Goal: Task Accomplishment & Management: Complete application form

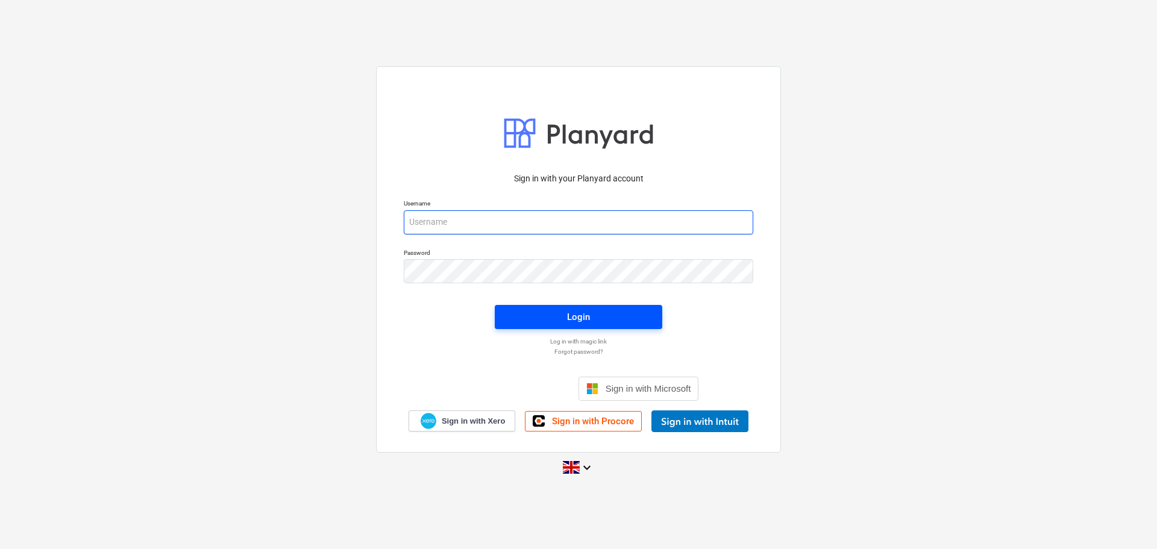
type input "[EMAIL_ADDRESS][DOMAIN_NAME]"
click at [592, 320] on span "Login" at bounding box center [578, 317] width 139 height 16
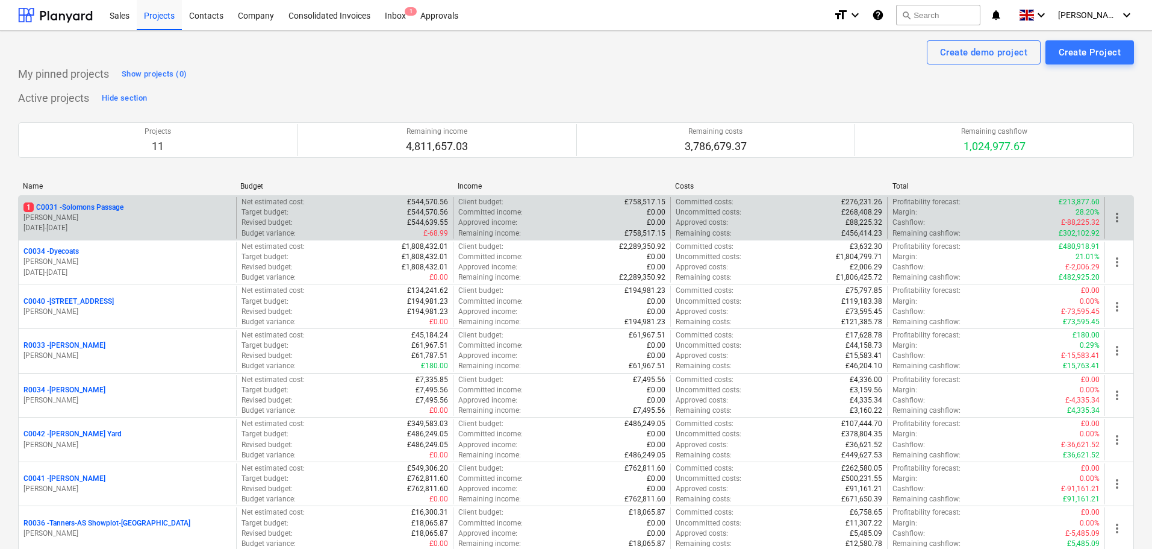
click at [109, 208] on p "1 C0031 - Solomons Passage" at bounding box center [73, 207] width 100 height 10
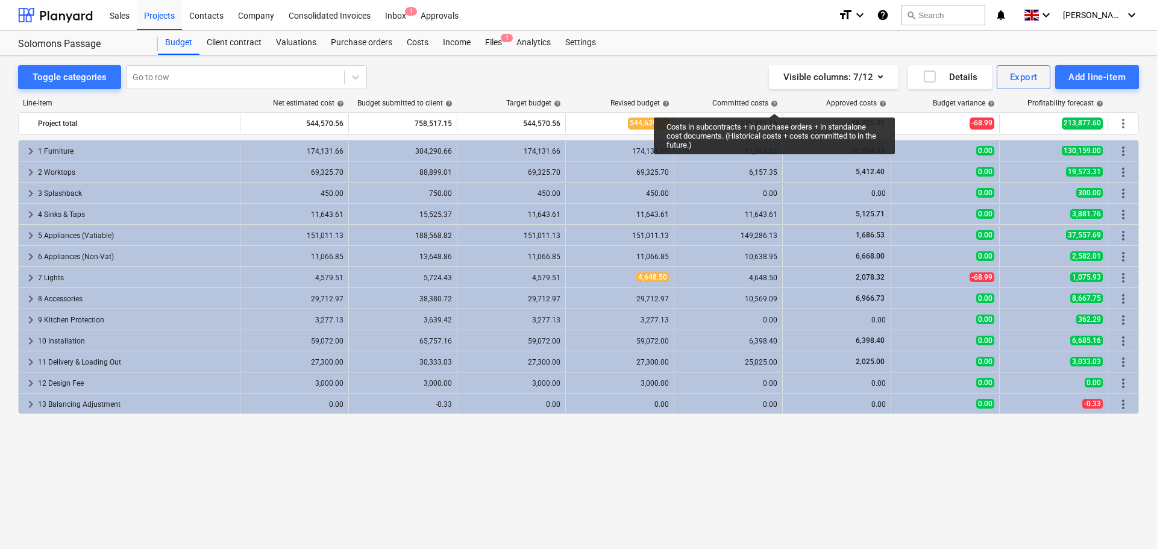
click at [774, 102] on span "help" at bounding box center [773, 103] width 10 height 7
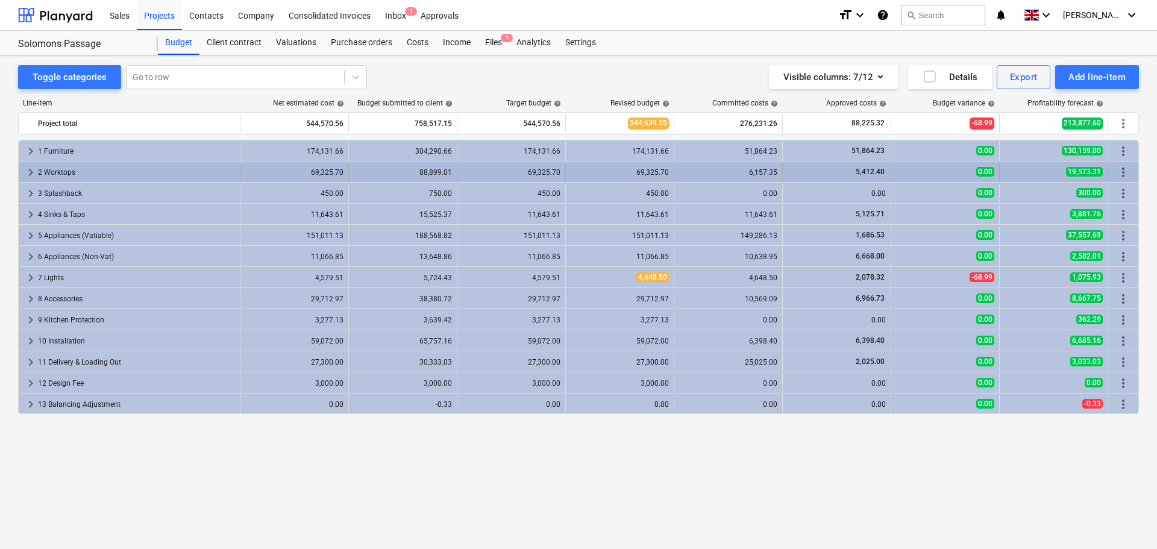
click at [57, 168] on div "2 Worktops" at bounding box center [136, 172] width 197 height 19
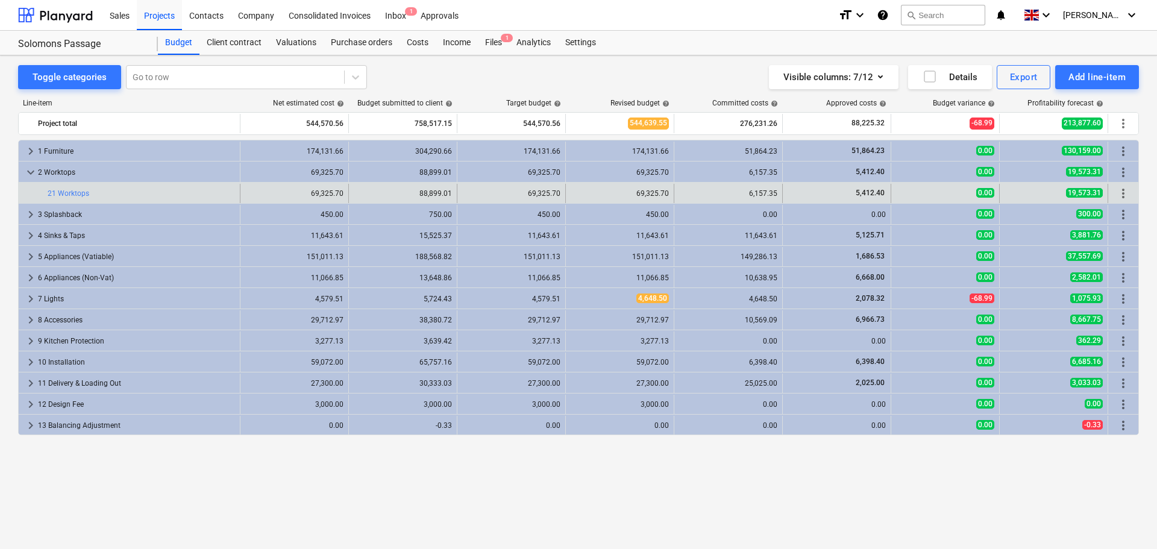
click at [755, 191] on div "6,157.35" at bounding box center [728, 193] width 98 height 8
click at [1125, 194] on span "more_vert" at bounding box center [1123, 193] width 14 height 14
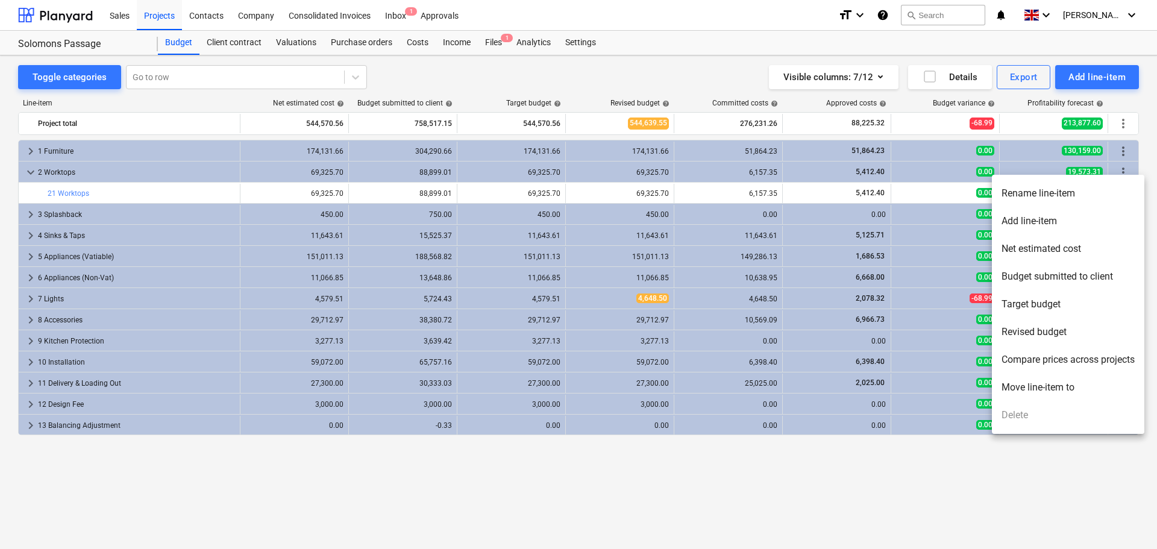
click at [657, 199] on div at bounding box center [578, 274] width 1157 height 549
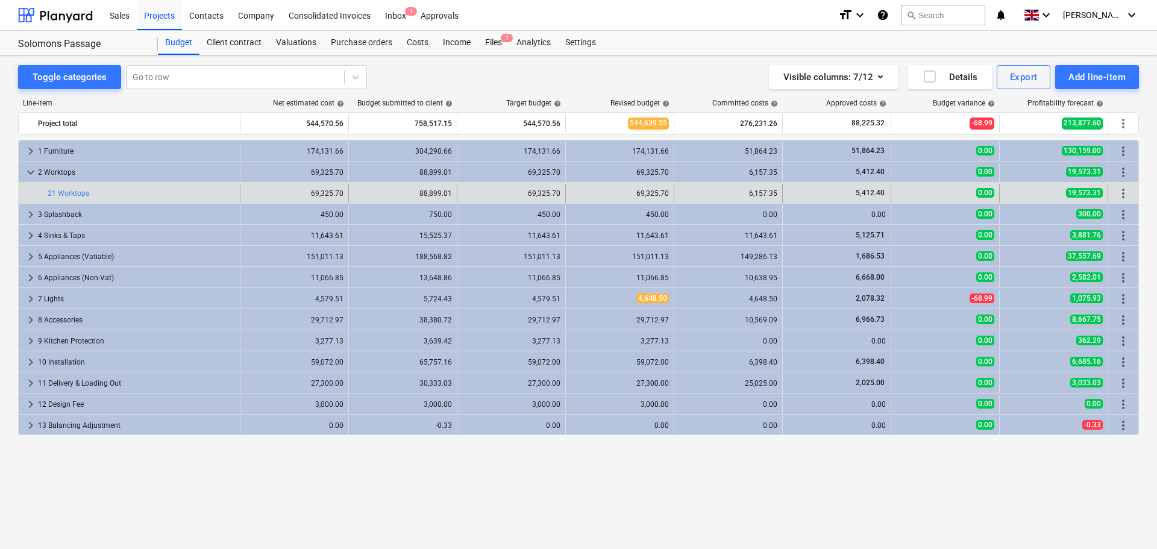
click at [773, 192] on div "6,157.35" at bounding box center [728, 193] width 98 height 8
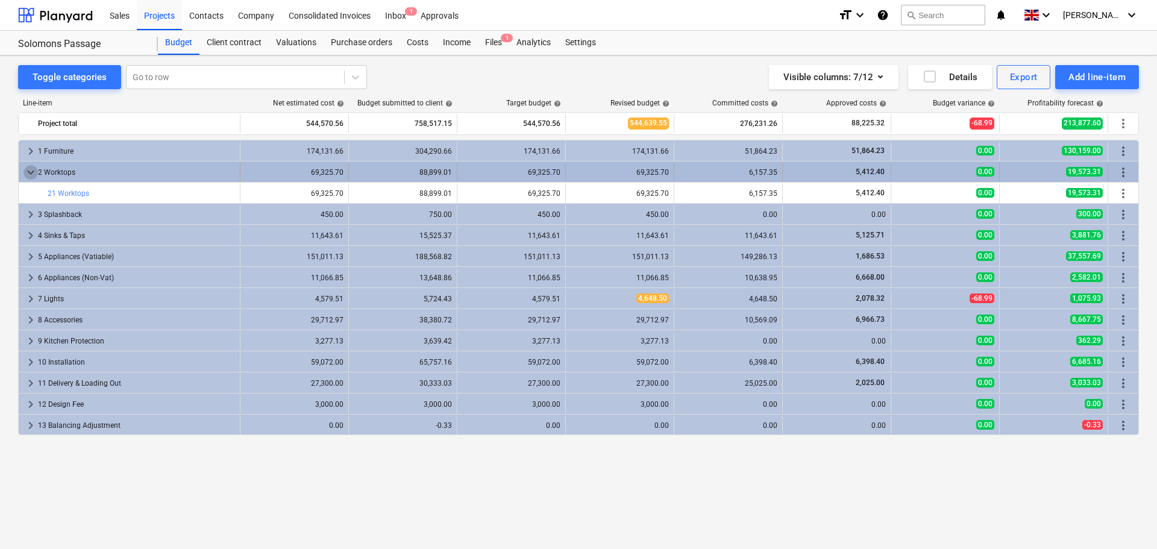
click at [27, 170] on span "keyboard_arrow_down" at bounding box center [30, 172] width 14 height 14
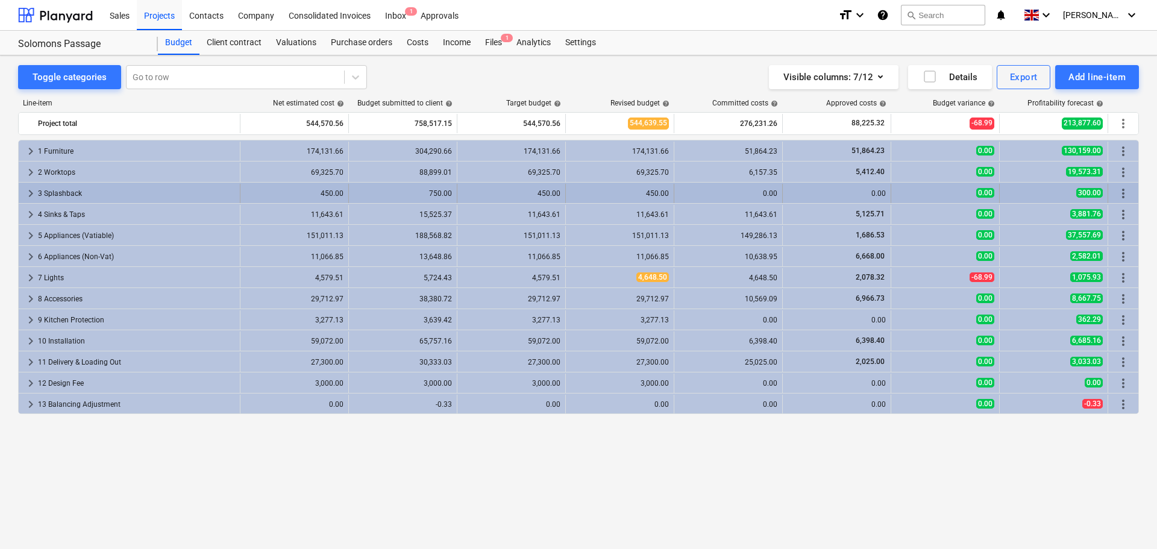
click at [621, 194] on div "450.00" at bounding box center [619, 193] width 98 height 8
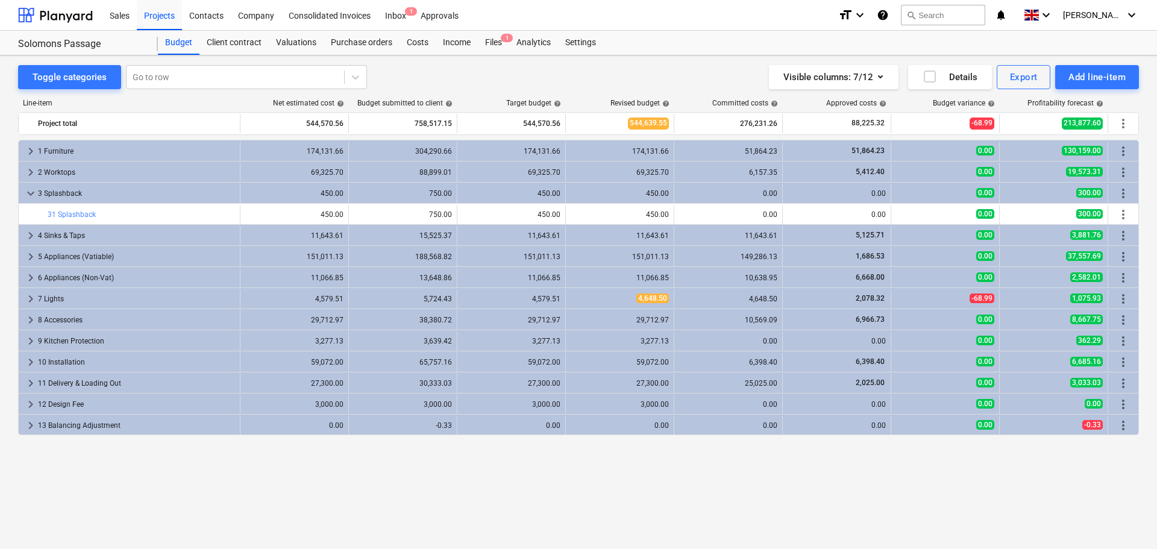
click at [621, 194] on div "450.00" at bounding box center [619, 193] width 98 height 8
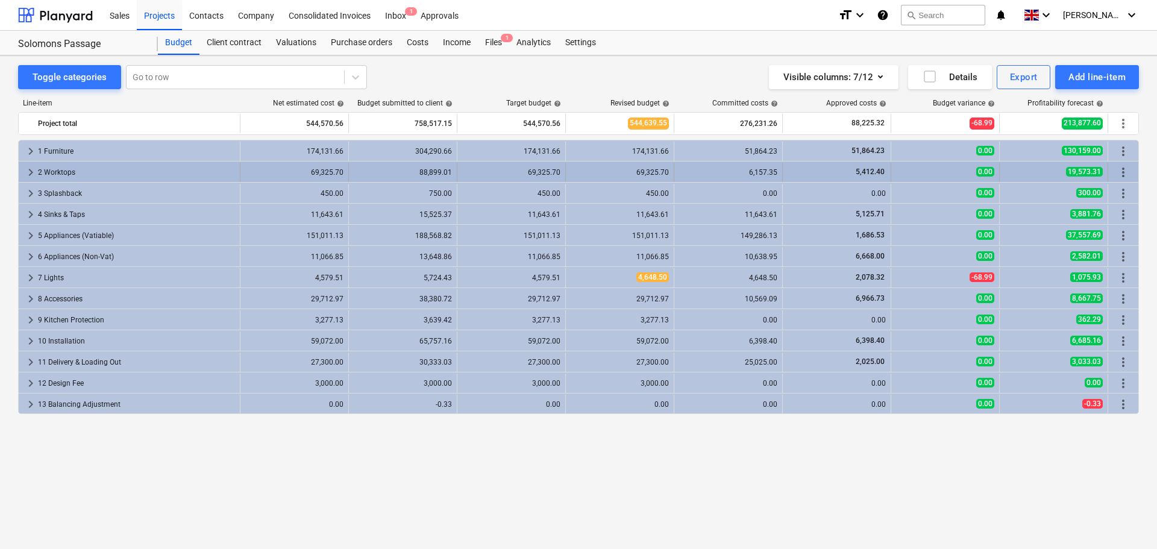
click at [622, 170] on div "69,325.70" at bounding box center [619, 172] width 98 height 8
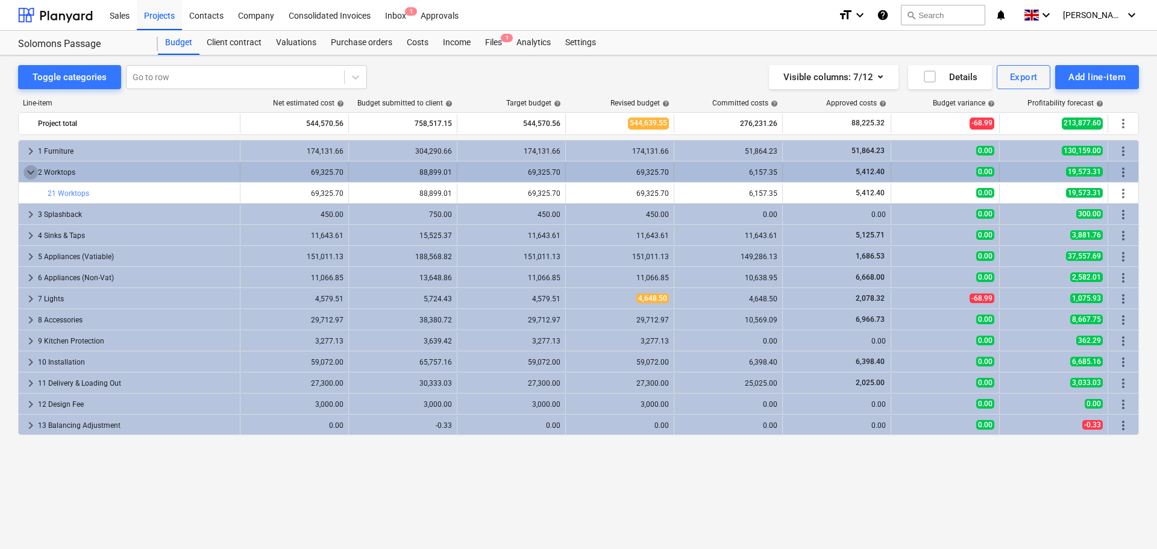
click at [30, 173] on span "keyboard_arrow_down" at bounding box center [30, 172] width 14 height 14
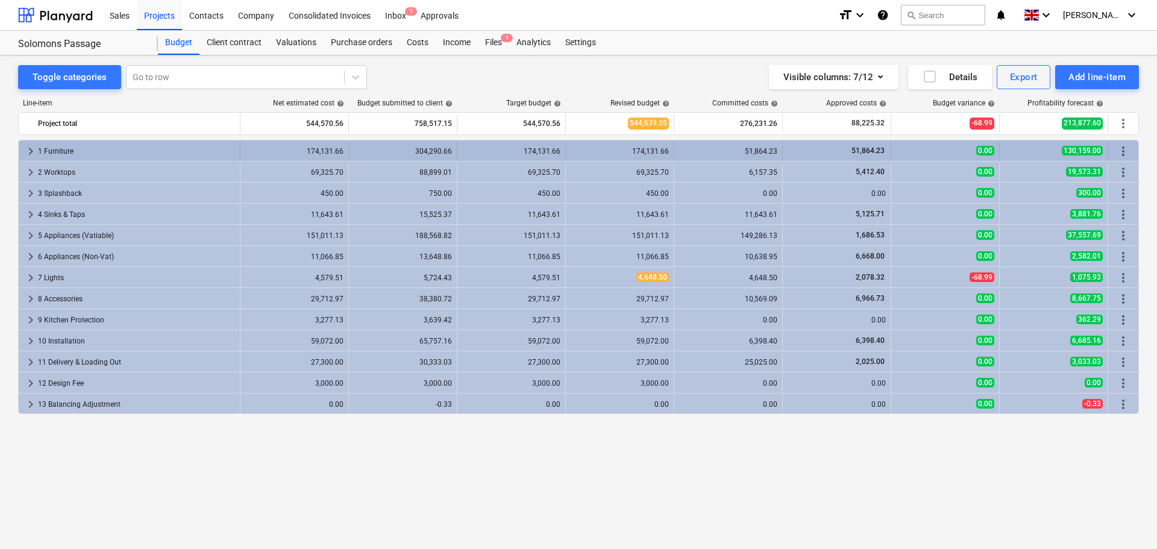
click at [759, 145] on div "51,864.23" at bounding box center [728, 151] width 98 height 19
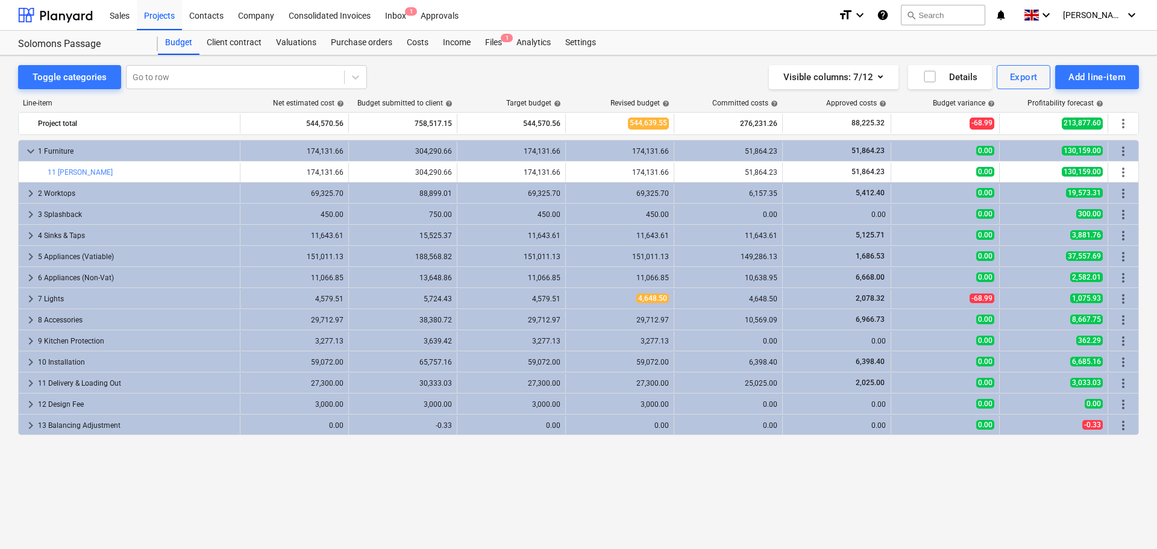
drag, startPoint x: 892, startPoint y: 459, endPoint x: 743, endPoint y: 460, distance: 148.8
click at [743, 460] on div "keyboard_arrow_down 1 Furniture 174,131.66 304,290.66 174,131.66 174,131.66 51,…" at bounding box center [578, 319] width 1120 height 359
click at [372, 42] on div "Purchase orders" at bounding box center [361, 43] width 76 height 24
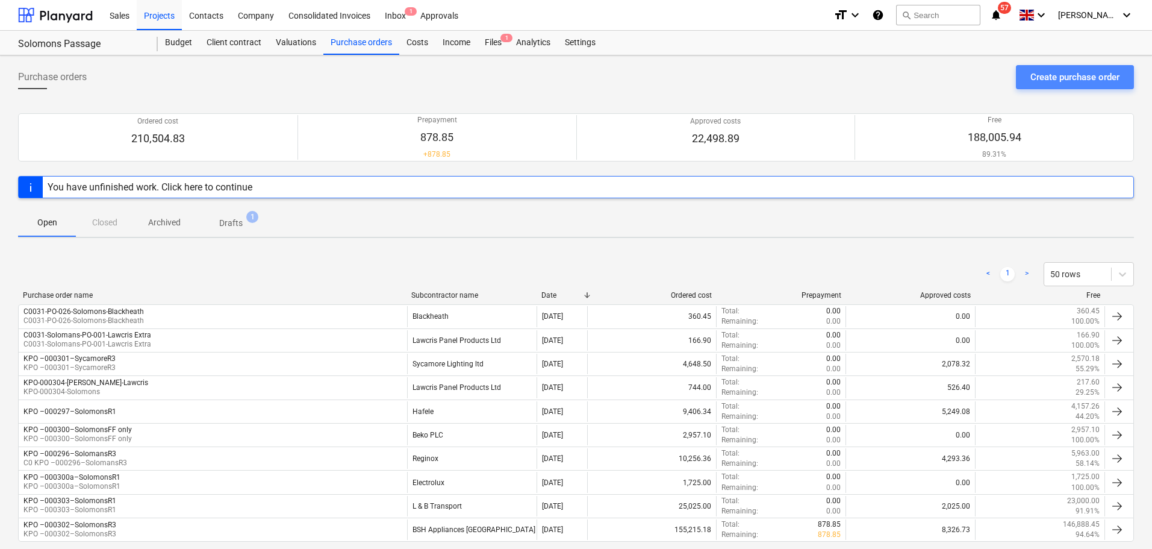
click at [1037, 67] on button "Create purchase order" at bounding box center [1075, 77] width 118 height 24
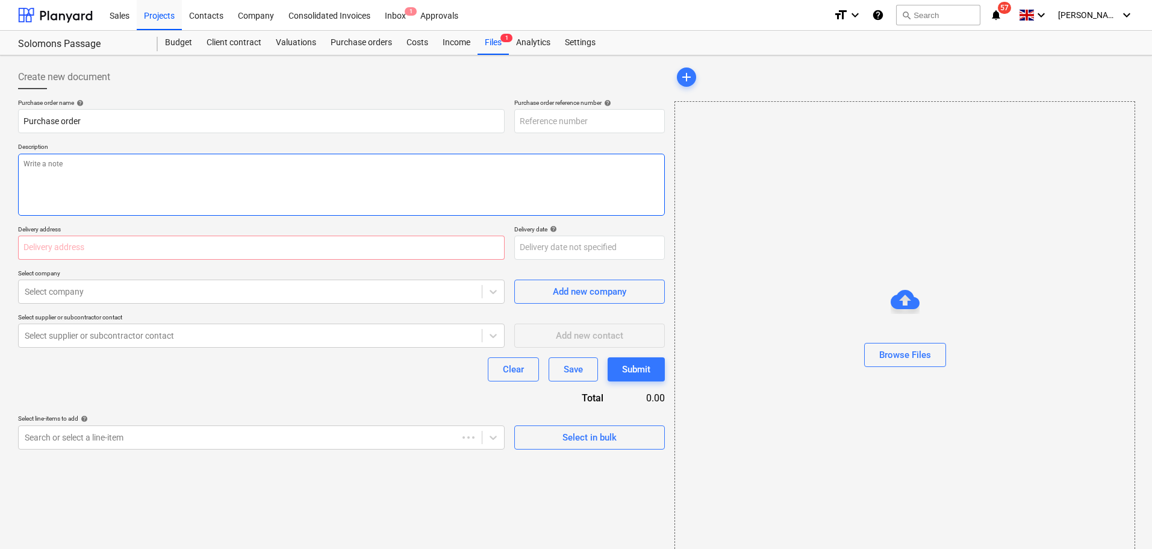
type textarea "x"
type input "C0031-PO-027"
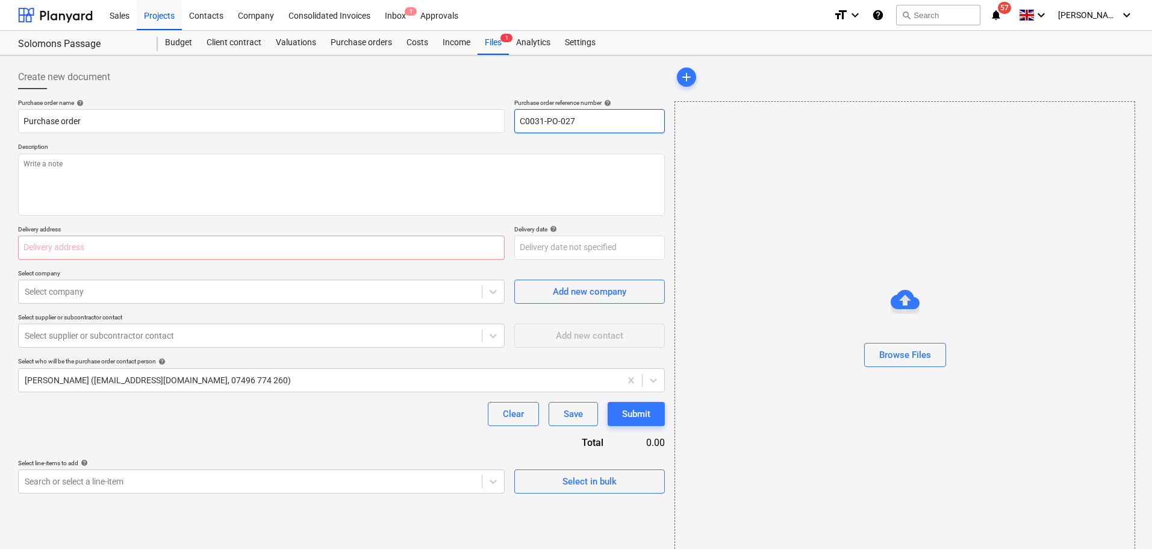
click at [616, 122] on input "C0031-PO-027" at bounding box center [589, 121] width 151 height 24
drag, startPoint x: 597, startPoint y: 125, endPoint x: 508, endPoint y: 125, distance: 89.2
click at [508, 125] on div "Purchase order name help Purchase order Purchase order reference number help C0…" at bounding box center [341, 116] width 647 height 34
type textarea "x"
drag, startPoint x: 613, startPoint y: 136, endPoint x: 611, endPoint y: 130, distance: 6.5
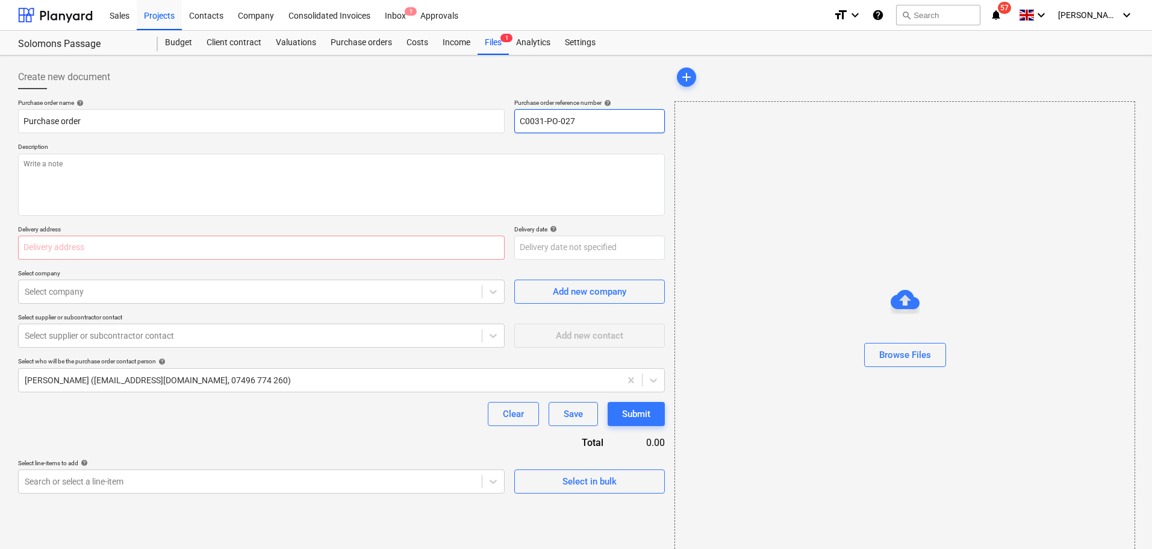
click at [613, 135] on div "Purchase order name help Purchase order Purchase order reference number help C0…" at bounding box center [341, 296] width 647 height 395
click at [608, 124] on input "C0031-PO-027" at bounding box center [589, 121] width 151 height 24
drag, startPoint x: 610, startPoint y: 121, endPoint x: 587, endPoint y: 128, distance: 23.8
click at [587, 128] on input "C0031-PO-027" at bounding box center [589, 121] width 151 height 24
type input "C0031-PO-027-"
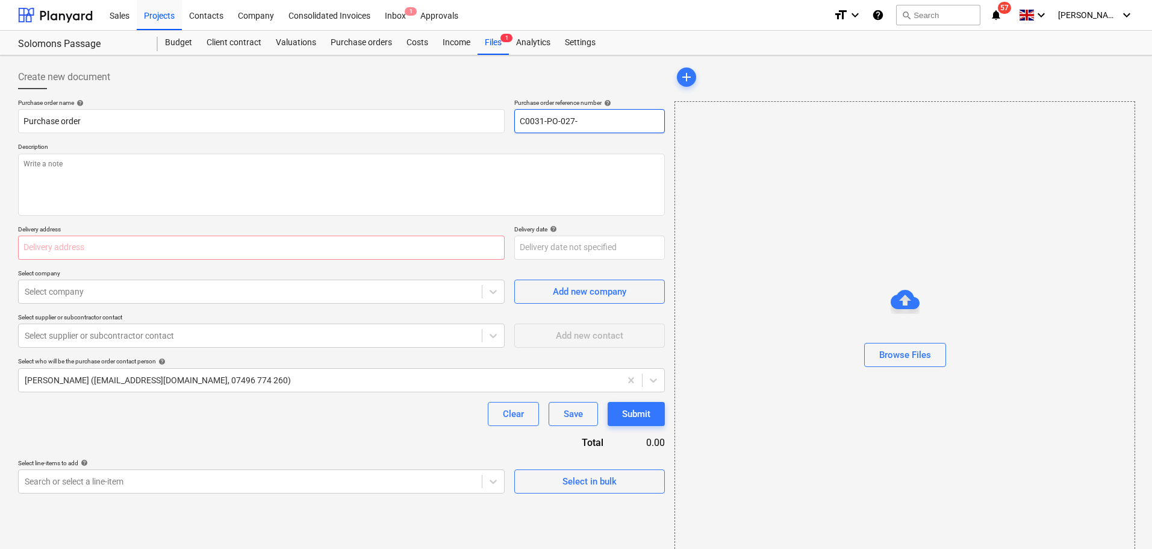
type textarea "x"
type input "C0031-PO-027-0"
type textarea "x"
type input "C0031-PO-027-"
type textarea "x"
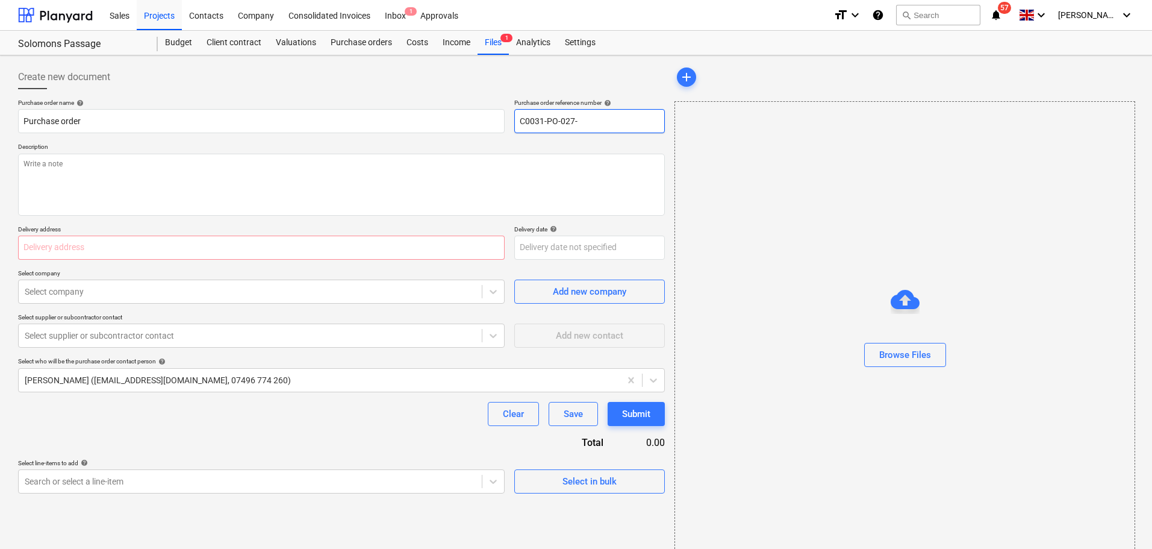
type input "C0031-PO-027-S"
type textarea "x"
type input "C0031-PO-027-Sc"
type textarea "x"
type input "C0031-PO-027-Sch"
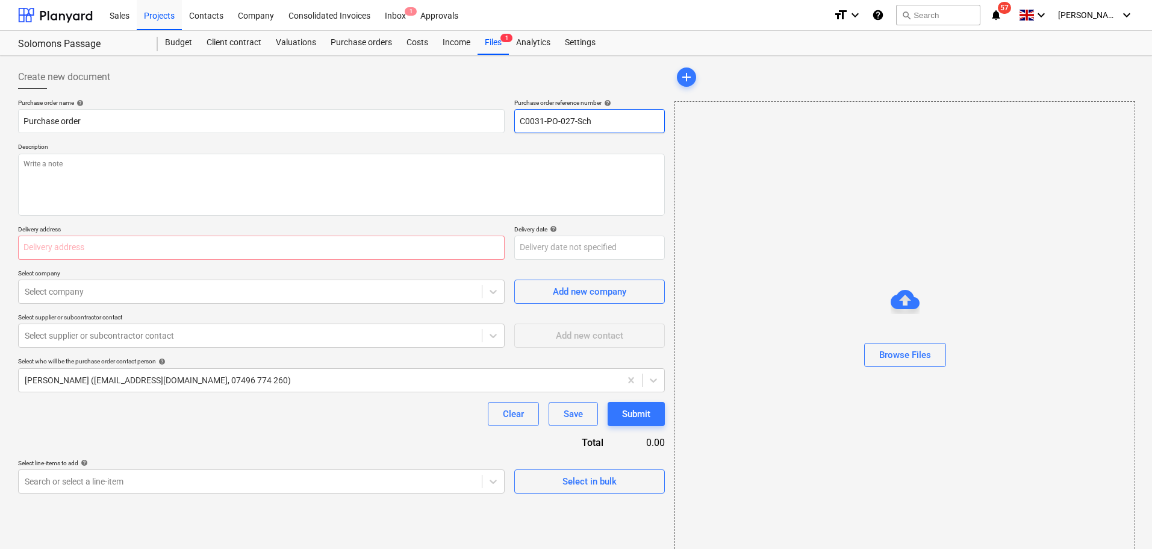
type textarea "x"
type input "C0031-PO-027-Schu"
type textarea "x"
type input "C0031-PO-027-Schul"
type textarea "x"
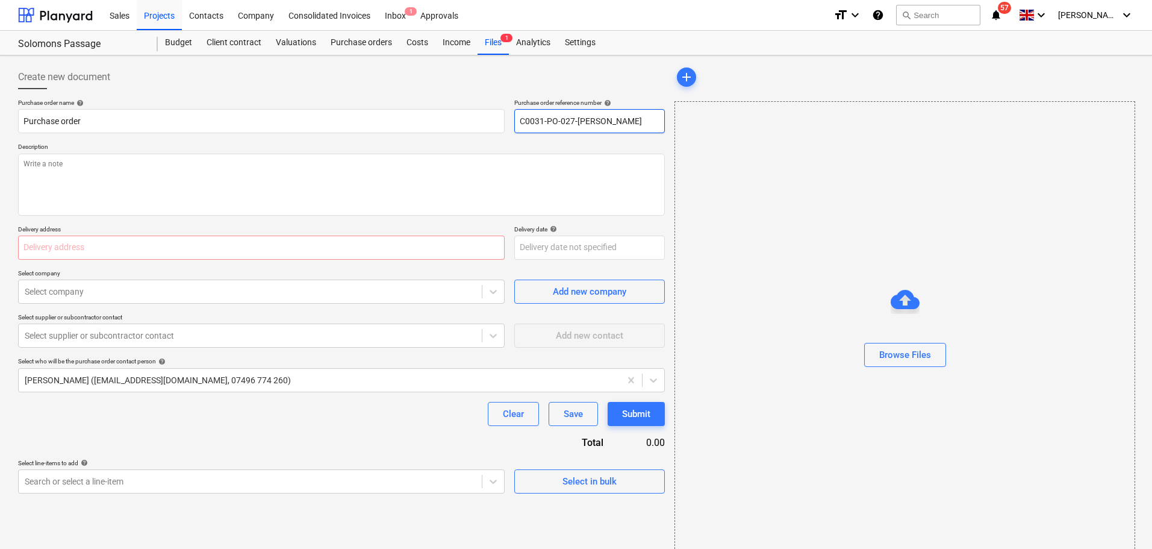
type input "C0031-PO-027-Schull"
type textarea "x"
type input "C0031-PO-027-Schulle"
type textarea "x"
type input "C0031-PO-027-Schuller"
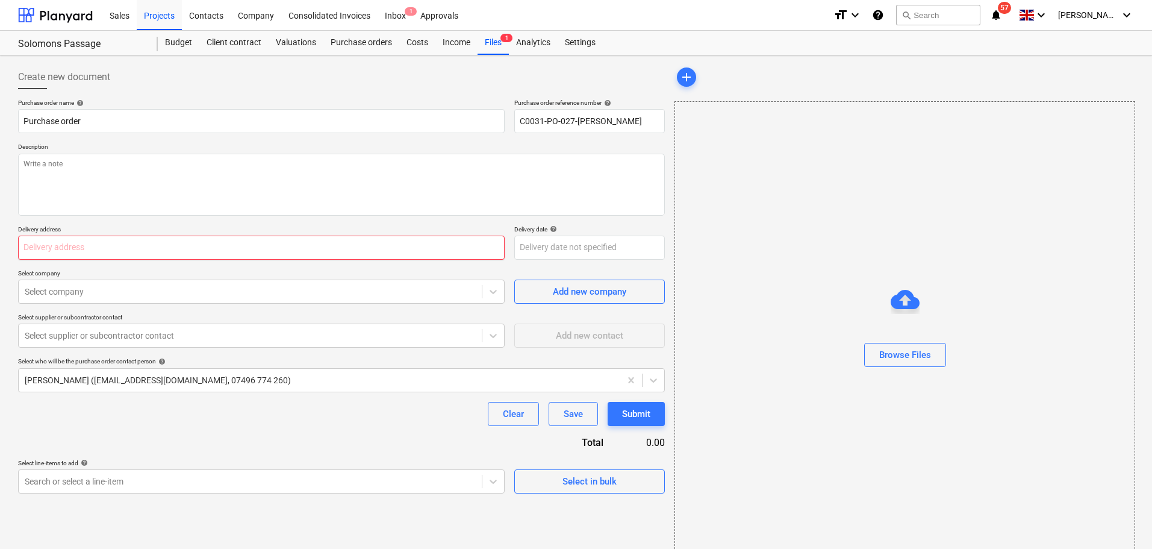
click at [276, 245] on input "text" at bounding box center [261, 248] width 487 height 24
type textarea "x"
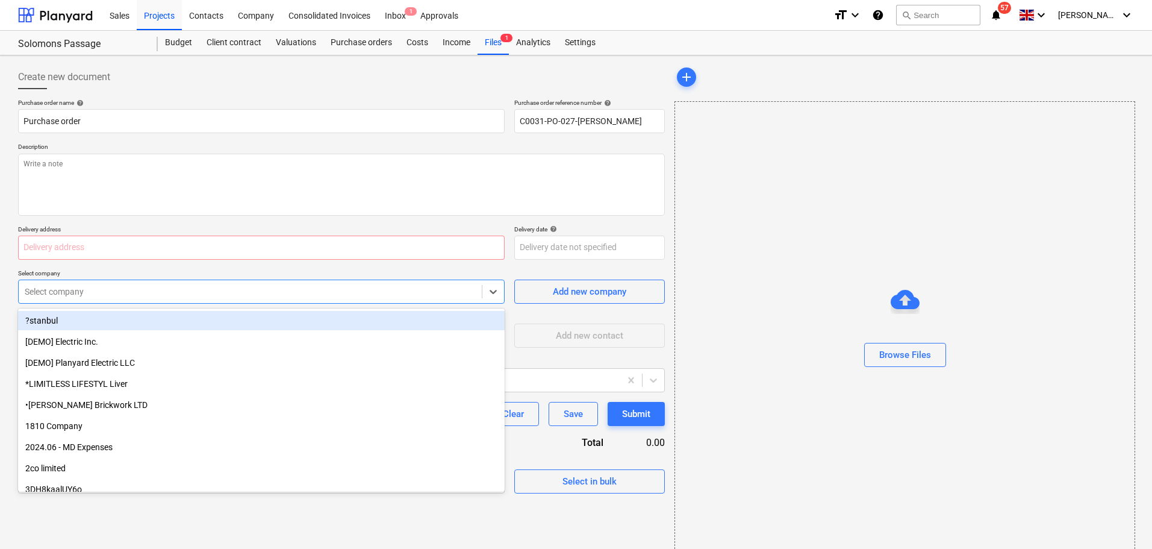
click at [275, 285] on div "Select company" at bounding box center [250, 291] width 463 height 17
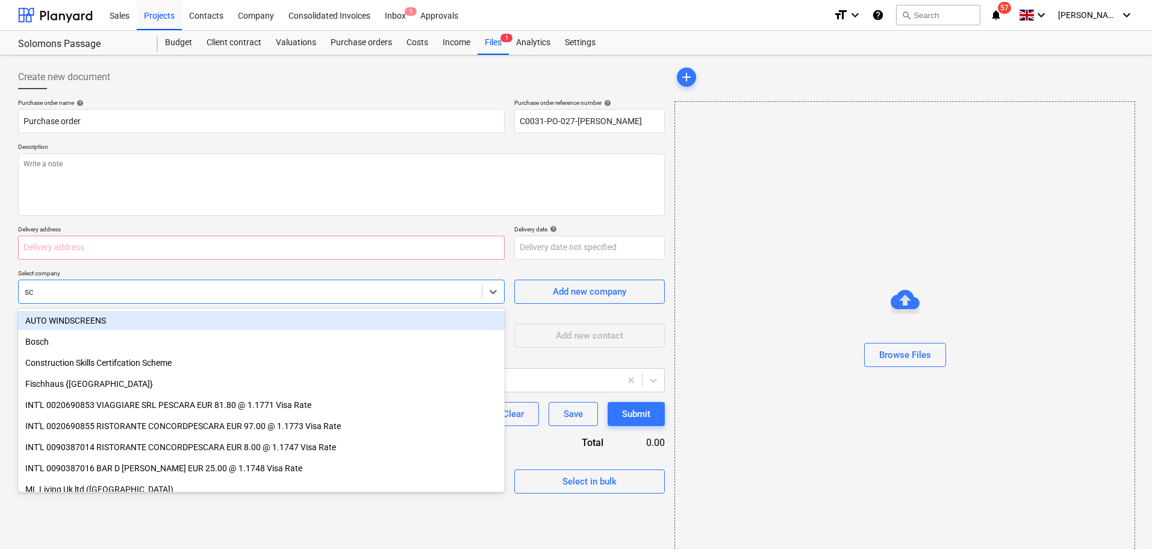
type input "sch"
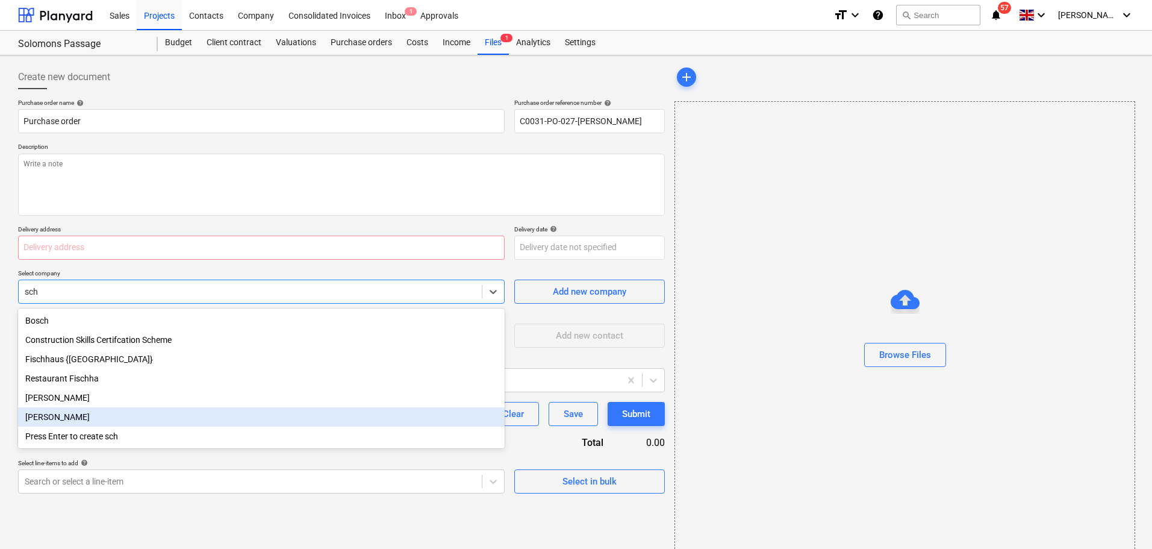
click at [152, 427] on div "Schuller" at bounding box center [261, 416] width 487 height 19
type textarea "x"
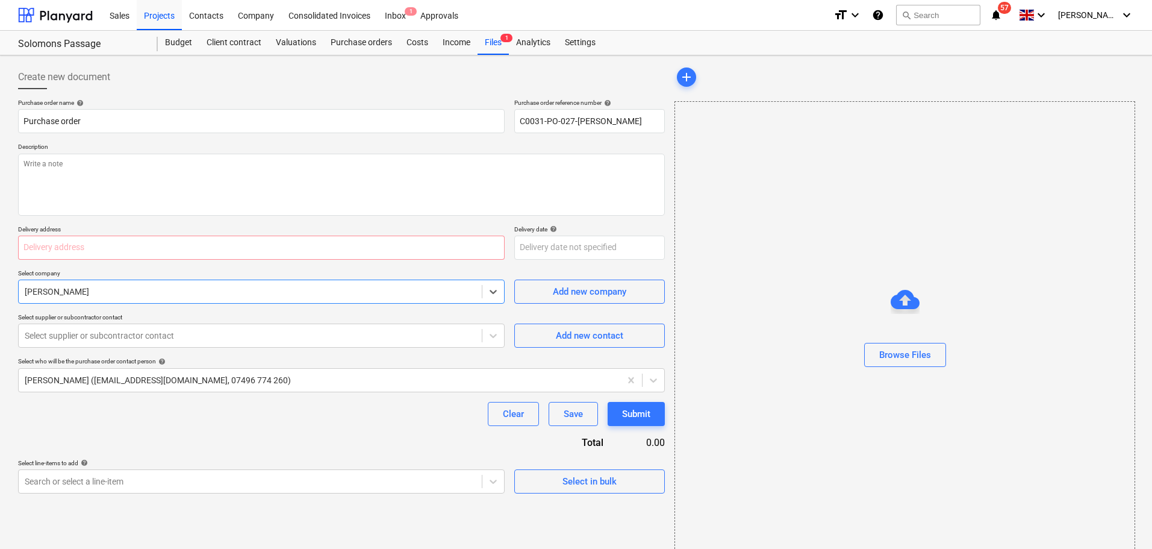
click at [314, 442] on div "Purchase order name help Purchase order Purchase order reference number help C0…" at bounding box center [341, 296] width 647 height 395
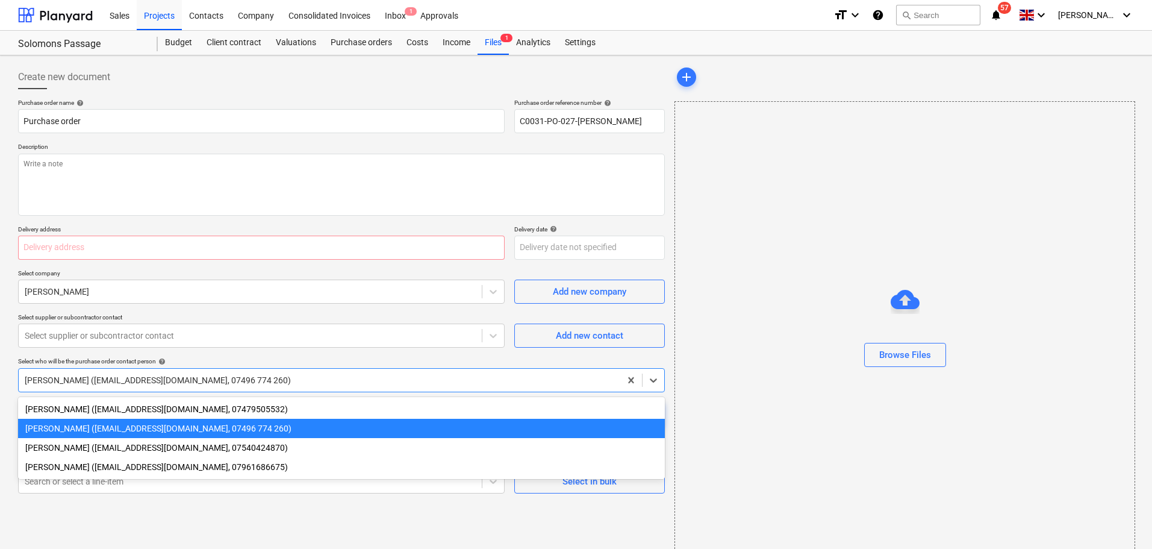
click at [486, 385] on div at bounding box center [320, 380] width 590 height 12
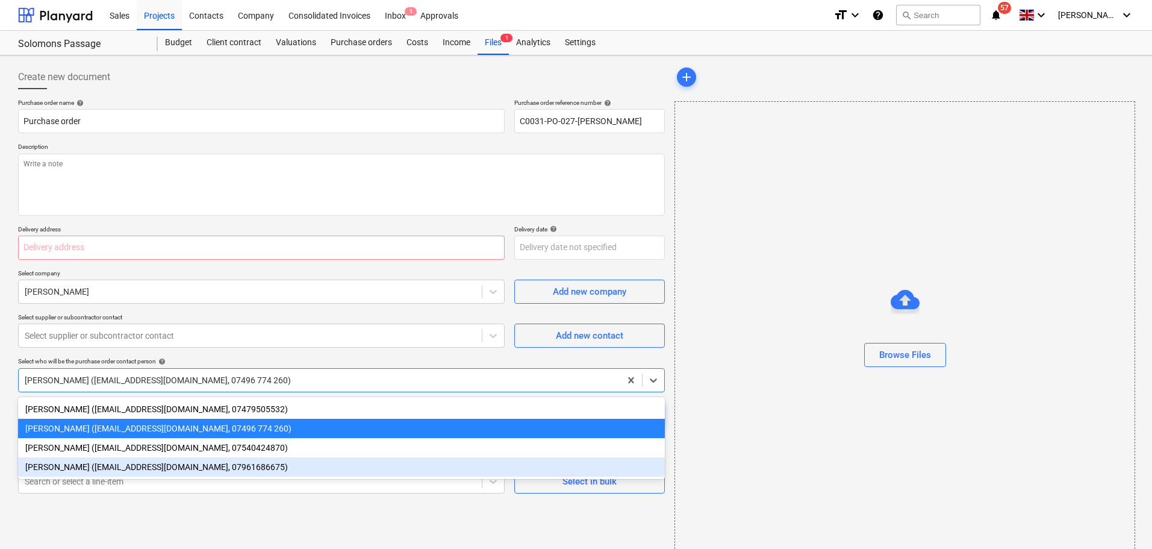
click at [272, 475] on div "Stuart Croggon (scroggon@kuchecontracts.com, 07961686675)" at bounding box center [341, 466] width 647 height 19
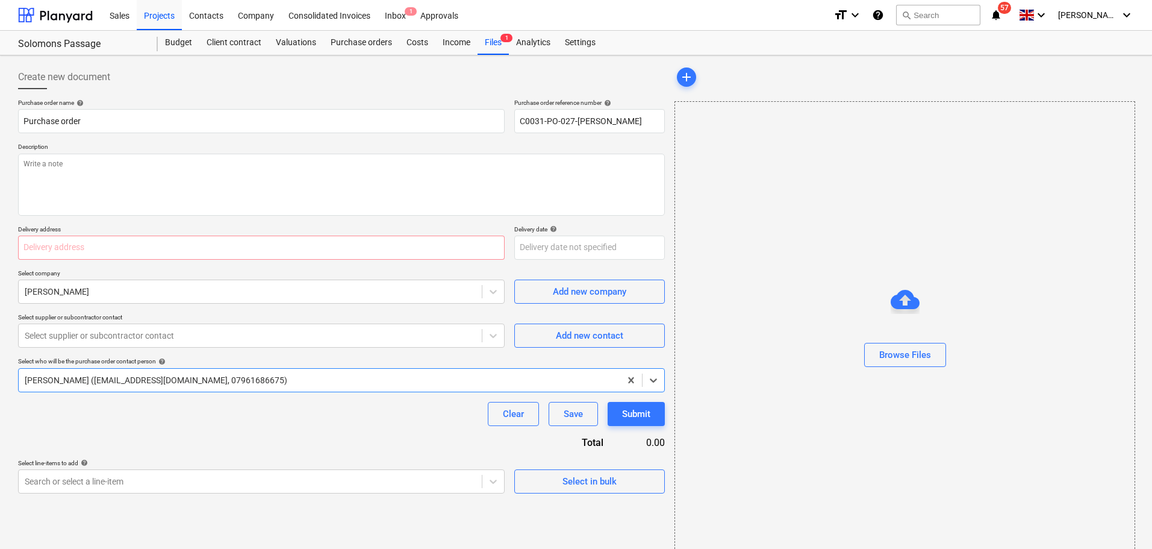
click at [272, 424] on div "Clear Save Submit" at bounding box center [341, 414] width 647 height 24
click at [185, 250] on input "text" at bounding box center [261, 248] width 487 height 24
paste input "L and B Transport Ltd, Unit 4 Rollestons Farm, Margaretting Road, Writtle, Chel…"
type textarea "x"
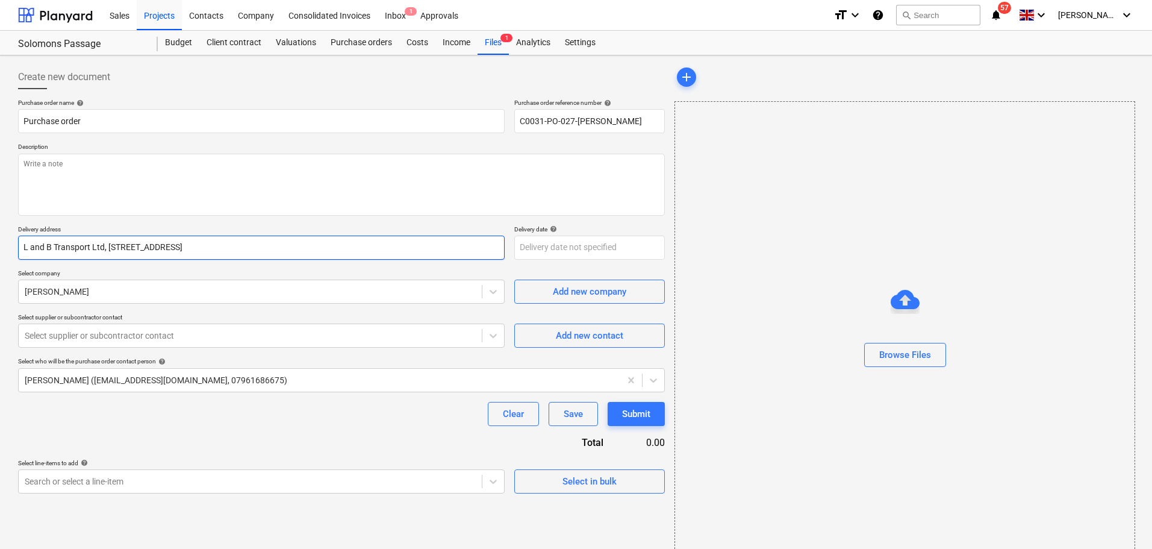
type input "L and B Transport Ltd, Unit 4 Rollestons Farm, Margaretting Road, Writtle, Chel…"
click at [369, 451] on div "Purchase order name help Purchase order Purchase order reference number help C0…" at bounding box center [341, 296] width 647 height 395
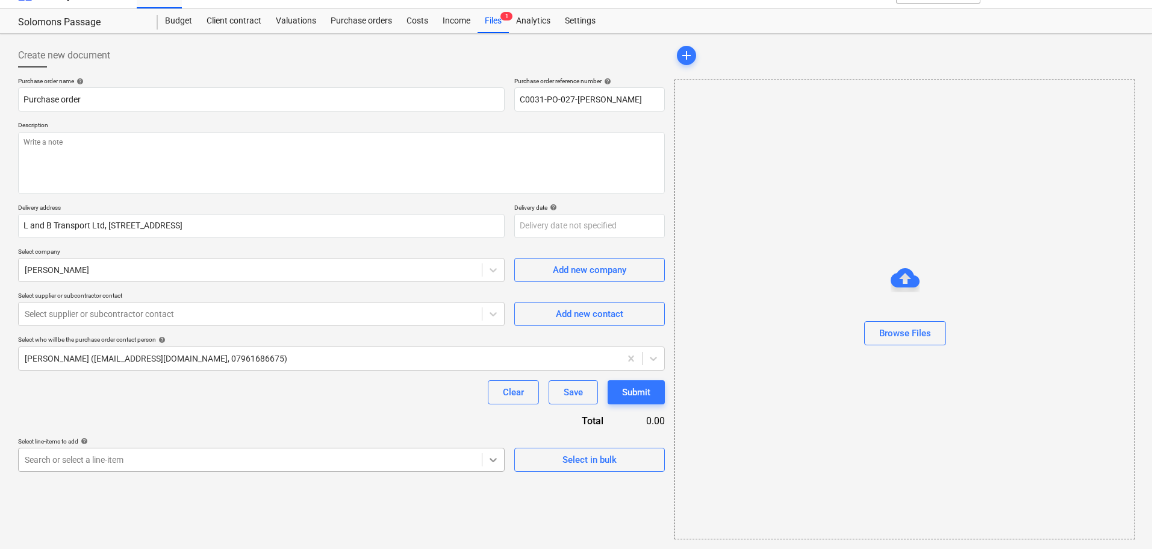
scroll to position [133, 0]
click at [486, 460] on body "Sales Projects Contacts Company Consolidated Invoices Inbox 1 Approvals format_…" at bounding box center [576, 252] width 1152 height 549
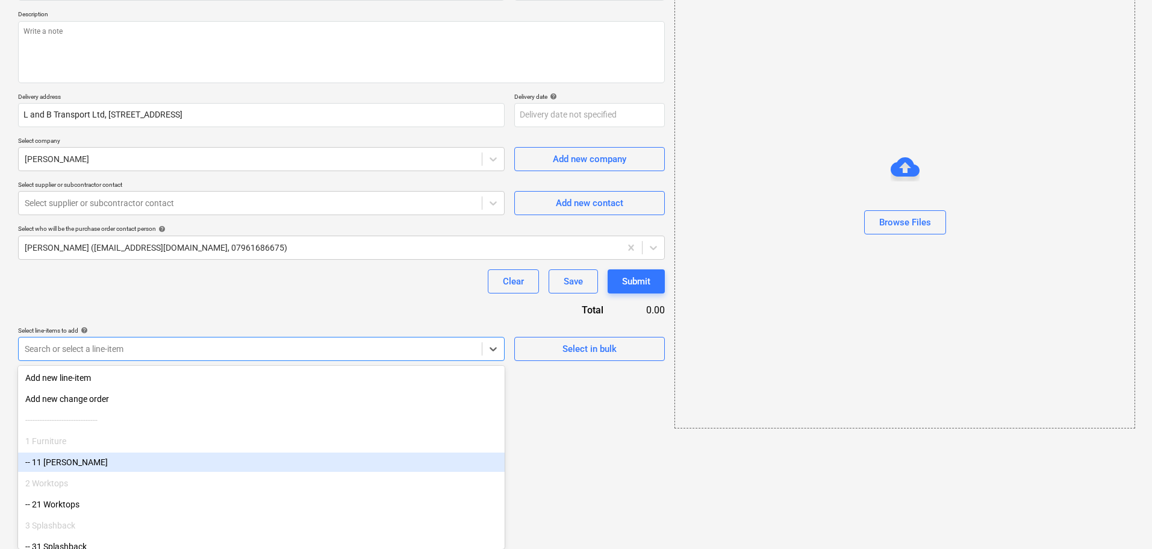
click at [166, 458] on div "-- 11 Schuller" at bounding box center [261, 461] width 487 height 19
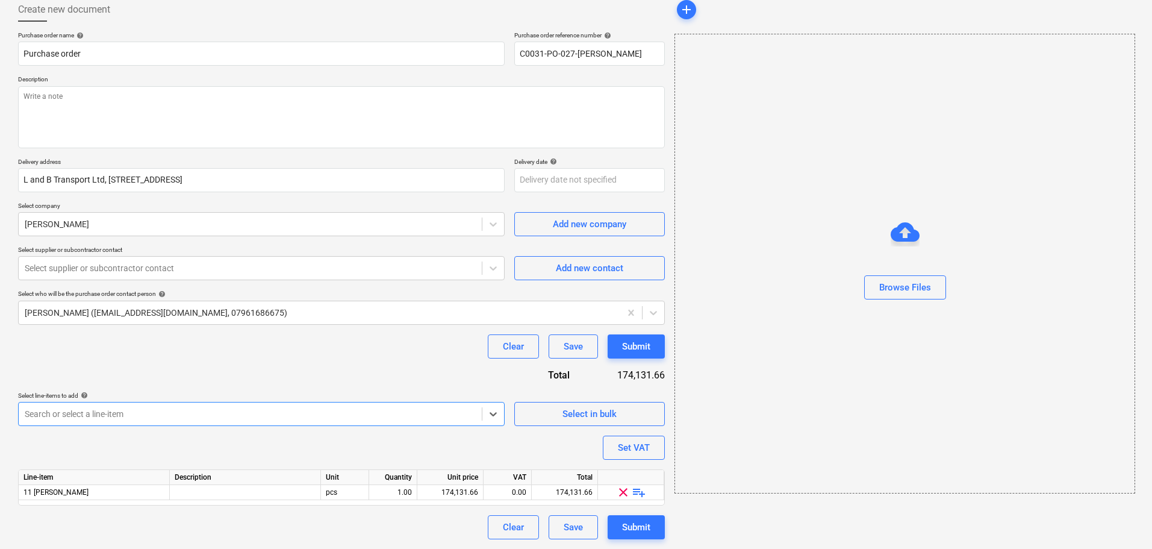
scroll to position [67, 0]
click at [639, 491] on span "playlist_add" at bounding box center [639, 492] width 14 height 14
type textarea "x"
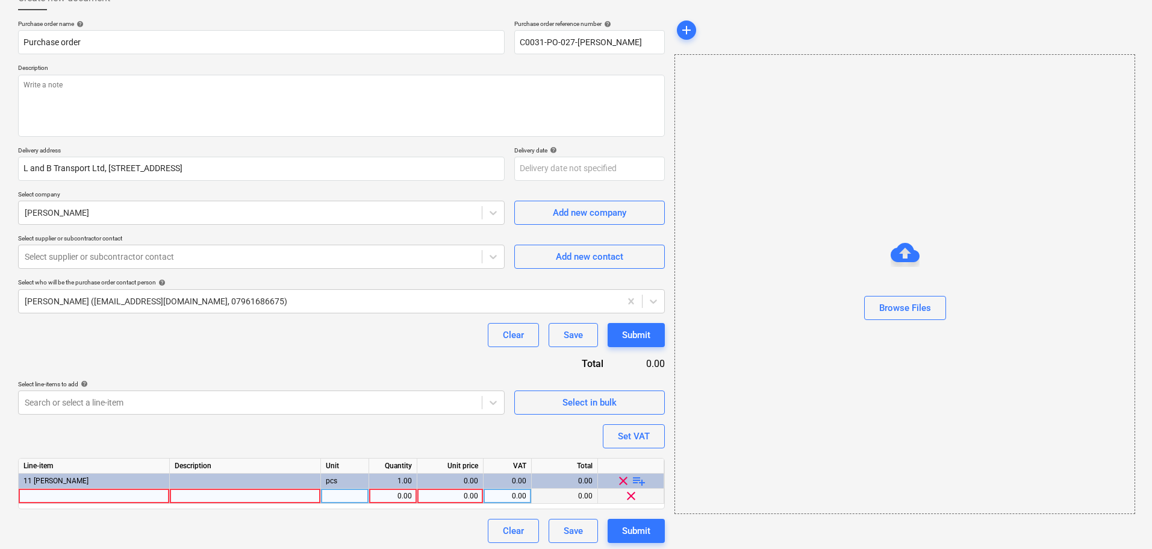
scroll to position [83, 0]
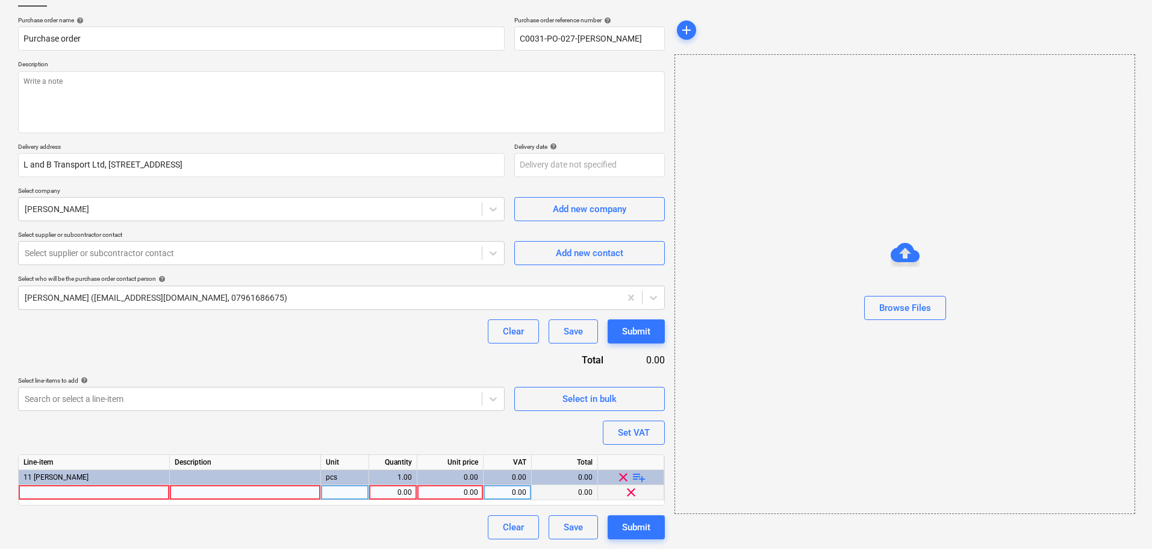
click at [350, 498] on div at bounding box center [345, 492] width 48 height 15
type input "pcs"
drag, startPoint x: 402, startPoint y: 492, endPoint x: 430, endPoint y: 487, distance: 28.1
click at [404, 492] on div "0.00" at bounding box center [393, 492] width 38 height 15
type textarea "x"
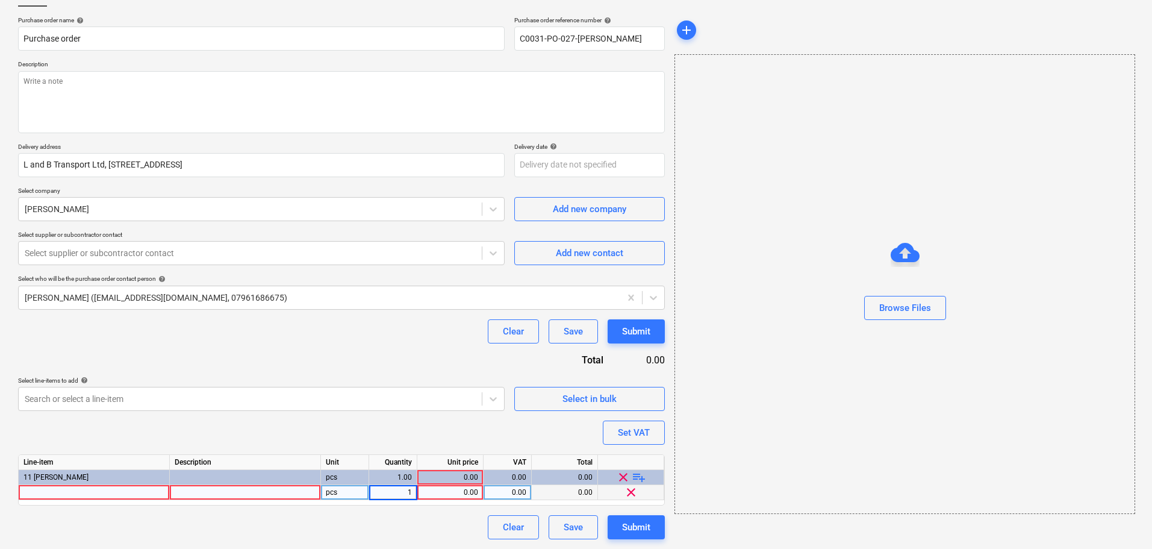
click at [460, 487] on div "0.00" at bounding box center [450, 492] width 56 height 15
click at [404, 434] on div "Purchase order name help Purchase order Purchase order reference number help C0…" at bounding box center [341, 277] width 647 height 523
click at [463, 496] on div "0.00" at bounding box center [450, 492] width 56 height 15
type input "173"
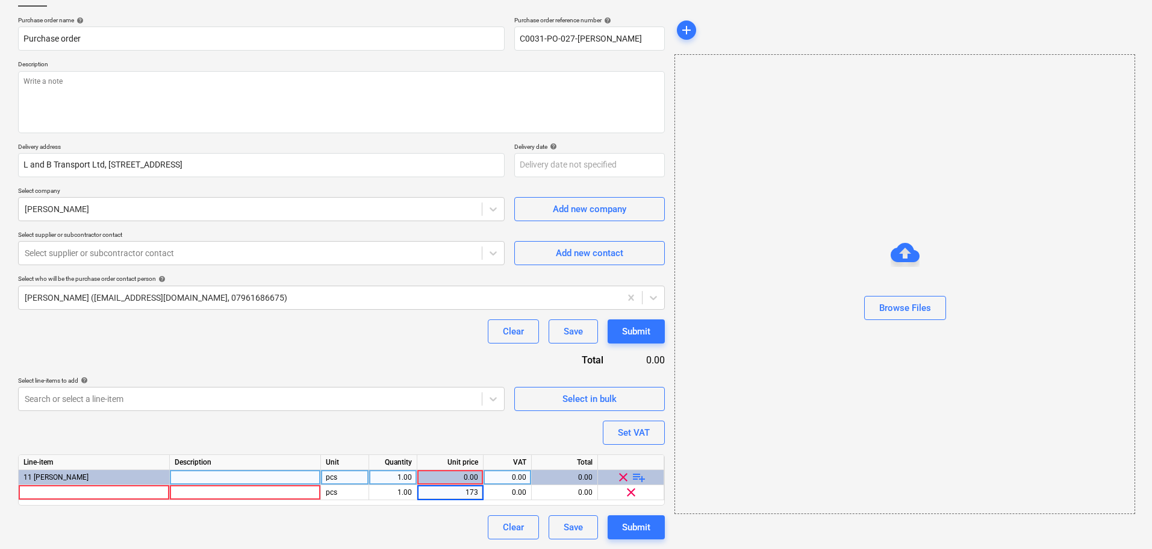
click at [464, 476] on div "0.00" at bounding box center [450, 477] width 56 height 15
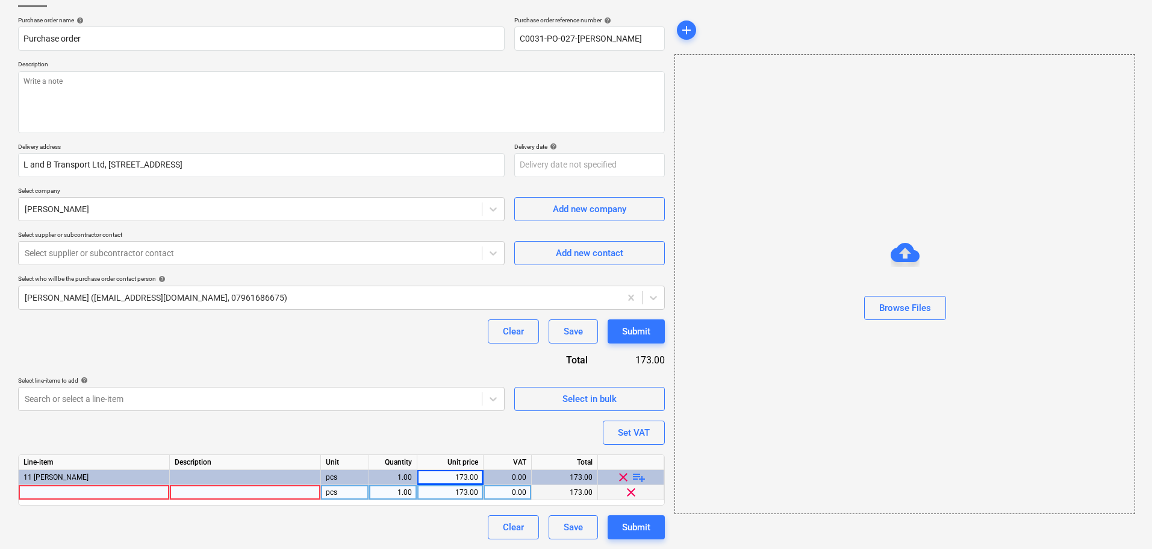
click at [478, 496] on div "173.00" at bounding box center [450, 492] width 56 height 15
click at [470, 495] on div "173.00" at bounding box center [450, 492] width 56 height 15
type textarea "x"
type input "174131.66"
type textarea "x"
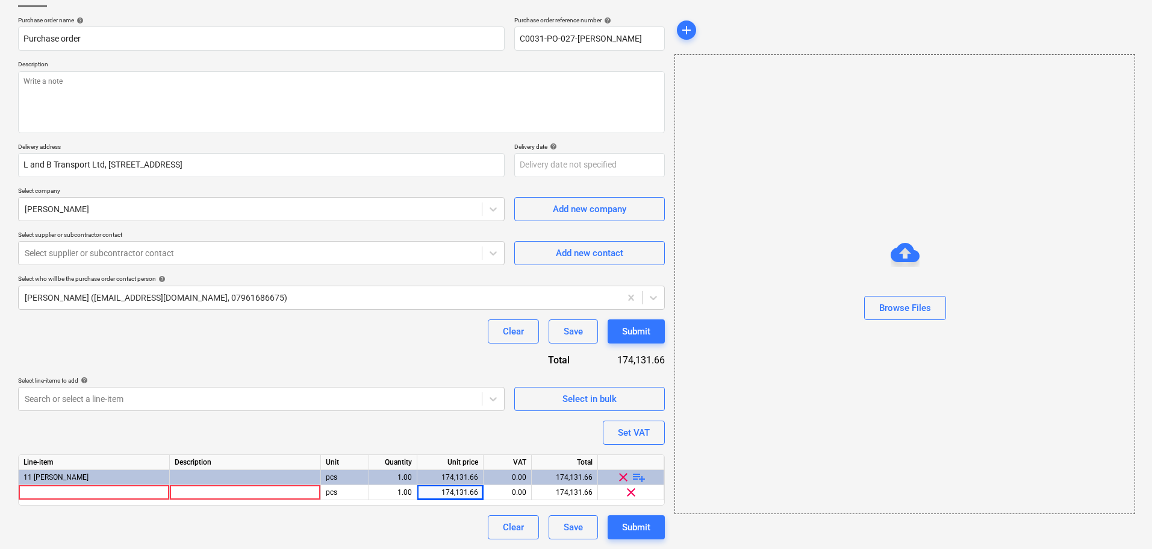
click at [517, 437] on div "Purchase order name help Purchase order Purchase order reference number help C0…" at bounding box center [341, 277] width 647 height 523
click at [87, 491] on div at bounding box center [94, 492] width 151 height 15
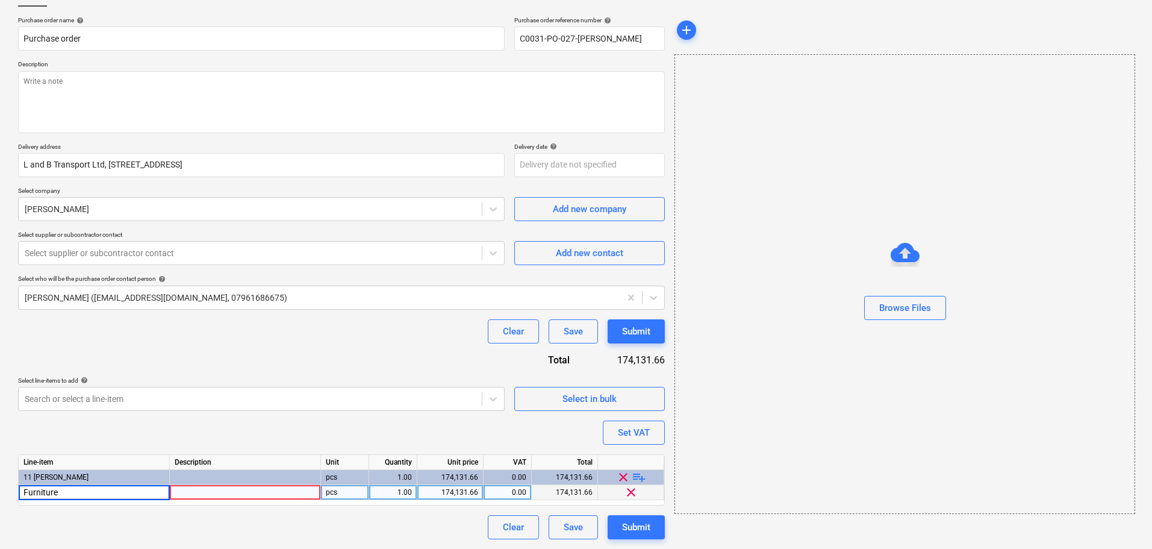
type input "Furniture"
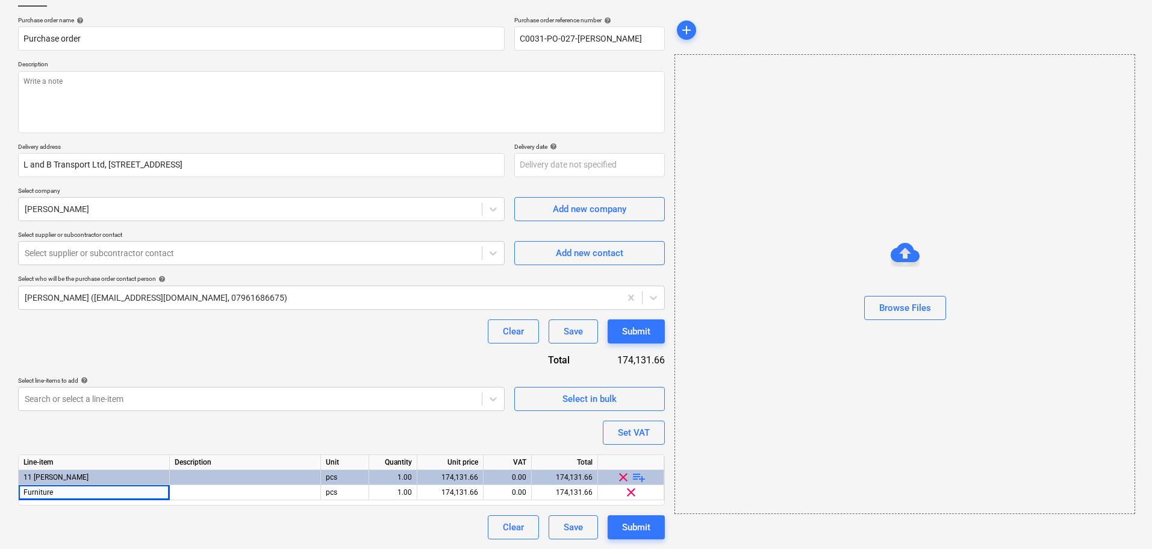
click at [283, 425] on div "Purchase order name help Purchase order Purchase order reference number help C0…" at bounding box center [341, 277] width 647 height 523
click at [634, 526] on div "Submit" at bounding box center [636, 527] width 28 height 16
click at [484, 251] on div at bounding box center [494, 253] width 22 height 22
click at [357, 258] on div at bounding box center [250, 253] width 451 height 12
click at [614, 252] on div "Add new contact" at bounding box center [589, 253] width 67 height 16
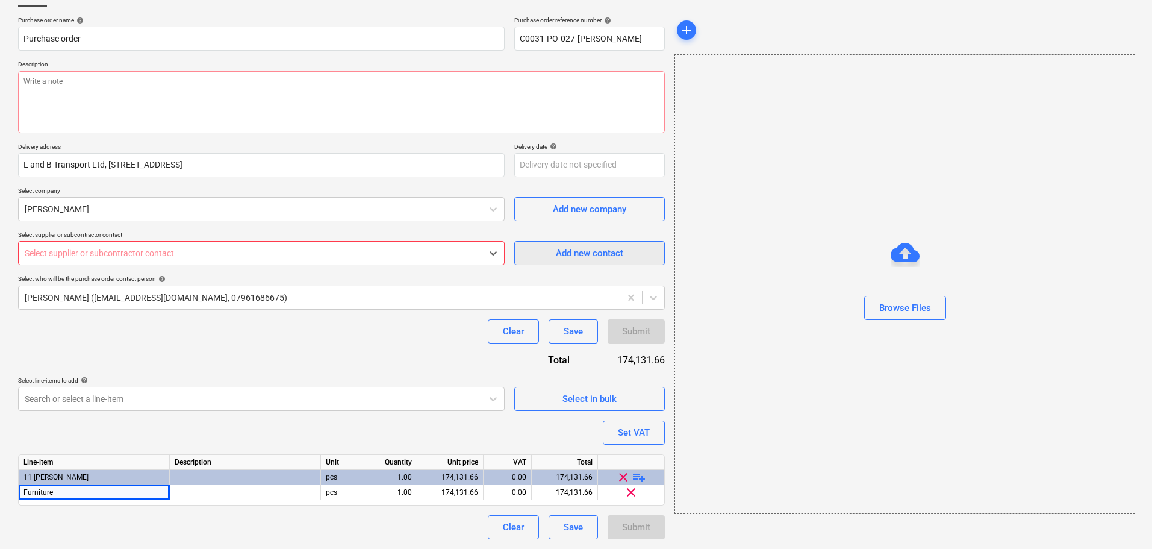
type textarea "x"
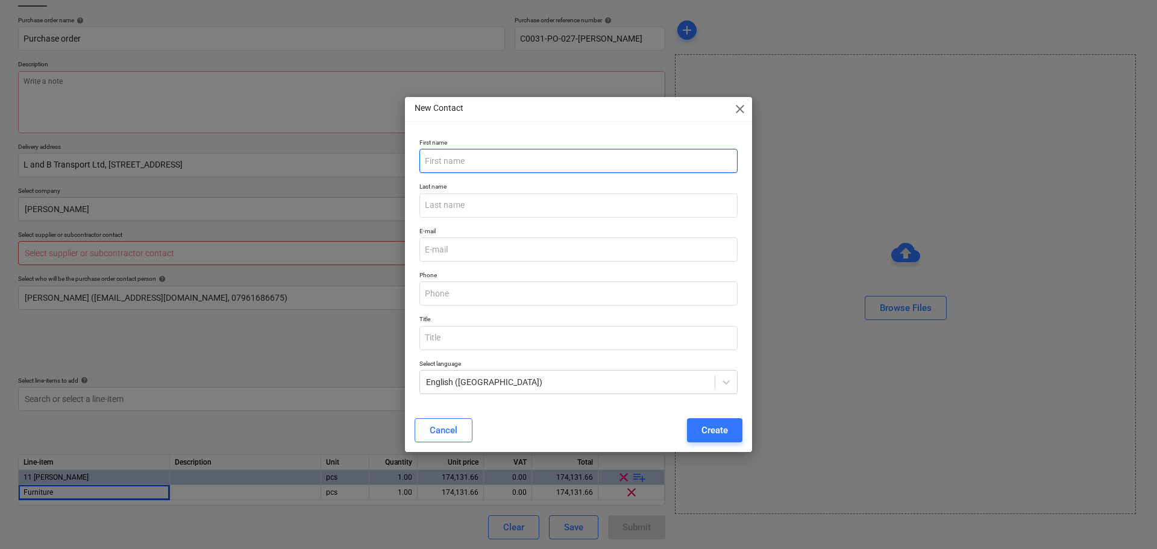
click at [524, 166] on input "text" at bounding box center [578, 161] width 318 height 24
type input "Lisa"
click at [709, 426] on div "Create" at bounding box center [714, 430] width 27 height 16
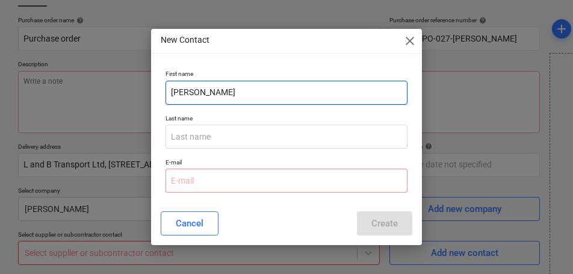
click at [236, 95] on input "Lisa" at bounding box center [287, 93] width 242 height 24
type textarea "x"
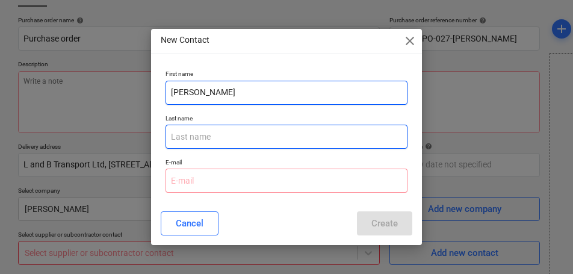
type input "Linda"
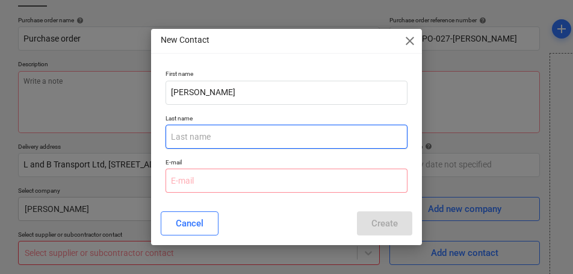
click at [227, 137] on input "text" at bounding box center [287, 137] width 242 height 24
type input "Hartnagel"
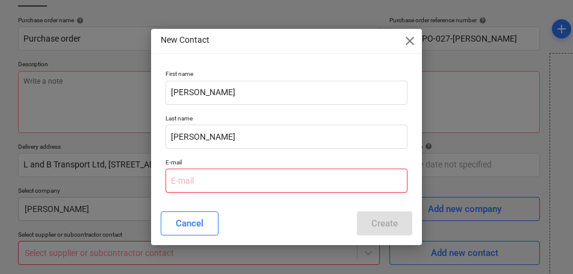
type textarea "x"
click at [195, 180] on input "email" at bounding box center [287, 181] width 242 height 24
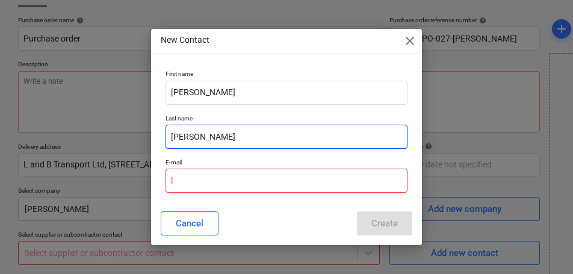
type input "li"
type textarea "x"
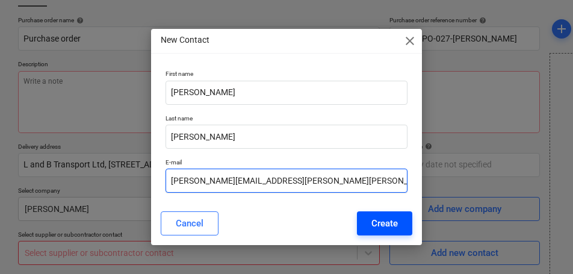
type input "linda.hartnagel@schueller.de"
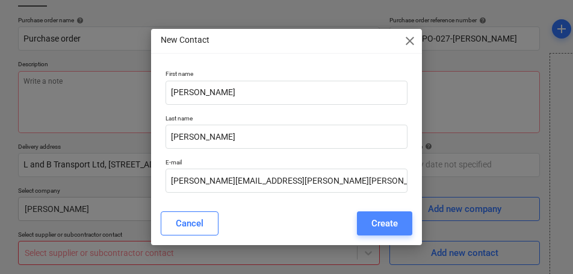
click at [406, 234] on button "Create" at bounding box center [384, 223] width 55 height 24
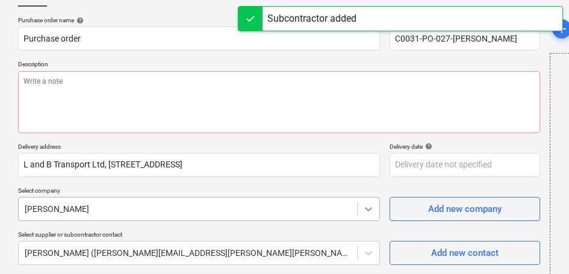
scroll to position [222, 0]
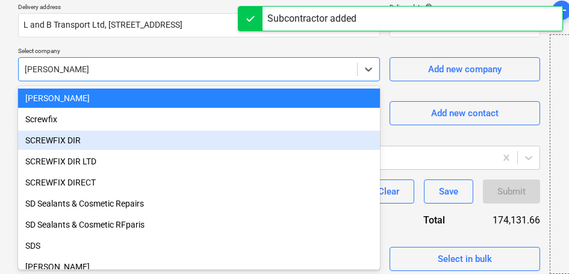
scroll to position [16407, 0]
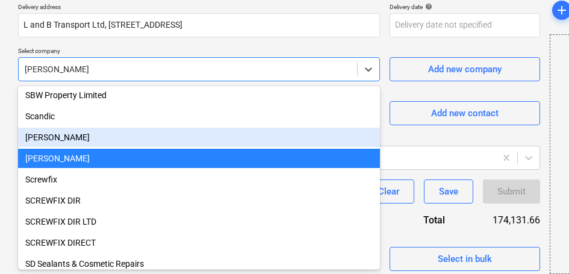
click at [125, 134] on div "Schueller" at bounding box center [199, 137] width 362 height 19
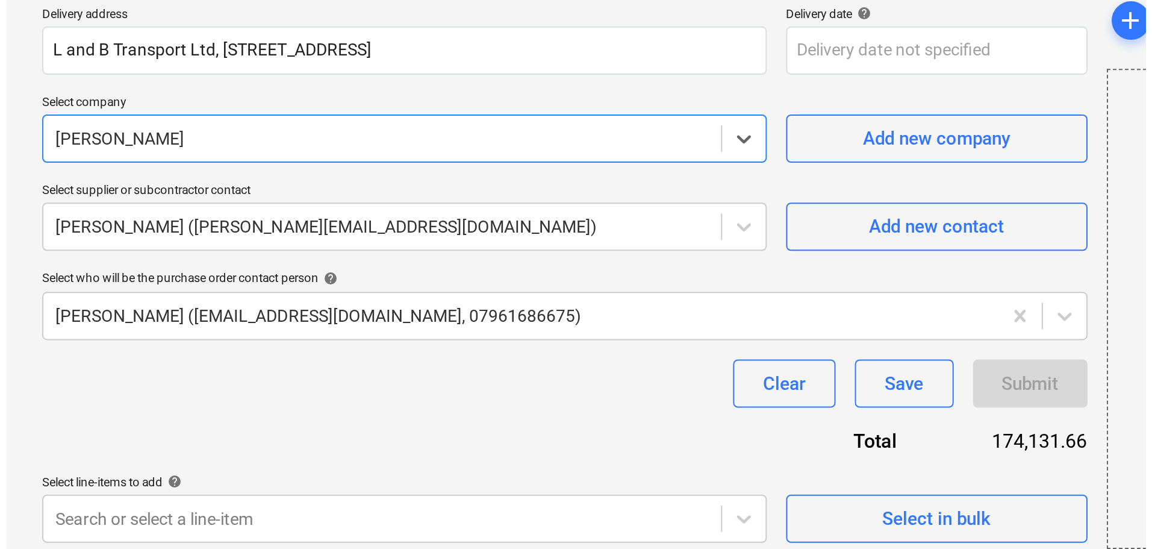
scroll to position [83, 0]
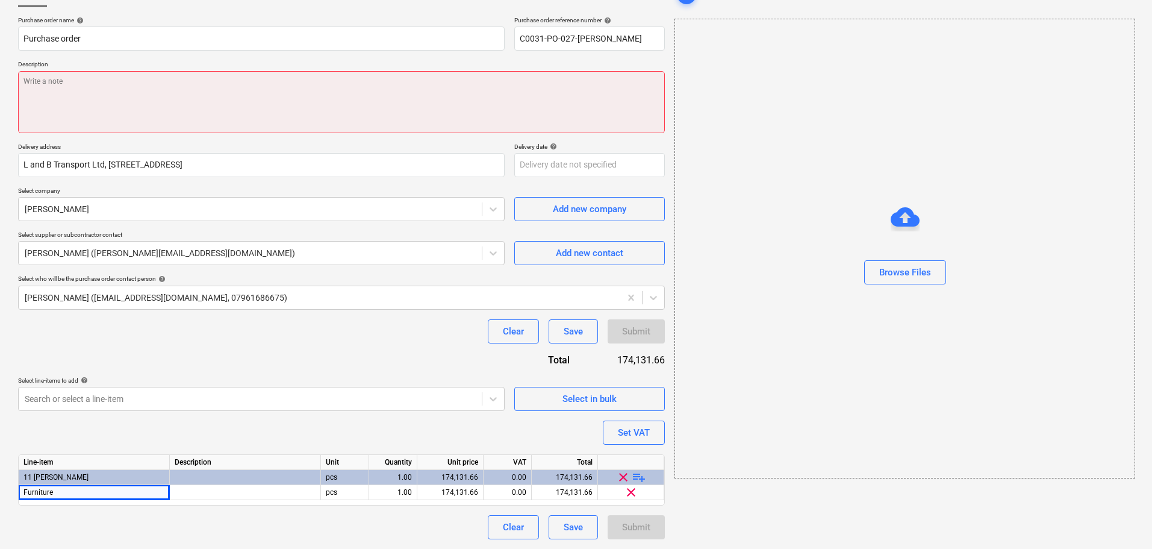
click at [217, 92] on textarea at bounding box center [341, 102] width 647 height 62
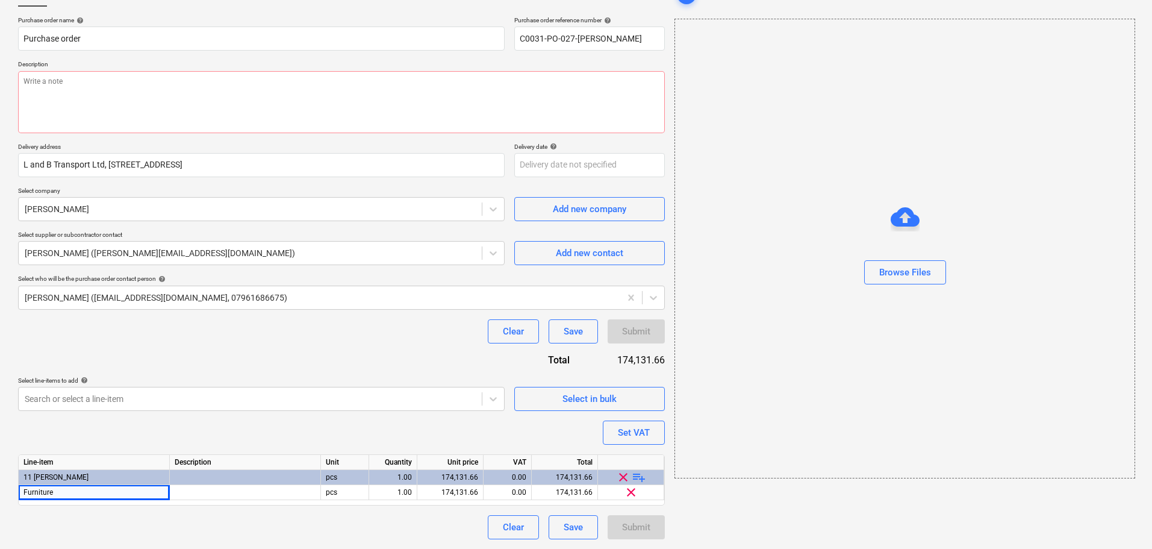
click at [428, 340] on div "Clear Save Submit" at bounding box center [341, 331] width 647 height 24
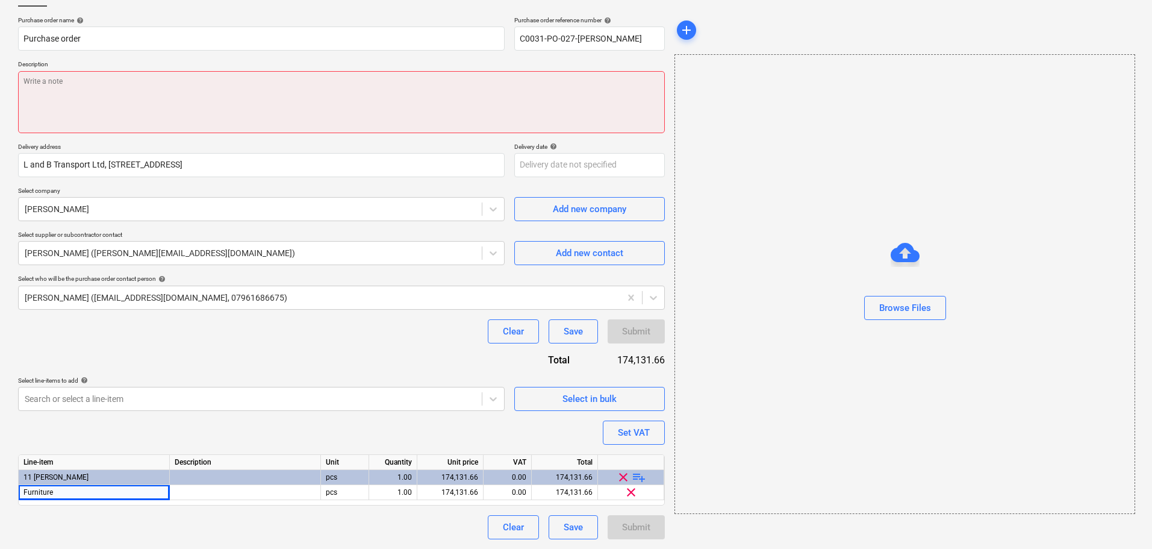
click at [350, 80] on textarea at bounding box center [341, 102] width 647 height 62
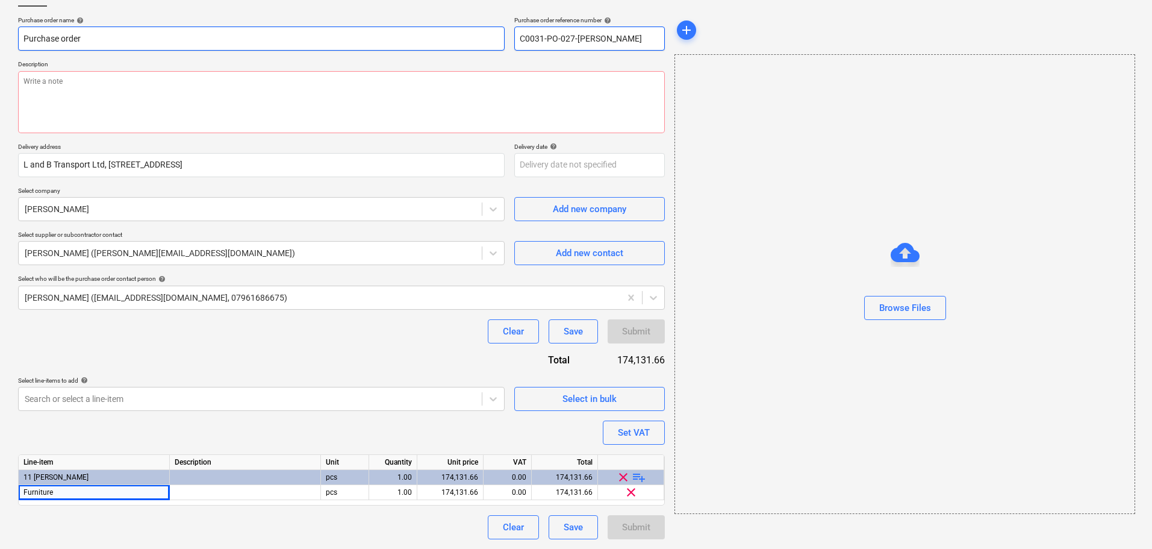
drag, startPoint x: 585, startPoint y: 42, endPoint x: 483, endPoint y: 42, distance: 102.4
click at [483, 42] on div "Purchase order name help Purchase order Purchase order reference number help C0…" at bounding box center [341, 33] width 647 height 34
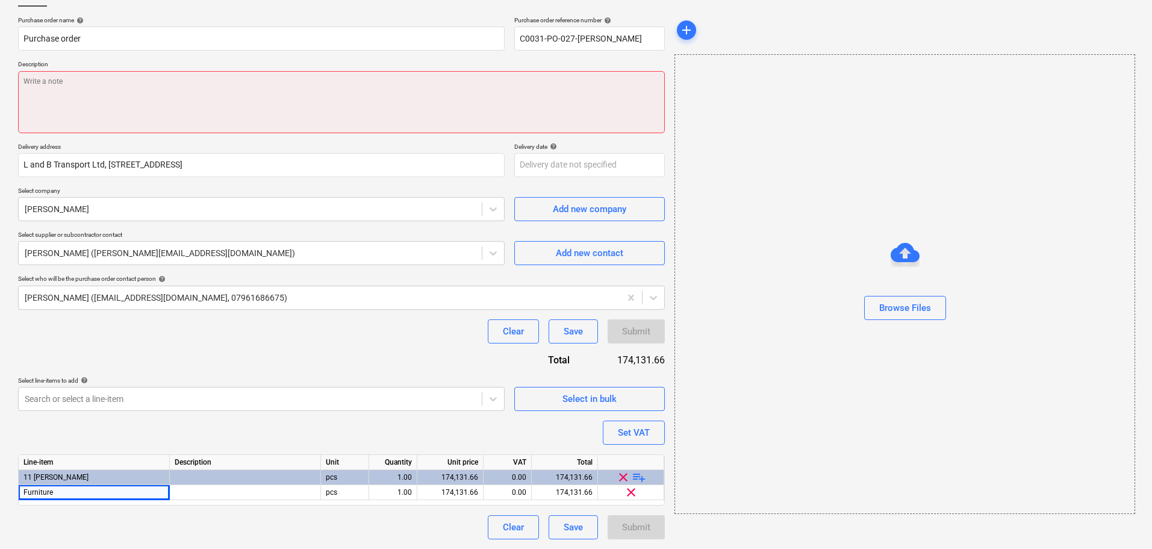
click at [507, 81] on textarea at bounding box center [341, 102] width 647 height 62
paste textarea "C0031-PO-027-Schuller"
type textarea "x"
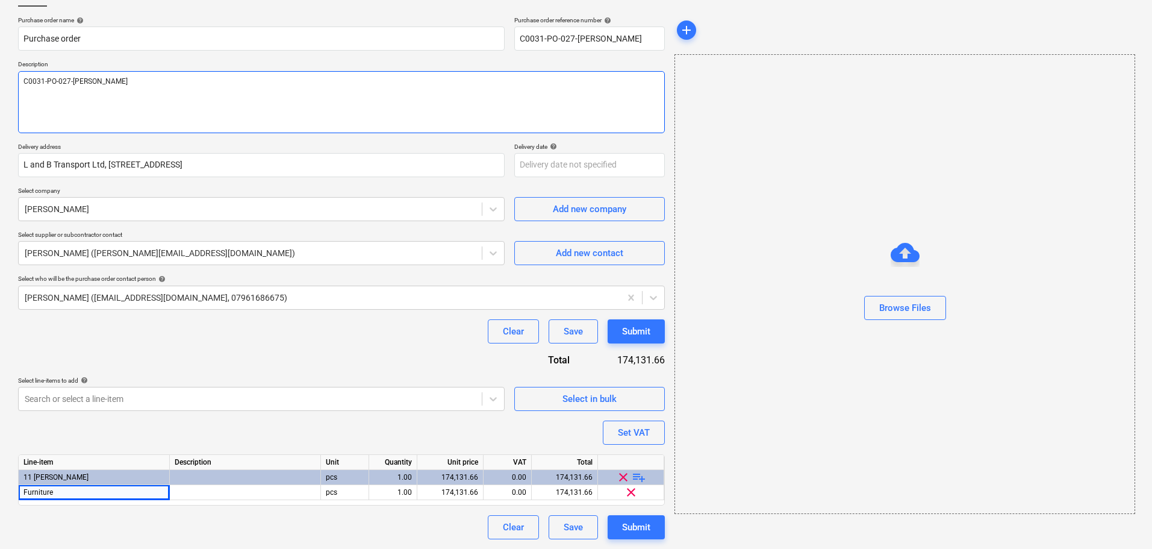
type textarea "C0031-PO-027-Schuller"
click at [426, 380] on div "Select line-items to add help" at bounding box center [261, 381] width 487 height 8
click at [637, 523] on div "Submit" at bounding box center [636, 527] width 28 height 16
type textarea "x"
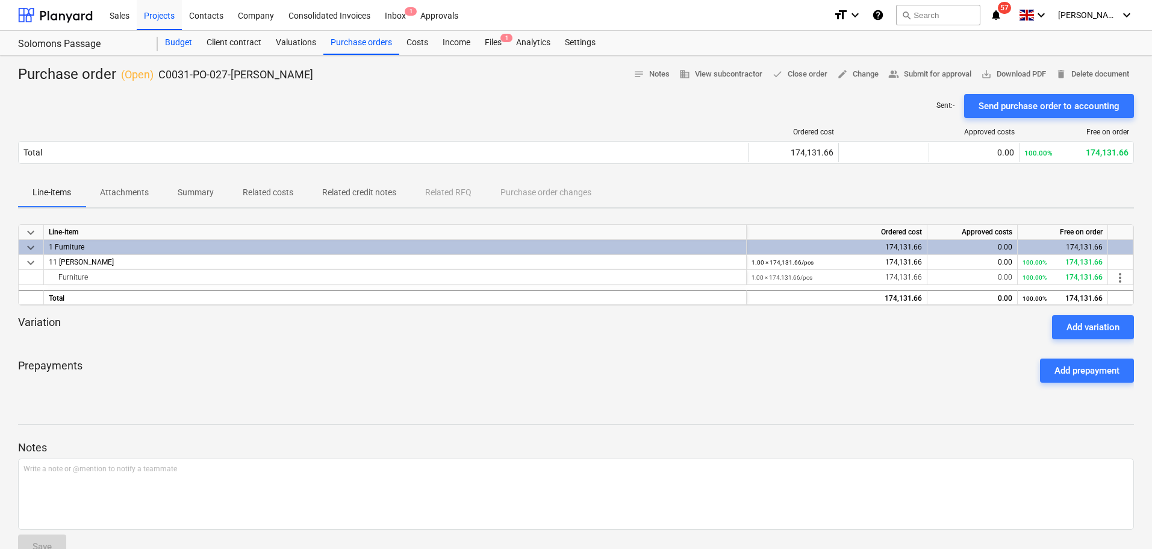
click at [190, 42] on div "Budget" at bounding box center [179, 43] width 42 height 24
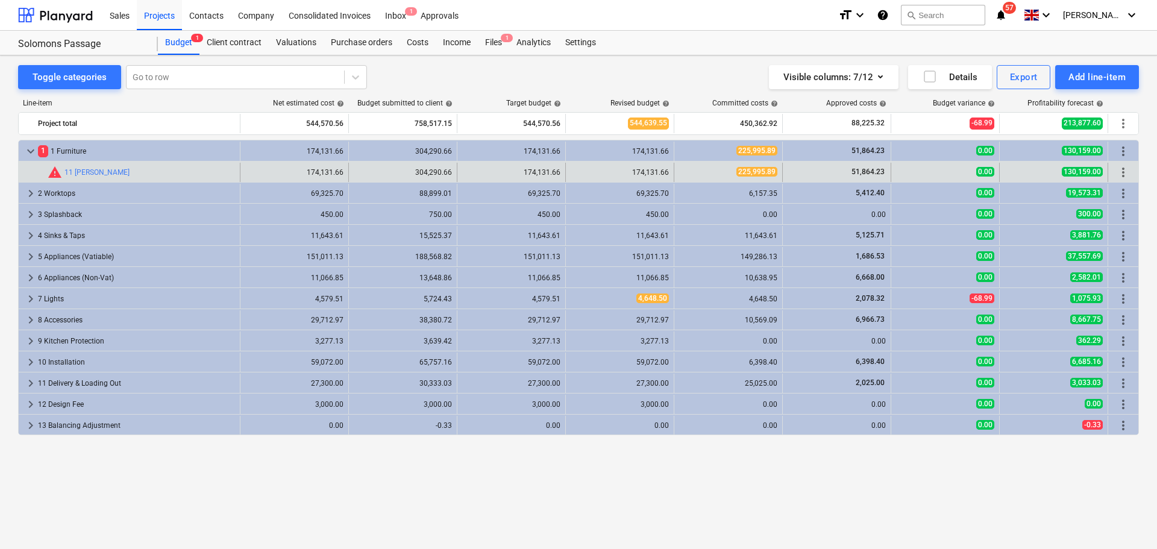
click at [752, 174] on span "225,995.89" at bounding box center [756, 172] width 41 height 10
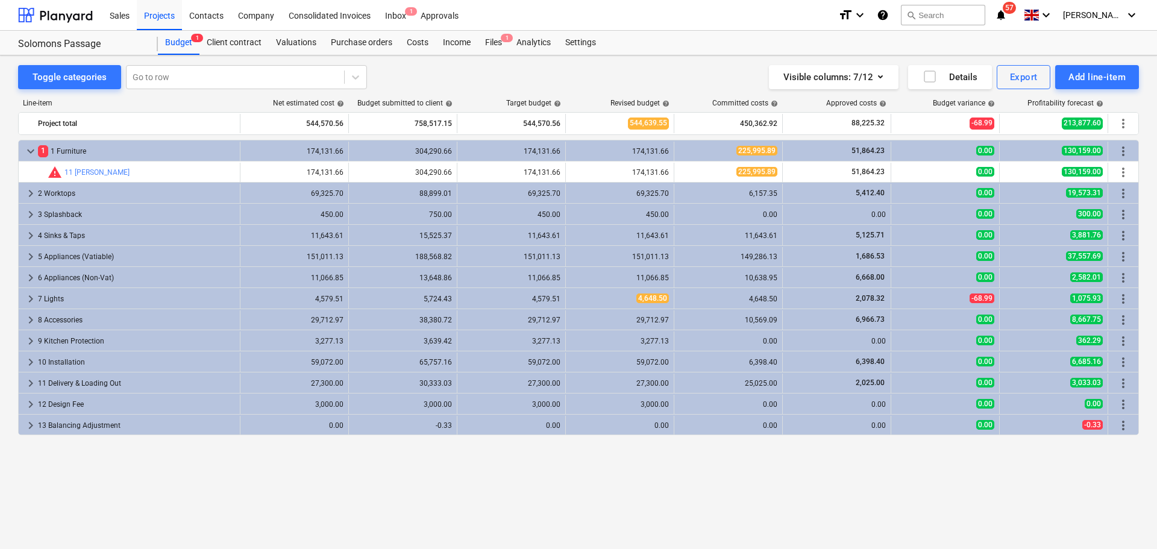
drag, startPoint x: 772, startPoint y: 171, endPoint x: 628, endPoint y: 463, distance: 324.9
click at [628, 463] on div "keyboard_arrow_down 1 1 Furniture 174,131.66 304,290.66 174,131.66 174,131.66 2…" at bounding box center [578, 319] width 1120 height 359
drag, startPoint x: 863, startPoint y: 173, endPoint x: 711, endPoint y: 497, distance: 358.1
click at [711, 497] on div "keyboard_arrow_down 1 1 Furniture 174,131.66 304,290.66 174,131.66 174,131.66 2…" at bounding box center [578, 319] width 1120 height 359
click at [421, 47] on div "Costs" at bounding box center [417, 43] width 36 height 24
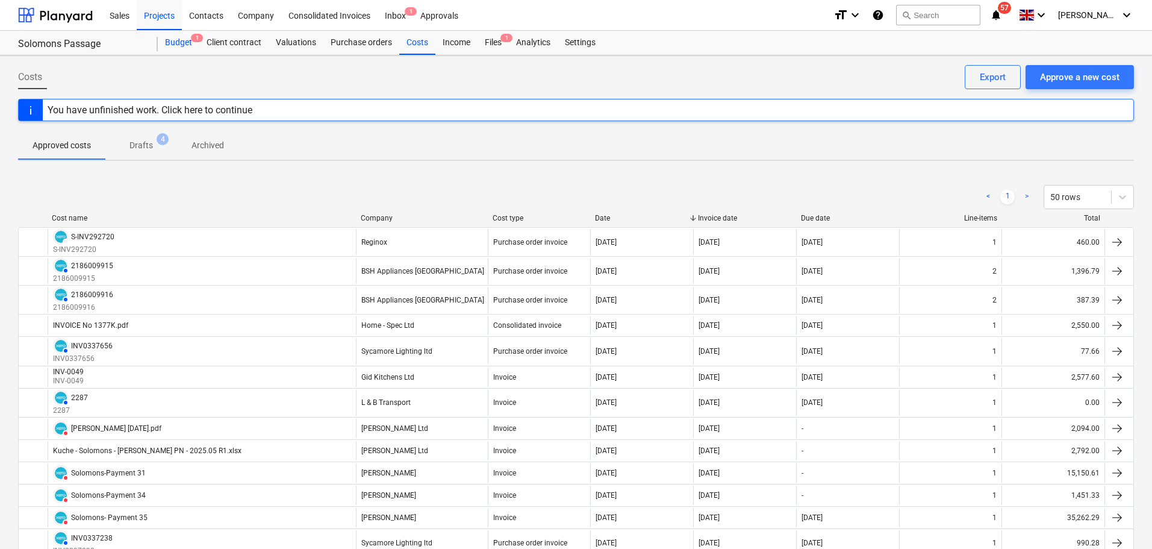
click at [170, 39] on div "Budget 1" at bounding box center [179, 43] width 42 height 24
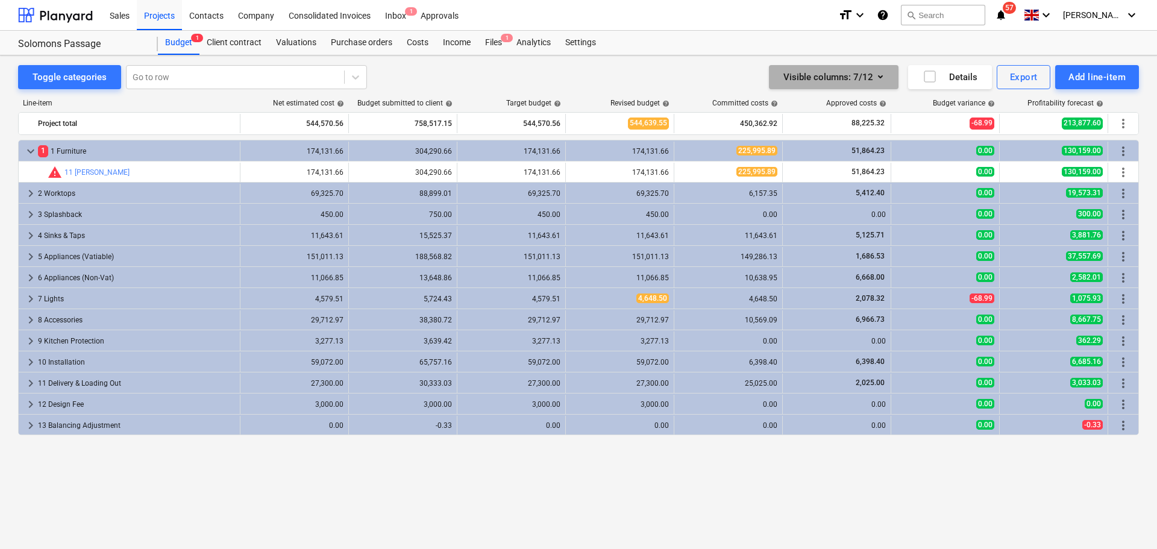
click at [877, 76] on icon "button" at bounding box center [880, 76] width 14 height 14
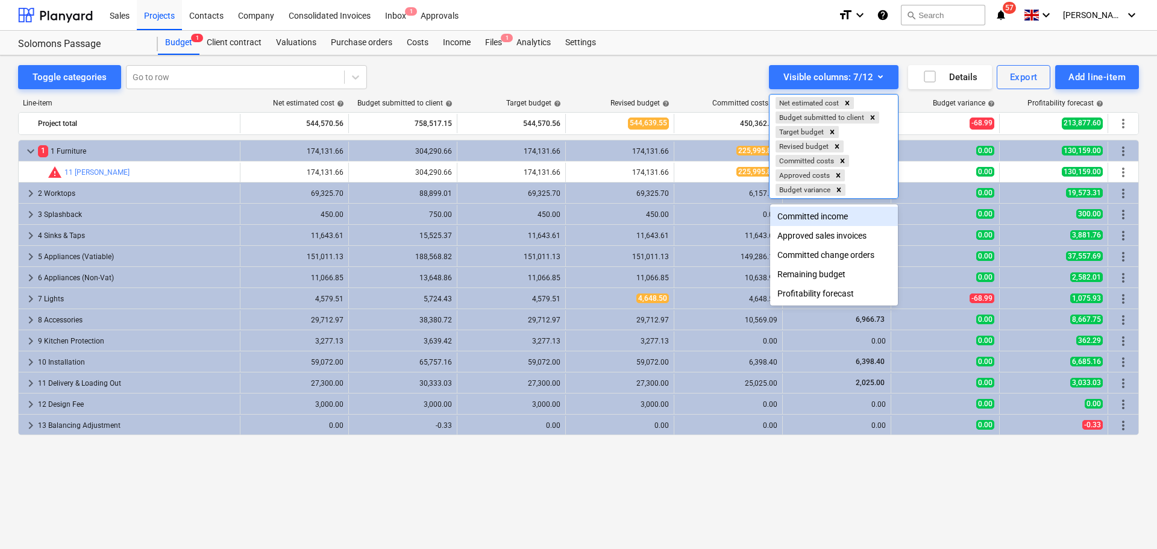
click at [861, 215] on div "Committed income" at bounding box center [834, 216] width 128 height 19
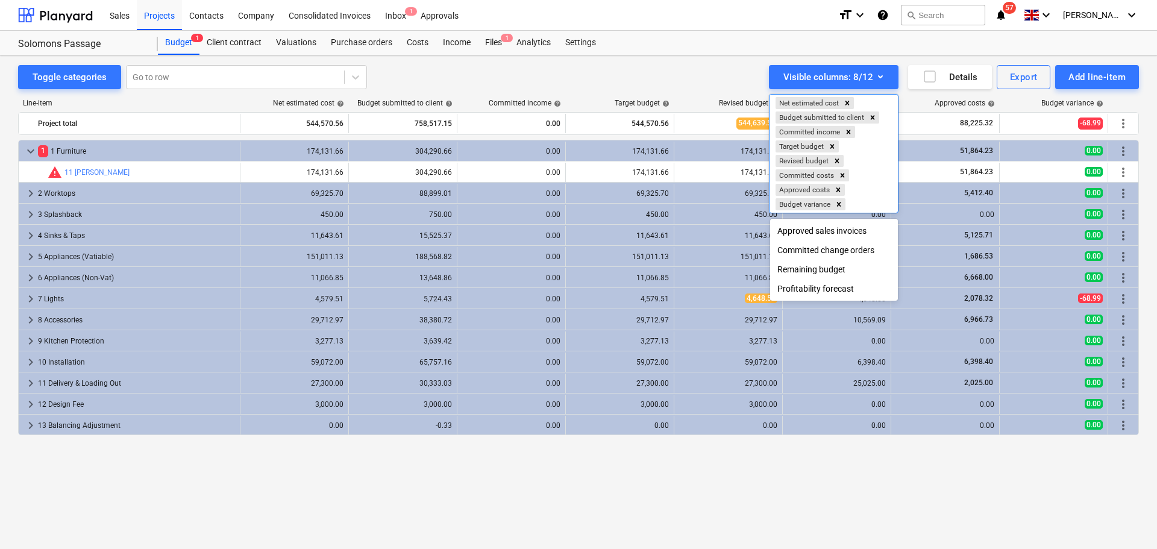
click at [571, 478] on div at bounding box center [578, 274] width 1157 height 549
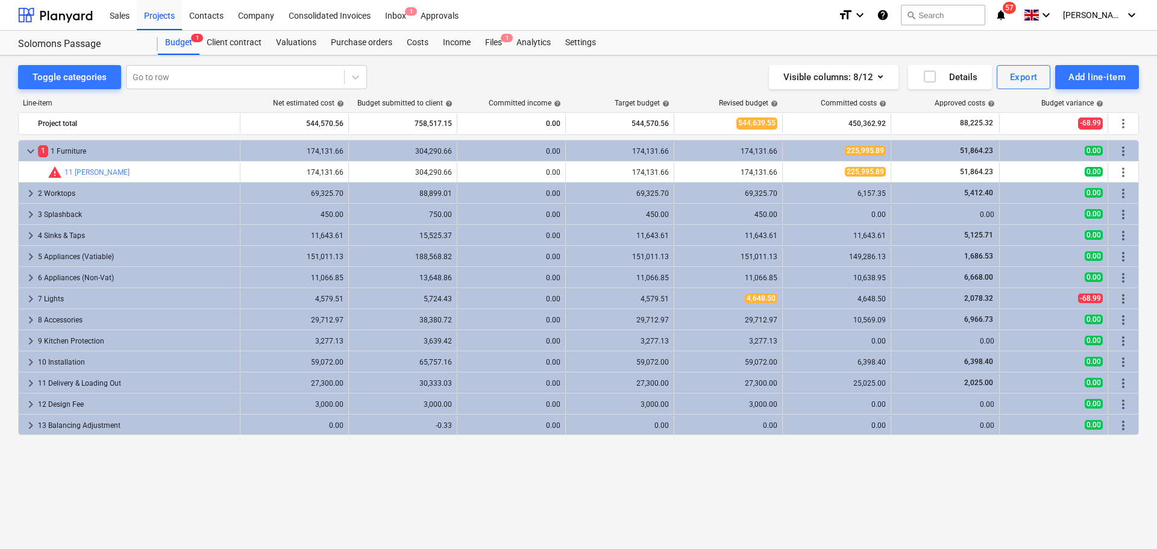
click at [557, 105] on span "help" at bounding box center [556, 103] width 10 height 7
click at [885, 78] on icon "button" at bounding box center [880, 76] width 14 height 14
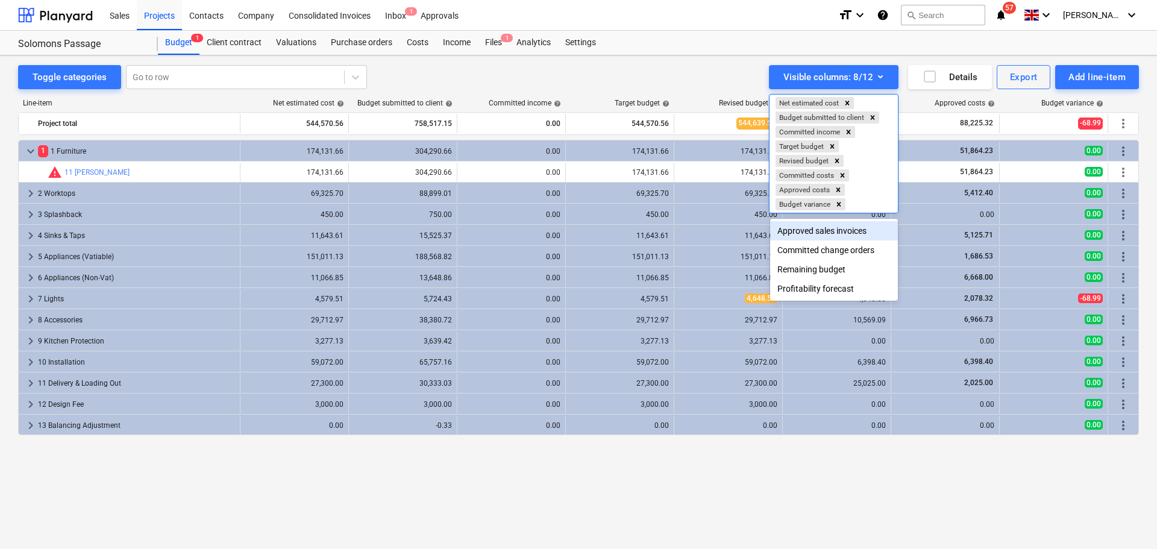
click at [842, 234] on div "Approved sales invoices" at bounding box center [834, 230] width 128 height 19
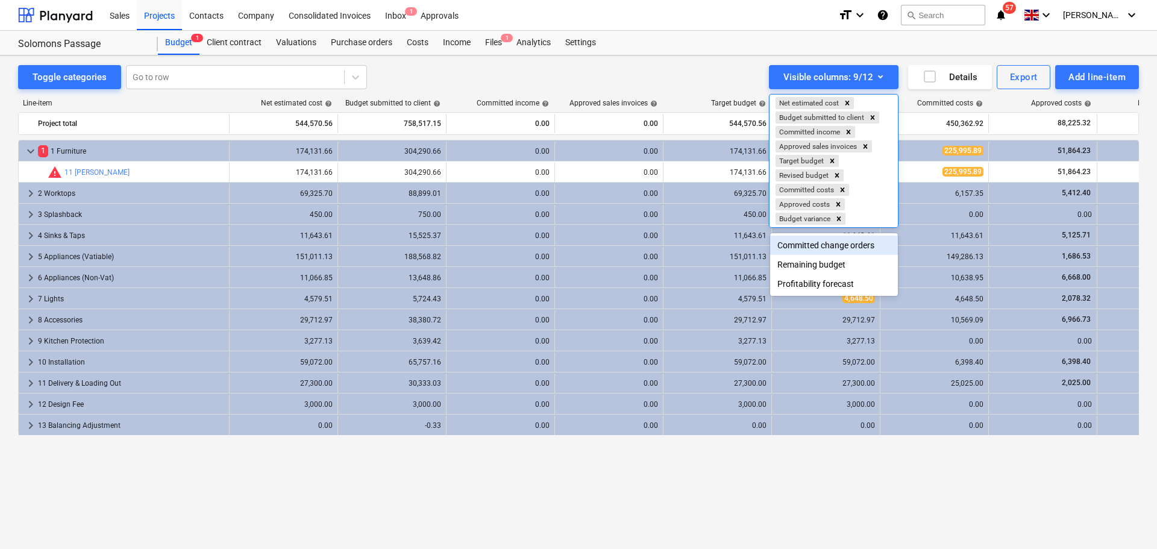
click at [573, 74] on div at bounding box center [578, 274] width 1157 height 549
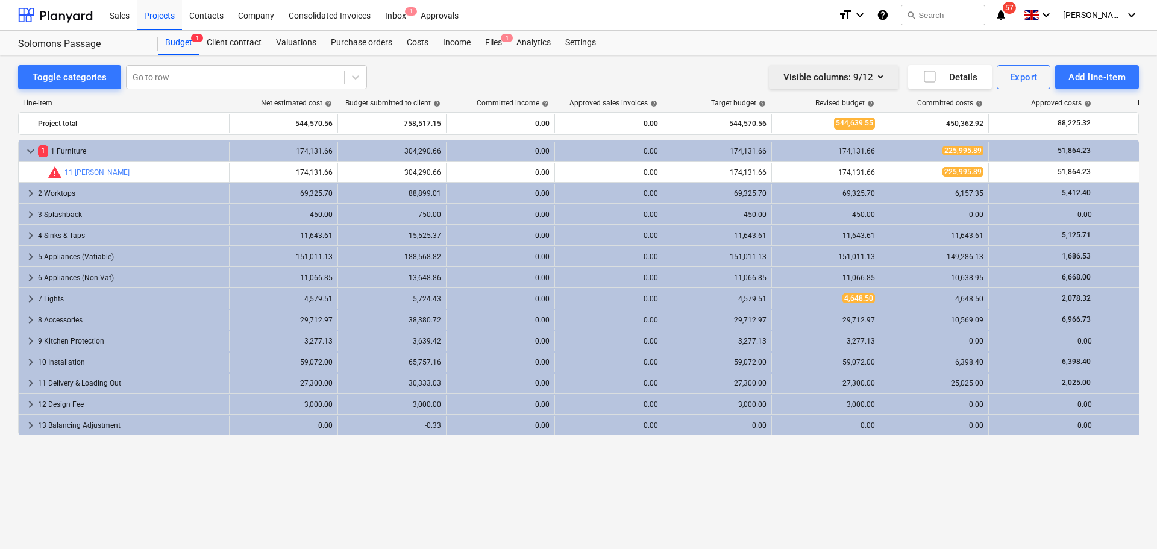
click at [887, 77] on icon "button" at bounding box center [880, 76] width 14 height 14
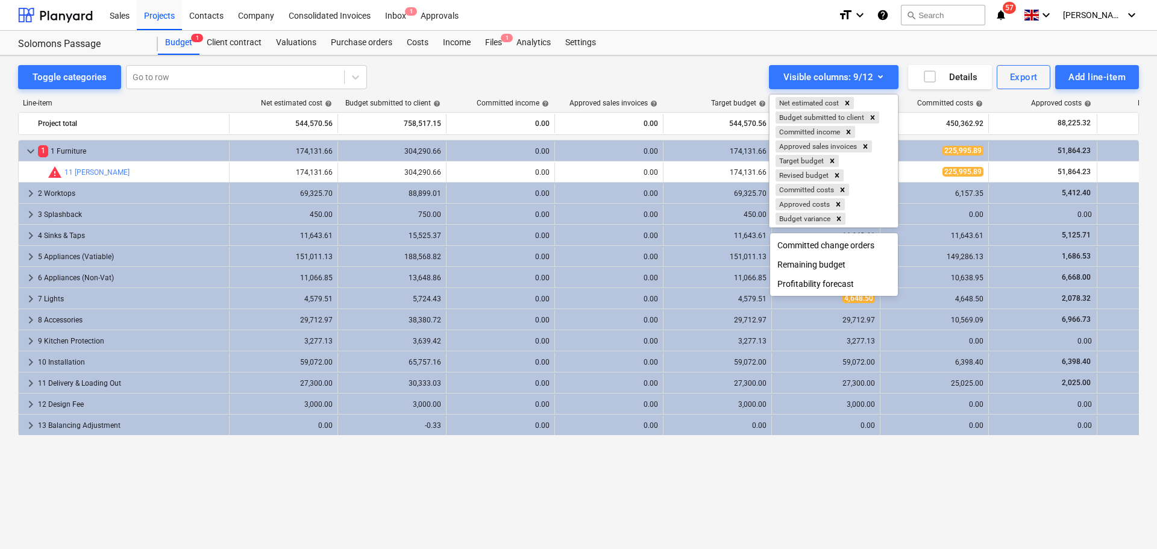
click at [659, 75] on div at bounding box center [578, 274] width 1157 height 549
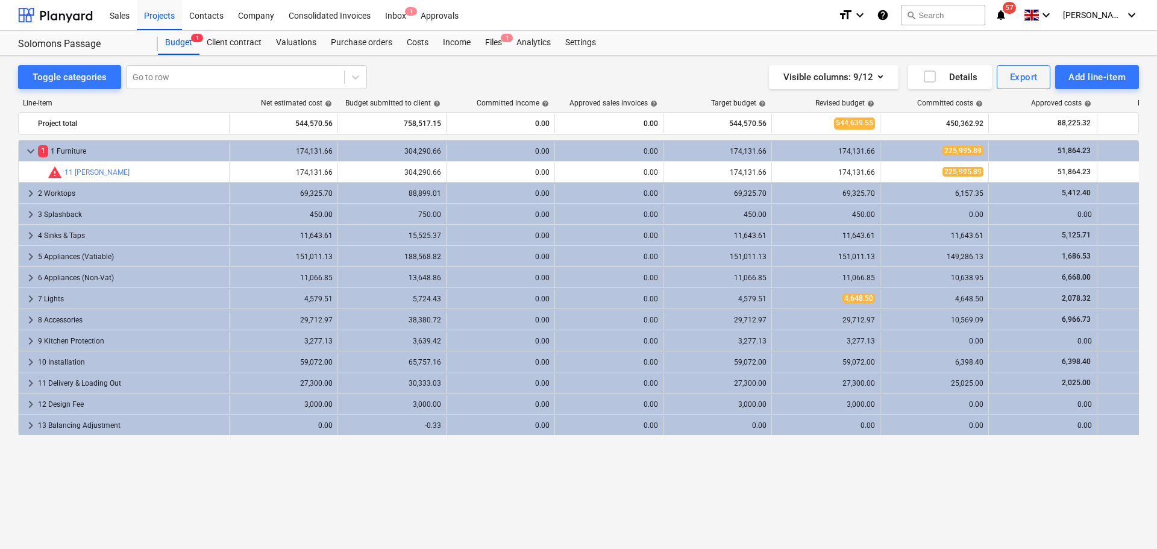
click at [545, 103] on span "help" at bounding box center [544, 103] width 10 height 7
click at [528, 105] on div "Committed income help" at bounding box center [513, 103] width 72 height 8
click at [505, 546] on div "Toggle categories Go to row Visible columns : 9/12 Details Export Add line-item…" at bounding box center [578, 301] width 1157 height 493
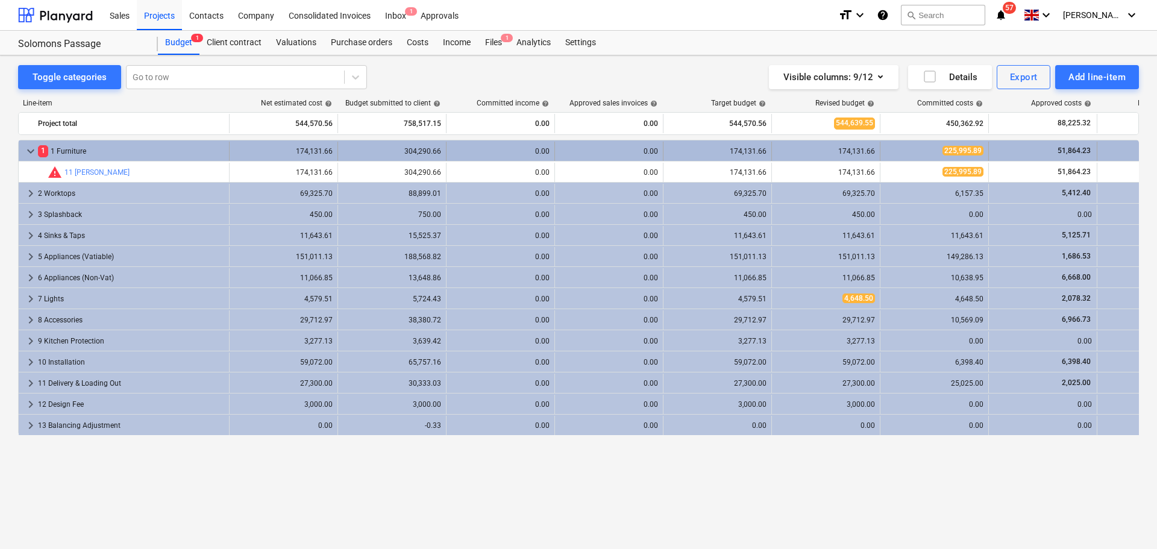
click at [28, 151] on span "keyboard_arrow_down" at bounding box center [30, 151] width 14 height 14
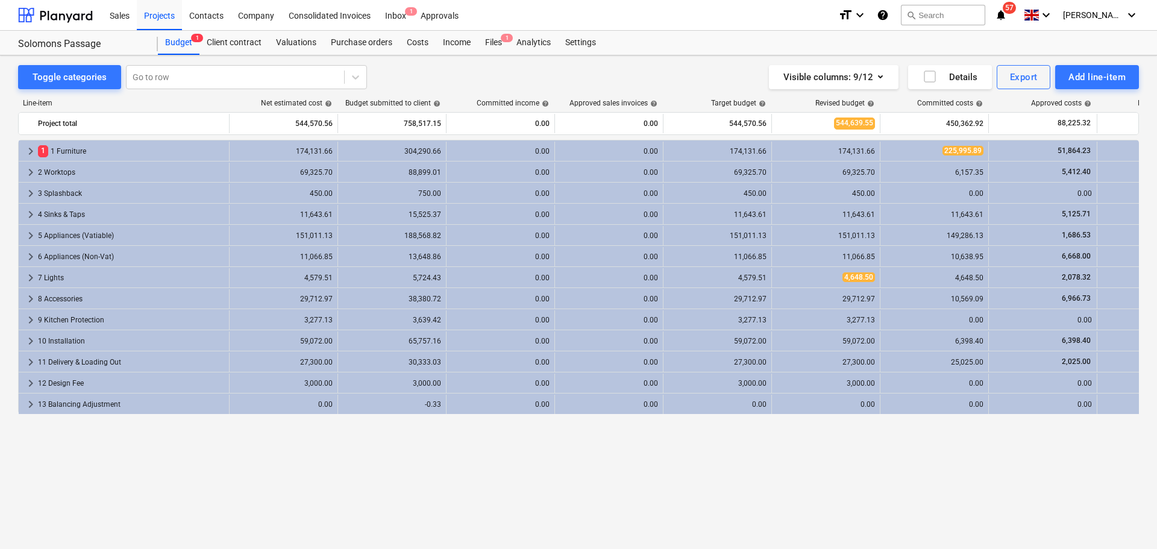
drag, startPoint x: 929, startPoint y: 457, endPoint x: 754, endPoint y: 439, distance: 176.3
click at [719, 459] on div "keyboard_arrow_right 1 1 Furniture 174,131.66 304,290.66 0.00 0.00 174,131.66 1…" at bounding box center [578, 319] width 1120 height 359
click at [216, 43] on div "Client contract" at bounding box center [233, 43] width 69 height 24
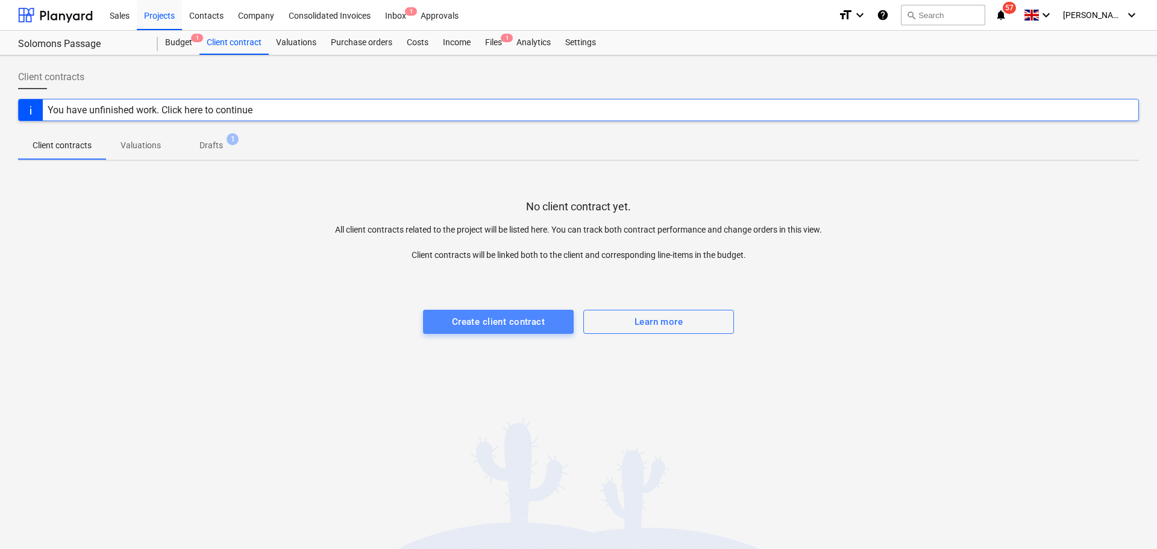
click at [496, 324] on div "Create client contract" at bounding box center [498, 322] width 93 height 16
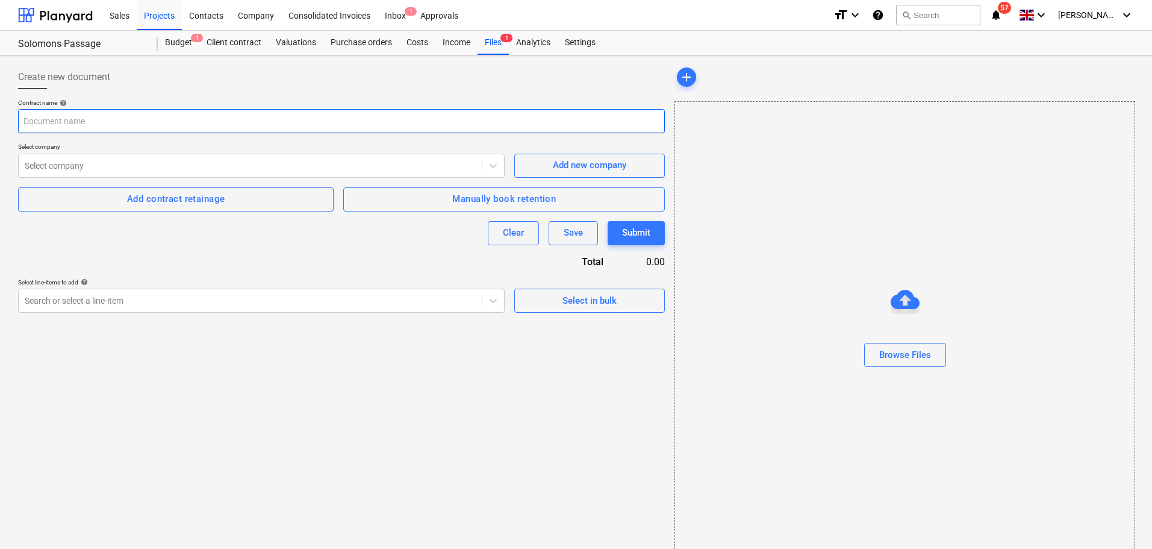
click at [195, 121] on input "text" at bounding box center [341, 121] width 647 height 24
type input "Subcontract- Solomons passage"
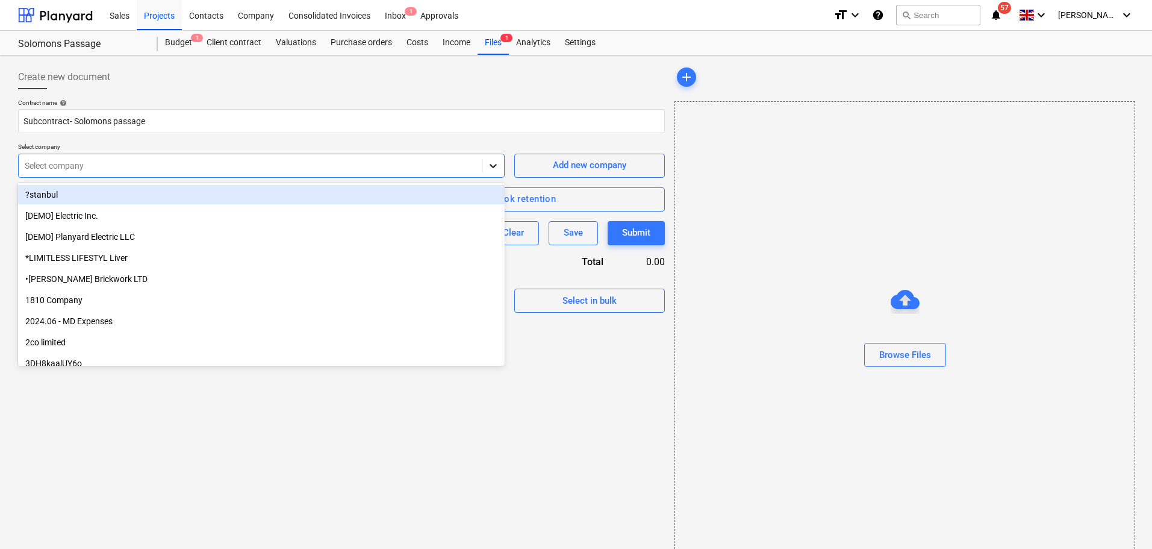
click at [486, 170] on div at bounding box center [494, 166] width 22 height 22
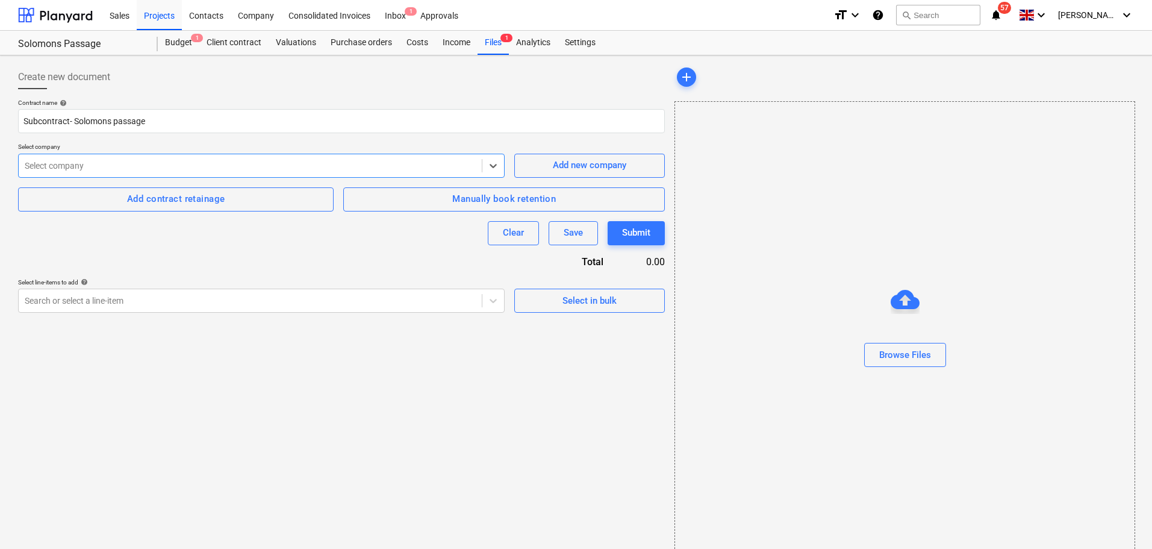
click at [407, 177] on div "Select company" at bounding box center [261, 166] width 487 height 24
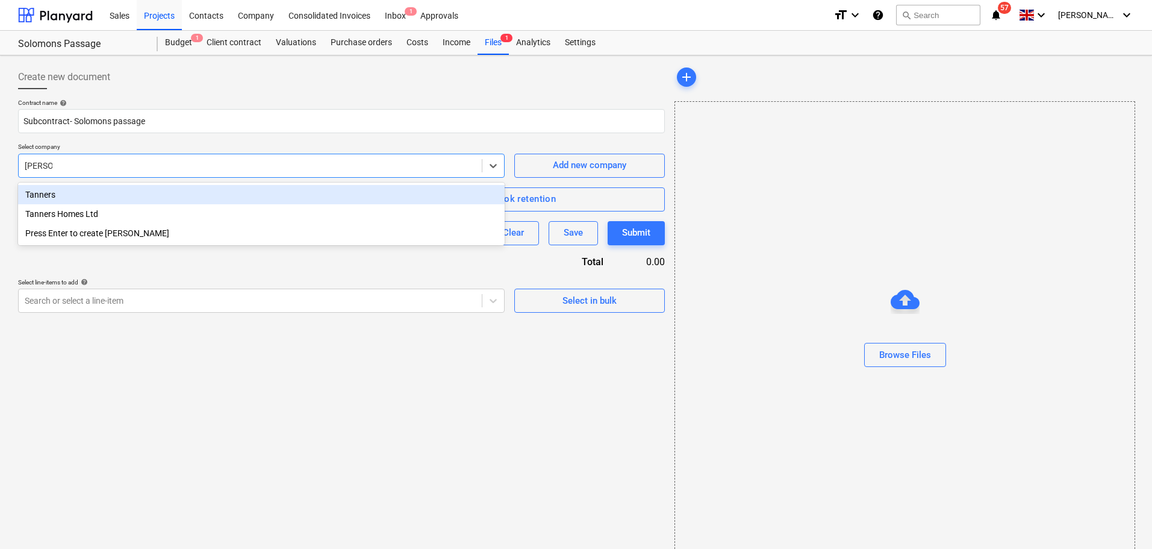
type input "Tanners"
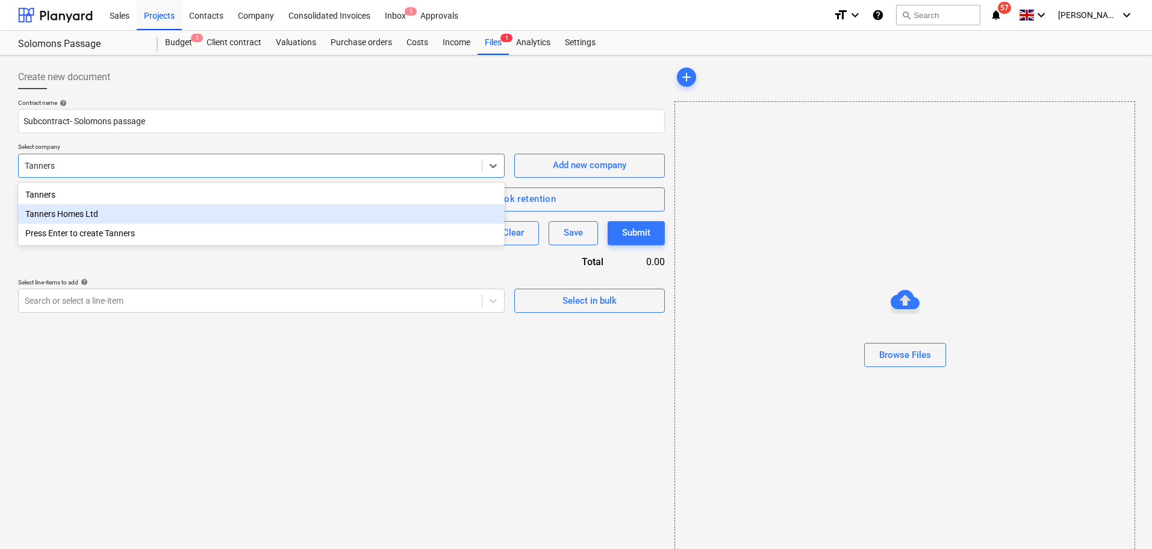
click at [329, 216] on div "Tanners Homes Ltd" at bounding box center [261, 213] width 487 height 19
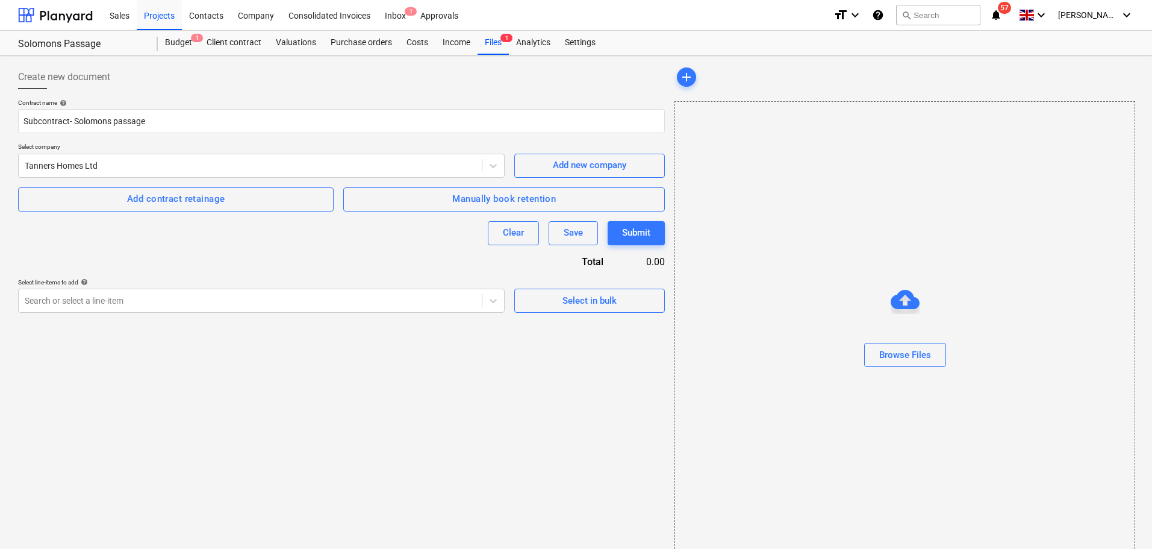
click at [375, 360] on div "Create new document Contract name help Subcontract- Solomons passage Select com…" at bounding box center [341, 312] width 657 height 505
click at [496, 298] on icon at bounding box center [493, 301] width 12 height 12
click at [175, 174] on div "Tanners Homes Ltd" at bounding box center [250, 165] width 463 height 17
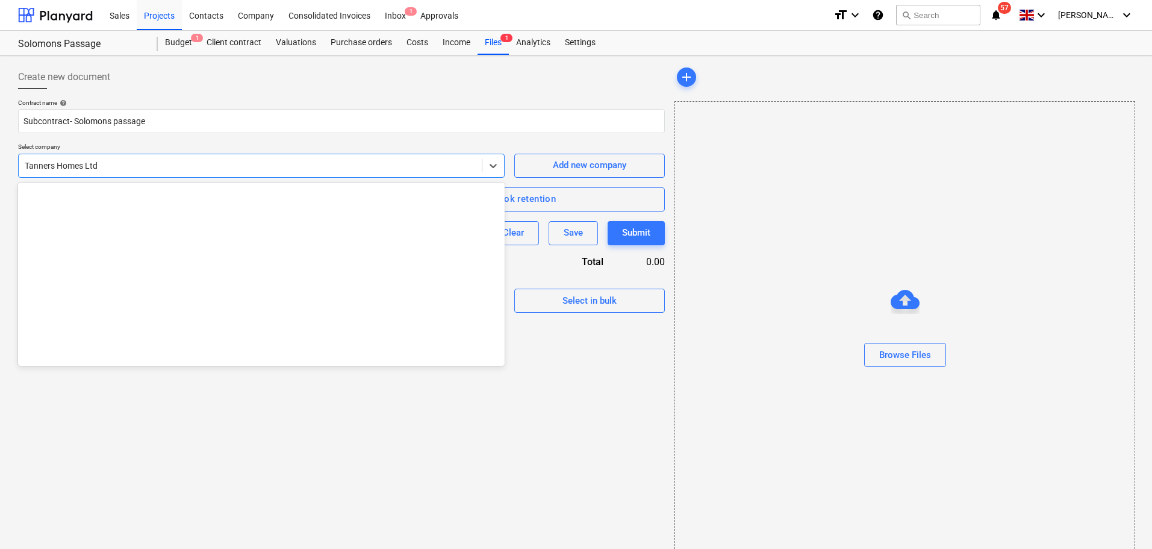
scroll to position [18385, 0]
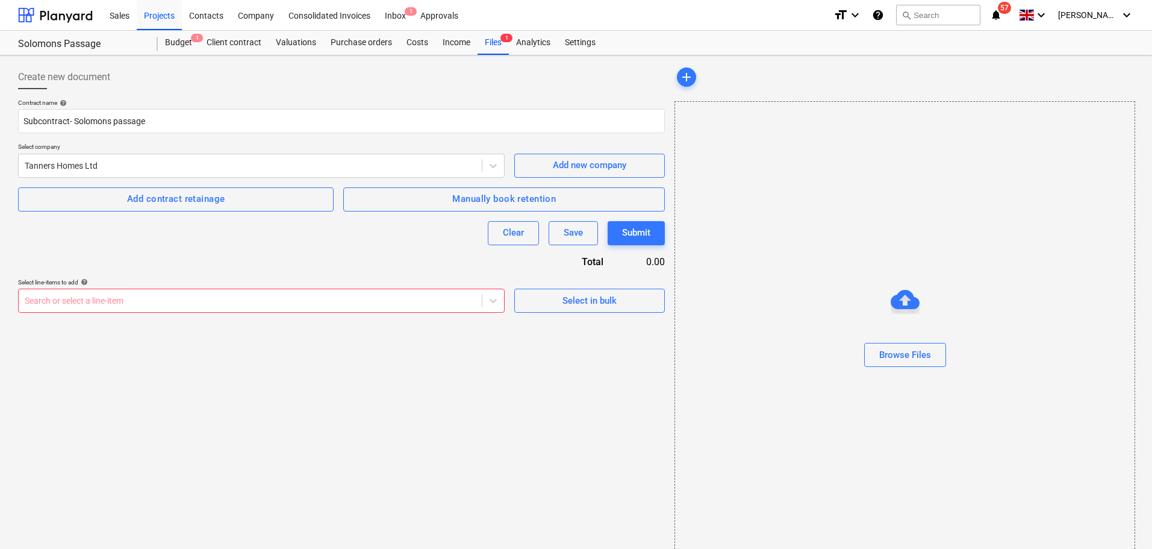
click at [281, 457] on div "Create new document Contract name help Subcontract- Solomons passage Select com…" at bounding box center [341, 312] width 657 height 505
click at [199, 301] on div at bounding box center [250, 301] width 451 height 12
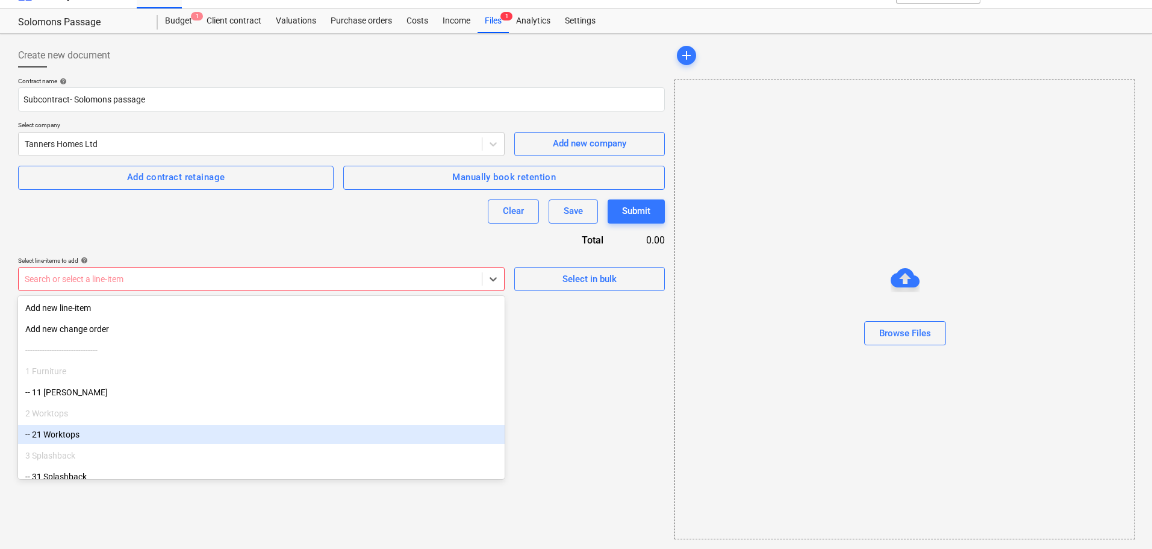
scroll to position [0, 0]
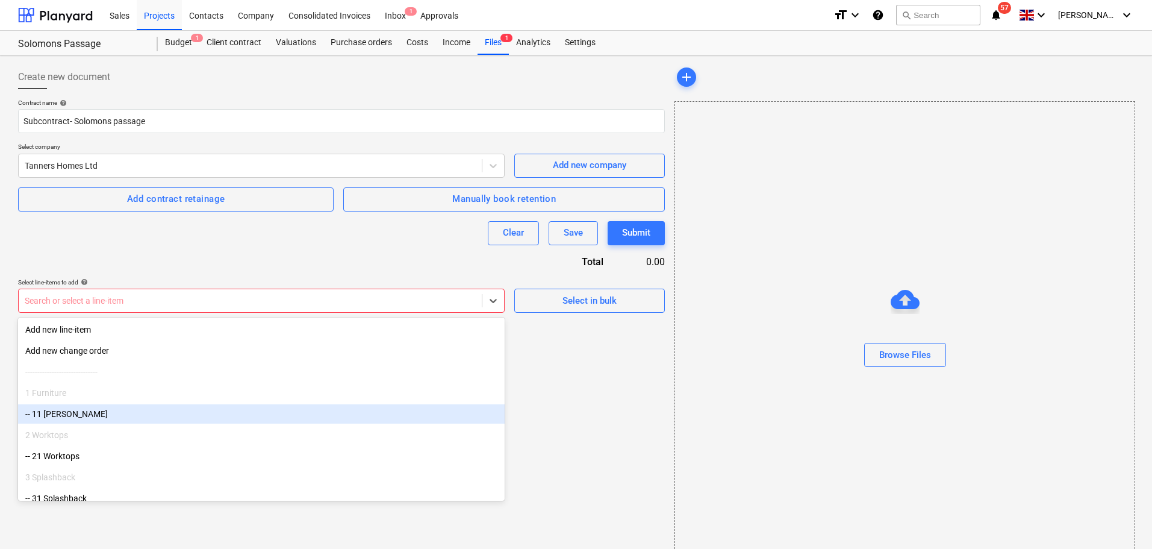
click at [545, 401] on div "Create new document Contract name help Subcontract- Solomons passage Select com…" at bounding box center [341, 312] width 657 height 505
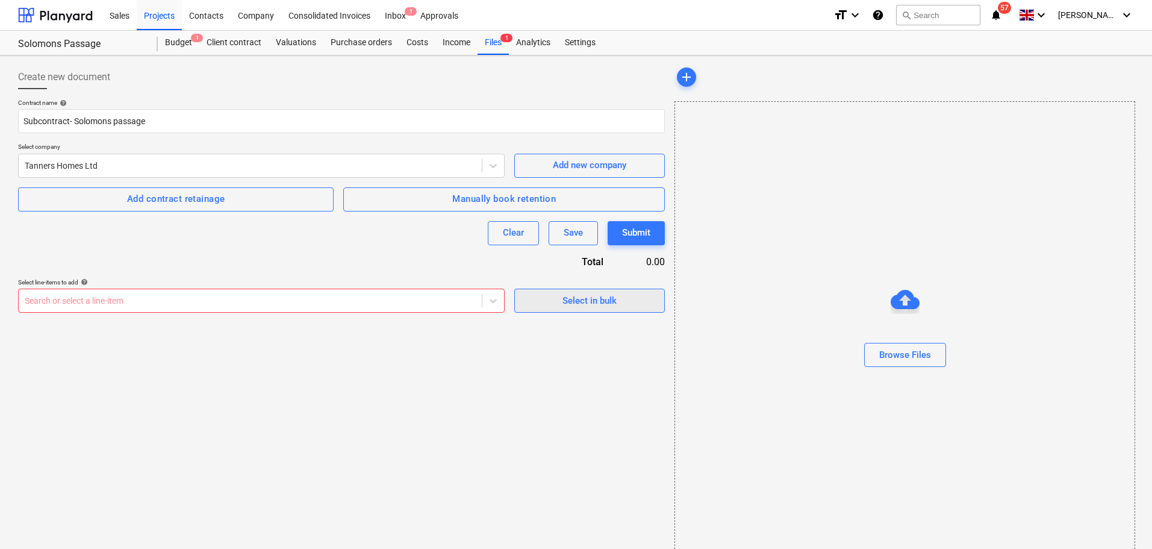
click at [559, 305] on span "Select in bulk" at bounding box center [590, 301] width 120 height 16
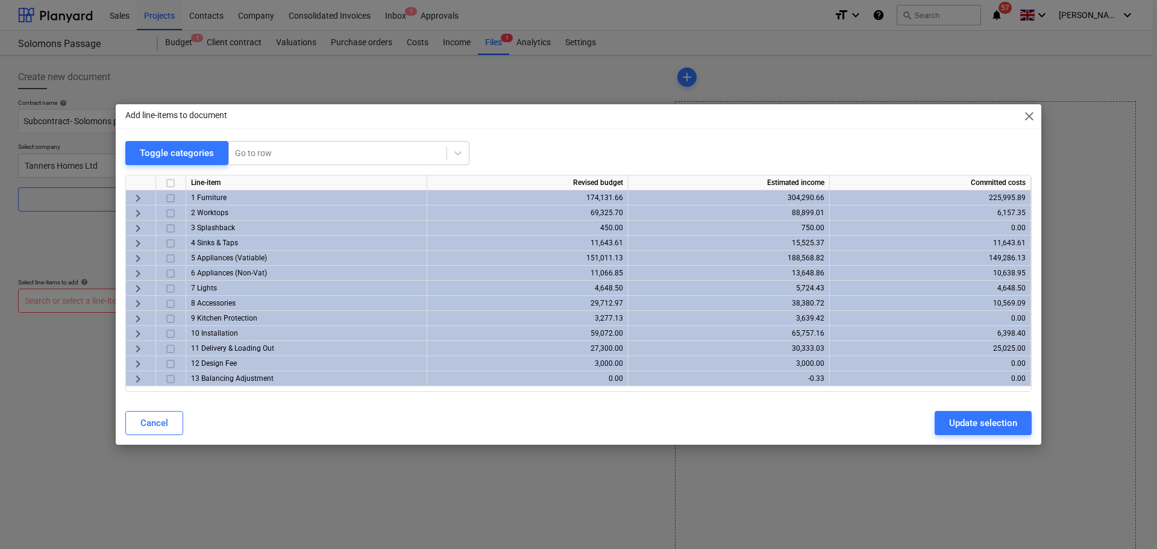
click at [172, 183] on input "checkbox" at bounding box center [170, 183] width 14 height 14
checkbox input "true"
click at [962, 422] on div "Update selection" at bounding box center [983, 423] width 68 height 16
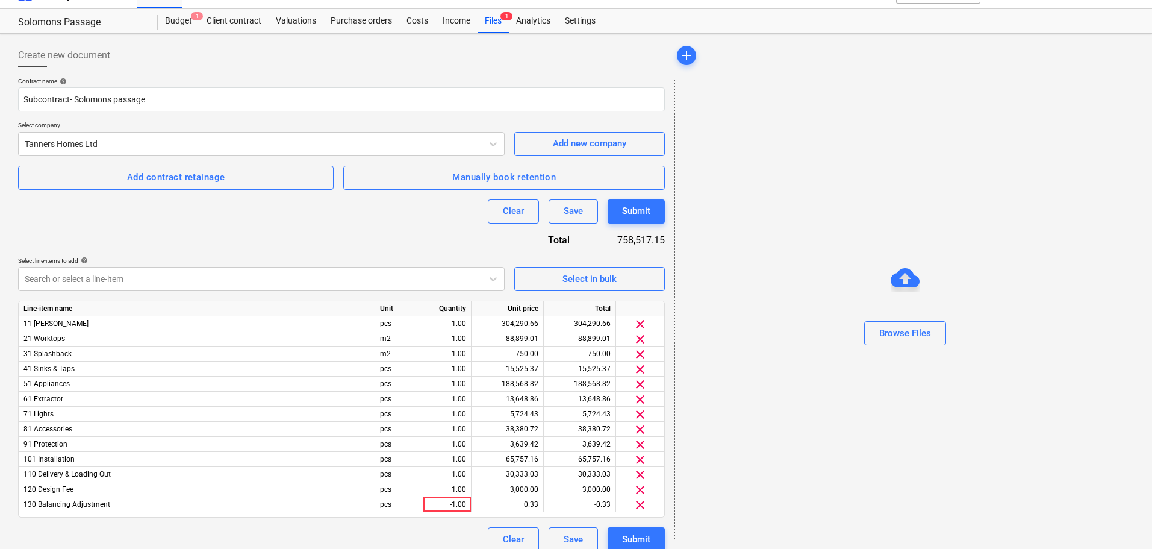
scroll to position [34, 0]
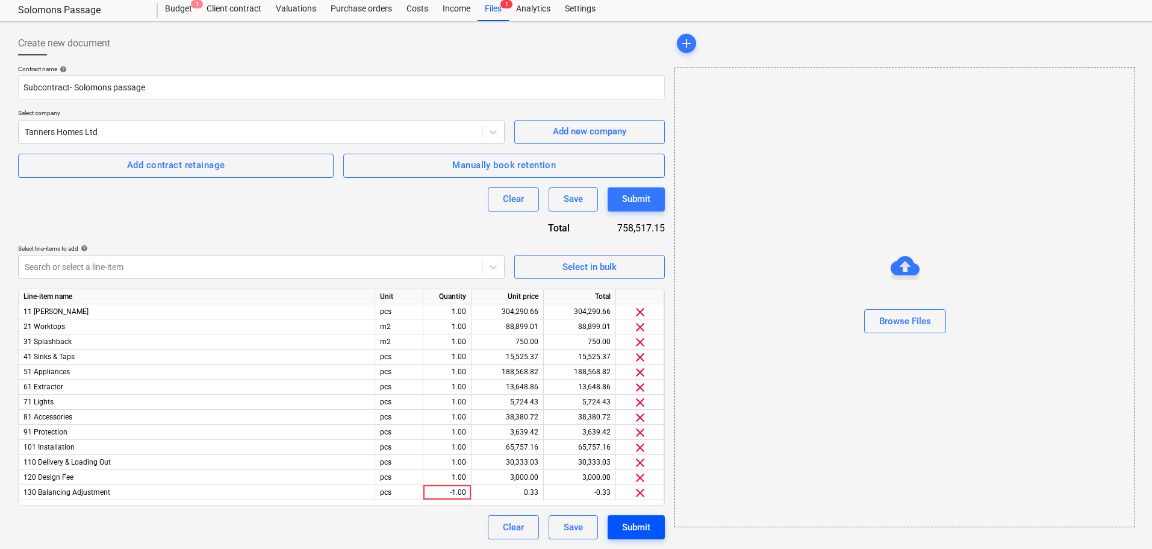
click at [636, 529] on div "Submit" at bounding box center [636, 527] width 28 height 16
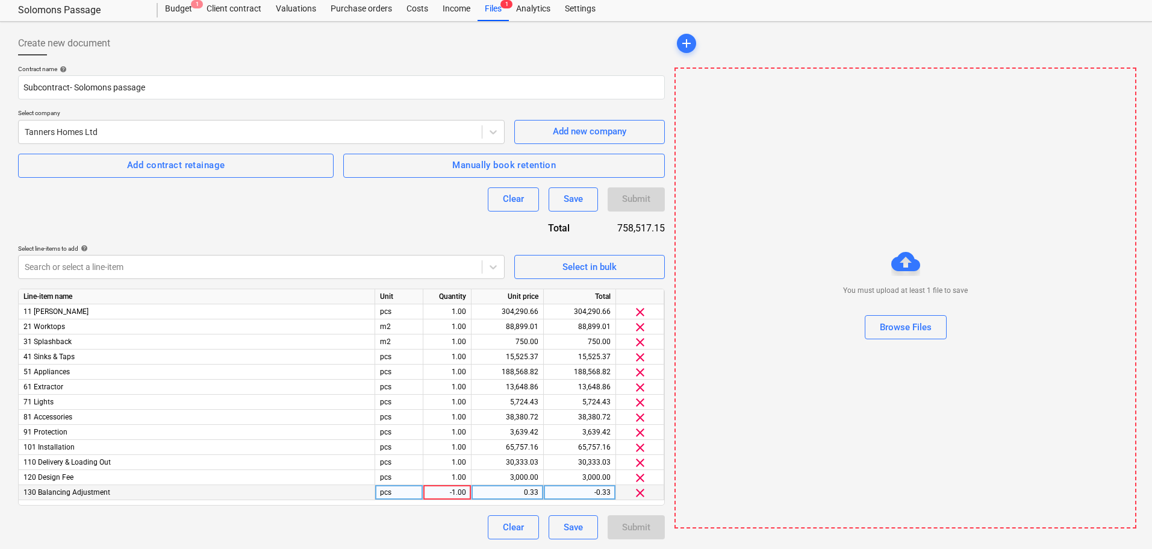
click at [452, 491] on div "-1.00" at bounding box center [447, 492] width 38 height 15
type input "1"
click at [505, 493] on div "0.33" at bounding box center [508, 492] width 62 height 15
click at [508, 493] on input "0.33" at bounding box center [508, 492] width 72 height 14
type input "-0.33"
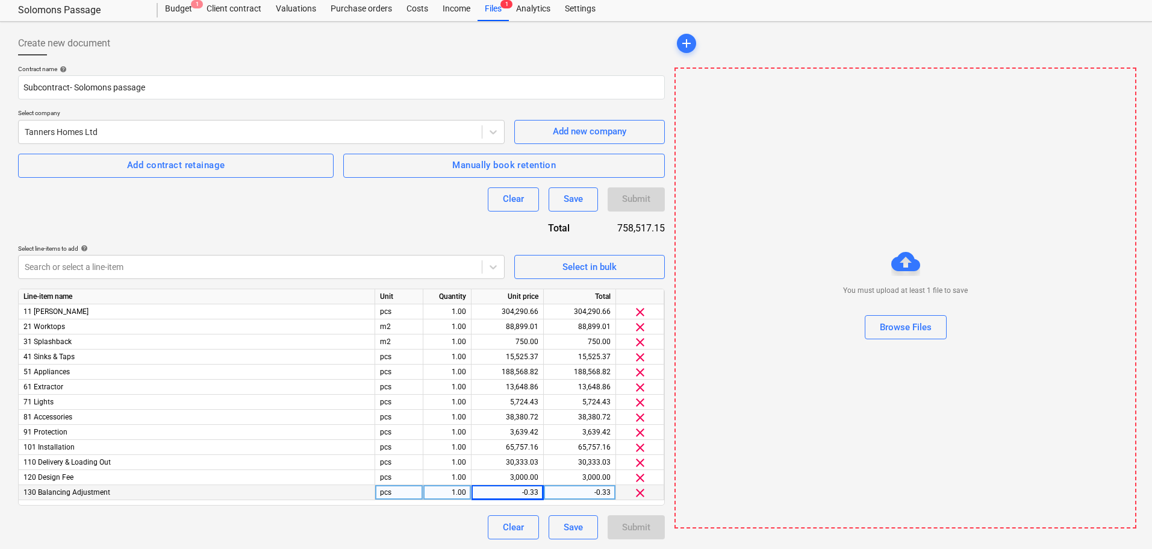
click at [574, 495] on div "-0.33" at bounding box center [580, 492] width 62 height 15
click at [577, 493] on input "-0.33" at bounding box center [580, 492] width 72 height 14
type input "-0.33"
click at [460, 526] on div "Clear Save Submit" at bounding box center [341, 527] width 647 height 24
click at [525, 491] on div "-0.33" at bounding box center [508, 492] width 62 height 15
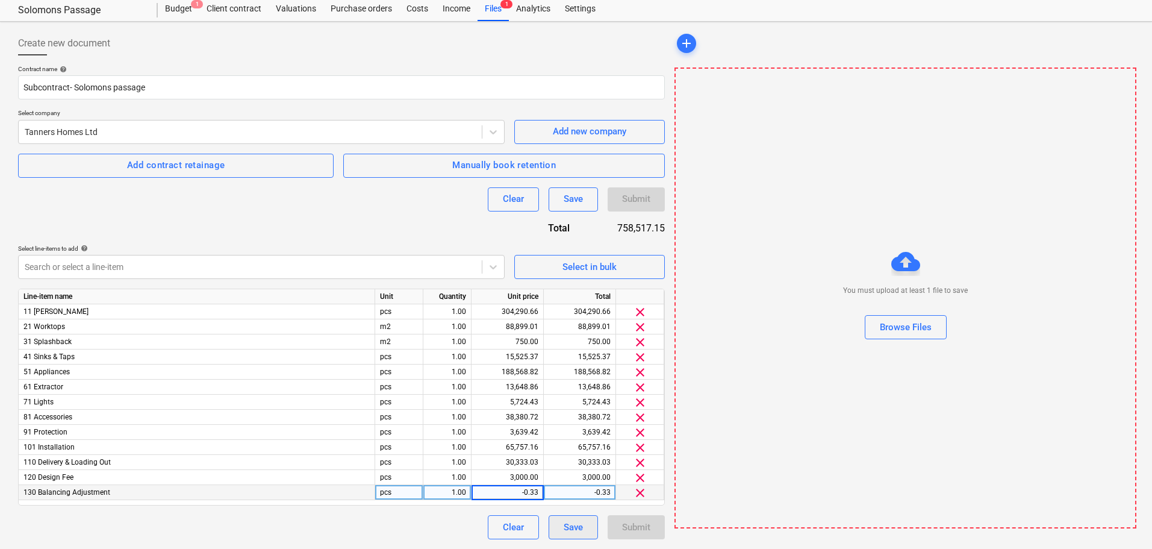
click at [577, 526] on div "Save" at bounding box center [573, 527] width 19 height 16
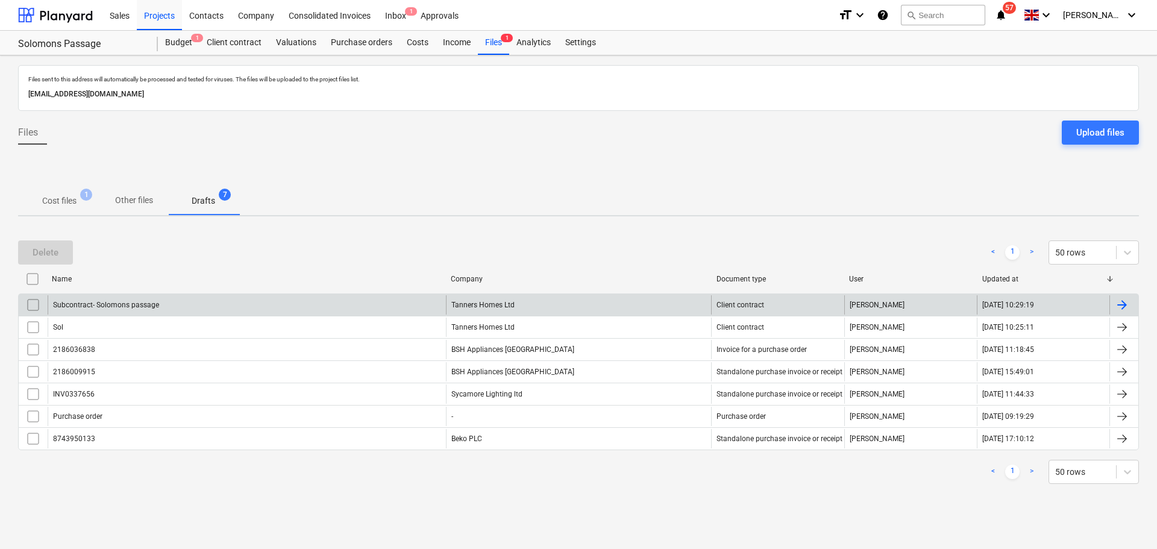
click at [273, 307] on div "Subcontract- Solomons passage" at bounding box center [247, 304] width 398 height 19
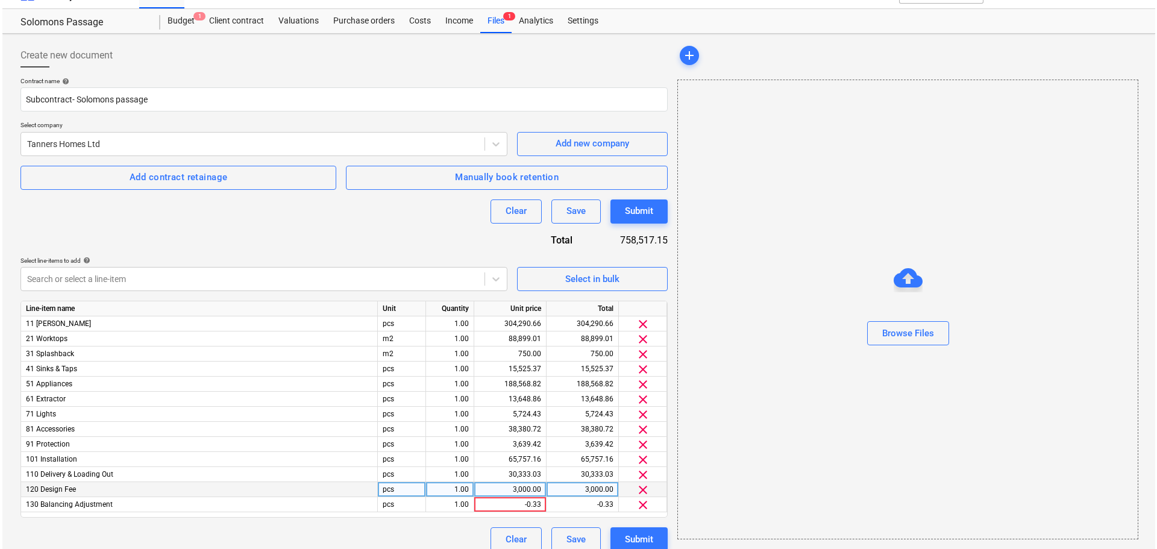
scroll to position [34, 0]
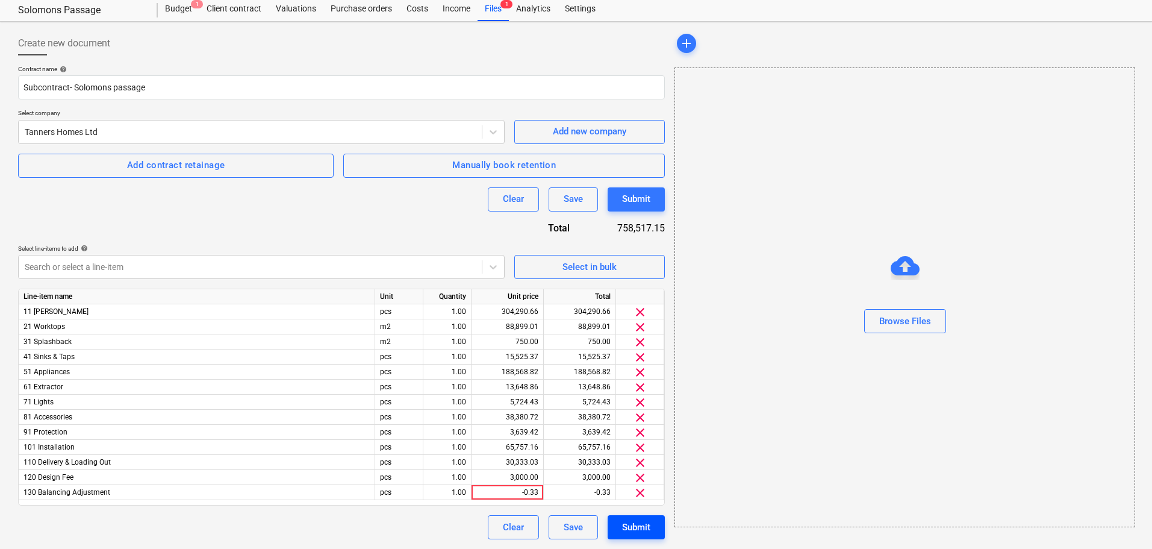
click at [646, 530] on div "Submit" at bounding box center [636, 527] width 28 height 16
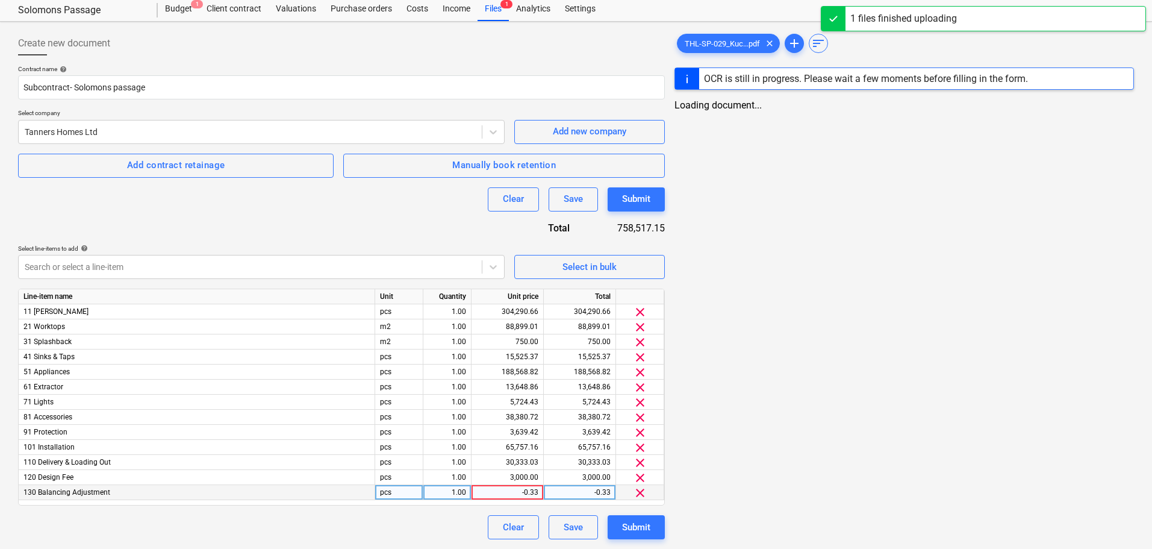
click at [525, 493] on div "-0.33" at bounding box center [508, 492] width 62 height 15
click at [523, 495] on input "-0.33" at bounding box center [508, 492] width 72 height 14
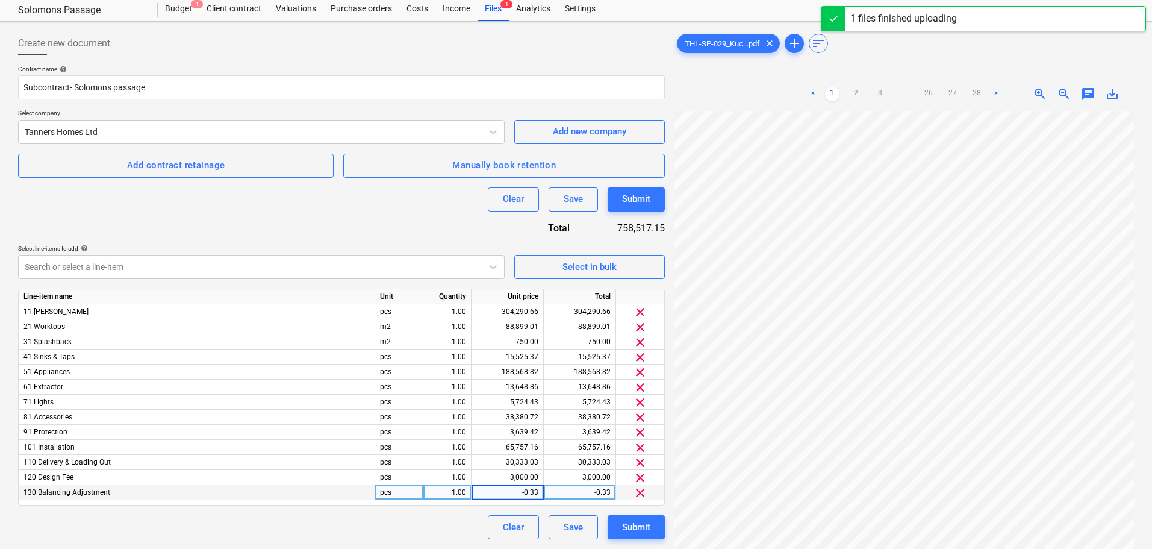
type input "0.33"
click at [452, 530] on div "Clear Save Submit" at bounding box center [341, 527] width 647 height 24
click at [586, 494] on div "0.33" at bounding box center [580, 492] width 62 height 15
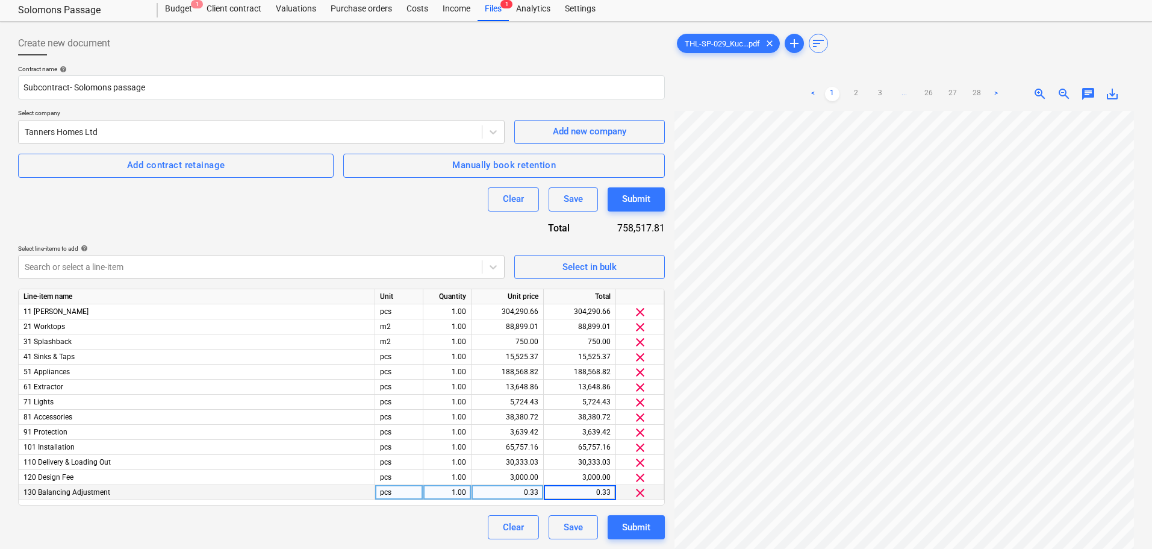
click at [585, 495] on input "0.33" at bounding box center [580, 492] width 72 height 14
type input "-0.33"
click at [467, 522] on div "Clear Save Submit" at bounding box center [341, 527] width 647 height 24
click at [446, 492] on div "1.00" at bounding box center [447, 492] width 38 height 15
click at [449, 492] on input "1" at bounding box center [447, 492] width 48 height 14
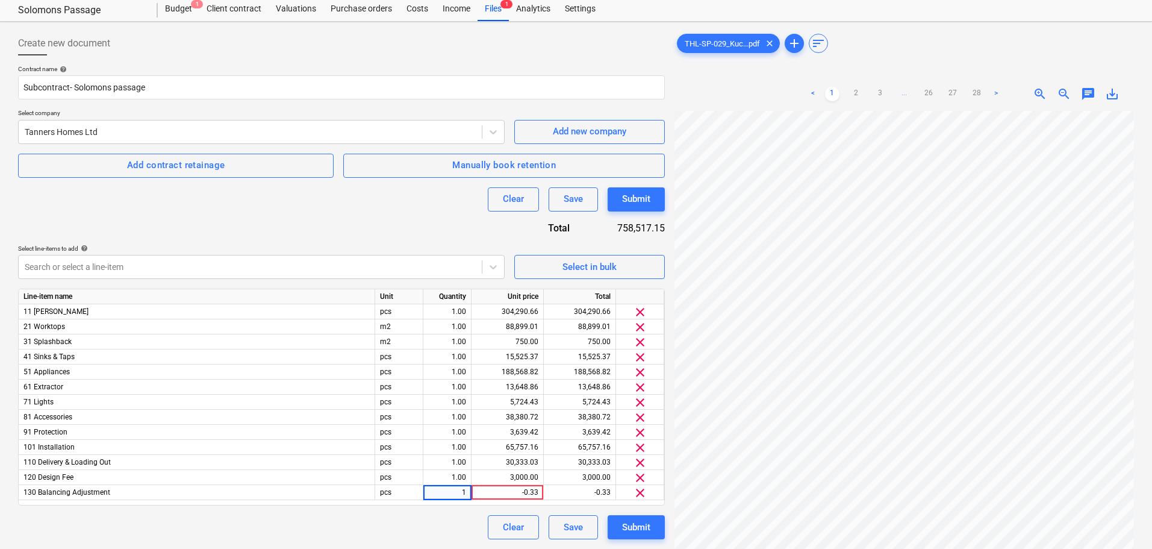
type input "-1"
click at [399, 524] on div "Clear Save Submit" at bounding box center [341, 527] width 647 height 24
click at [454, 493] on div "-1.00" at bounding box center [447, 492] width 38 height 15
type input "1"
click at [402, 519] on div "Clear Save Submit" at bounding box center [341, 527] width 647 height 24
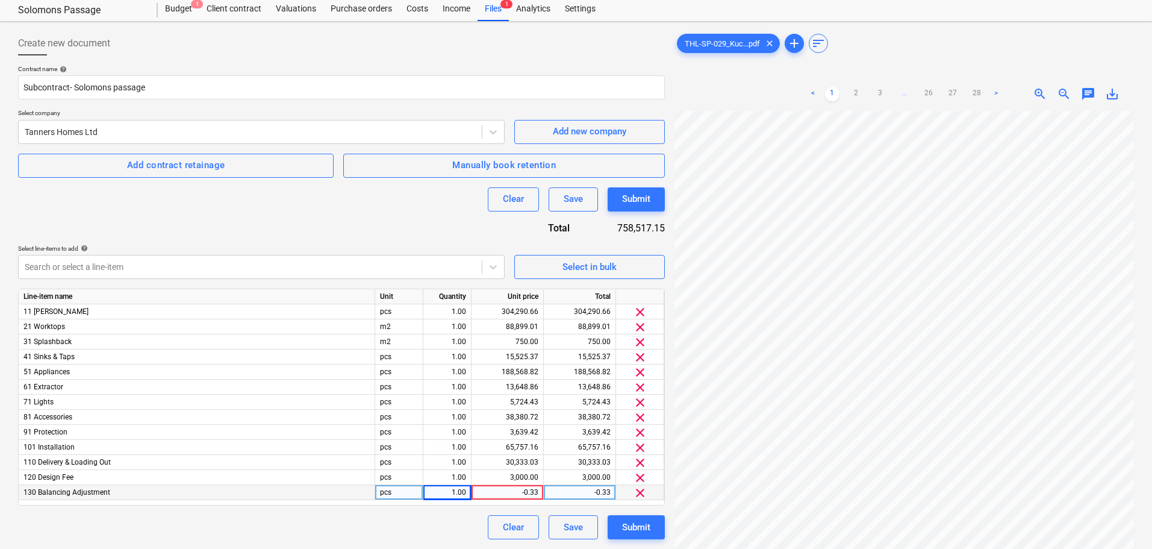
click at [636, 497] on span "clear" at bounding box center [640, 493] width 14 height 14
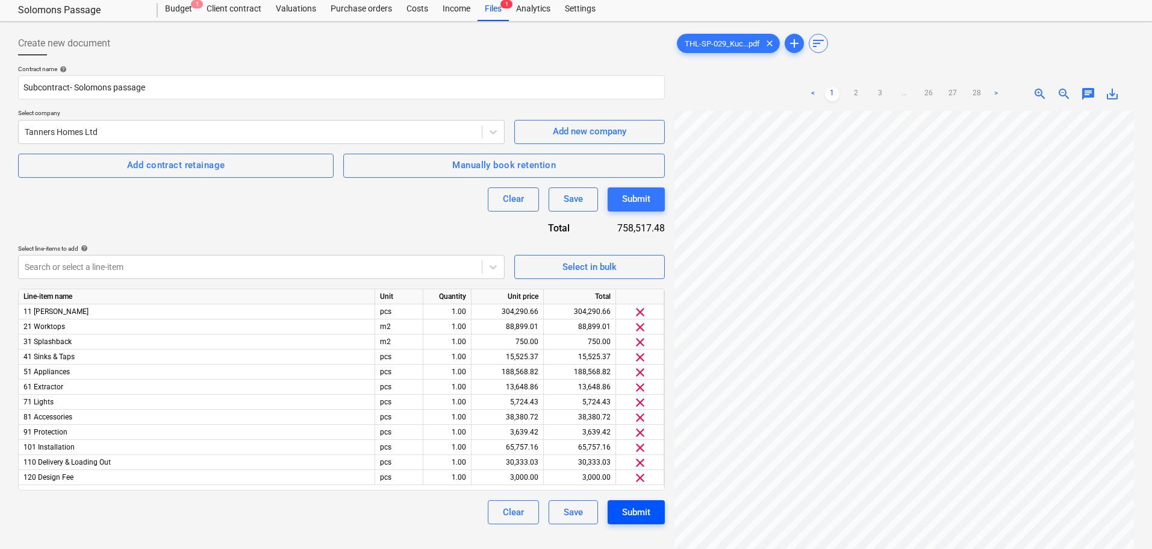
click at [640, 514] on div "Submit" at bounding box center [636, 512] width 28 height 16
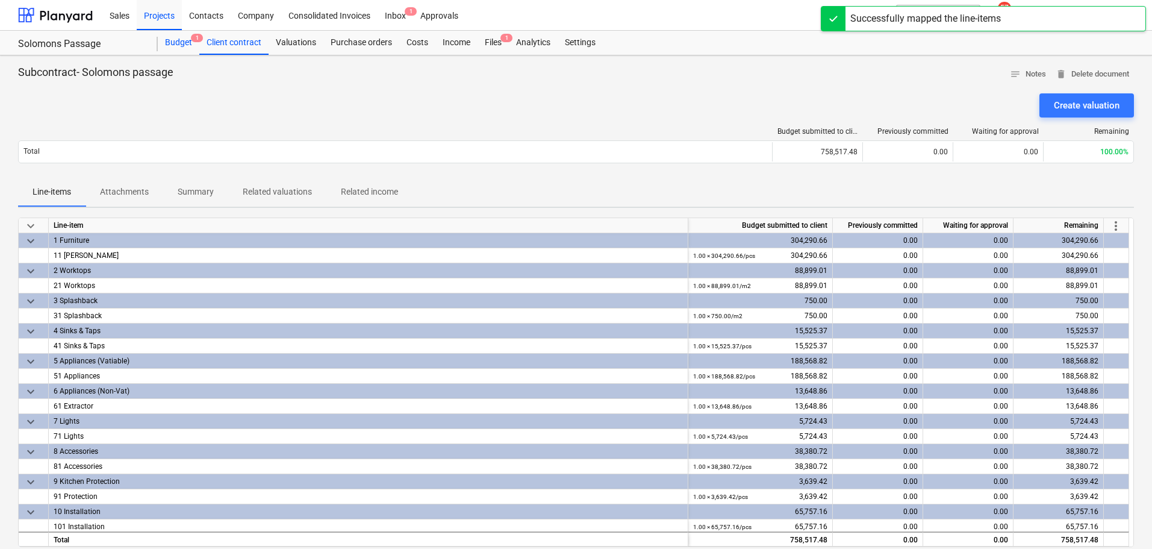
click at [177, 46] on div "Budget 1" at bounding box center [179, 43] width 42 height 24
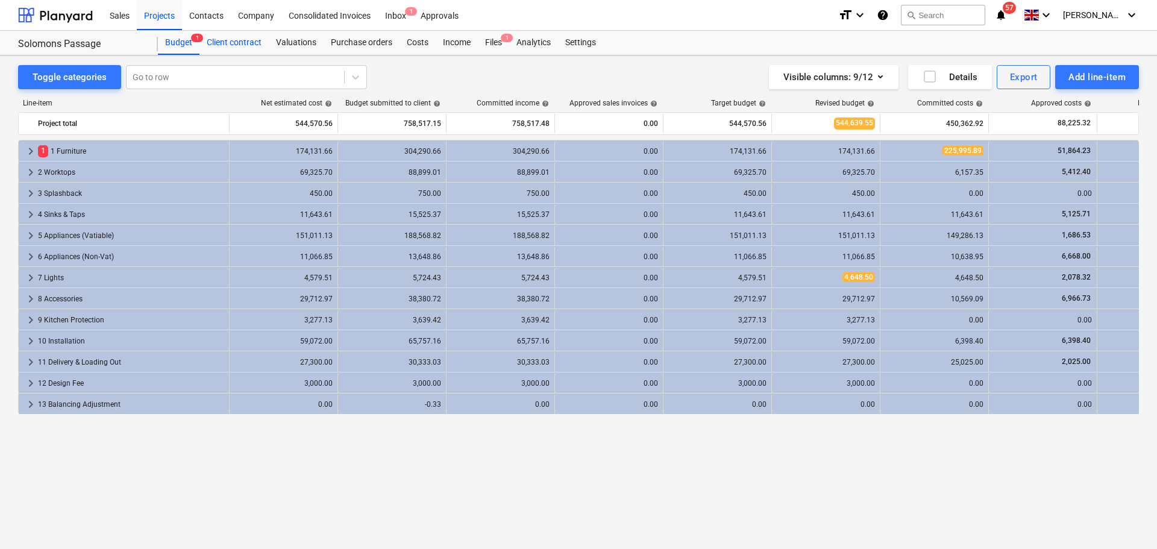
click at [259, 40] on div "Client contract" at bounding box center [233, 43] width 69 height 24
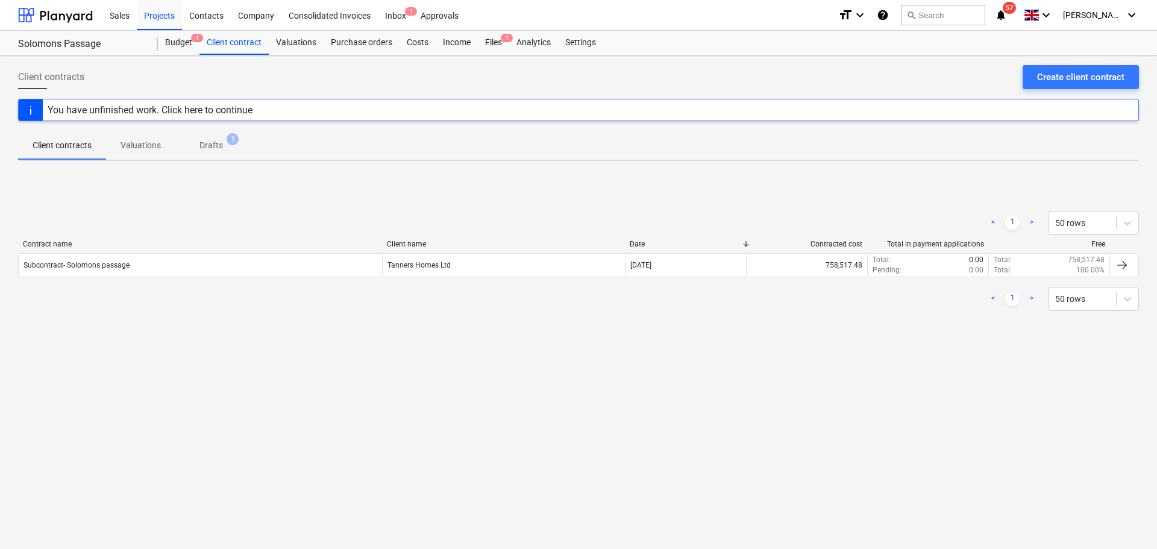
click at [145, 146] on p "Valuations" at bounding box center [140, 145] width 40 height 13
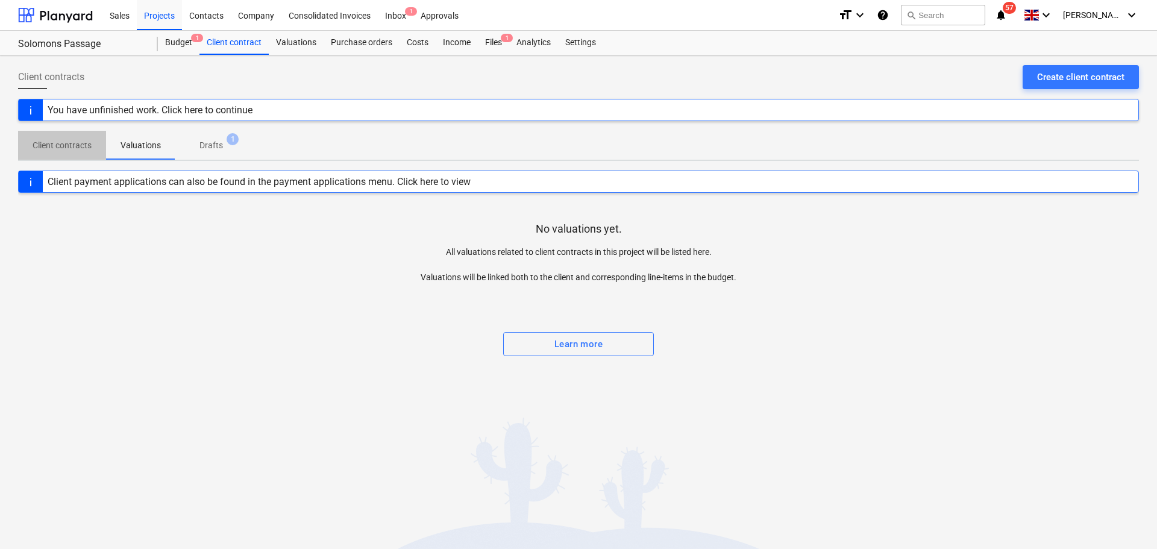
click at [52, 150] on p "Client contracts" at bounding box center [62, 145] width 59 height 13
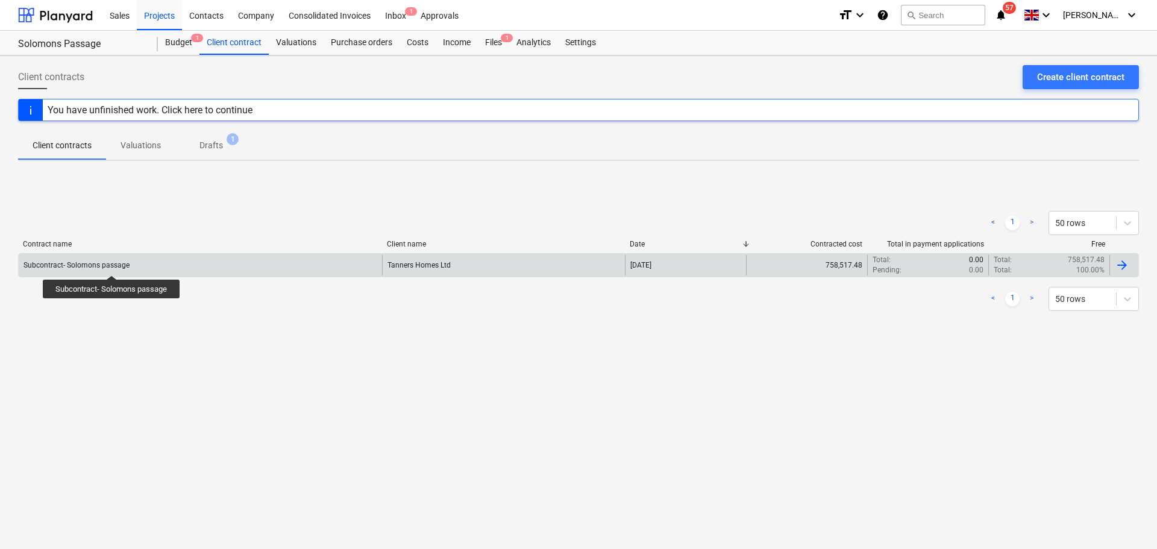
click at [112, 264] on div "Subcontract- Solomons passage" at bounding box center [76, 265] width 106 height 8
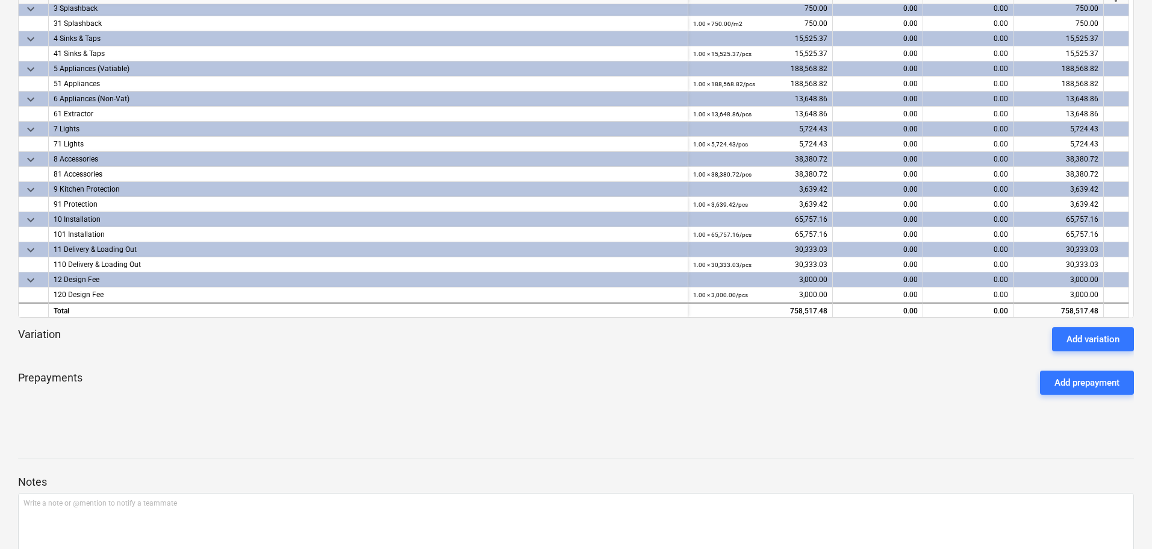
scroll to position [292, 0]
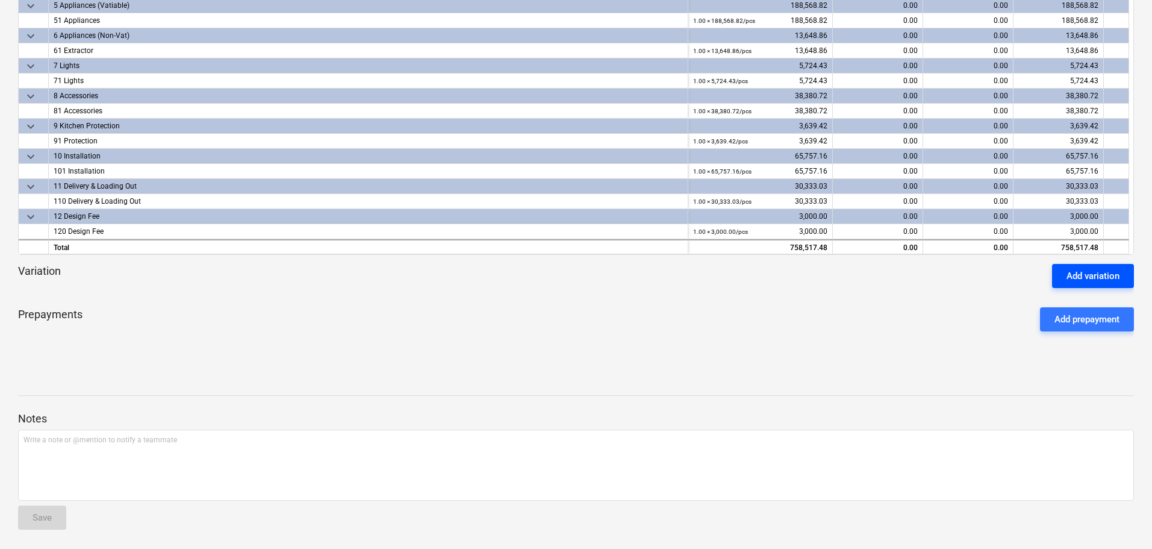
click at [1114, 276] on div "Add variation" at bounding box center [1093, 276] width 53 height 16
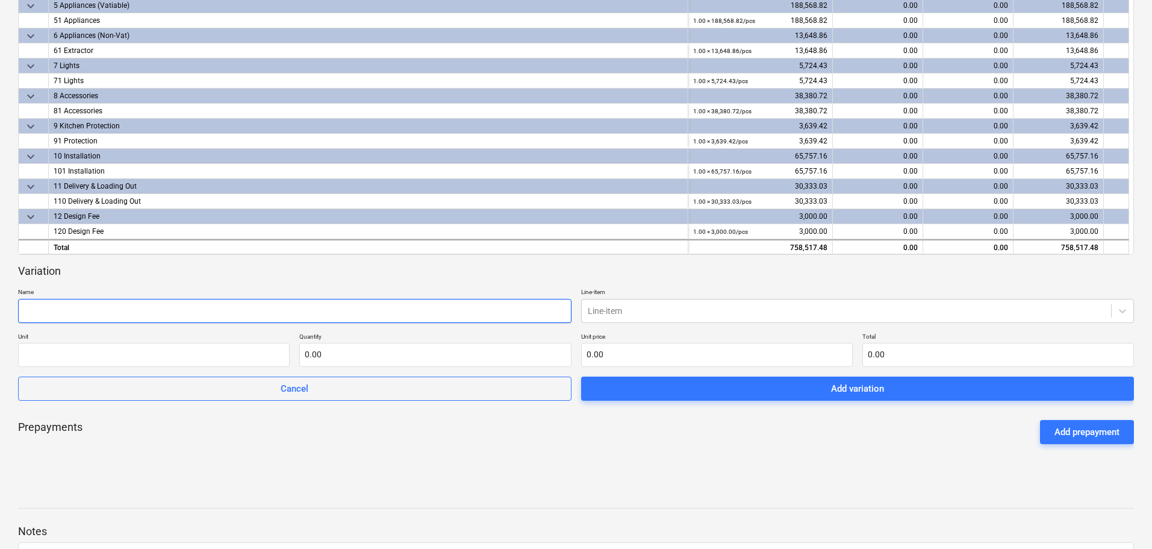
click at [94, 312] on input "text" at bounding box center [295, 311] width 554 height 24
click at [61, 313] on input "text" at bounding box center [295, 311] width 554 height 24
type input "V01 Intermediate Spec Changes"
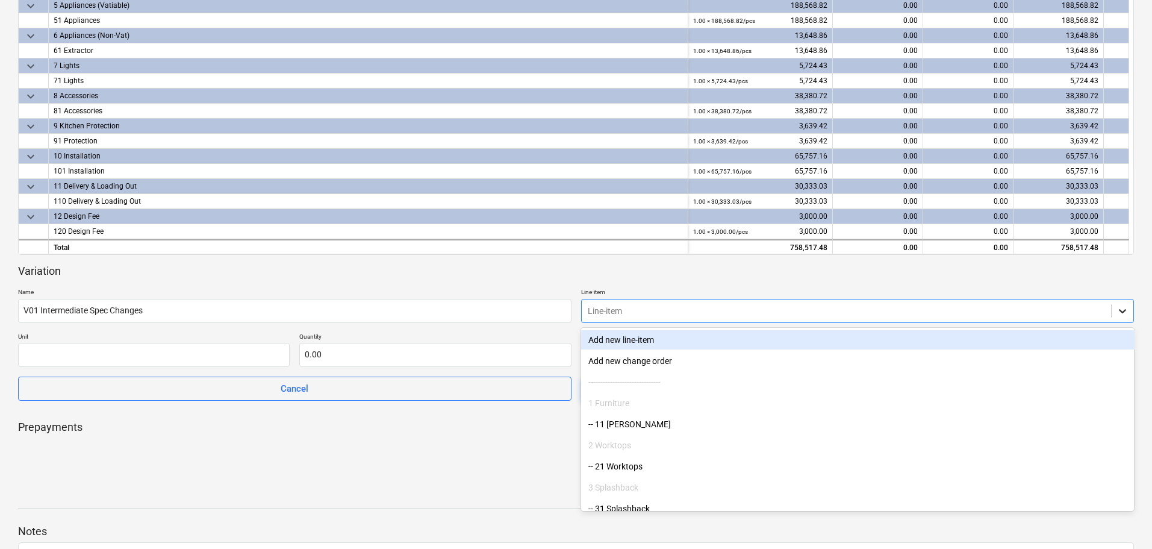
click at [1118, 311] on icon at bounding box center [1123, 311] width 12 height 12
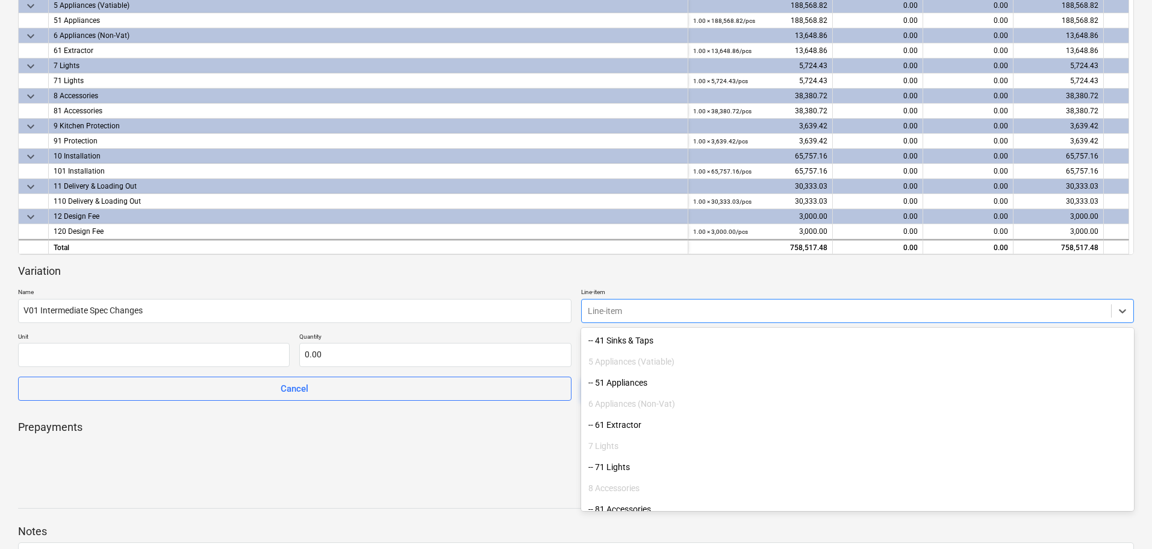
scroll to position [9, 0]
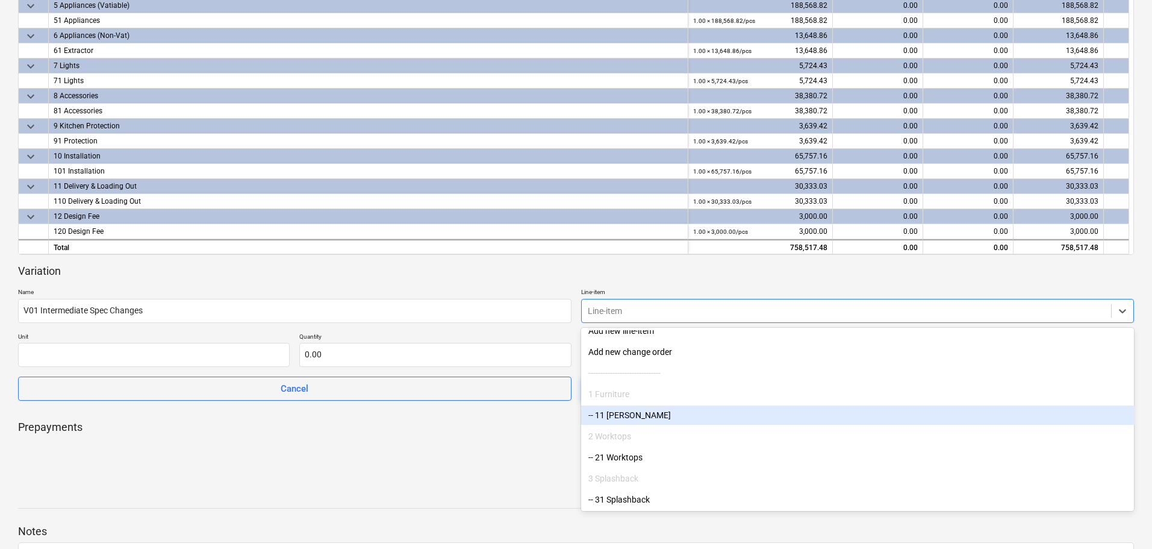
click at [646, 278] on div "Variation" at bounding box center [576, 271] width 1116 height 14
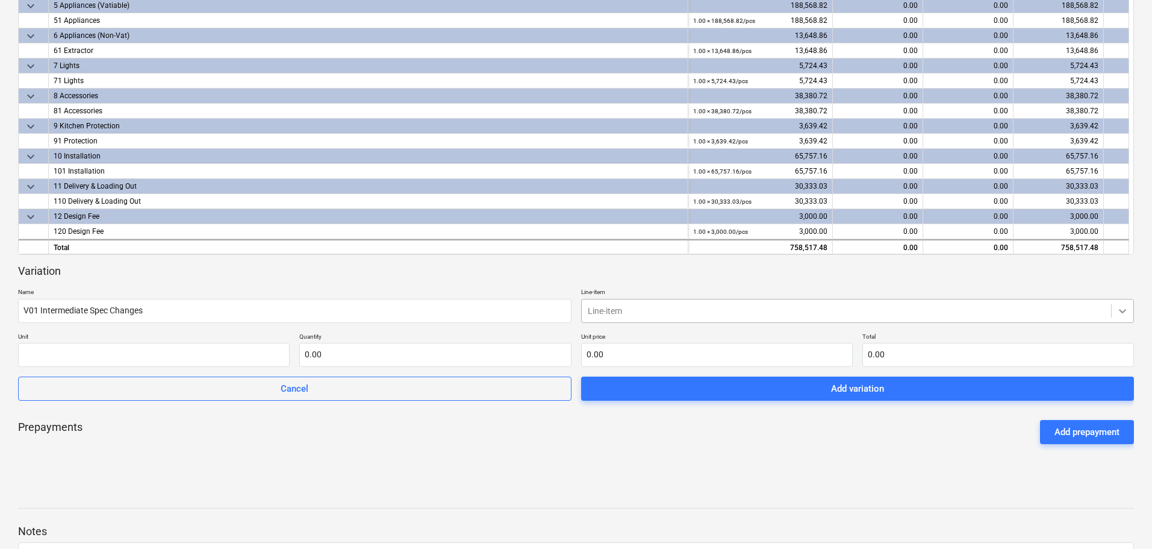
click at [1125, 311] on icon at bounding box center [1123, 311] width 12 height 12
click at [301, 436] on div "Prepayments Add prepayment" at bounding box center [576, 431] width 1116 height 43
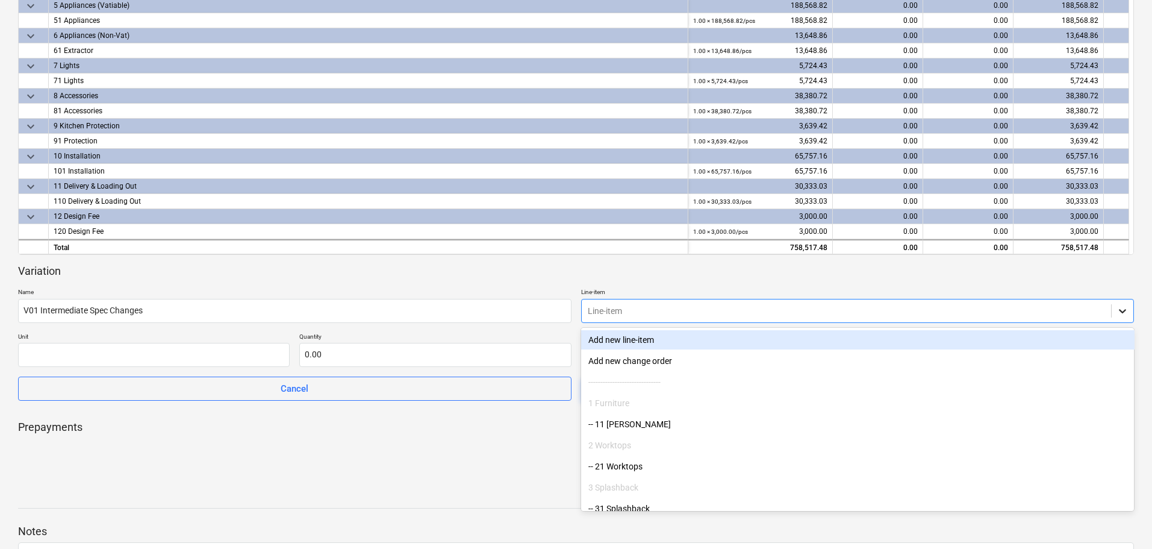
click at [1120, 310] on icon at bounding box center [1122, 311] width 7 height 4
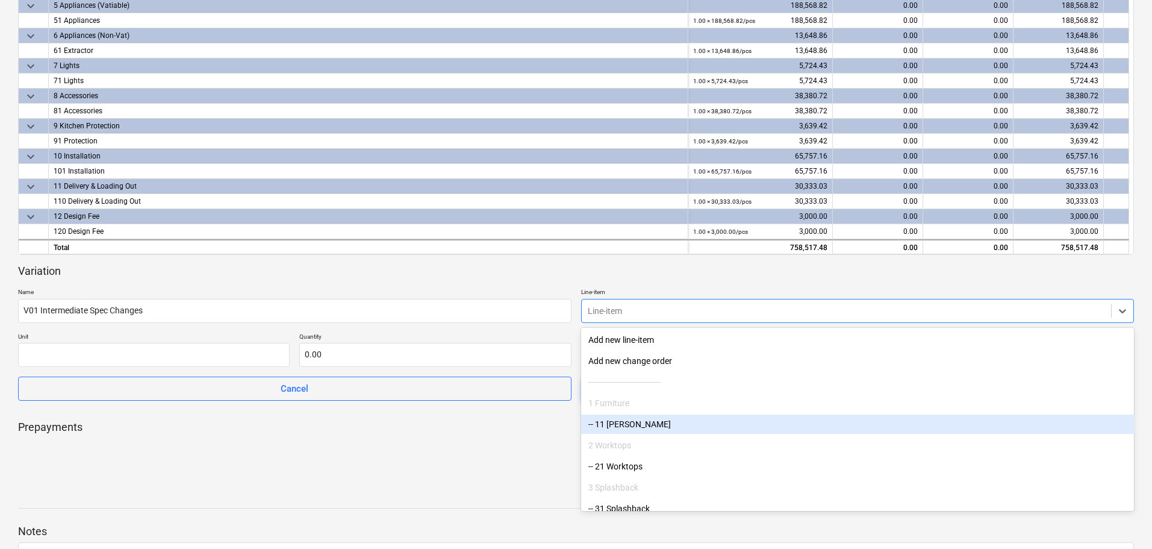
click at [635, 427] on div "-- 11 Schuller" at bounding box center [858, 423] width 554 height 19
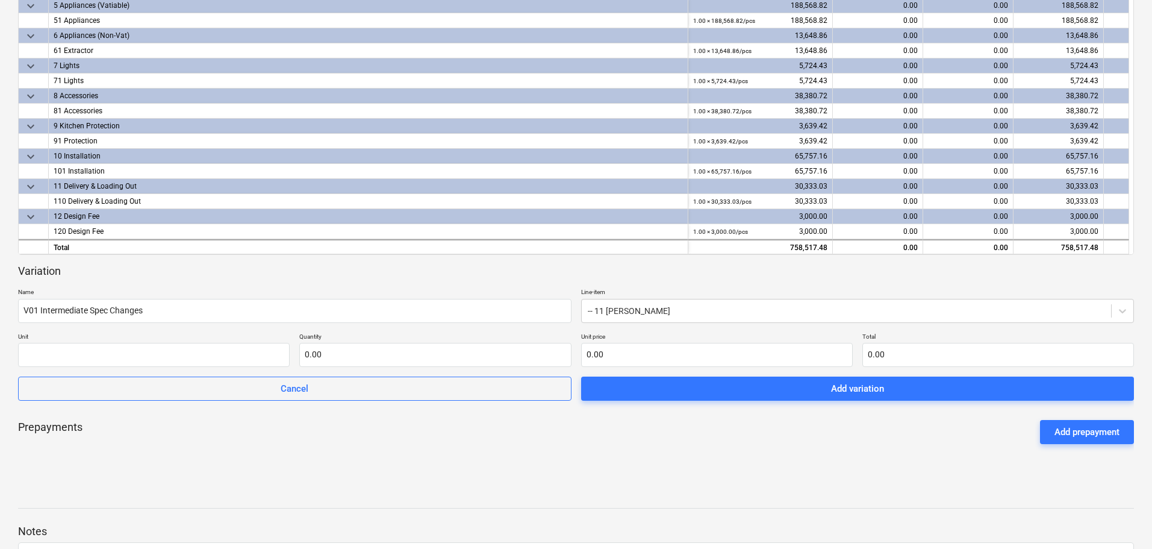
click at [828, 463] on div "keyboard_arrow_down Line-item Budget submitted to client Previously committed W…" at bounding box center [576, 203] width 1116 height 557
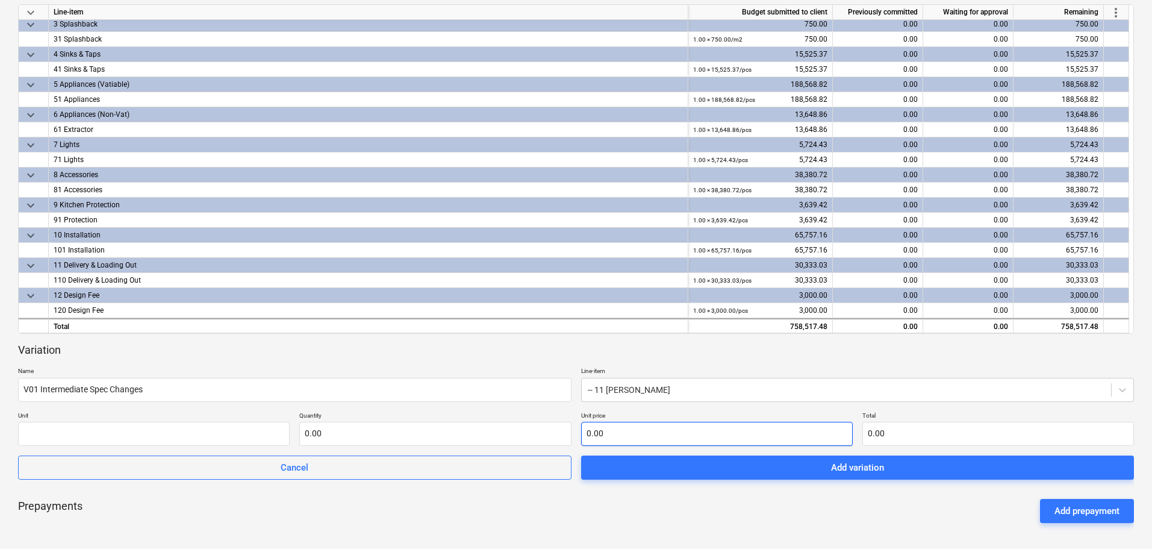
scroll to position [241, 0]
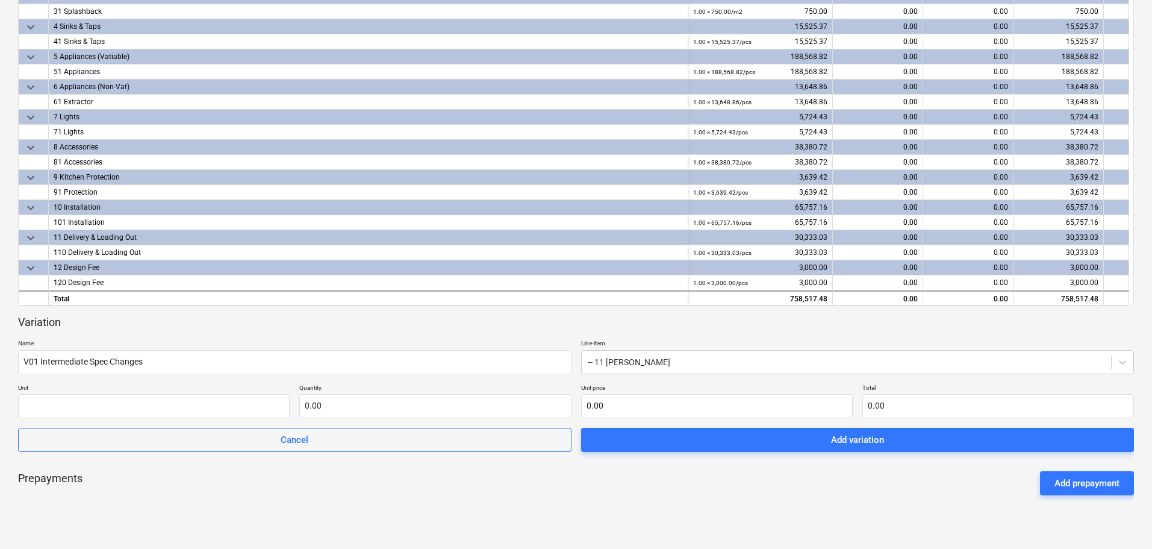
click at [1122, 359] on div "Variation Name V01 Intermediate Spec Changes Line-item -- 11 Schuller Unit Quan…" at bounding box center [576, 383] width 1116 height 137
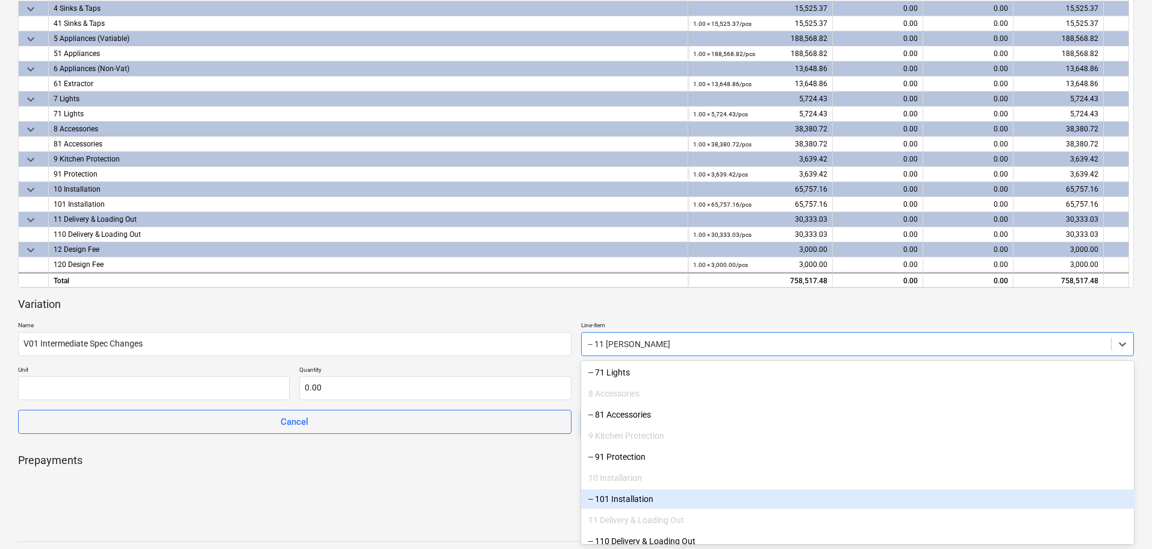
scroll to position [250, 0]
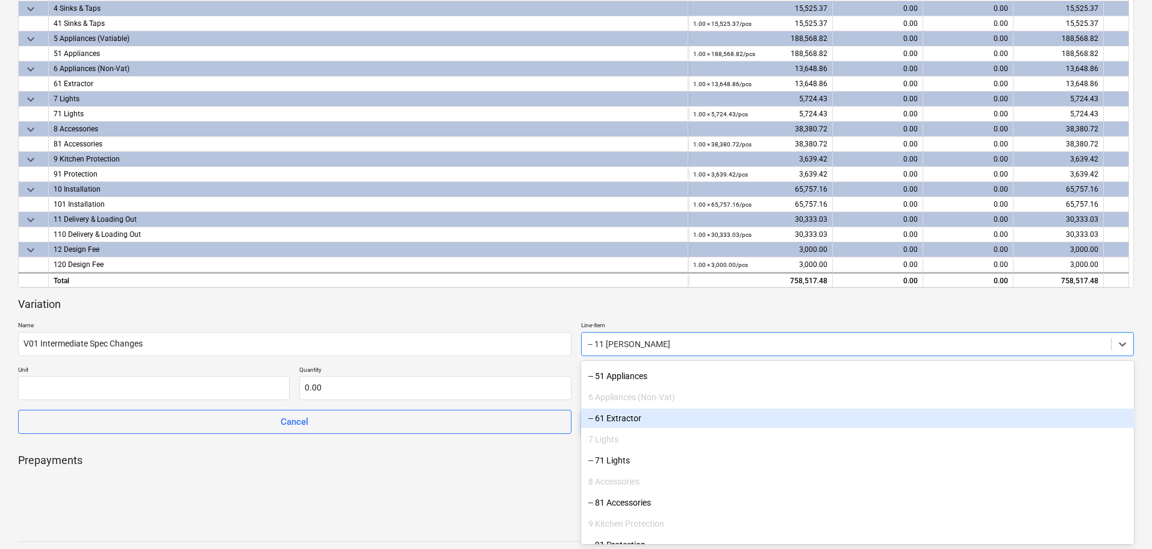
click at [639, 419] on div "-- 61 Extractor" at bounding box center [858, 417] width 554 height 19
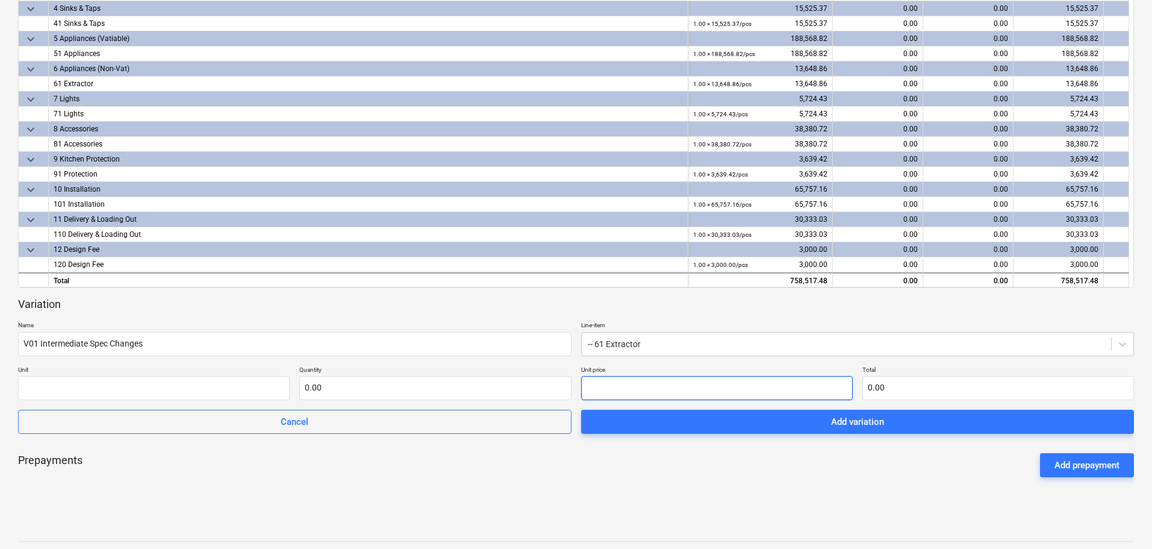
click at [643, 392] on input "text" at bounding box center [717, 388] width 272 height 24
type input "pcs"
type input "1"
type input "1.00"
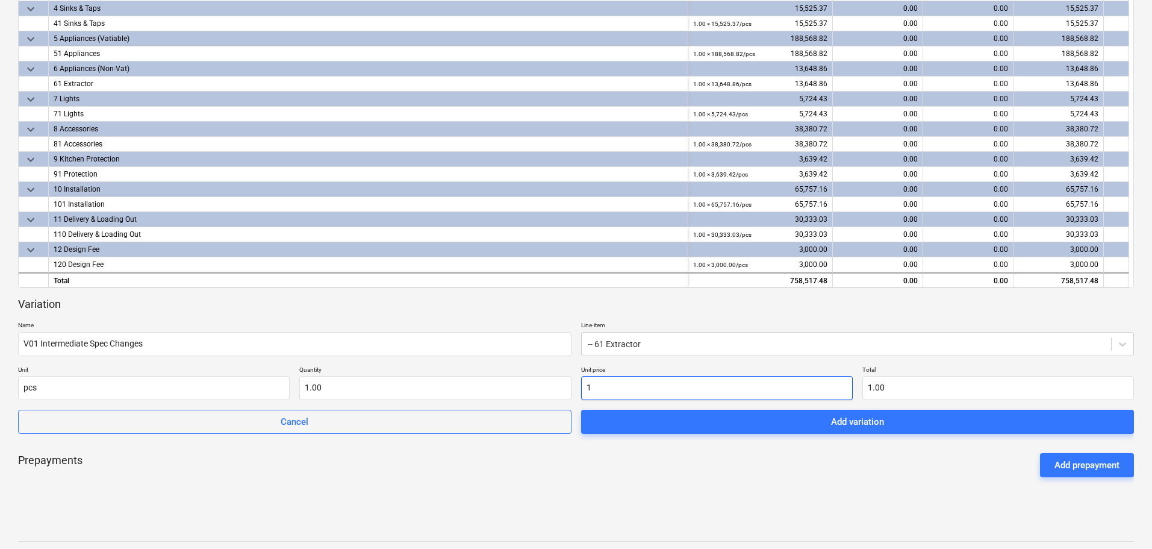
type input "18"
type input "18.00"
type input "182"
type input "182.00"
type input "182.9"
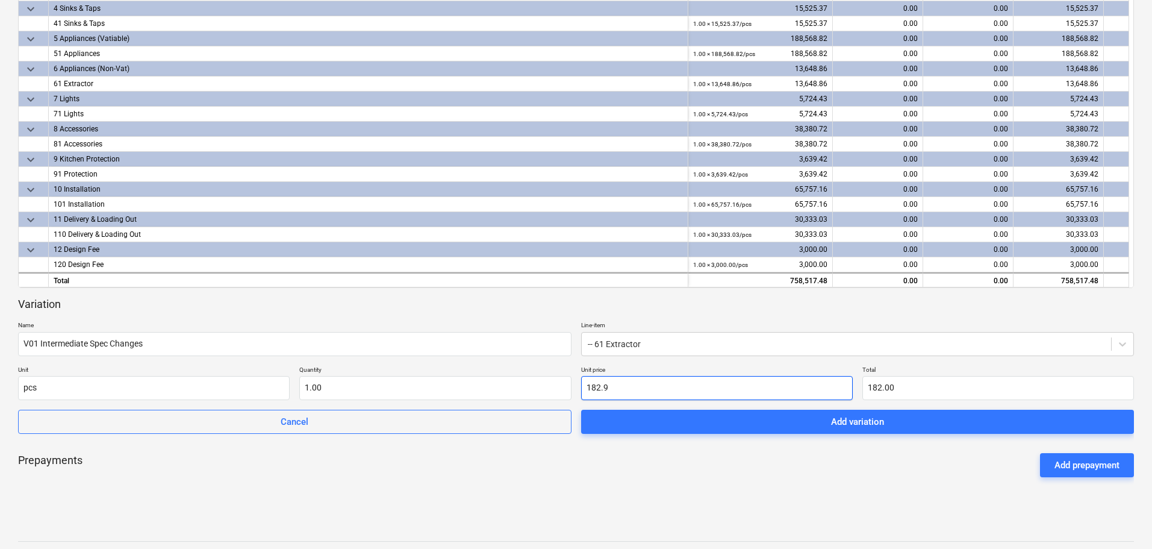
type input "182.90"
type input "182.94"
click at [731, 499] on div "keyboard_arrow_down Line-item Budget submitted to client Previously committed W…" at bounding box center [576, 236] width 1116 height 557
drag, startPoint x: 648, startPoint y: 386, endPoint x: 597, endPoint y: 390, distance: 50.8
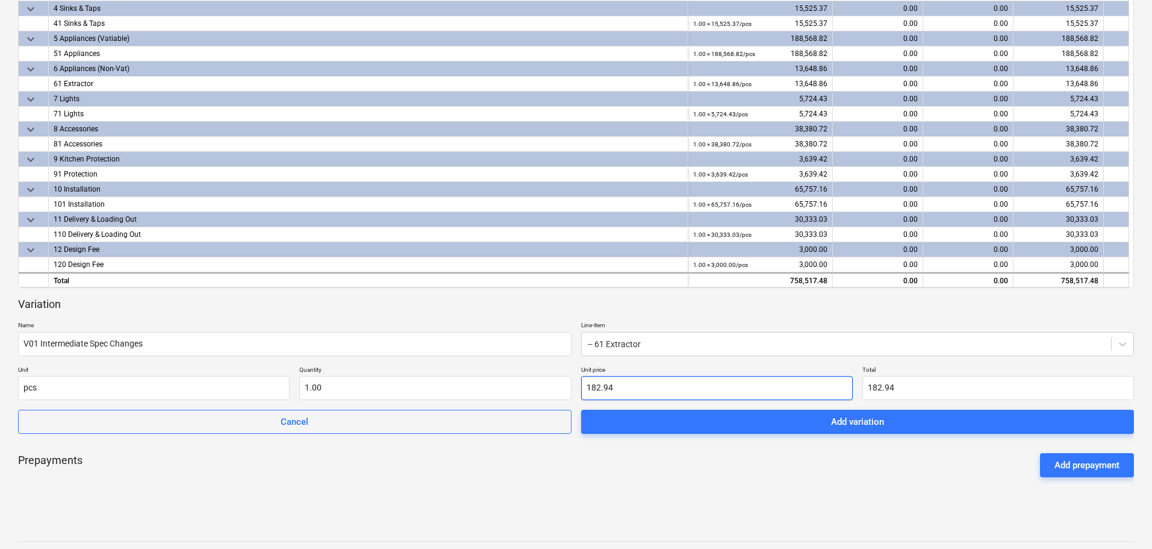
click at [597, 390] on input "182.94" at bounding box center [717, 388] width 272 height 24
type input "189"
type input "189.00"
type input "1892"
type input "1,892.00"
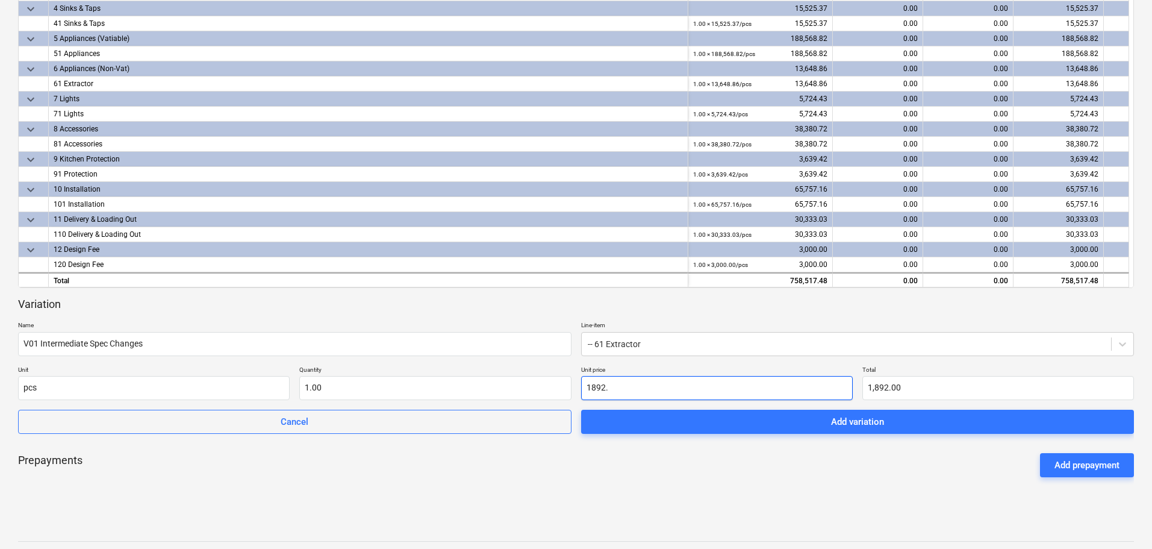
type input "1892.9"
type input "1,892.90"
type input "1892.94"
type input "1,892.94"
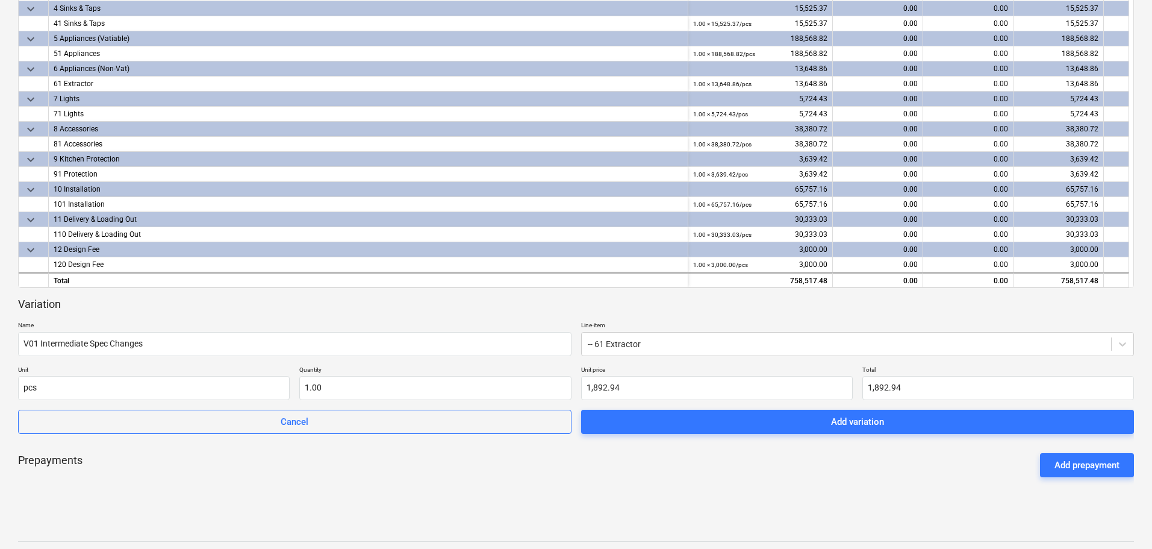
click at [713, 484] on div "Prepayments Add prepayment" at bounding box center [576, 464] width 1116 height 43
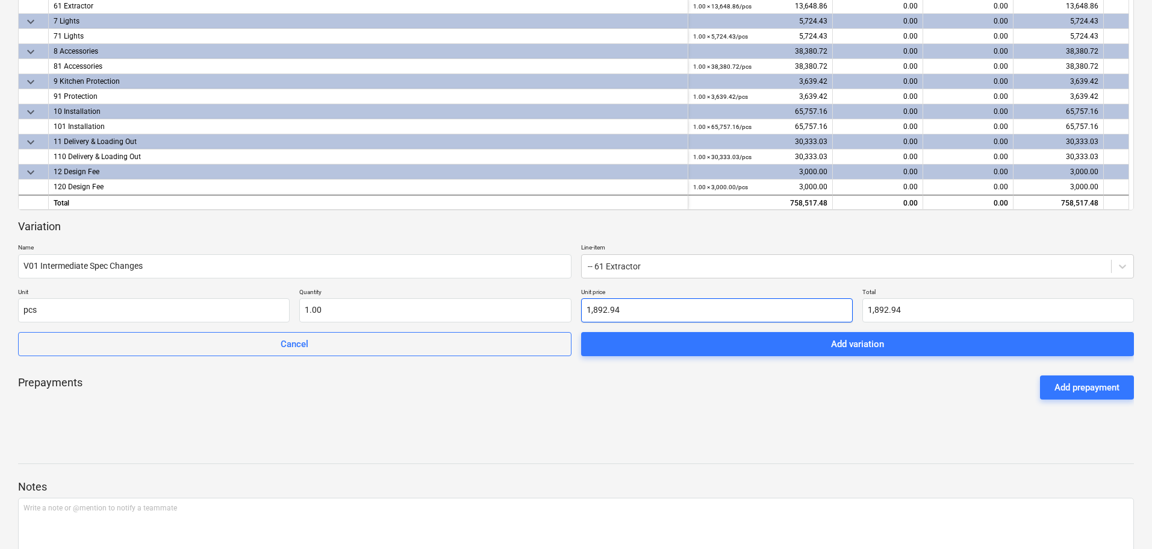
scroll to position [345, 0]
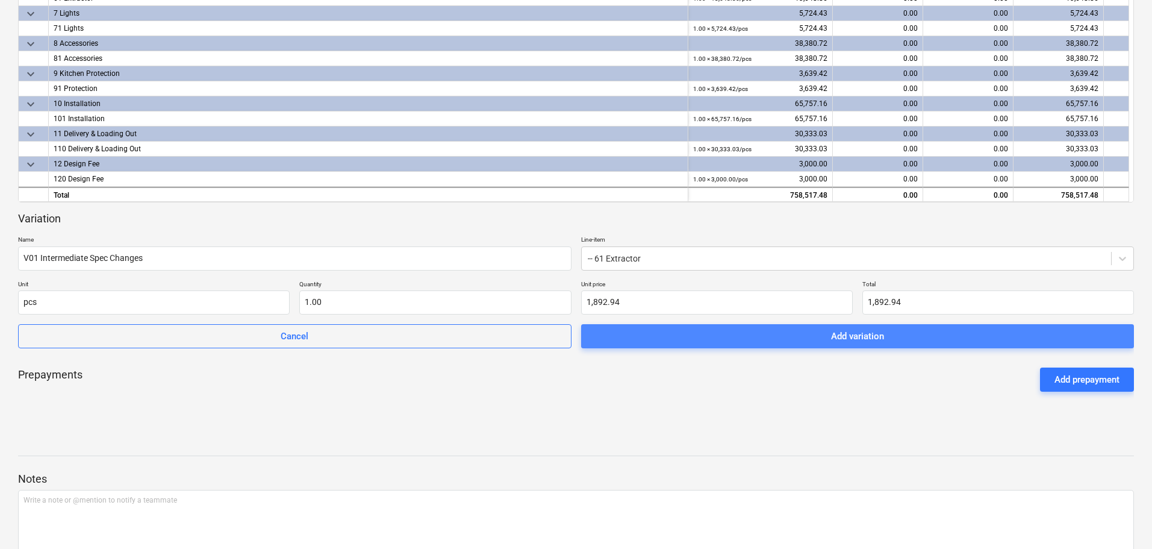
click at [863, 337] on div "Add variation" at bounding box center [857, 336] width 53 height 16
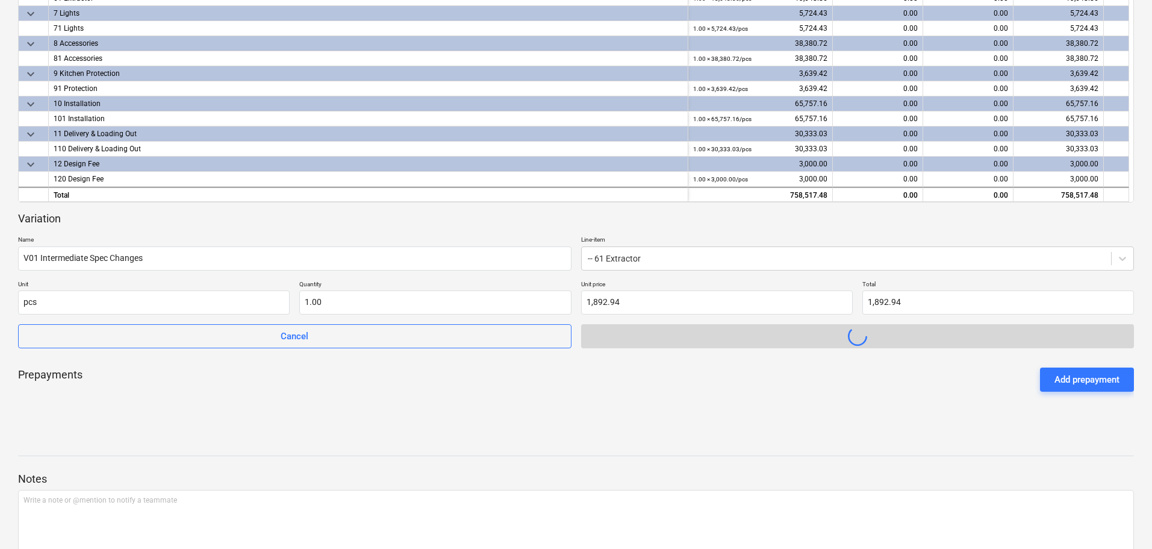
scroll to position [292, 0]
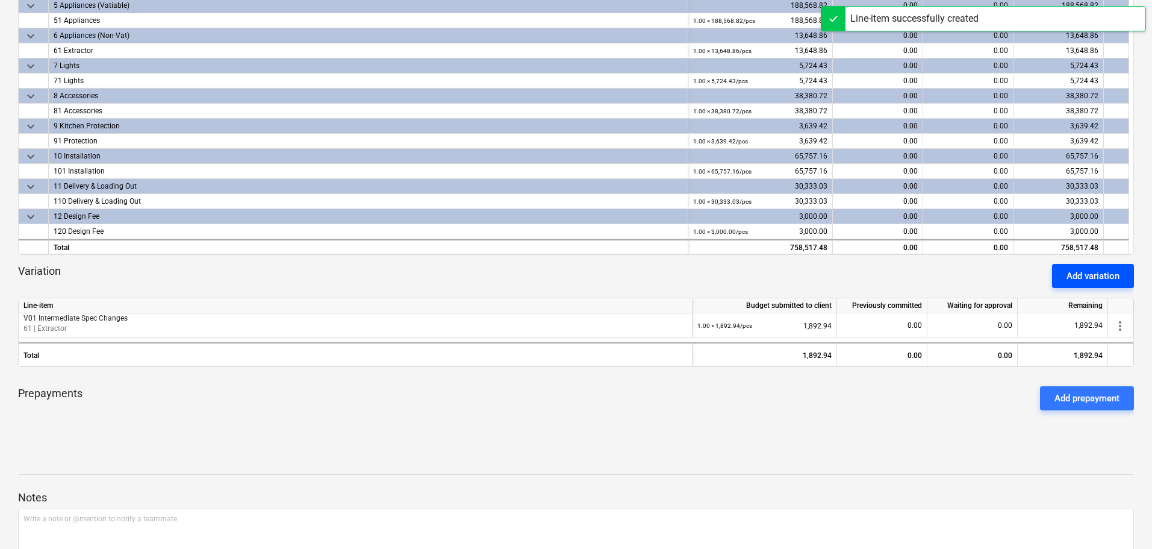
click at [1104, 278] on div "Add variation" at bounding box center [1093, 276] width 53 height 16
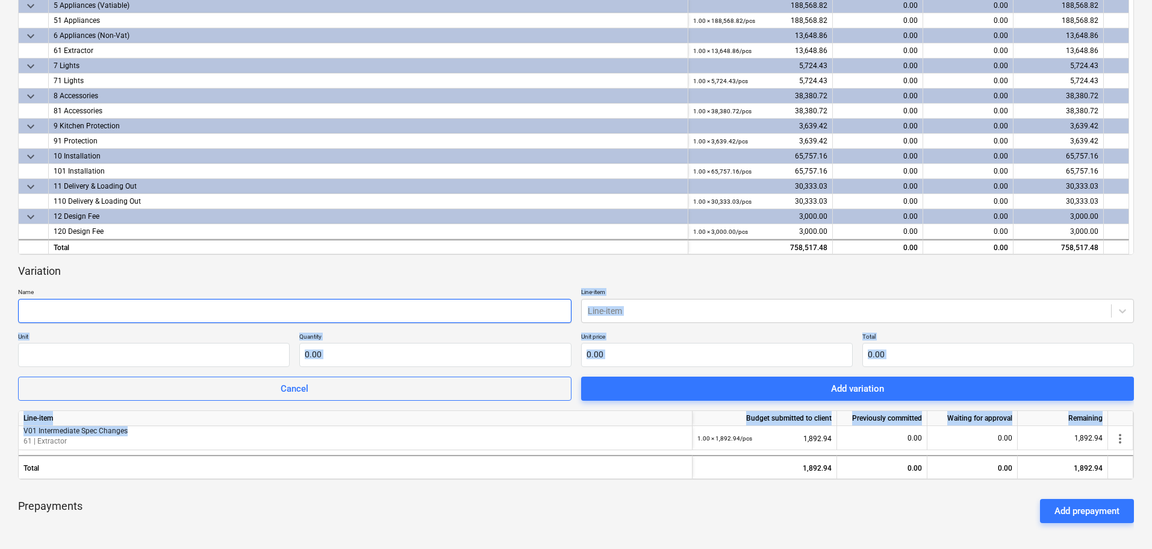
drag, startPoint x: 136, startPoint y: 433, endPoint x: 221, endPoint y: 321, distance: 140.5
click at [221, 320] on div "keyboard_arrow_down Line-item Budget submitted to client Previously committed W…" at bounding box center [576, 243] width 1116 height 636
click at [218, 315] on input "text" at bounding box center [295, 311] width 554 height 24
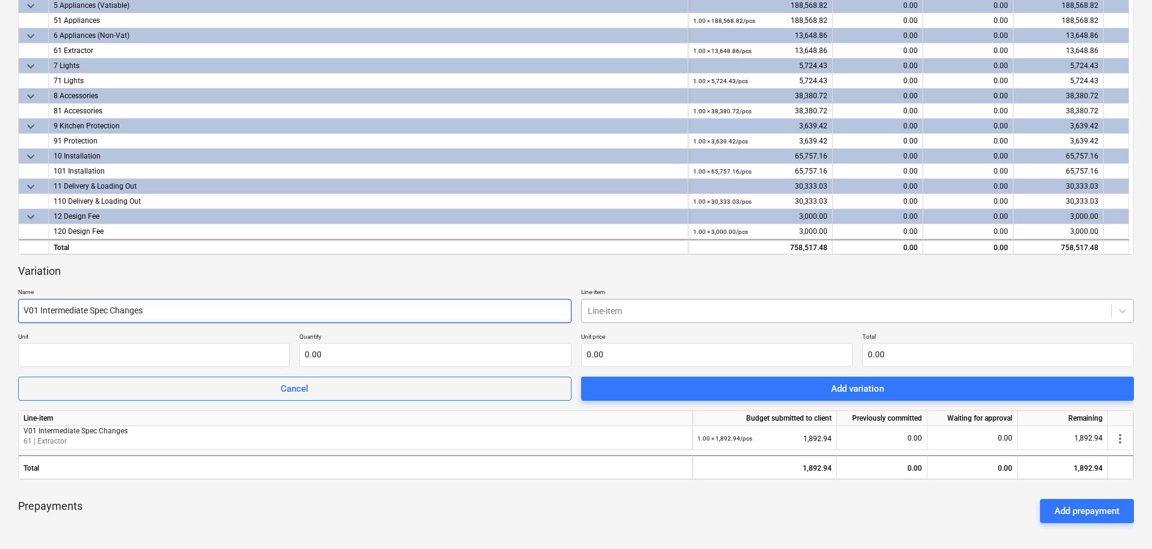
type input "V01 Intermediate Spec Changes"
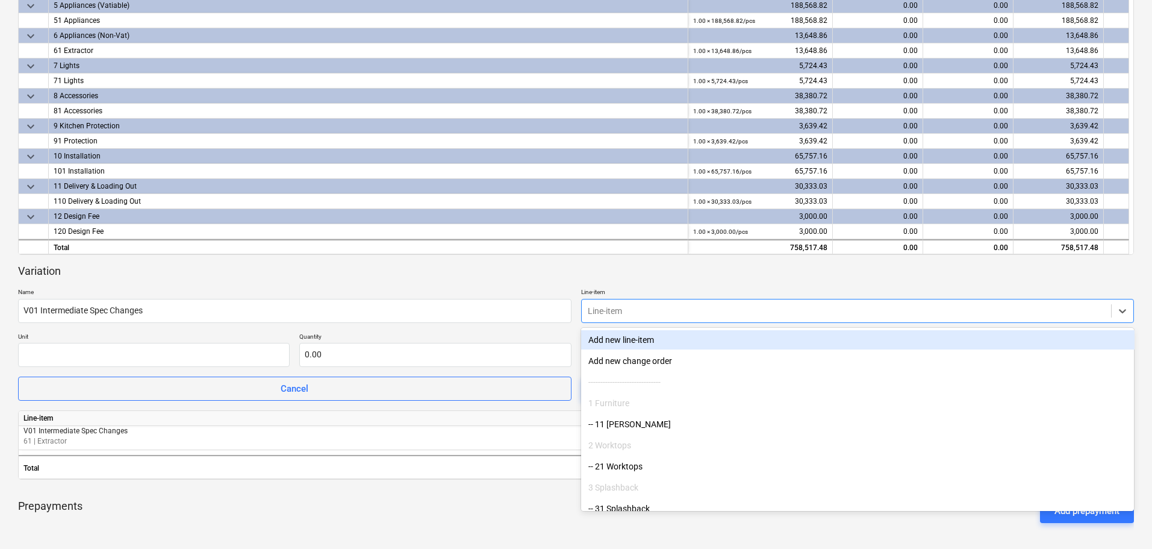
click at [716, 308] on div at bounding box center [847, 311] width 518 height 12
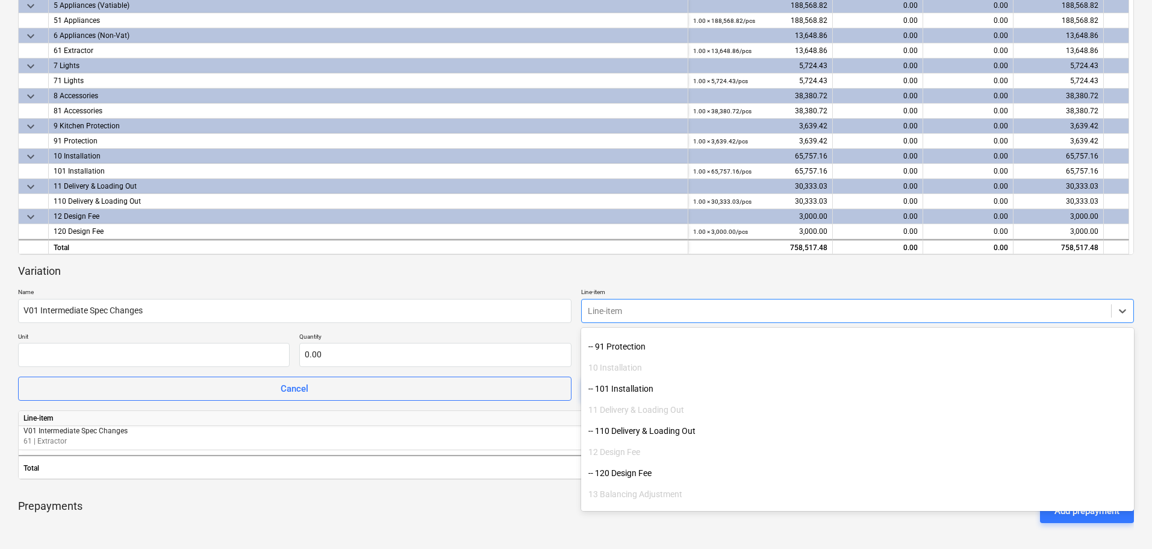
scroll to position [422, 0]
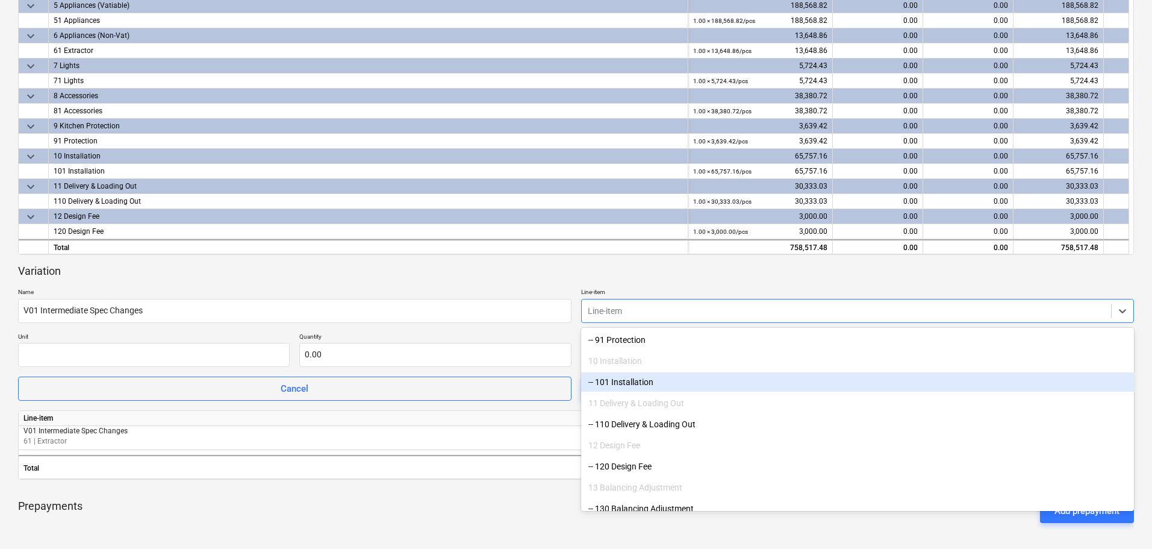
click at [667, 381] on div "-- 101 Installation" at bounding box center [858, 381] width 554 height 19
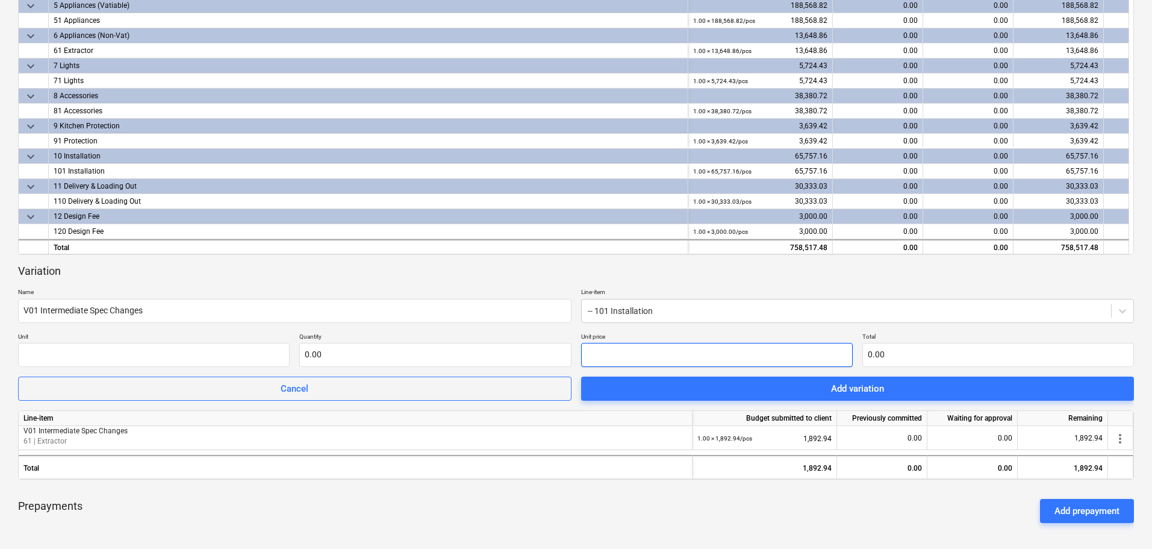
click at [690, 356] on input "text" at bounding box center [717, 355] width 272 height 24
type input "pcs"
type input "9"
type input "1.00"
type input "9.00"
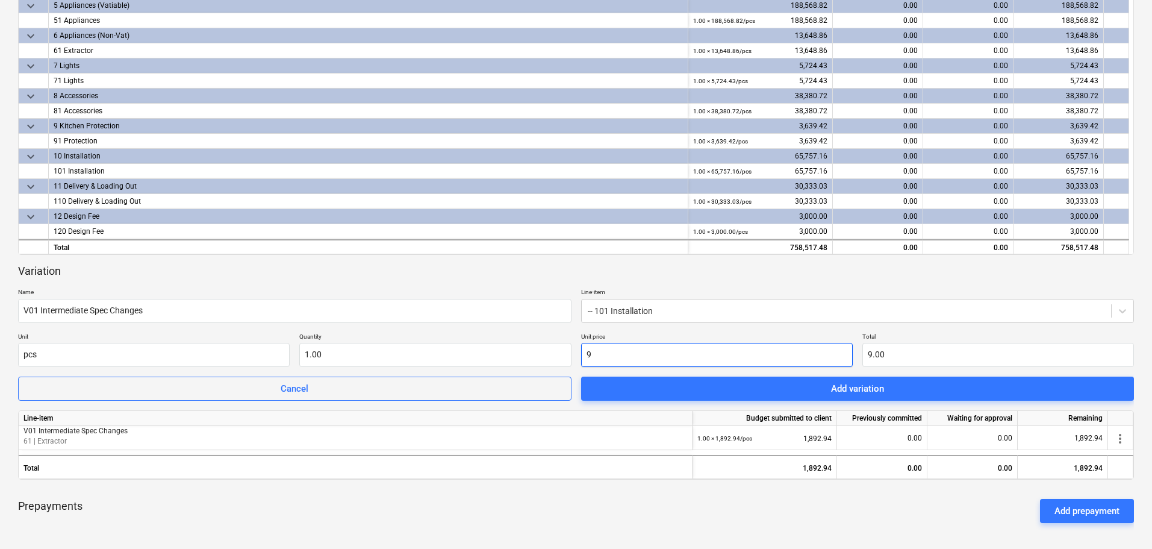
type input "99"
type input "99.00"
type input "990"
type input "990.00"
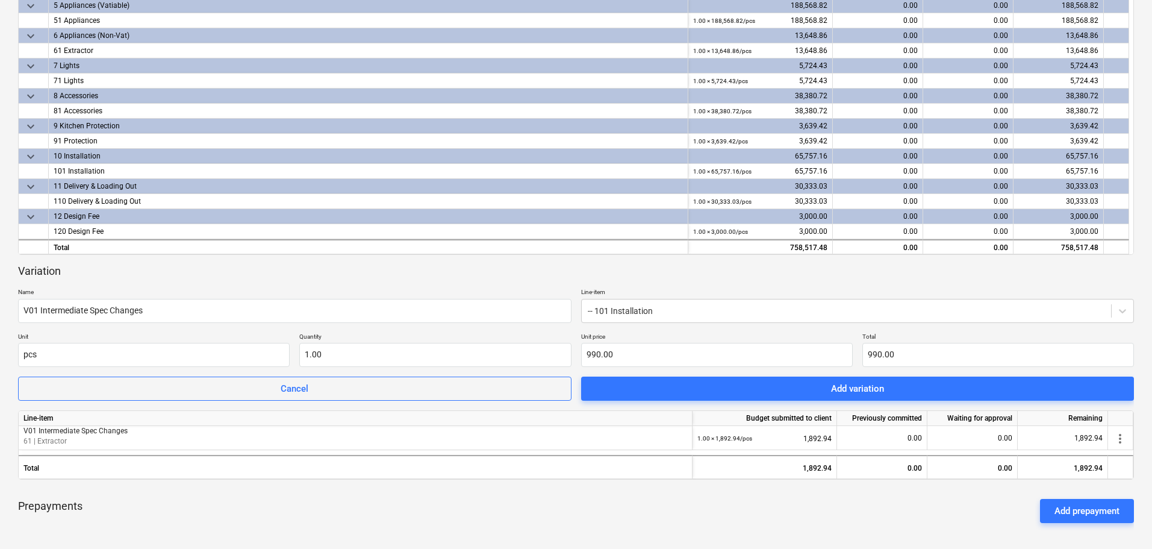
click at [625, 520] on div "Prepayments Add prepayment" at bounding box center [576, 510] width 1116 height 43
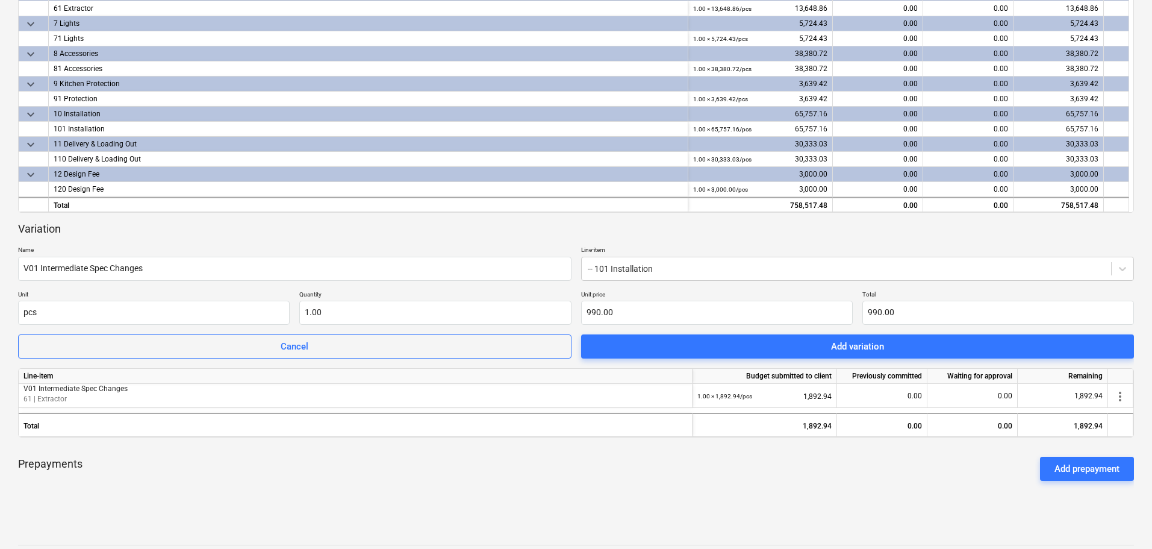
scroll to position [352, 0]
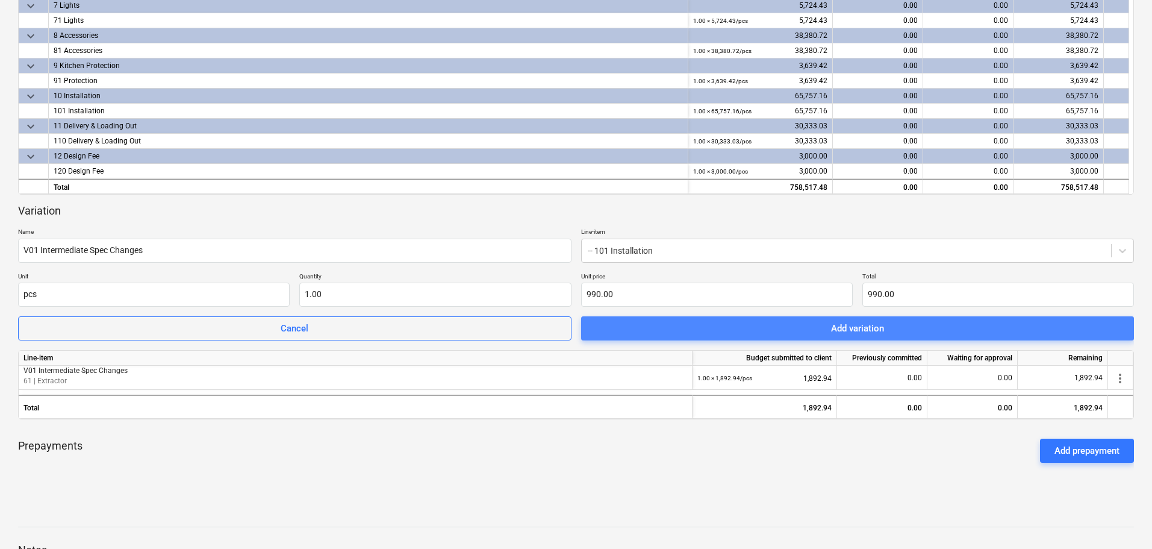
click at [894, 331] on span "Add variation" at bounding box center [858, 328] width 525 height 16
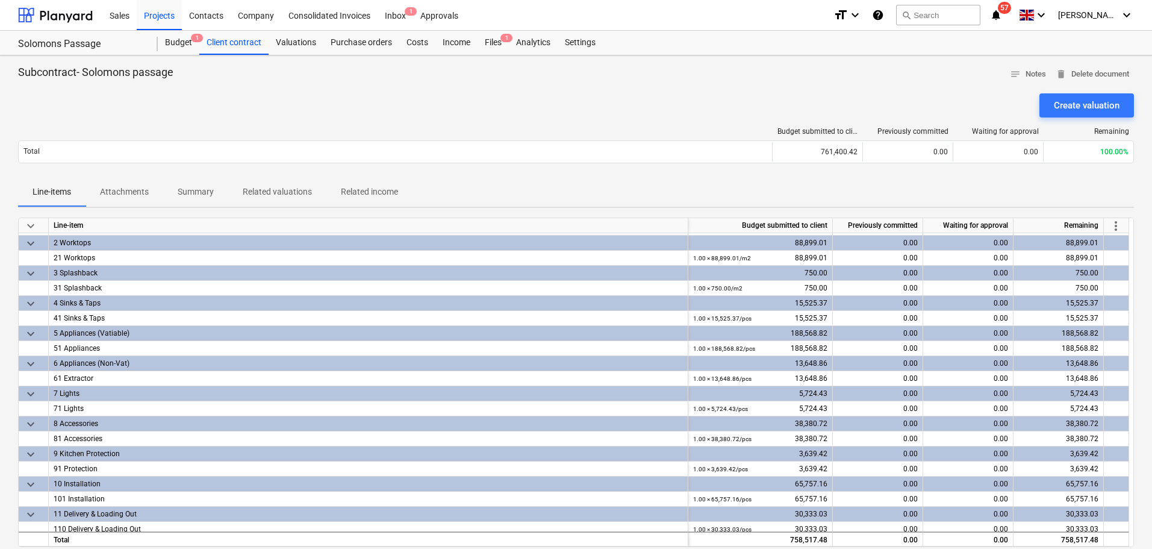
scroll to position [0, 0]
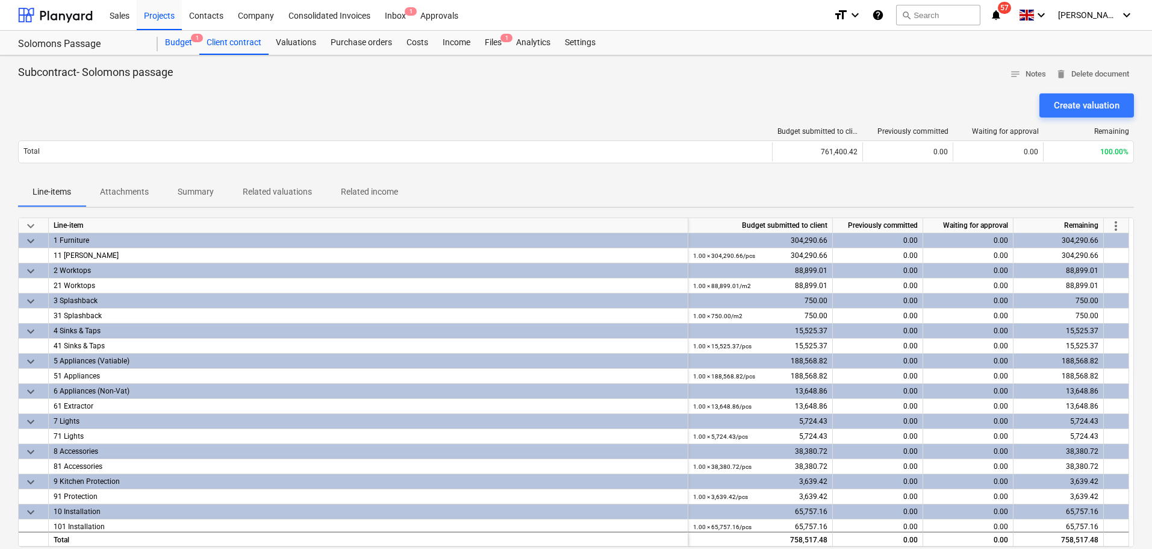
click at [183, 43] on div "Budget 1" at bounding box center [179, 43] width 42 height 24
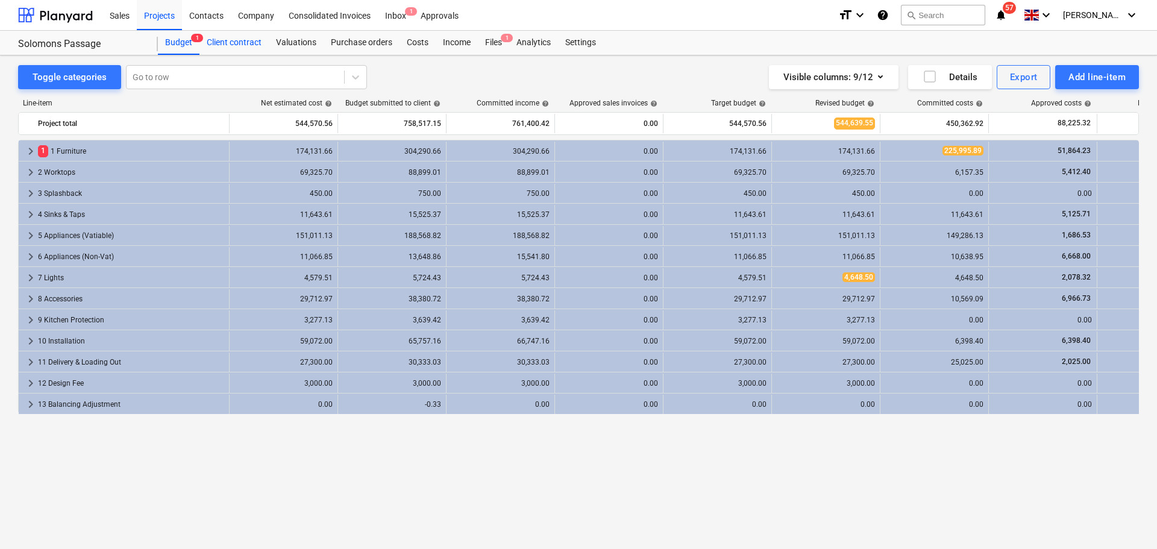
click at [244, 42] on div "Client contract" at bounding box center [233, 43] width 69 height 24
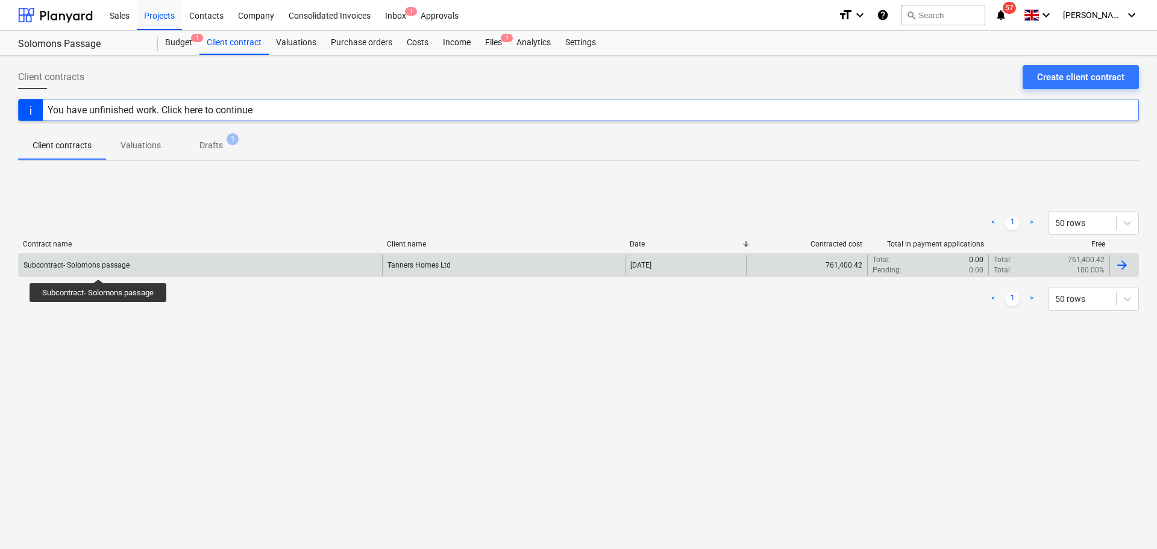
click at [99, 268] on div "Subcontract- Solomons passage" at bounding box center [76, 265] width 106 height 8
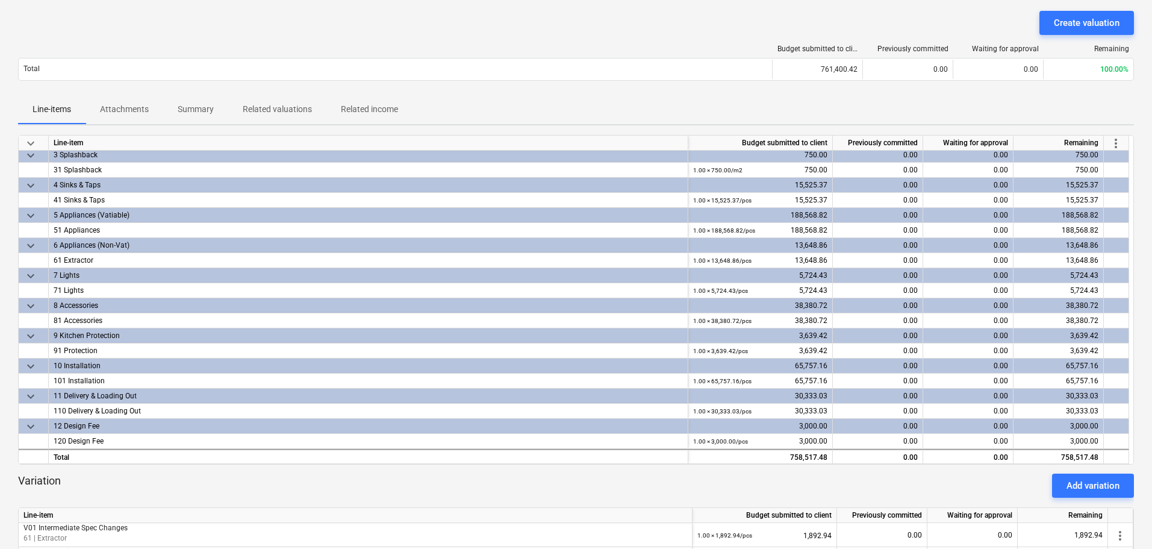
scroll to position [361, 0]
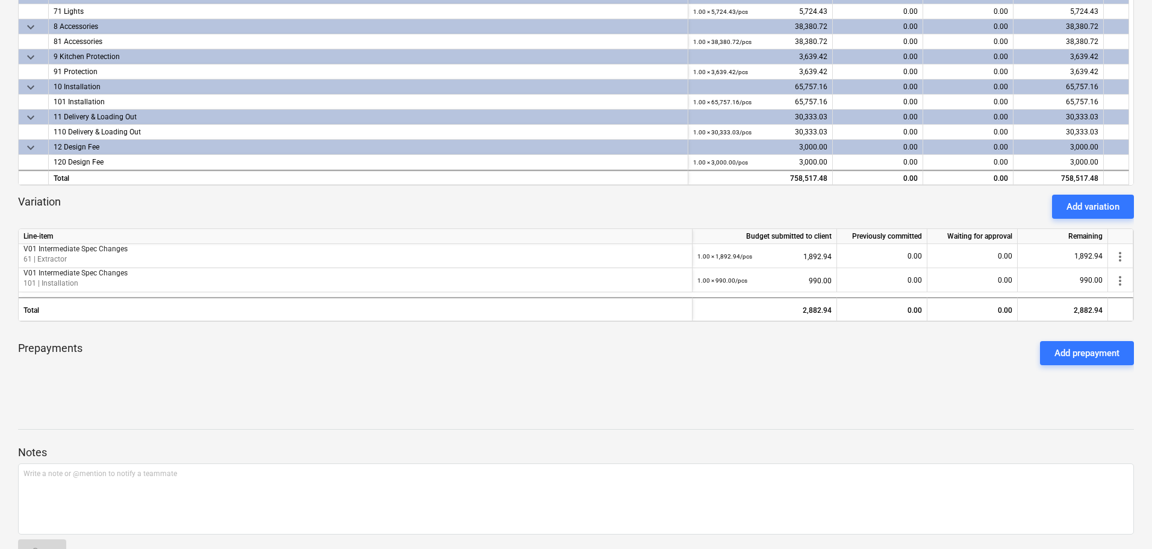
click at [1074, 207] on div "Add variation" at bounding box center [1093, 207] width 53 height 16
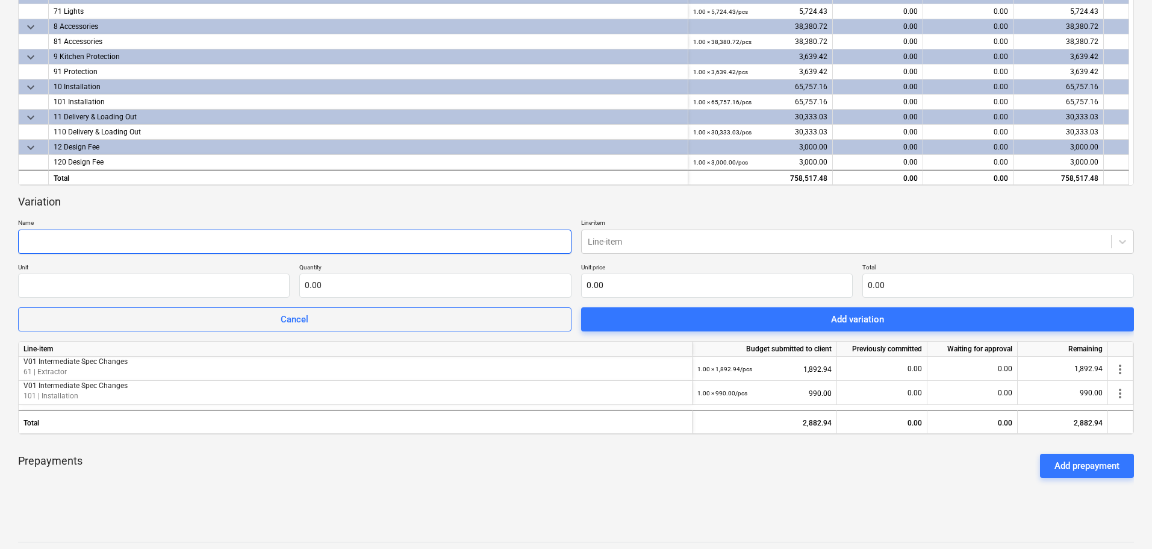
click at [139, 242] on input "text" at bounding box center [295, 242] width 554 height 24
type input "V02 Cutlery Trays"
click at [1043, 231] on div "Line-item" at bounding box center [858, 242] width 554 height 24
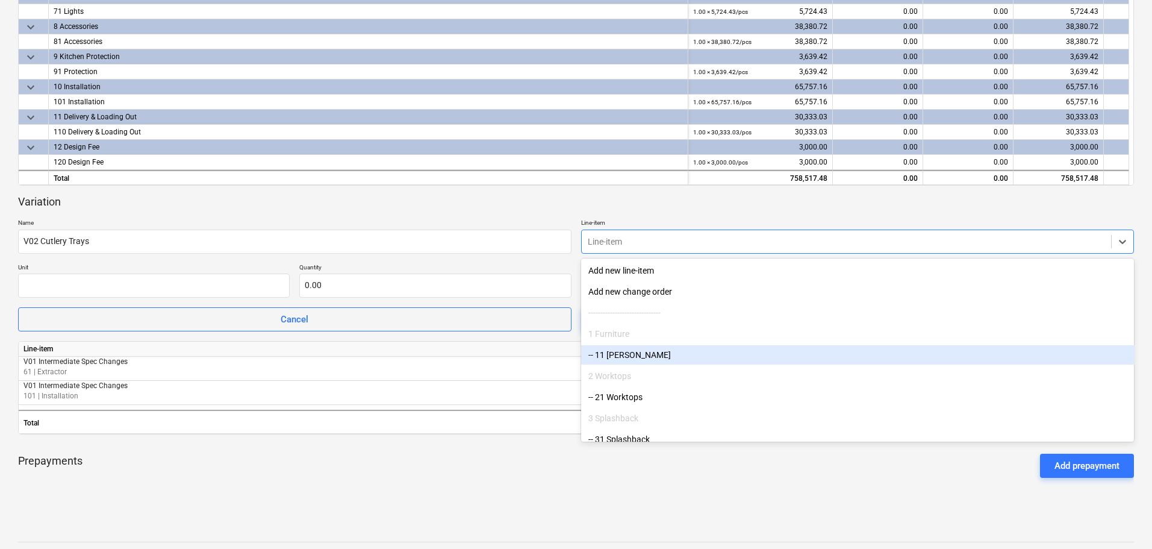
click at [778, 363] on div "-- 11 Schuller" at bounding box center [858, 354] width 554 height 19
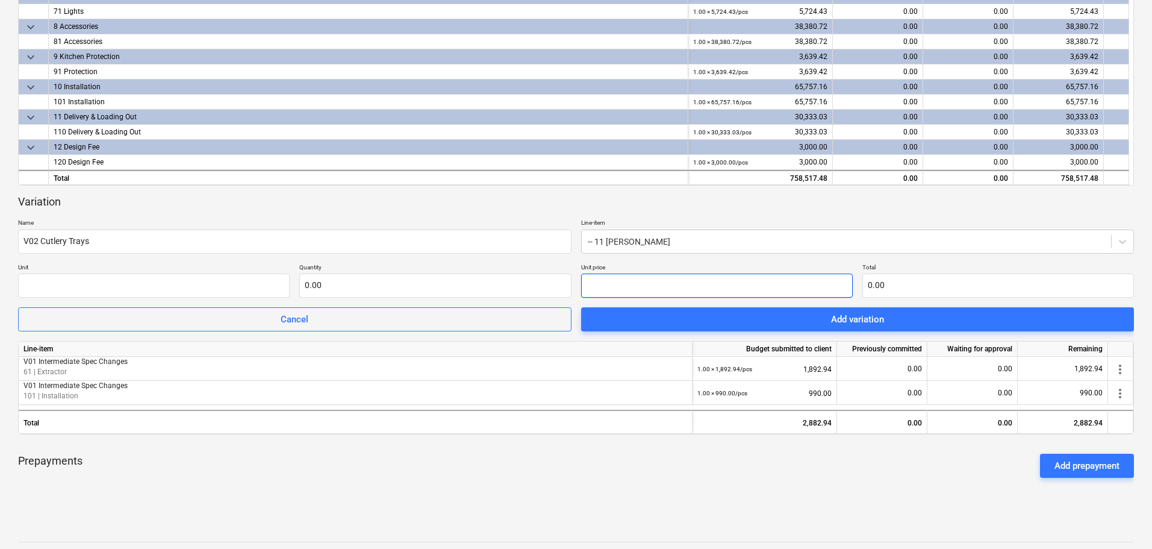
click at [746, 284] on input "text" at bounding box center [717, 285] width 272 height 24
type input "pcs"
type input "4"
type input "1.00"
type input "4.00"
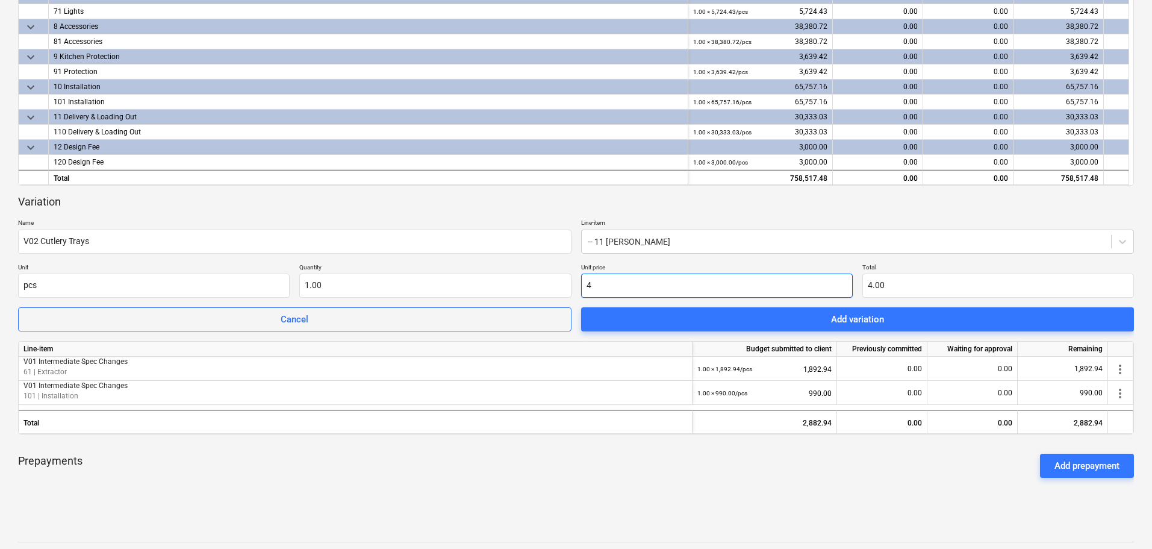
type input "44"
type input "44.00"
type input "442"
type input "442.00"
type input "442.6"
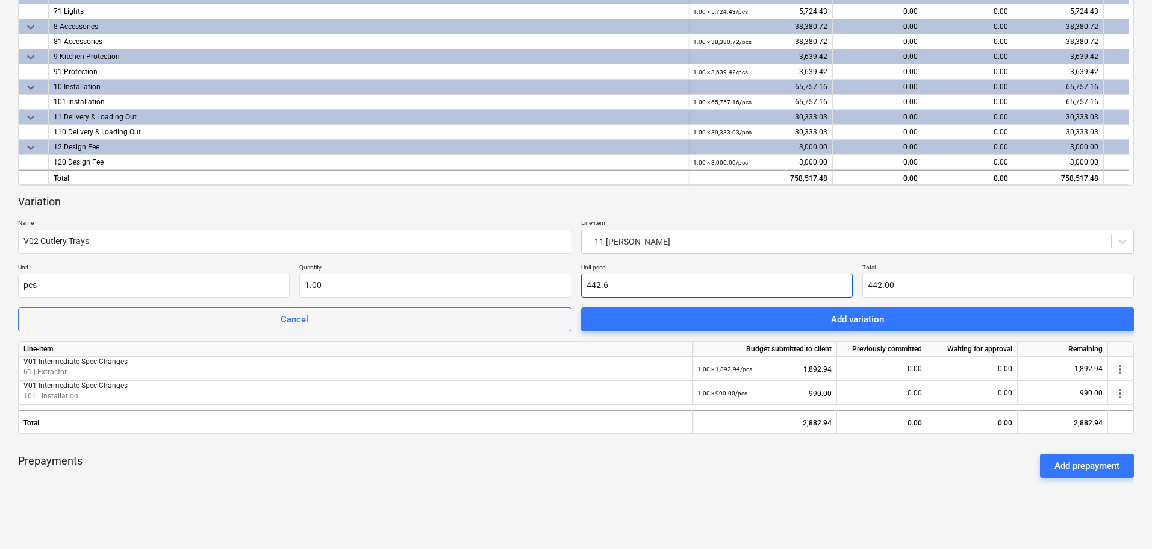
type input "442.60"
type input "442.69"
click at [649, 484] on div "Prepayments Add prepayment" at bounding box center [576, 465] width 1116 height 43
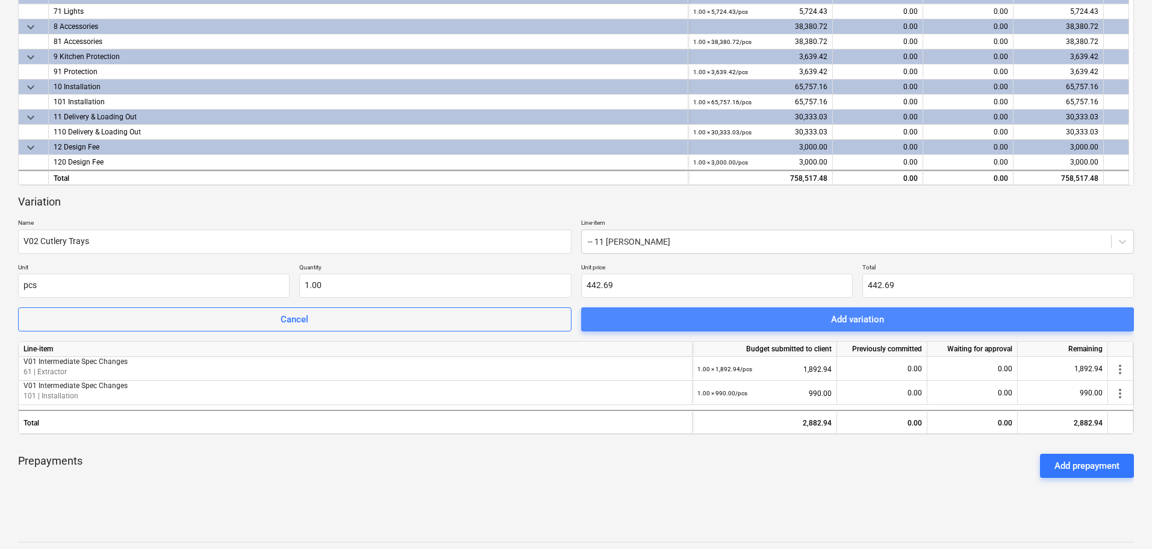
click at [848, 316] on div "Add variation" at bounding box center [857, 319] width 53 height 16
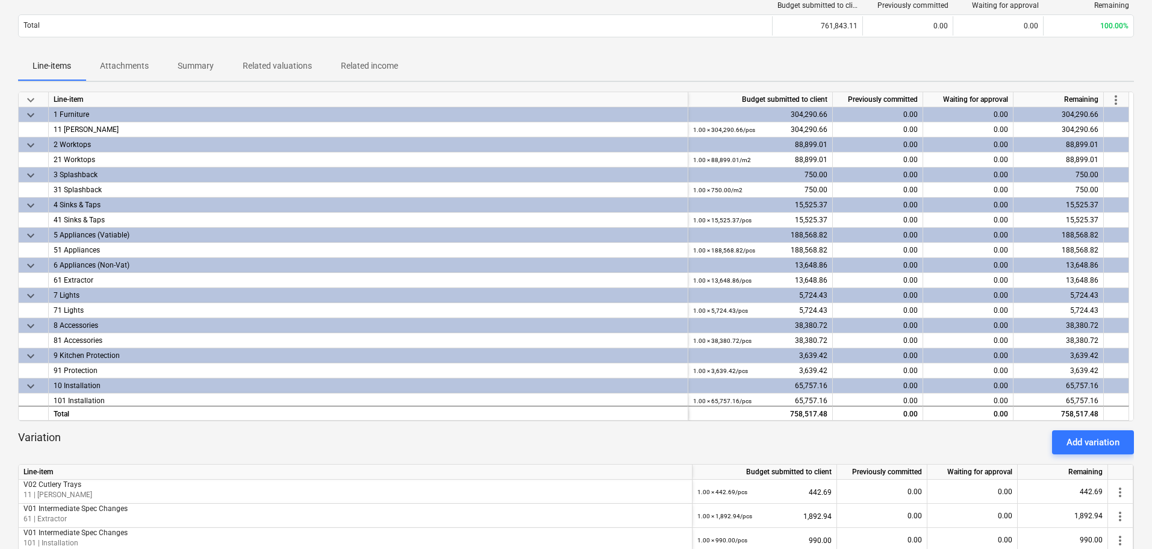
scroll to position [0, 0]
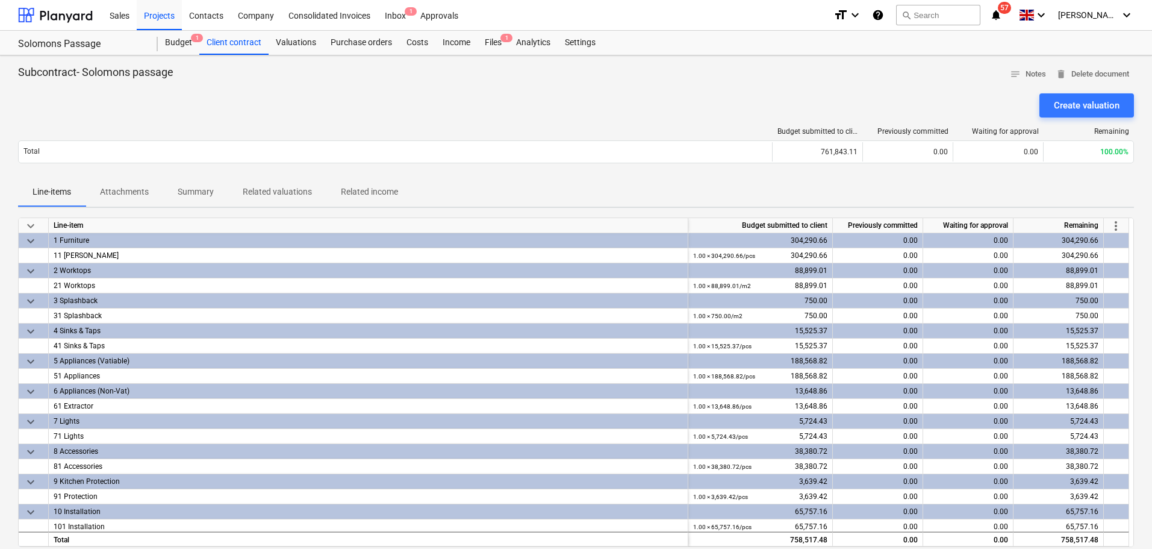
click at [180, 43] on div "Budget 1" at bounding box center [179, 43] width 42 height 24
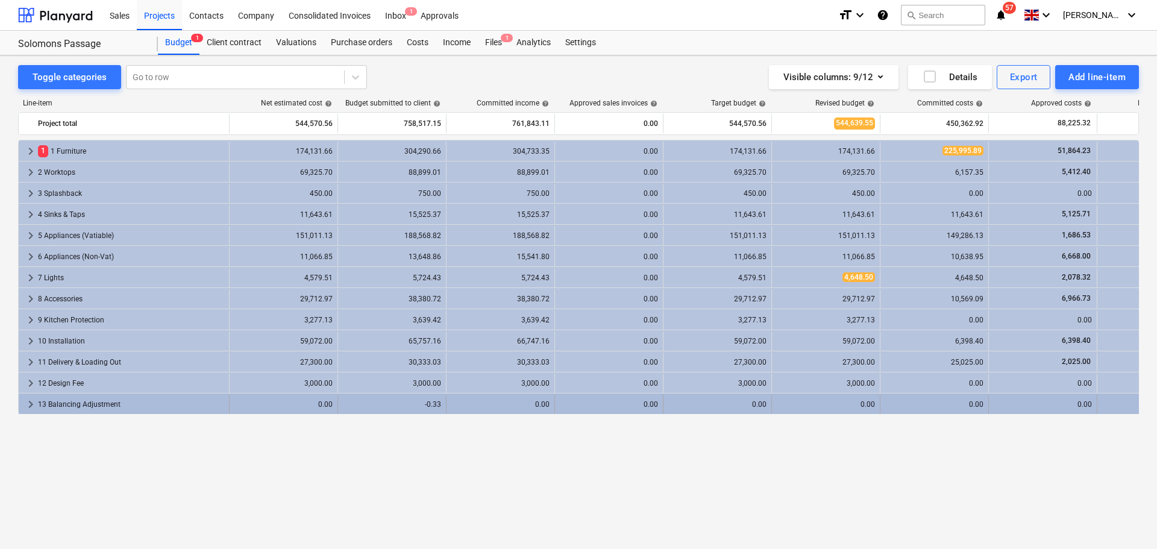
click at [464, 404] on div "0.00" at bounding box center [500, 404] width 98 height 8
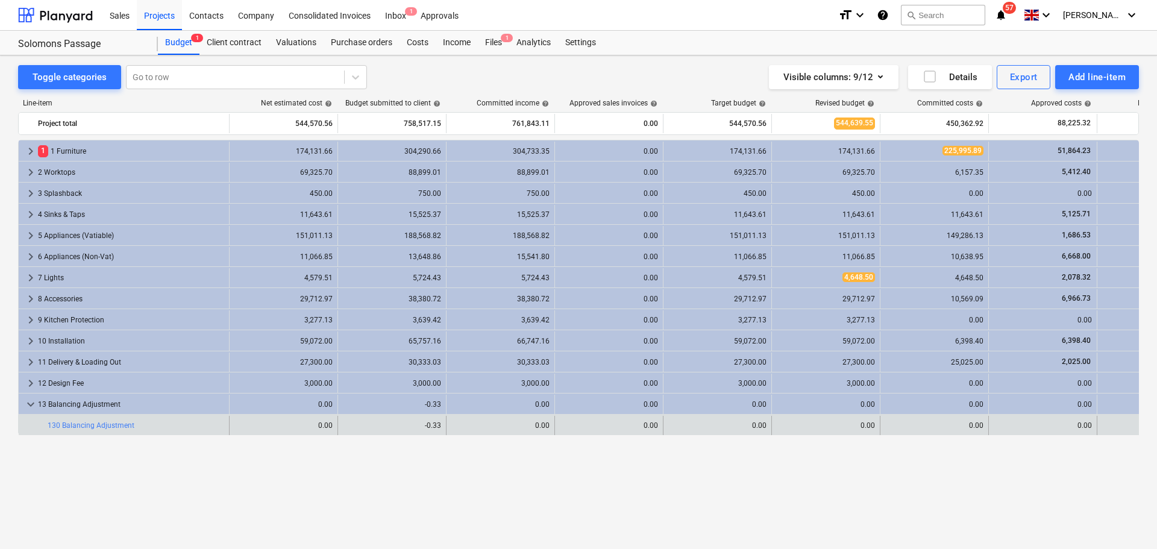
click at [1125, 428] on div "0.00" at bounding box center [1151, 425] width 98 height 10
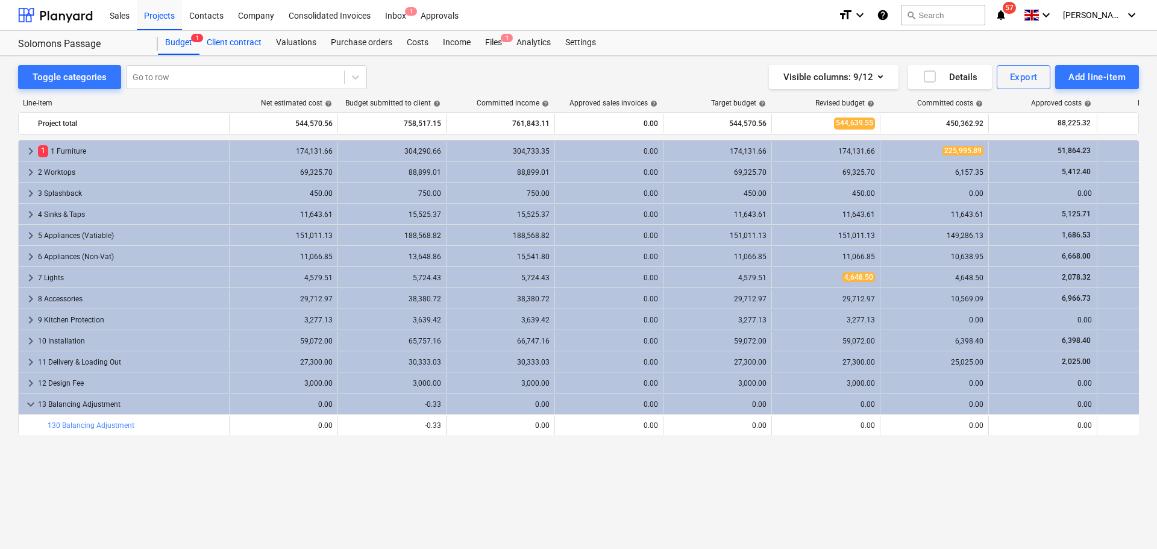
click at [239, 48] on div "Client contract" at bounding box center [233, 43] width 69 height 24
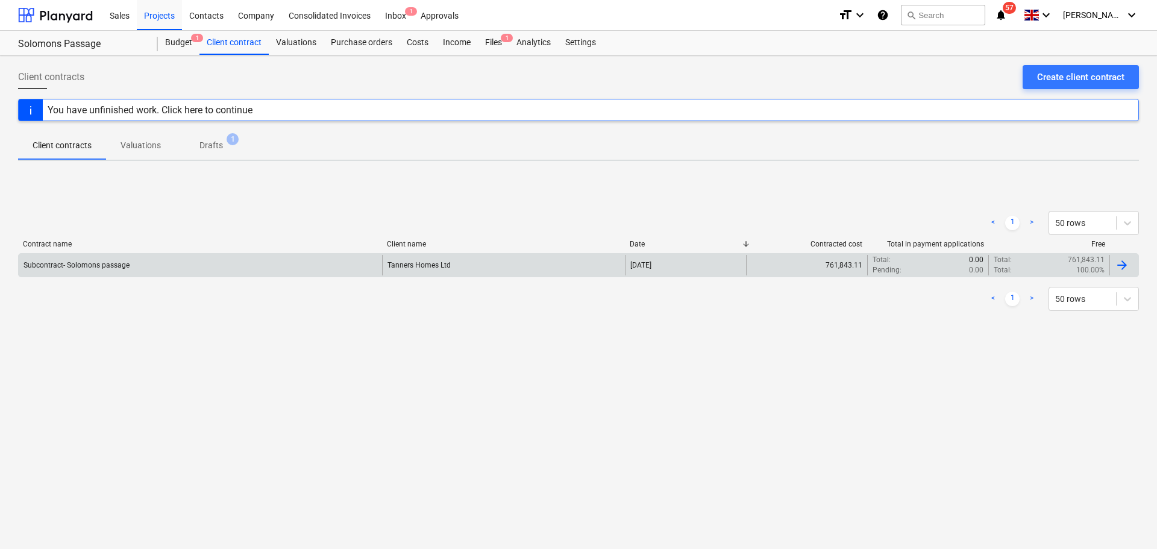
click at [138, 263] on div "Subcontract- Solomons passage" at bounding box center [200, 265] width 363 height 20
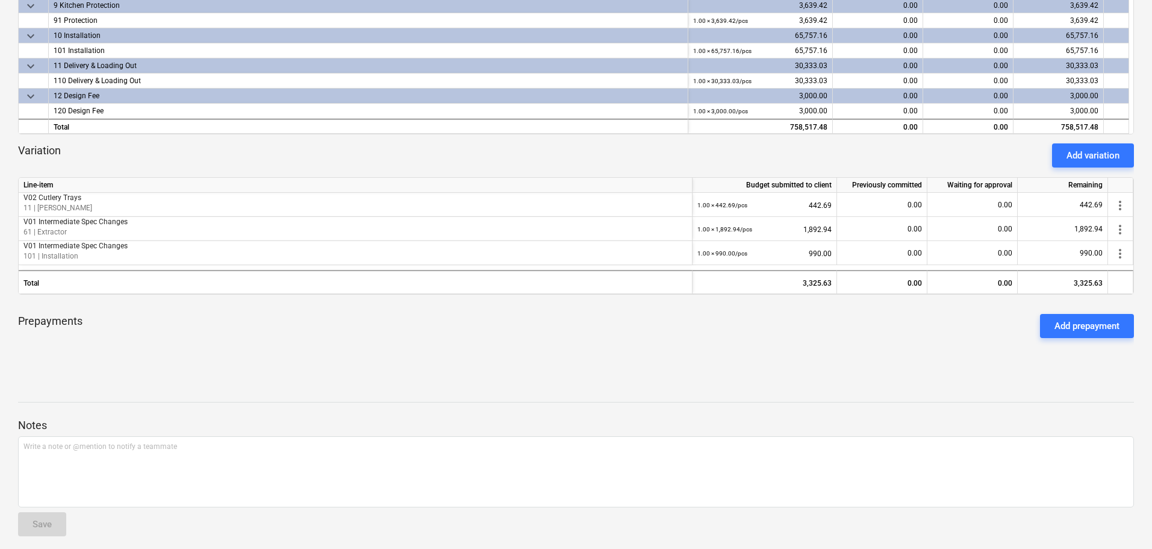
scroll to position [419, 0]
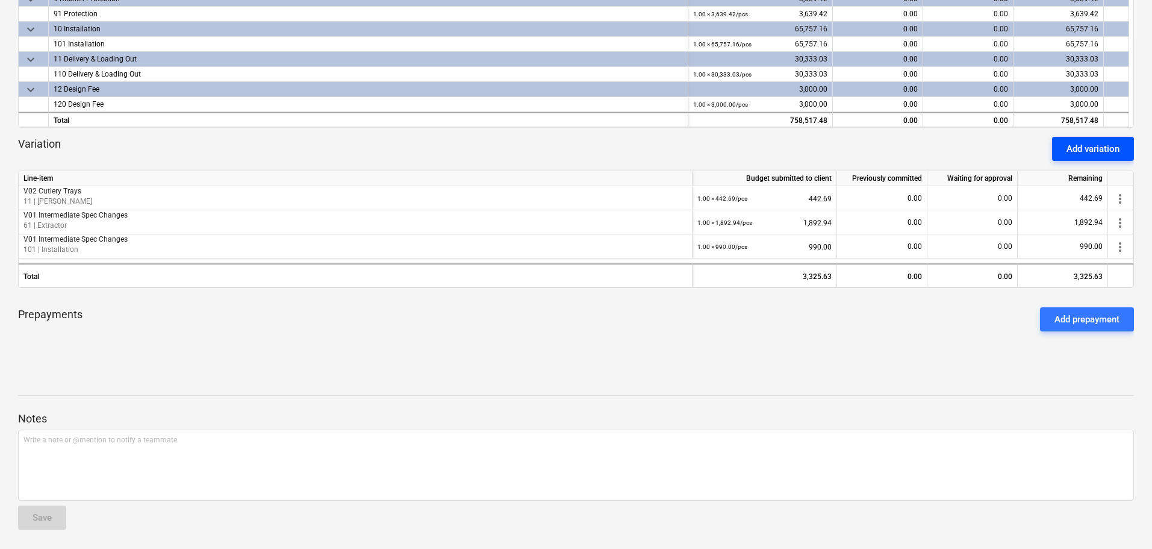
click at [1108, 151] on div "Add variation" at bounding box center [1093, 149] width 53 height 16
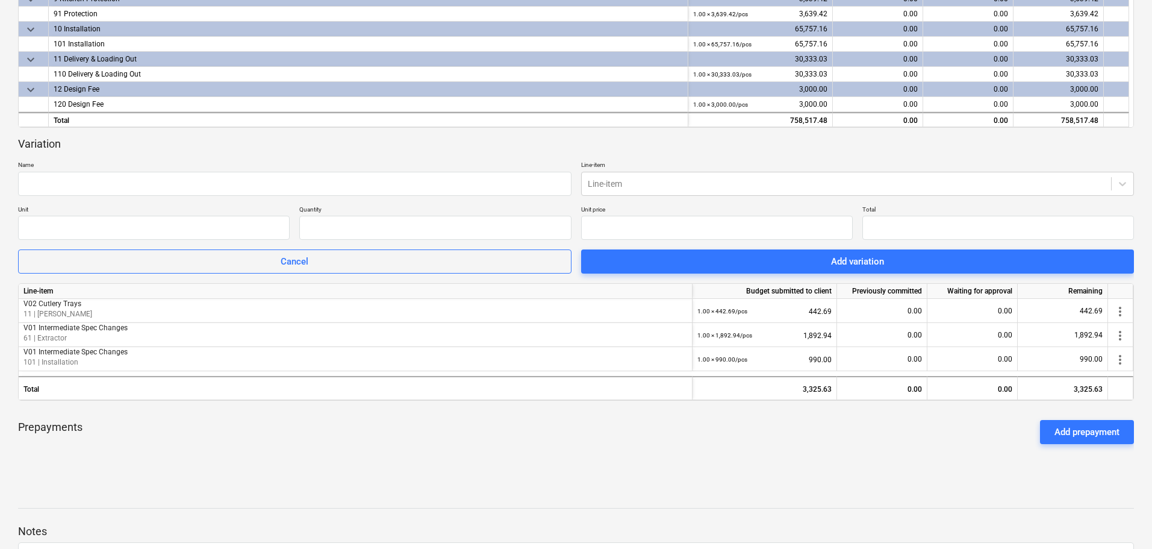
type input "0.00"
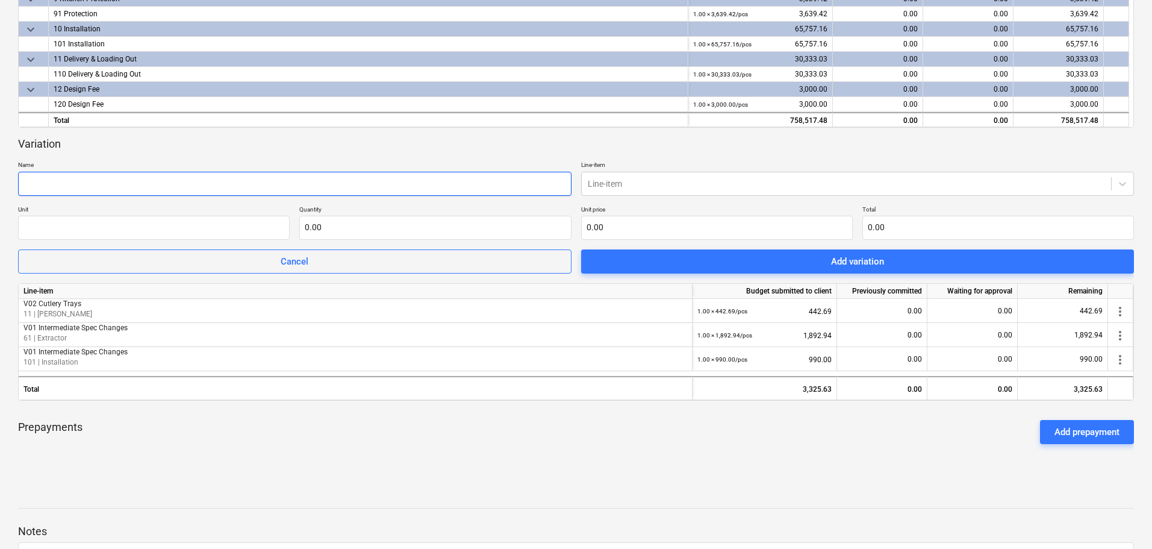
click at [213, 178] on input "text" at bounding box center [295, 184] width 554 height 24
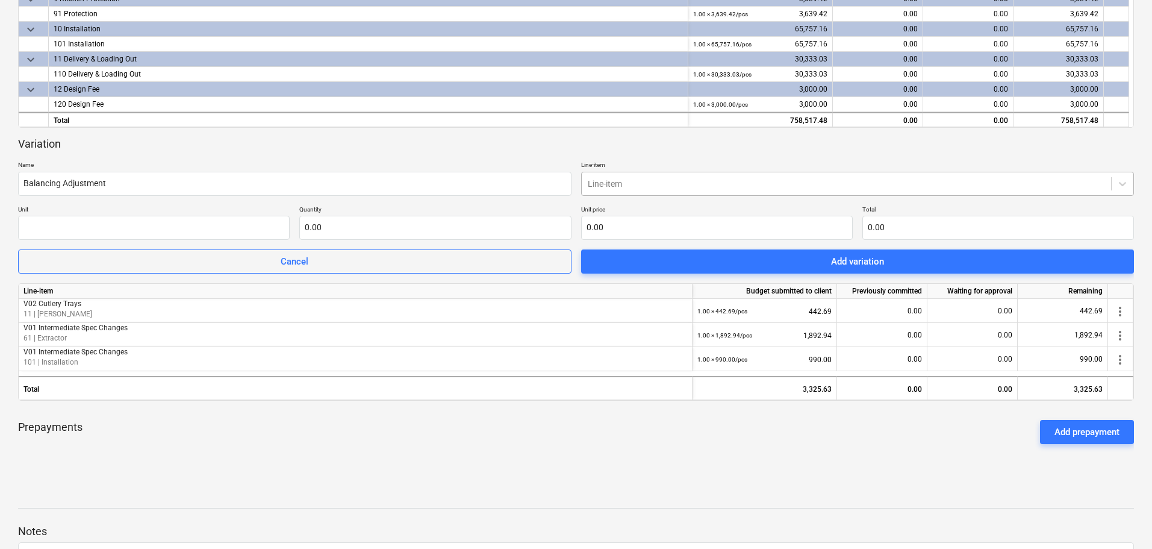
click at [1058, 184] on div at bounding box center [847, 184] width 518 height 12
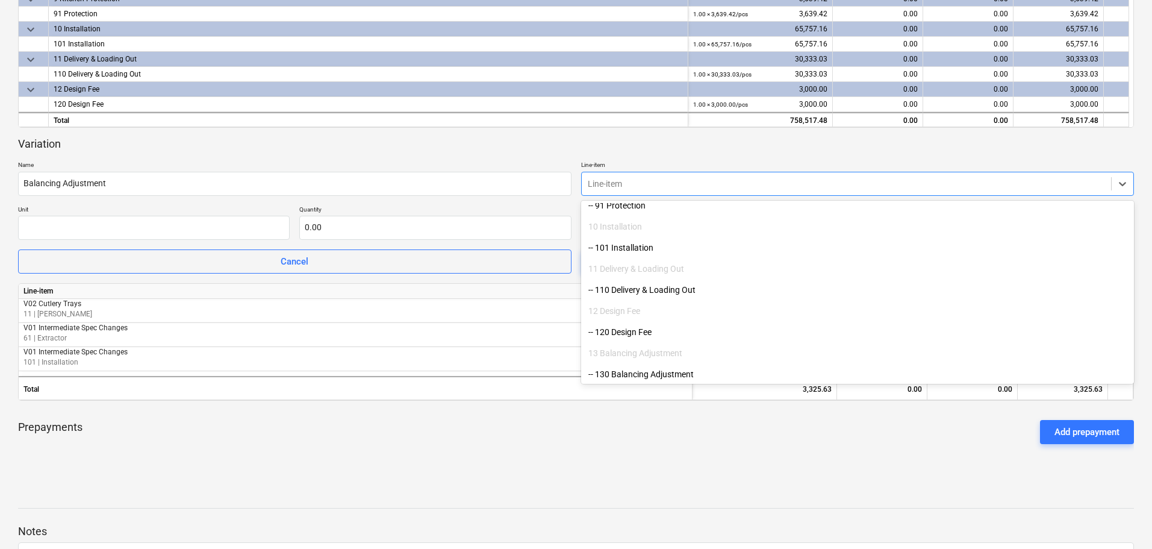
scroll to position [431, 0]
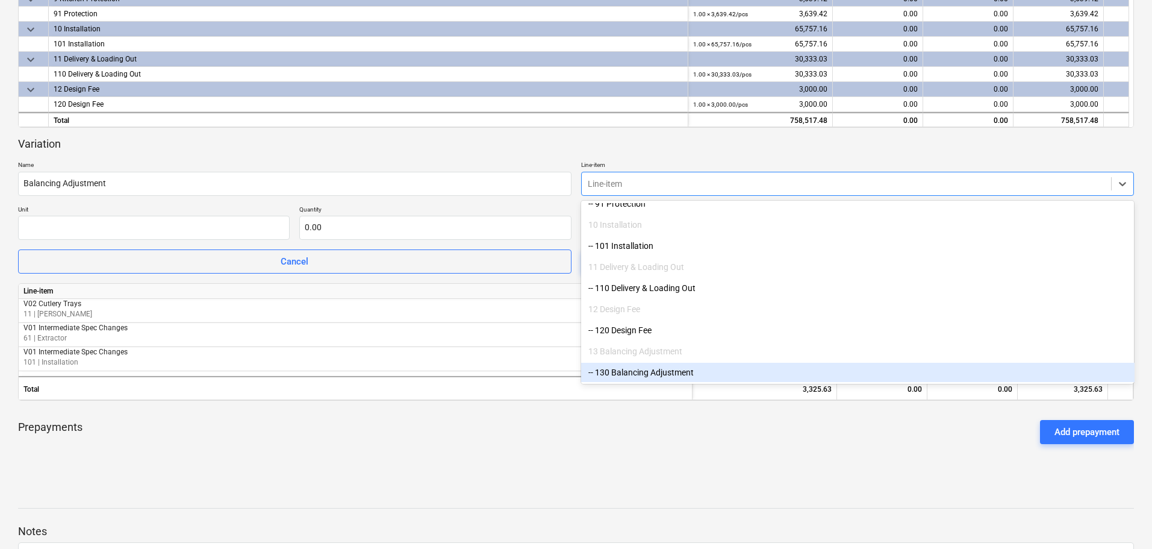
click at [648, 370] on div "-- 130 Balancing Adjustment" at bounding box center [858, 372] width 554 height 19
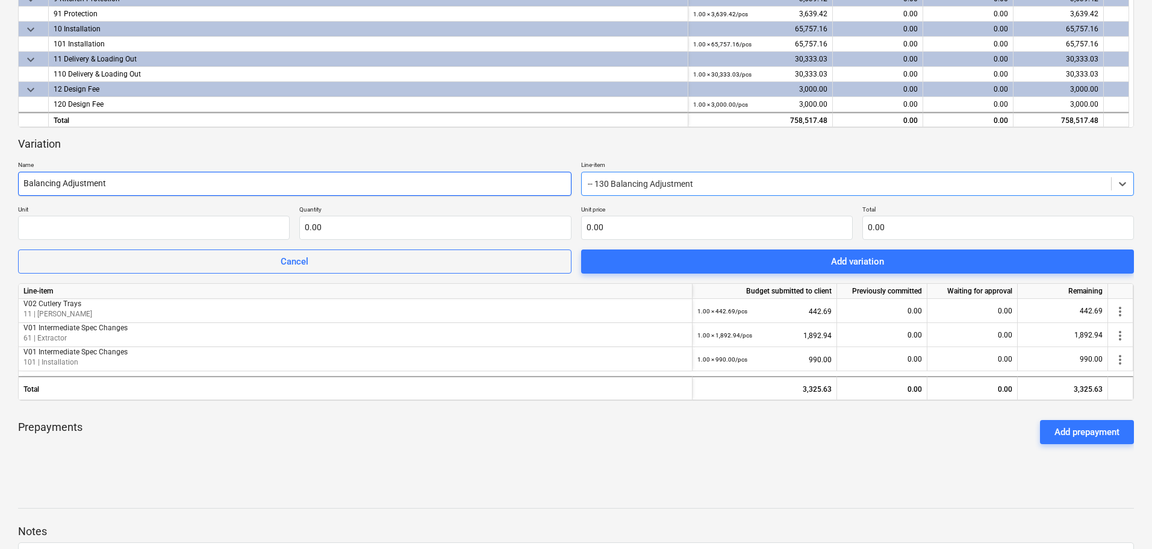
click at [299, 182] on input "Balancing Adjustment" at bounding box center [295, 184] width 554 height 24
type input "Balancing Adjustment to suit contract"
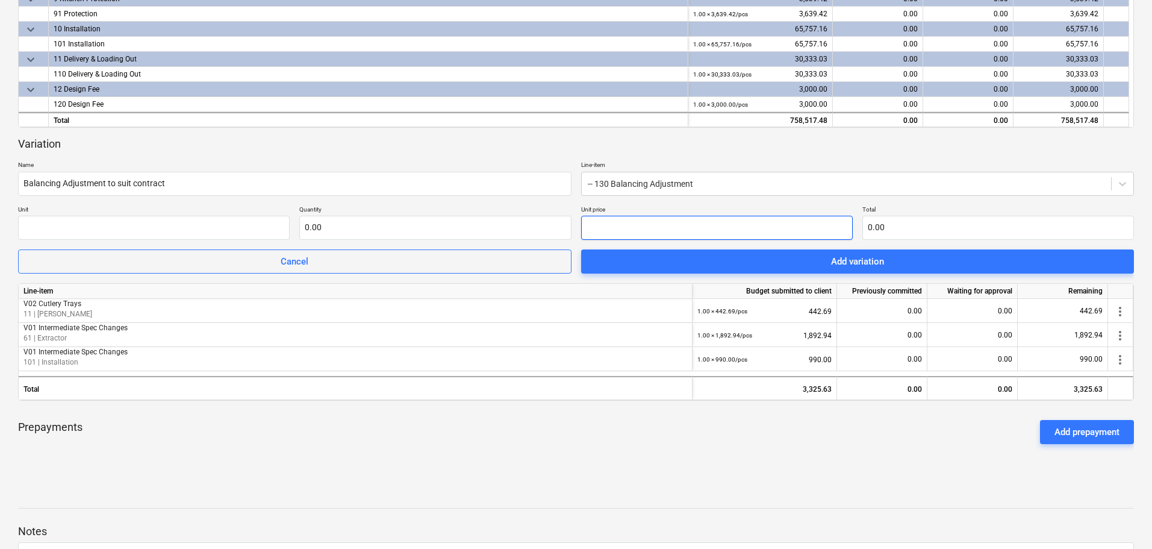
click at [721, 222] on input "text" at bounding box center [717, 228] width 272 height 24
type input "0.00"
click at [936, 222] on input "text" at bounding box center [999, 228] width 272 height 24
type input "0.00"
click at [480, 231] on input "text" at bounding box center [435, 228] width 272 height 24
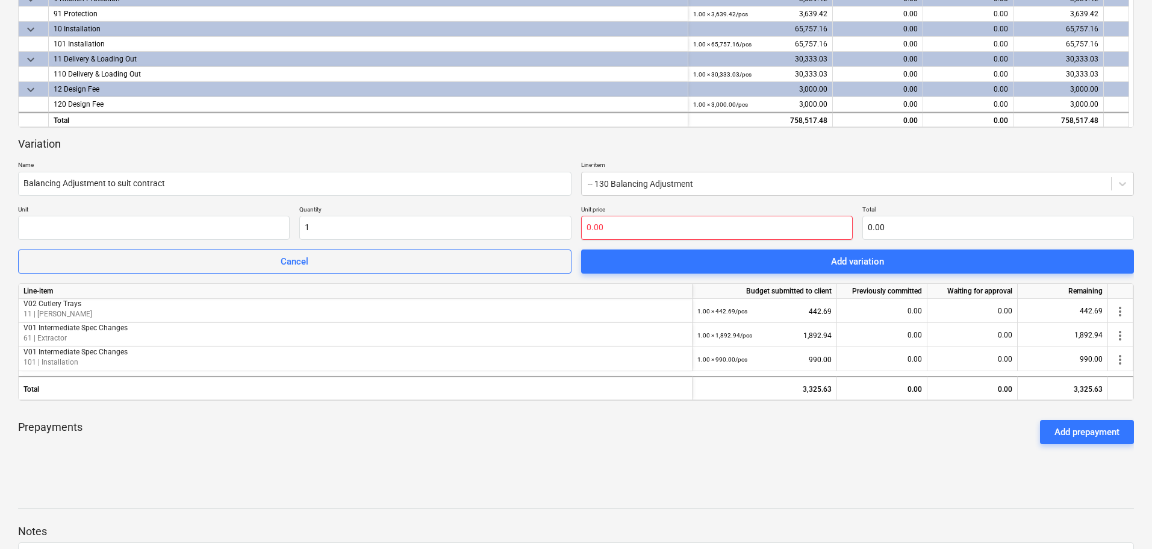
type input "1.00"
click at [691, 225] on input "text" at bounding box center [717, 228] width 272 height 24
type input "-0.33"
type input "1"
type input "0.00"
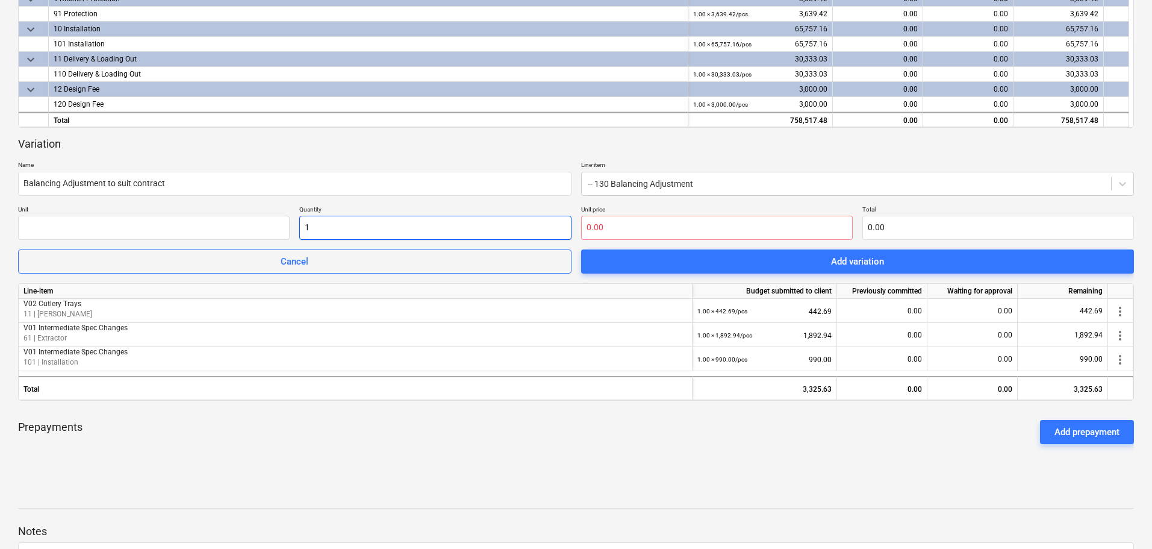
click at [307, 223] on input "1" at bounding box center [435, 228] width 272 height 24
type input "-1.00"
click at [653, 228] on input "text" at bounding box center [717, 228] width 272 height 24
type input "0.3"
type input "-0.30"
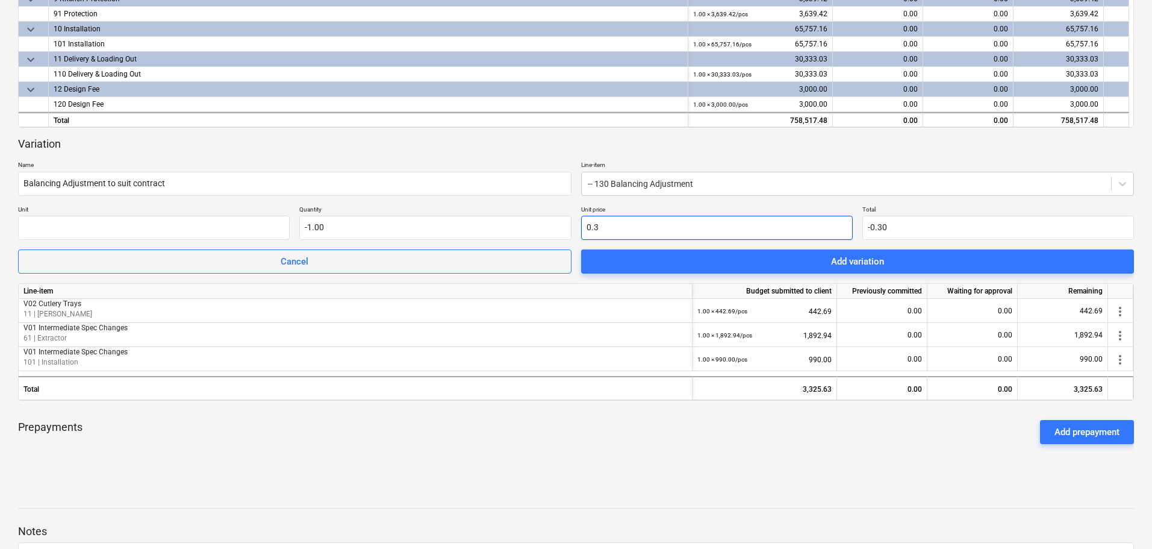
type input "0.33"
type input "-0.33"
type input "0.33"
click at [919, 217] on input "-0.33" at bounding box center [999, 228] width 272 height 24
click at [783, 486] on div "Subcontract- Solomons passage notes Notes delete Delete document Create valuati…" at bounding box center [576, 148] width 1152 height 1025
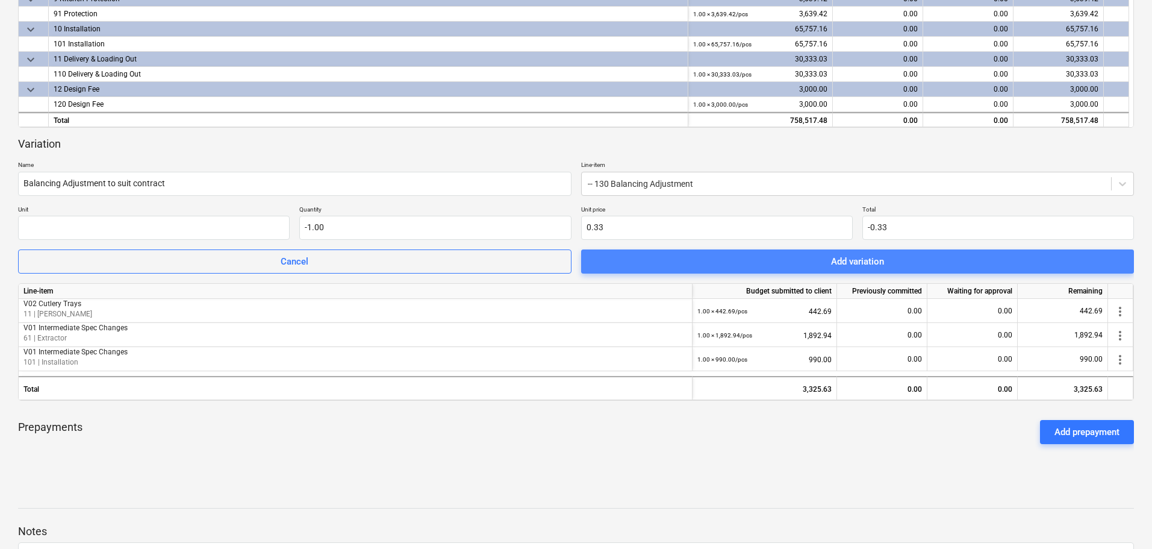
click at [902, 263] on span "Add variation" at bounding box center [858, 262] width 525 height 16
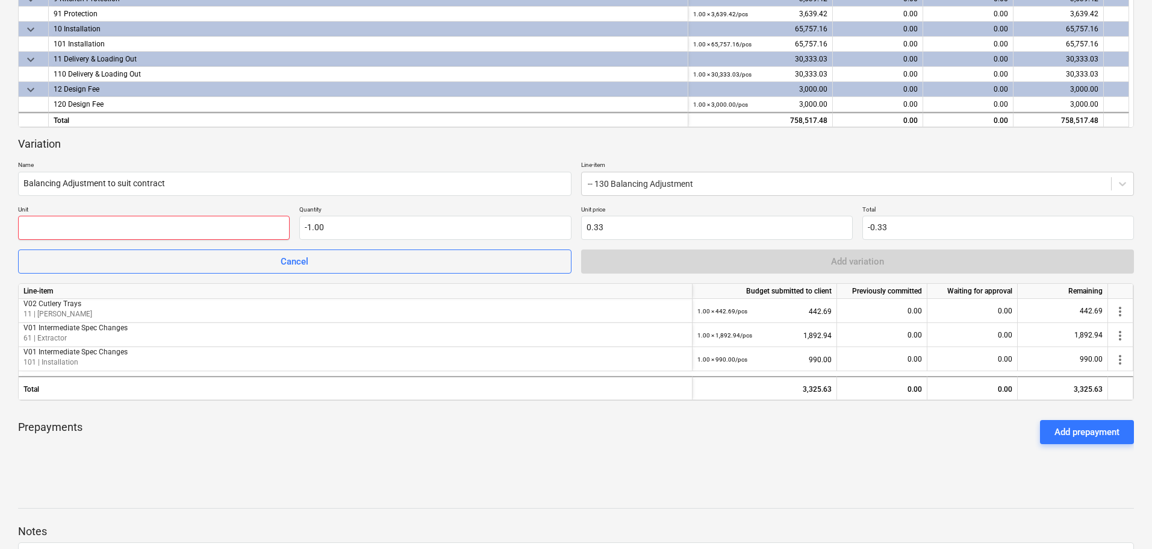
click at [114, 217] on input "text" at bounding box center [154, 228] width 272 height 24
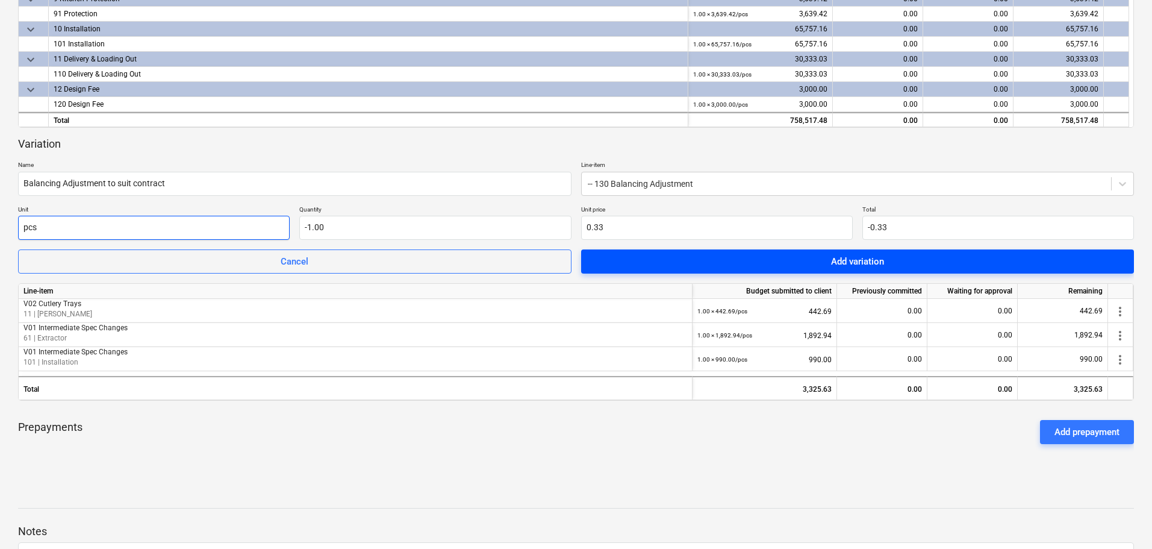
type input "pcs"
click at [875, 257] on div "Add variation" at bounding box center [857, 262] width 53 height 16
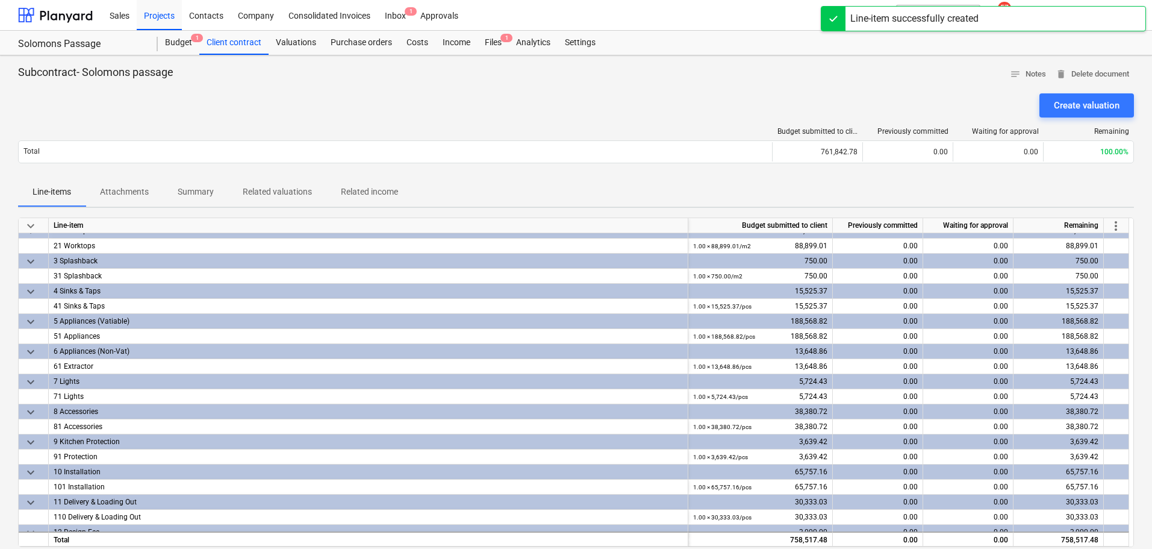
scroll to position [0, 0]
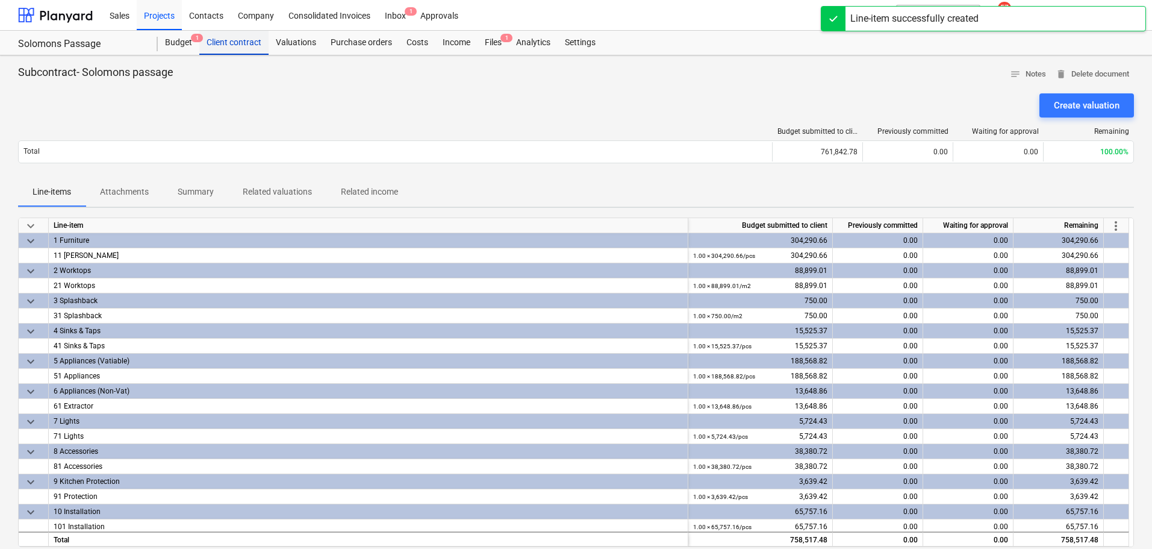
drag, startPoint x: 177, startPoint y: 34, endPoint x: 199, endPoint y: 48, distance: 25.7
click at [177, 34] on div "Budget 1" at bounding box center [179, 43] width 42 height 24
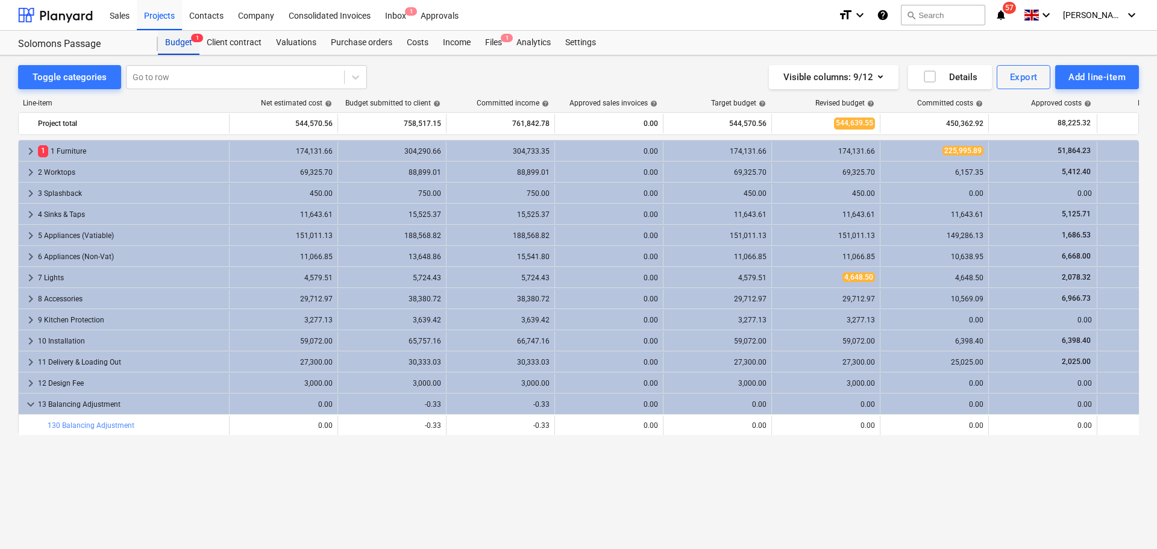
click at [181, 48] on div "Budget 1" at bounding box center [179, 43] width 42 height 24
click at [177, 5] on div "Projects" at bounding box center [159, 14] width 45 height 31
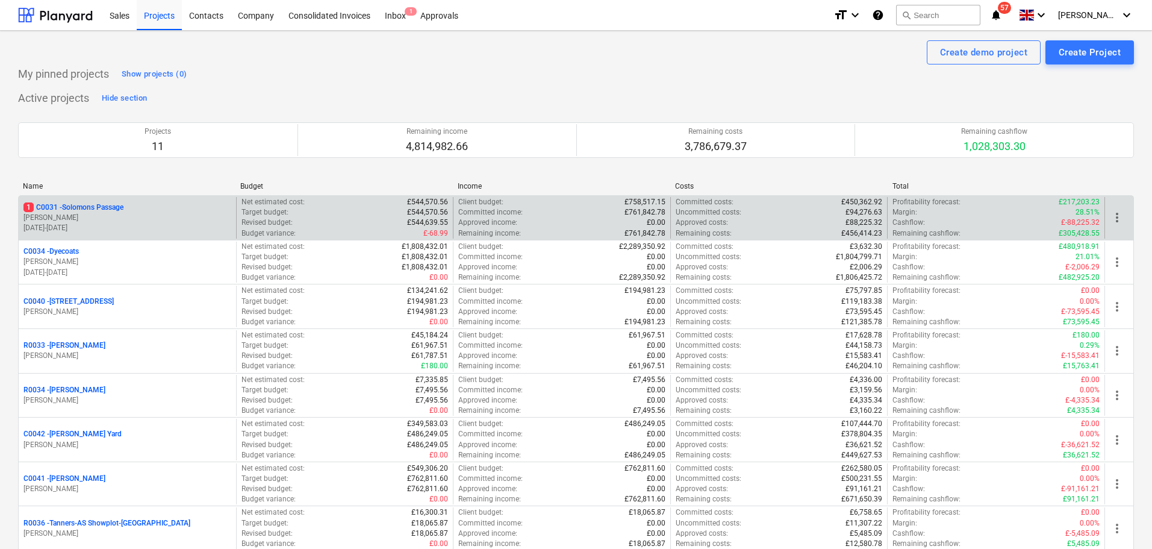
click at [96, 209] on p "1 C0031 - Solomons Passage" at bounding box center [73, 207] width 100 height 10
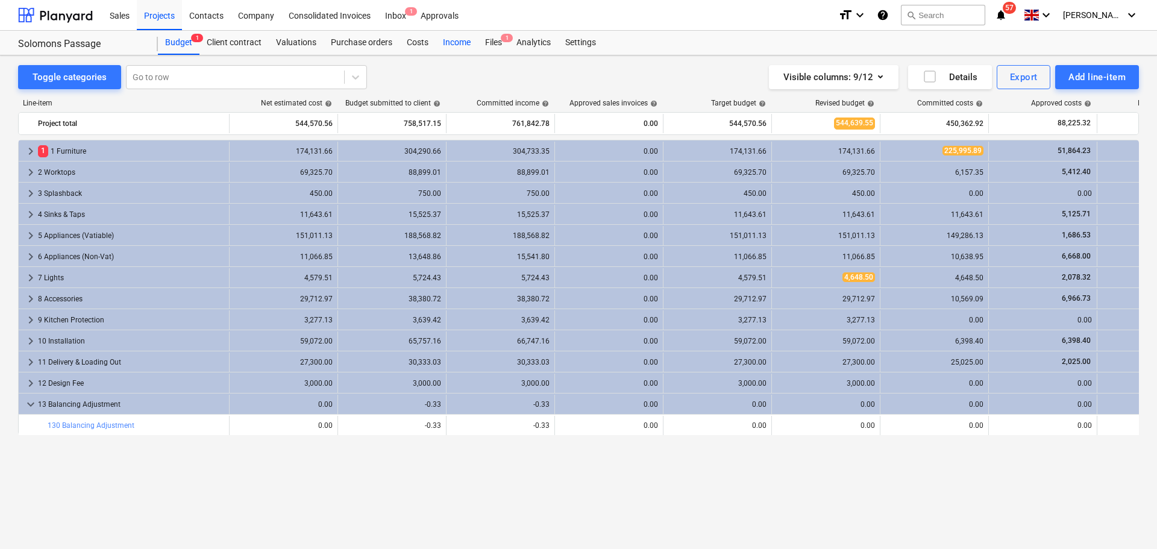
click at [463, 38] on div "Income" at bounding box center [457, 43] width 42 height 24
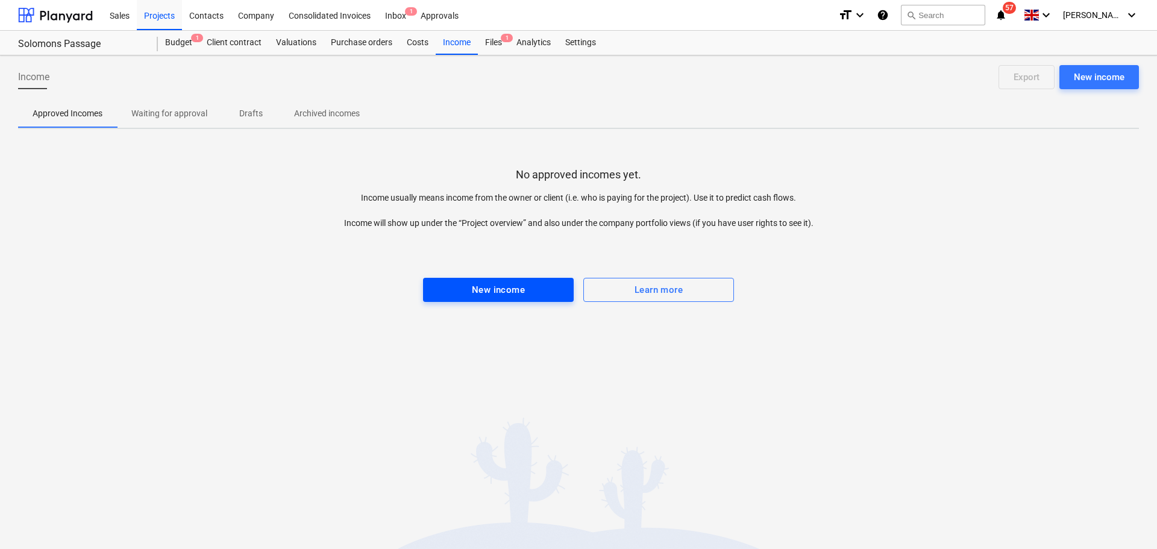
click at [499, 285] on div "New income" at bounding box center [498, 290] width 53 height 16
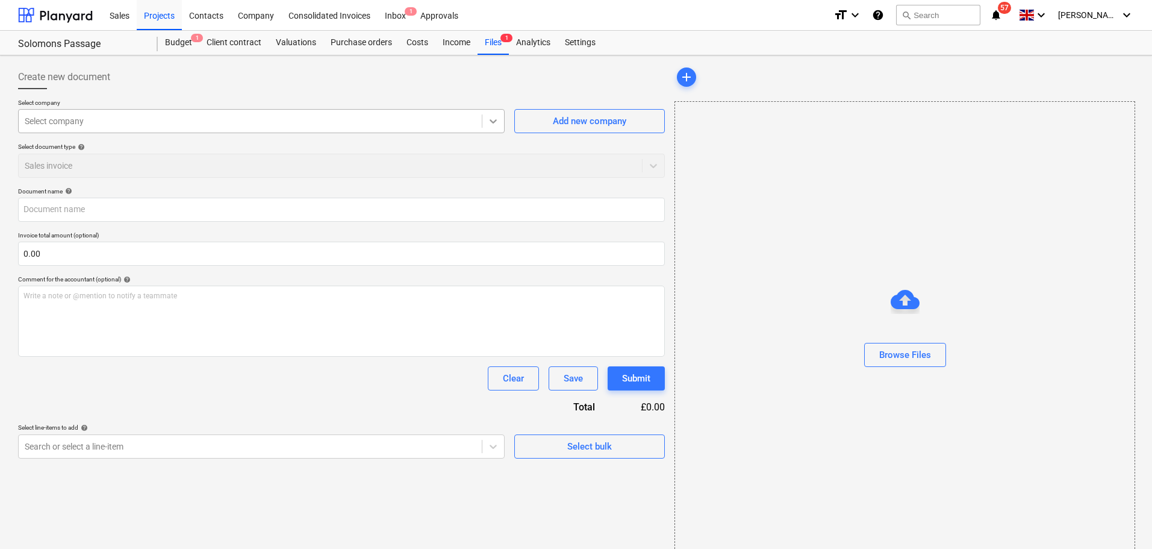
click at [490, 120] on icon at bounding box center [493, 121] width 7 height 4
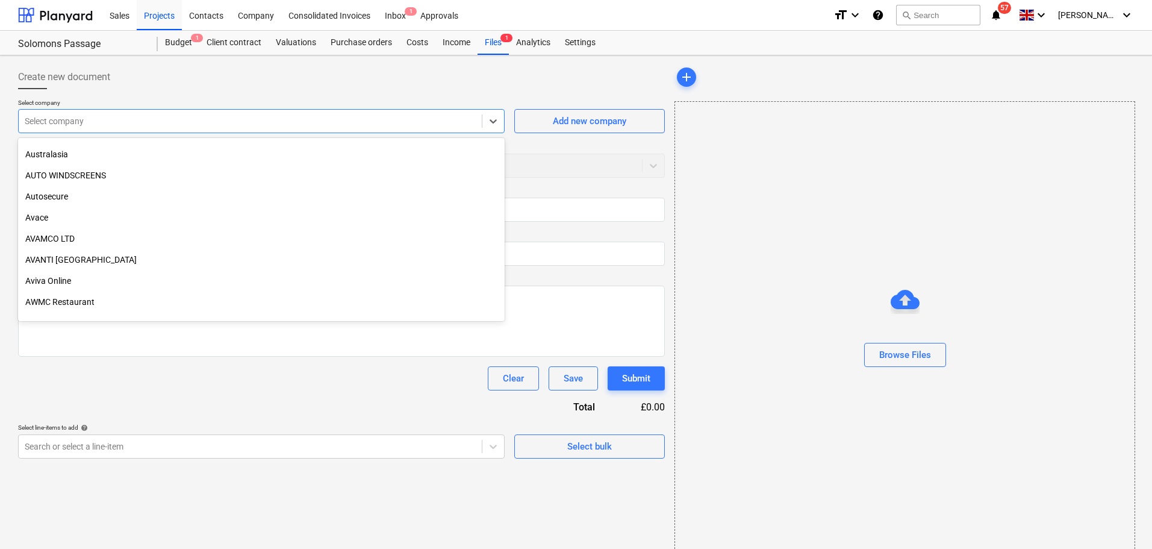
scroll to position [1325, 0]
click at [99, 118] on div at bounding box center [250, 121] width 451 height 12
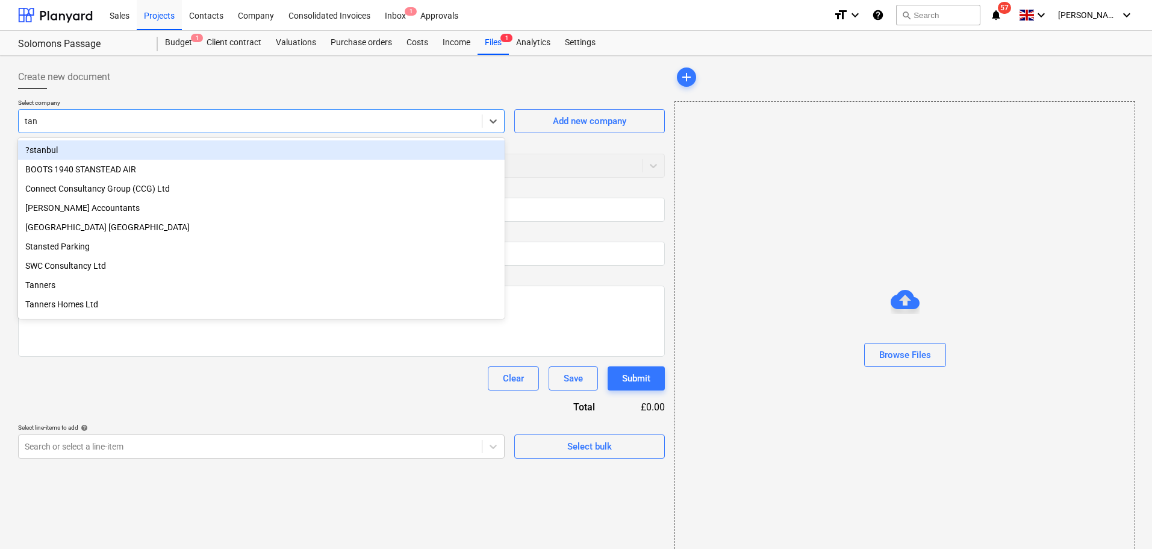
type input "tann"
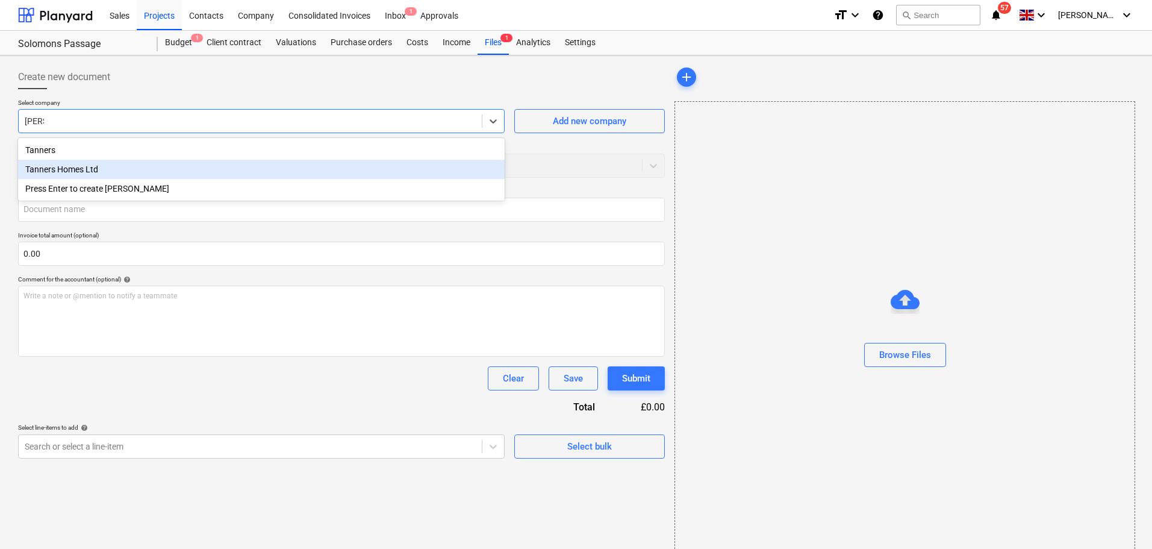
click at [90, 172] on div "Tanners Homes Ltd" at bounding box center [261, 169] width 487 height 19
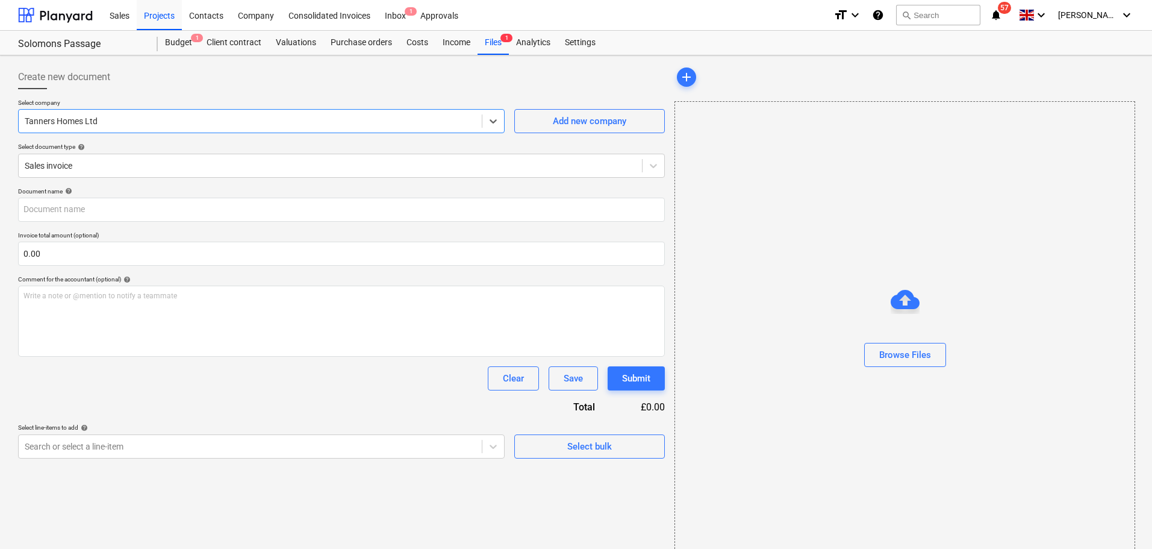
click at [187, 384] on div "Clear Save Submit" at bounding box center [341, 378] width 647 height 24
click at [661, 164] on div at bounding box center [654, 166] width 22 height 22
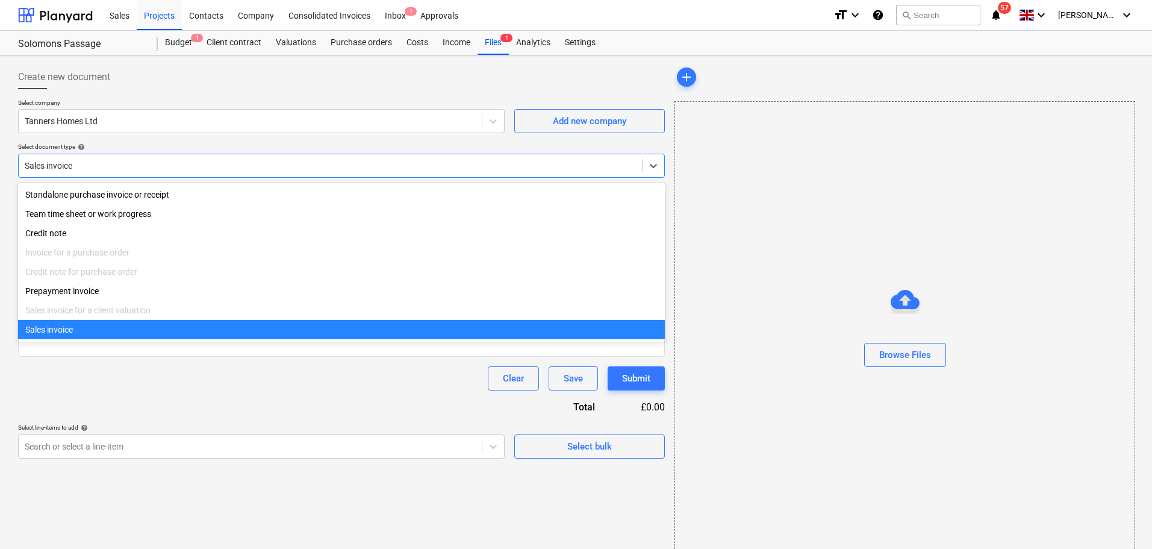
click at [197, 389] on div "Clear Save Submit" at bounding box center [341, 378] width 647 height 24
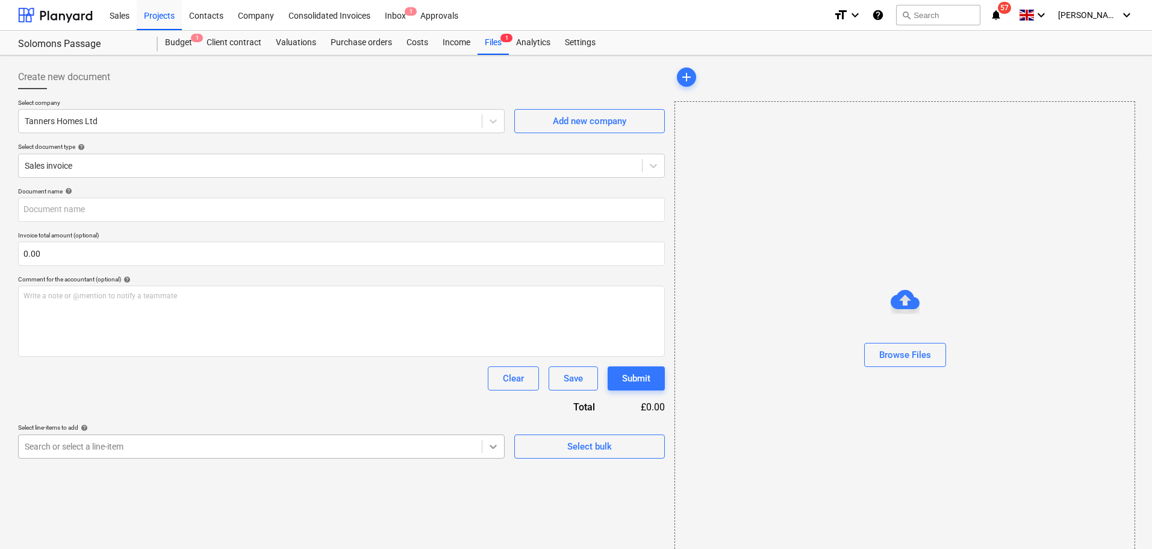
scroll to position [22, 0]
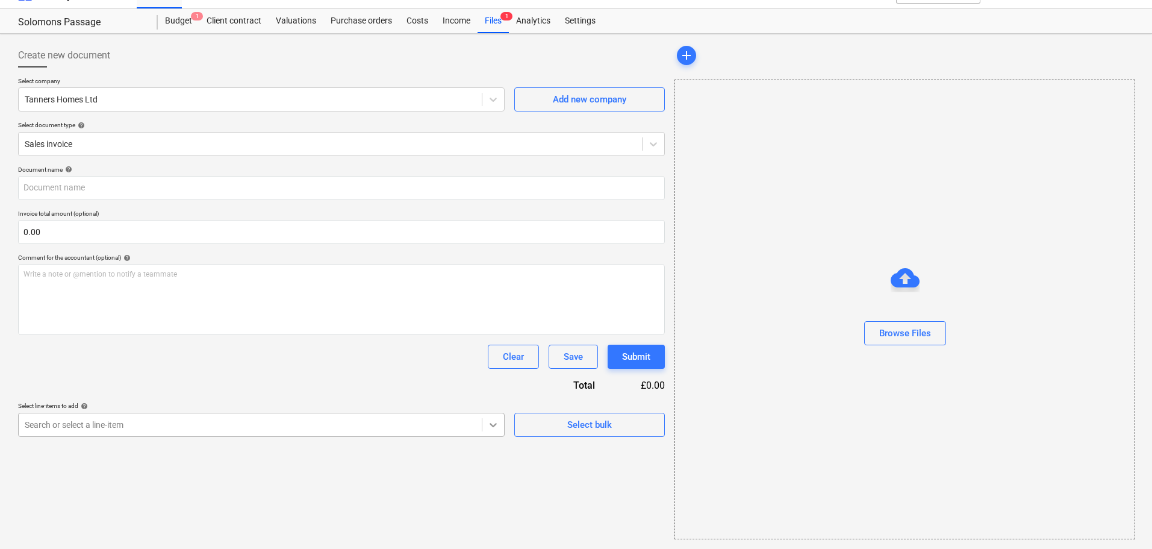
click at [489, 445] on body "Sales Projects Contacts Company Consolidated Invoices Inbox 1 Approvals format_…" at bounding box center [576, 252] width 1152 height 549
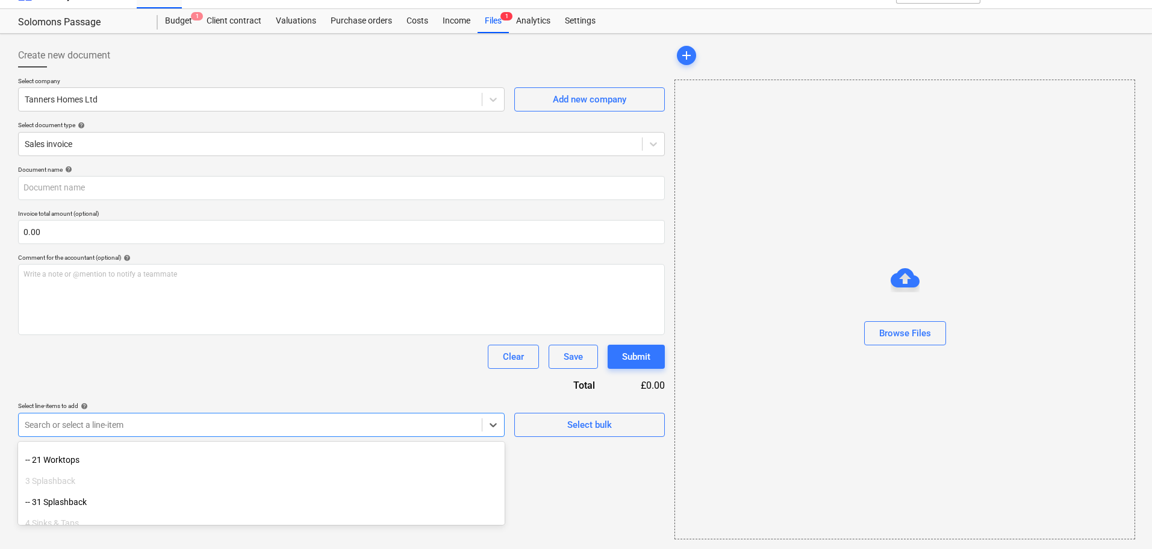
scroll to position [0, 0]
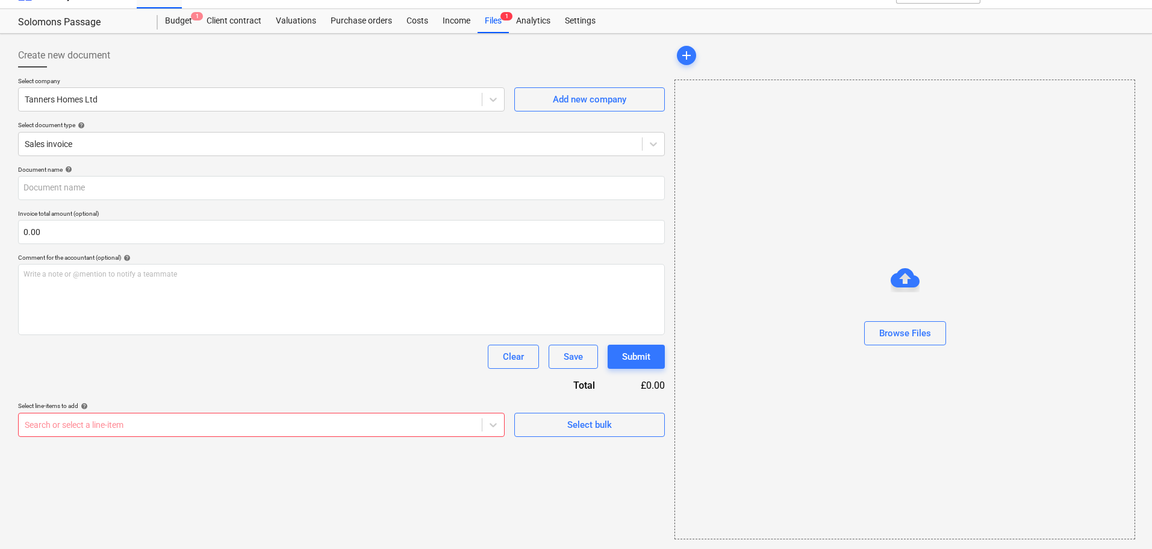
click at [374, 380] on div "Document name help Invoice total amount (optional) 0.00 Comment for the account…" at bounding box center [341, 301] width 647 height 271
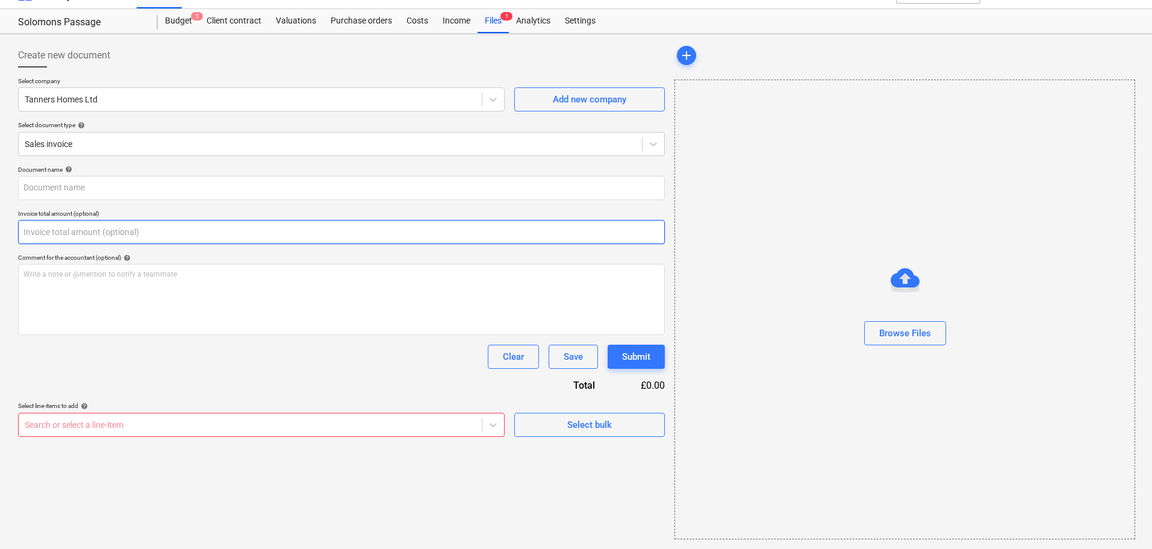
click at [176, 239] on input "text" at bounding box center [341, 232] width 647 height 24
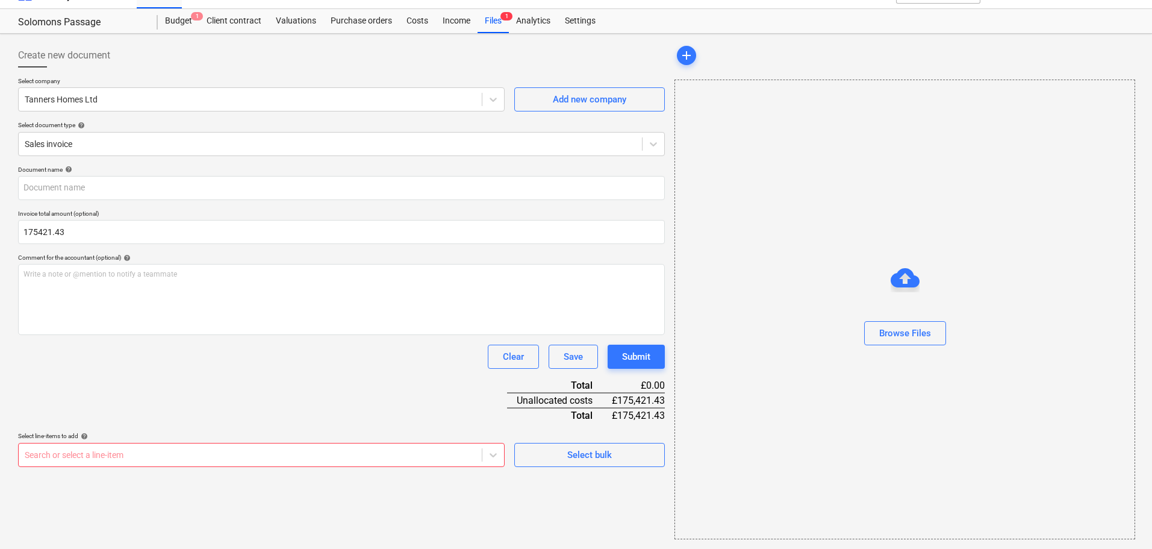
type input "175,421.43"
click at [210, 412] on div "Document name help Invoice total amount (optional) 175,421.43 Comment for the a…" at bounding box center [341, 316] width 647 height 301
click at [565, 455] on span "Select bulk" at bounding box center [590, 455] width 120 height 16
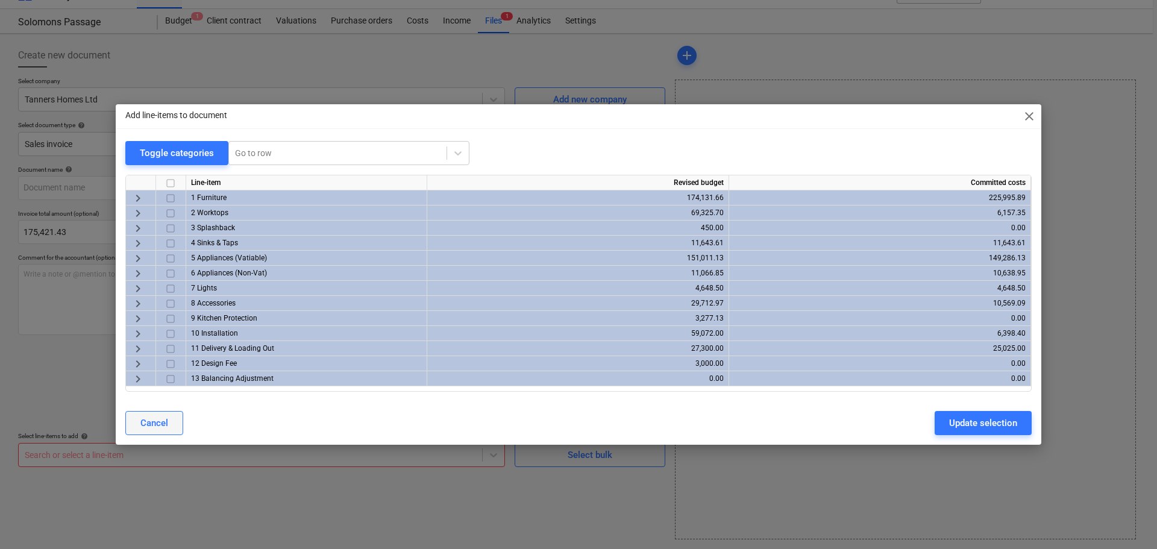
click at [139, 421] on button "Cancel" at bounding box center [154, 423] width 58 height 24
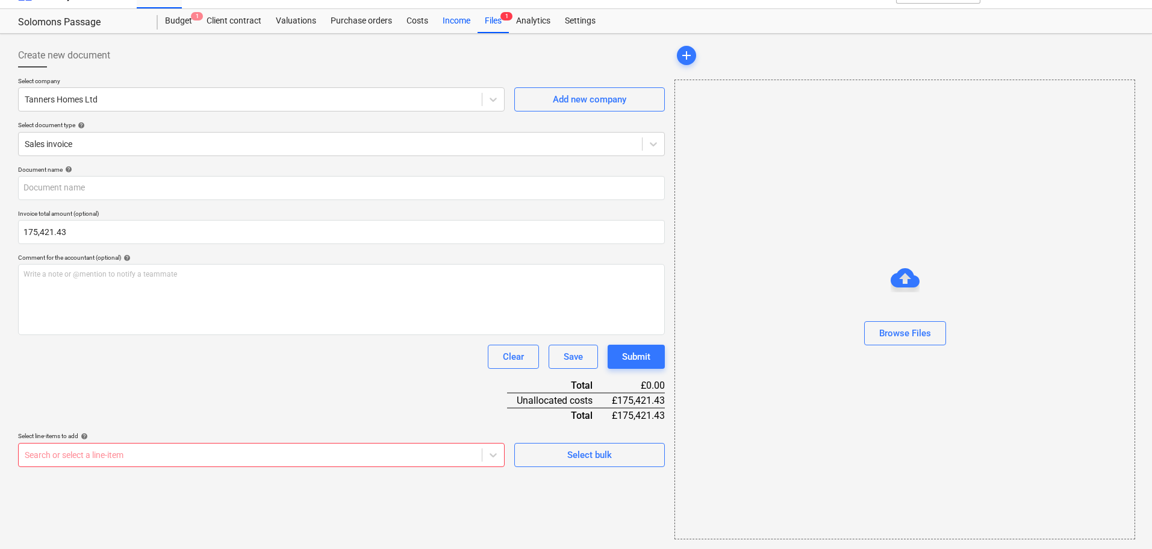
click at [454, 19] on div "Income" at bounding box center [457, 21] width 42 height 24
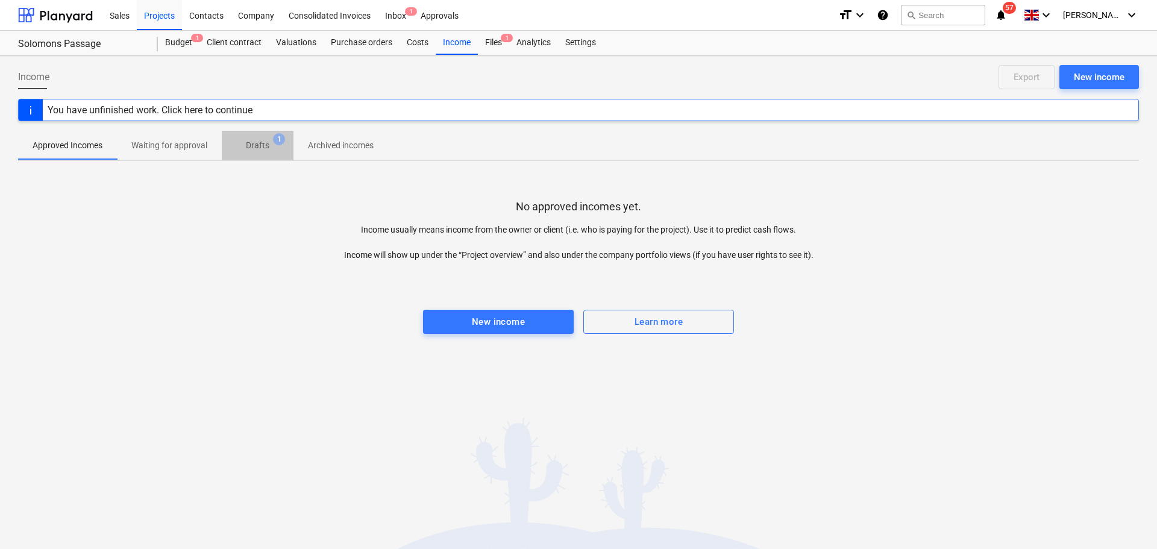
click at [252, 146] on p "Drafts" at bounding box center [257, 145] width 23 height 13
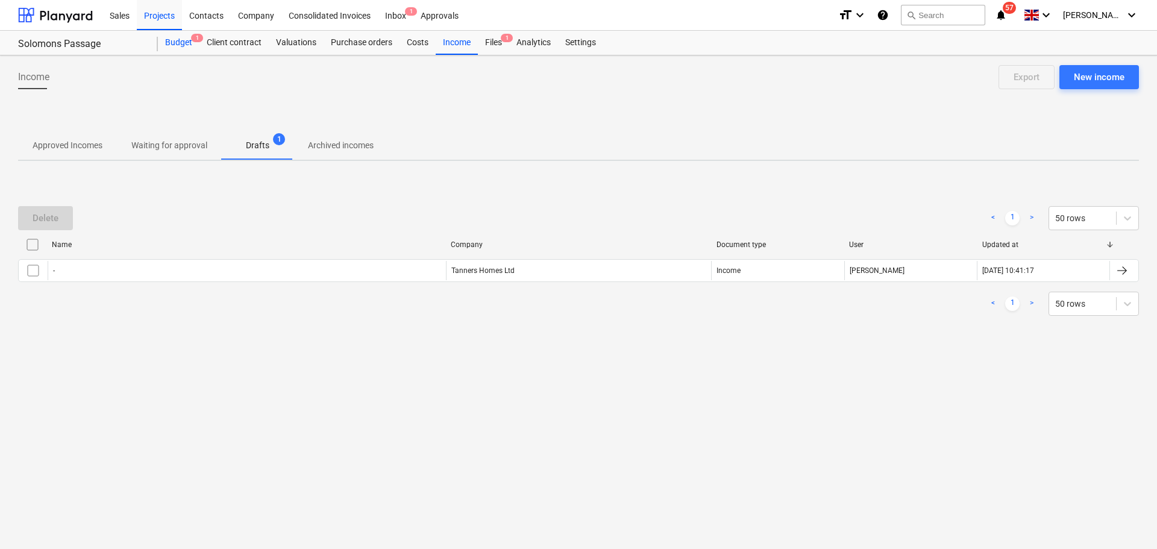
click at [182, 42] on div "Budget 1" at bounding box center [179, 43] width 42 height 24
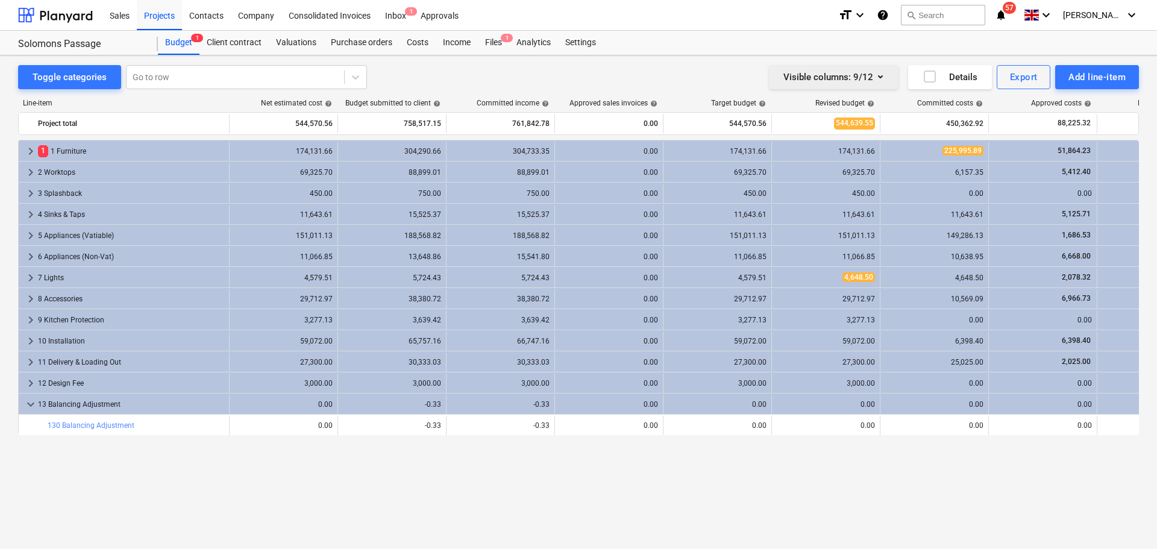
click at [877, 79] on icon "button" at bounding box center [880, 76] width 14 height 14
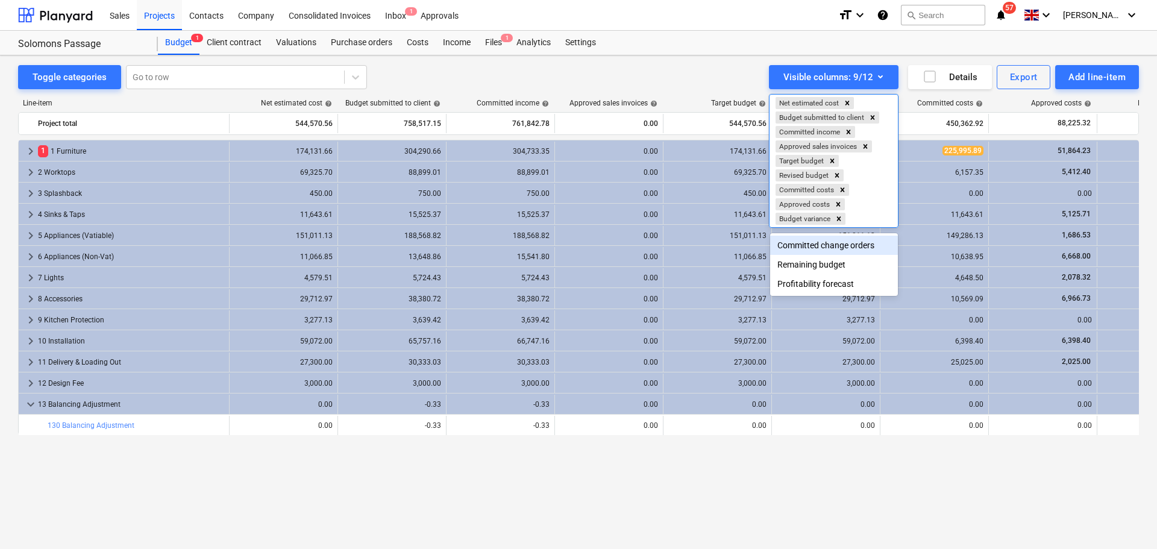
click at [854, 245] on div "Committed change orders" at bounding box center [834, 245] width 128 height 19
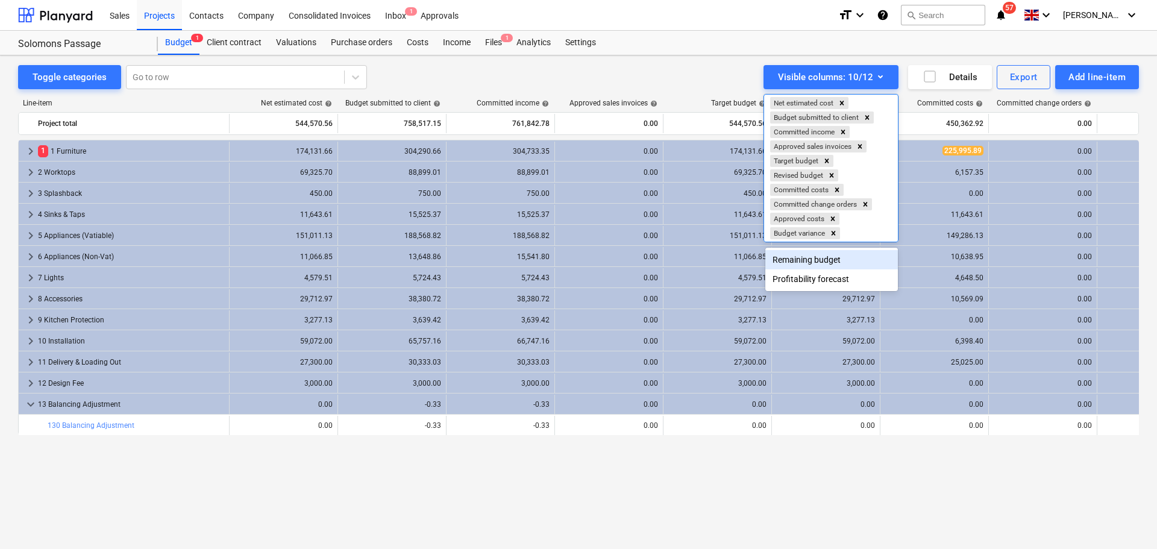
click at [990, 498] on div at bounding box center [578, 274] width 1157 height 549
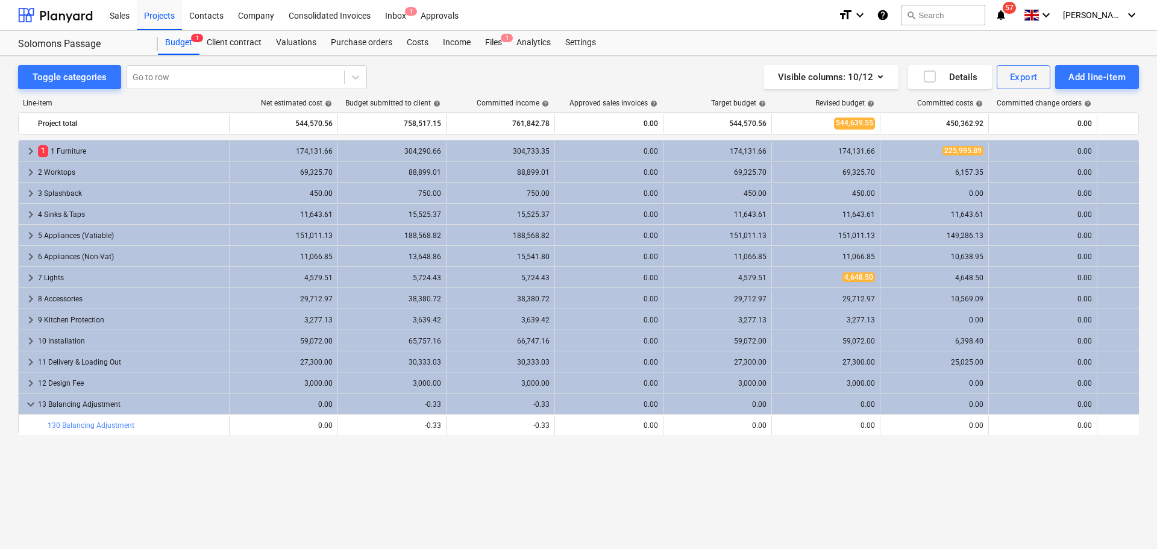
click at [988, 482] on div "keyboard_arrow_right 1 1 Furniture 174,131.66 304,290.66 304,733.35 0.00 174,13…" at bounding box center [578, 319] width 1120 height 359
click at [889, 78] on button "Visible columns : 10/12" at bounding box center [830, 77] width 135 height 24
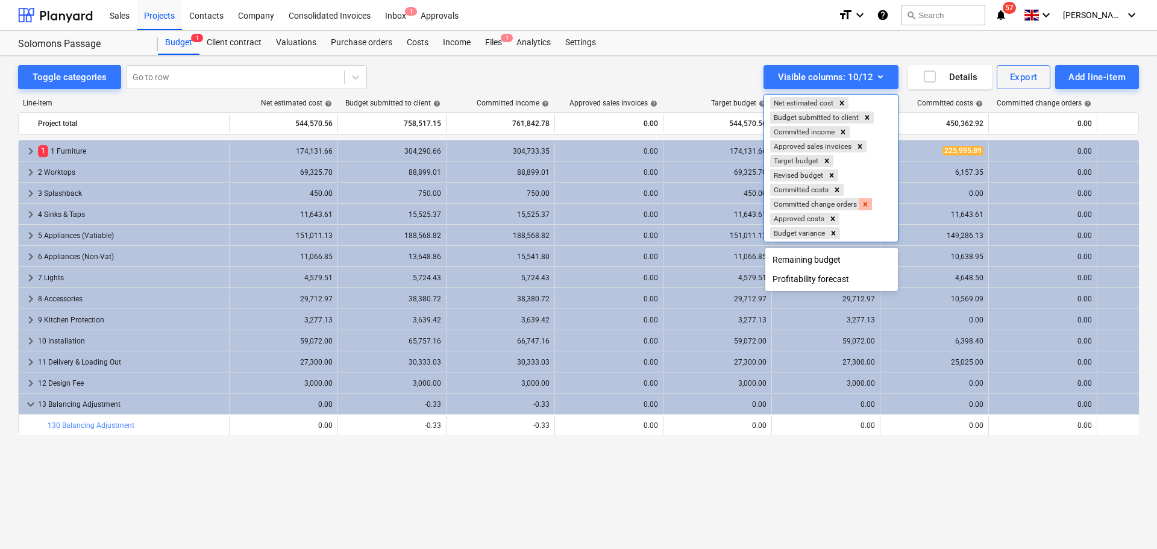
click at [868, 201] on icon "Remove Committed change orders" at bounding box center [865, 204] width 8 height 8
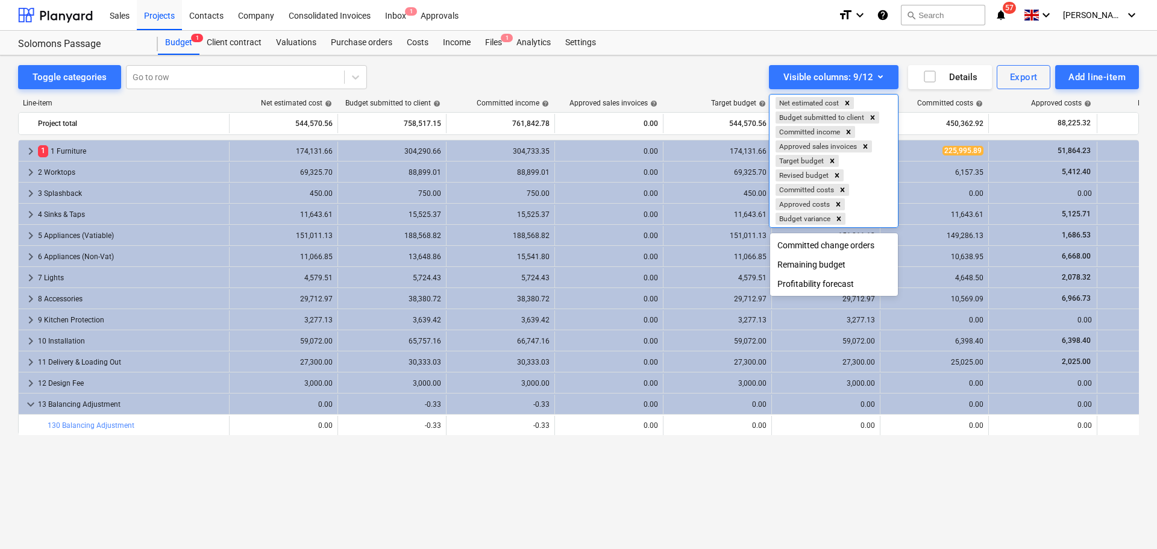
click at [909, 489] on div at bounding box center [578, 274] width 1157 height 549
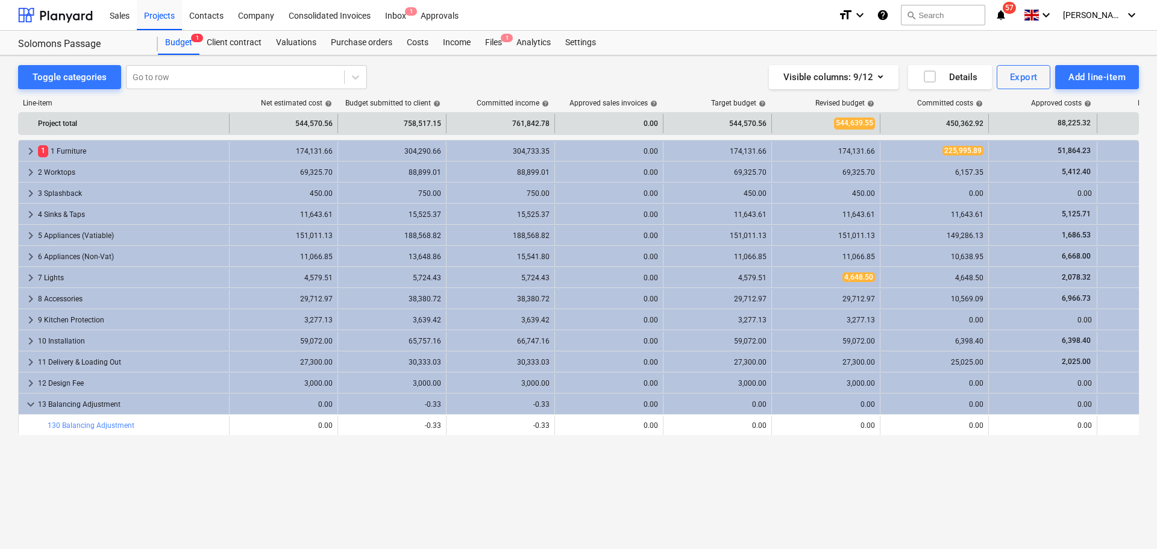
drag, startPoint x: 229, startPoint y: 120, endPoint x: 177, endPoint y: 119, distance: 52.4
click at [177, 119] on div "Project total" at bounding box center [124, 123] width 211 height 19
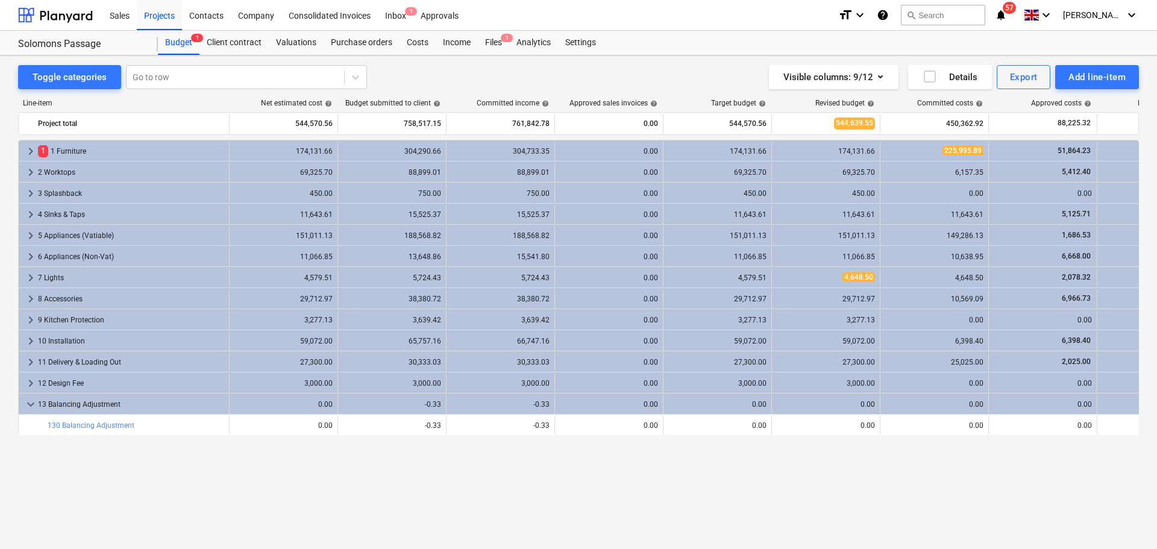
click at [1042, 487] on div "keyboard_arrow_right 1 1 Furniture 174,131.66 304,290.66 304,733.35 0.00 174,13…" at bounding box center [578, 319] width 1120 height 359
drag, startPoint x: 840, startPoint y: 349, endPoint x: 926, endPoint y: 522, distance: 192.4
click at [922, 524] on div "Toggle categories Go to row Visible columns : 9/12 Details Export Add line-item…" at bounding box center [578, 301] width 1157 height 493
drag, startPoint x: 1026, startPoint y: 493, endPoint x: 699, endPoint y: 499, distance: 326.6
click at [699, 499] on div "Line-item Net estimated cost help Budget submitted to client help Committed inc…" at bounding box center [578, 301] width 1120 height 424
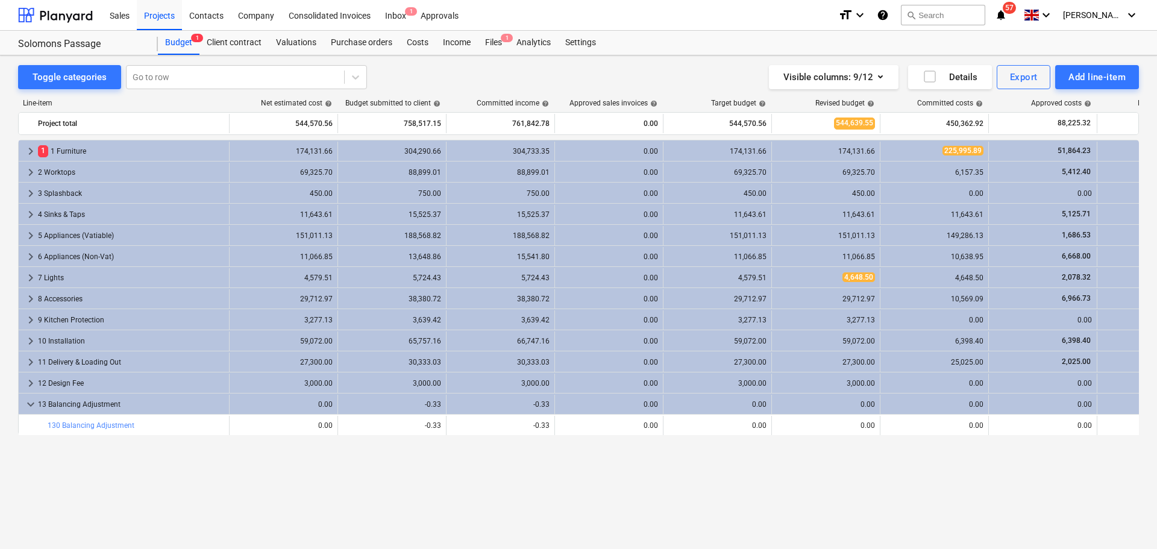
drag, startPoint x: 1005, startPoint y: 463, endPoint x: 407, endPoint y: 443, distance: 598.5
click at [355, 448] on div "keyboard_arrow_right 1 1 Furniture 174,131.66 304,290.66 304,733.35 0.00 174,13…" at bounding box center [578, 319] width 1120 height 359
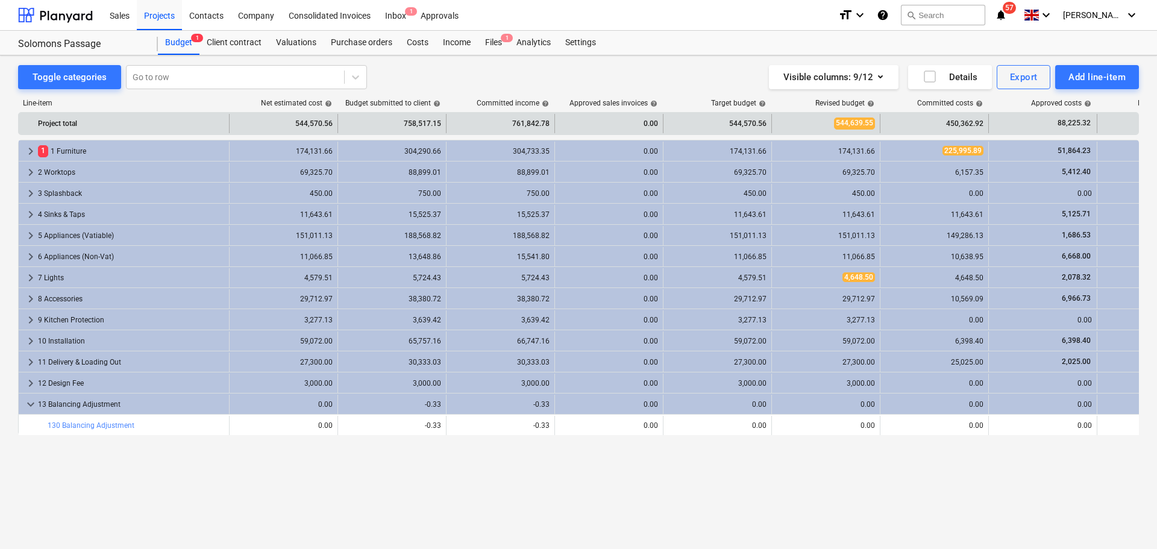
drag, startPoint x: 228, startPoint y: 114, endPoint x: 104, endPoint y: 115, distance: 124.1
click at [104, 115] on div "Project total" at bounding box center [124, 123] width 211 height 19
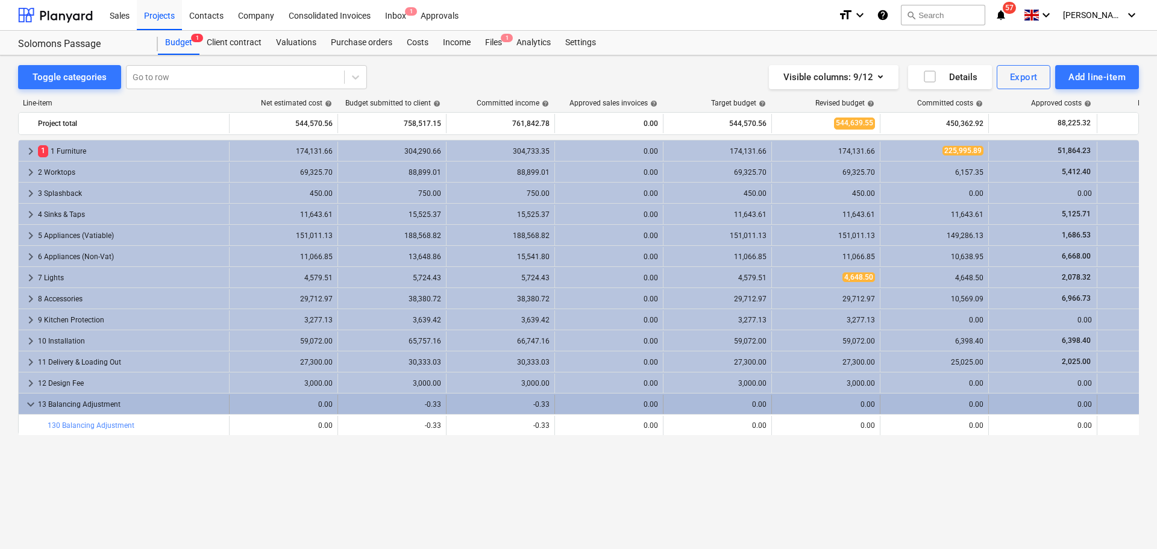
click at [29, 406] on span "keyboard_arrow_down" at bounding box center [30, 404] width 14 height 14
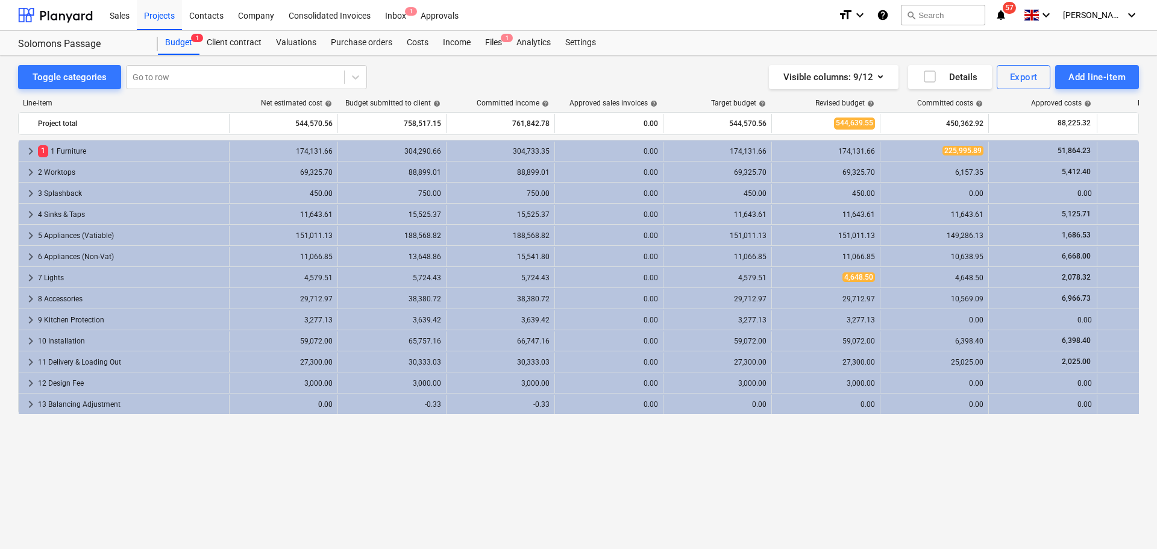
click at [1007, 11] on icon "notifications" at bounding box center [1001, 15] width 12 height 14
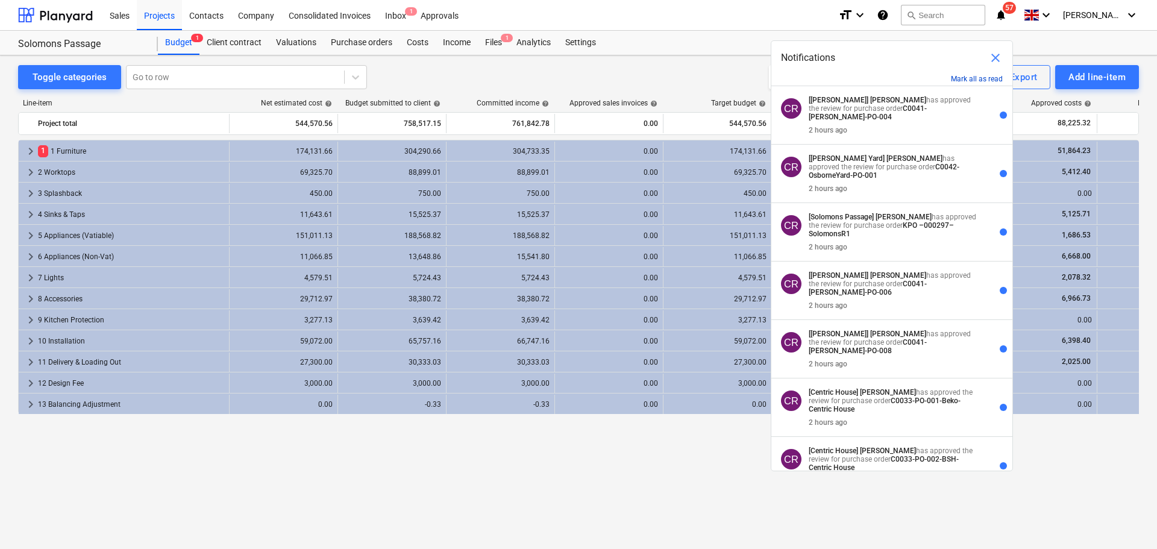
click at [986, 77] on button "Mark all as read" at bounding box center [977, 79] width 52 height 8
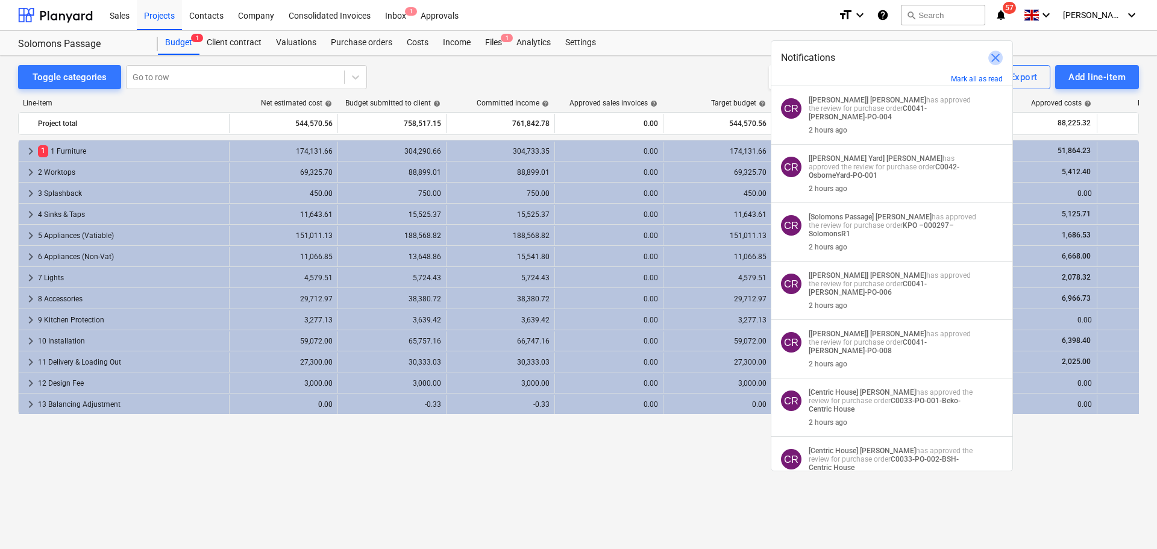
click at [995, 57] on span "close" at bounding box center [995, 58] width 14 height 14
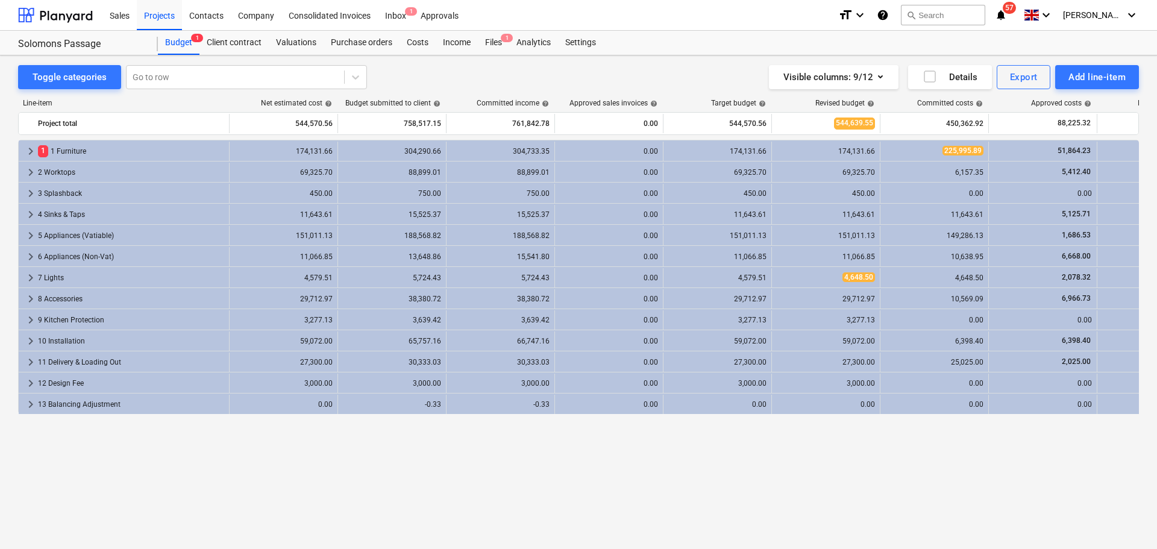
click at [1016, 10] on span "57" at bounding box center [1008, 8] width 13 height 12
click at [984, 452] on div "keyboard_arrow_right 1 1 Furniture 174,131.66 304,290.66 304,733.35 0.00 174,13…" at bounding box center [578, 319] width 1120 height 359
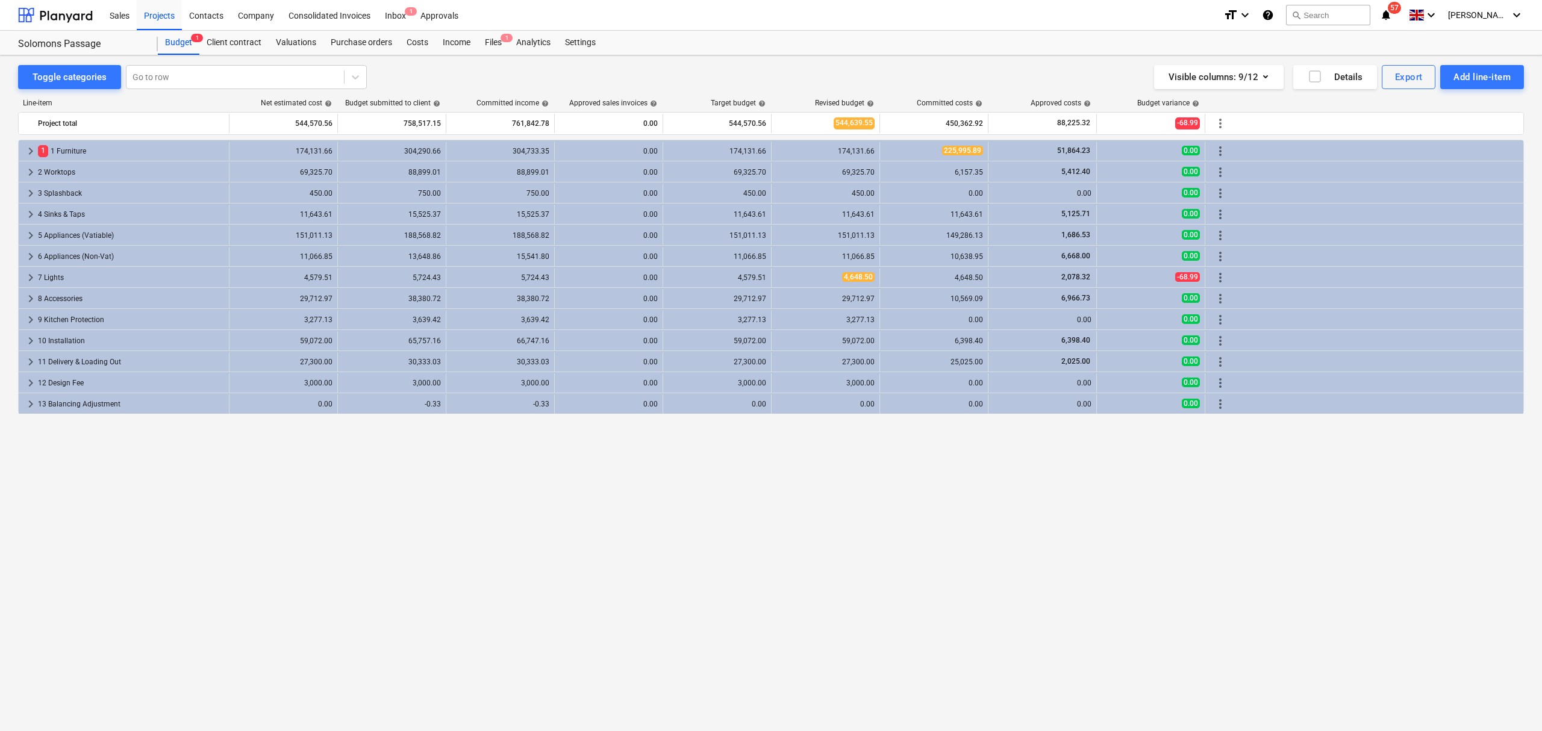
drag, startPoint x: 461, startPoint y: 13, endPoint x: 1146, endPoint y: 579, distance: 888.3
click at [1146, 548] on div "keyboard_arrow_right 1 1 Furniture 174,131.66 304,290.66 304,733.35 0.00 174,13…" at bounding box center [771, 411] width 1506 height 542
drag, startPoint x: 1350, startPoint y: 254, endPoint x: 1237, endPoint y: 485, distance: 257.6
click at [1156, 485] on div "keyboard_arrow_right 1 1 Furniture 174,131.66 304,290.66 304,733.35 0.00 174,13…" at bounding box center [771, 411] width 1506 height 542
click at [1156, 493] on div "keyboard_arrow_right 1 1 Furniture 174,131.66 304,290.66 304,733.35 0.00 174,13…" at bounding box center [771, 411] width 1506 height 542
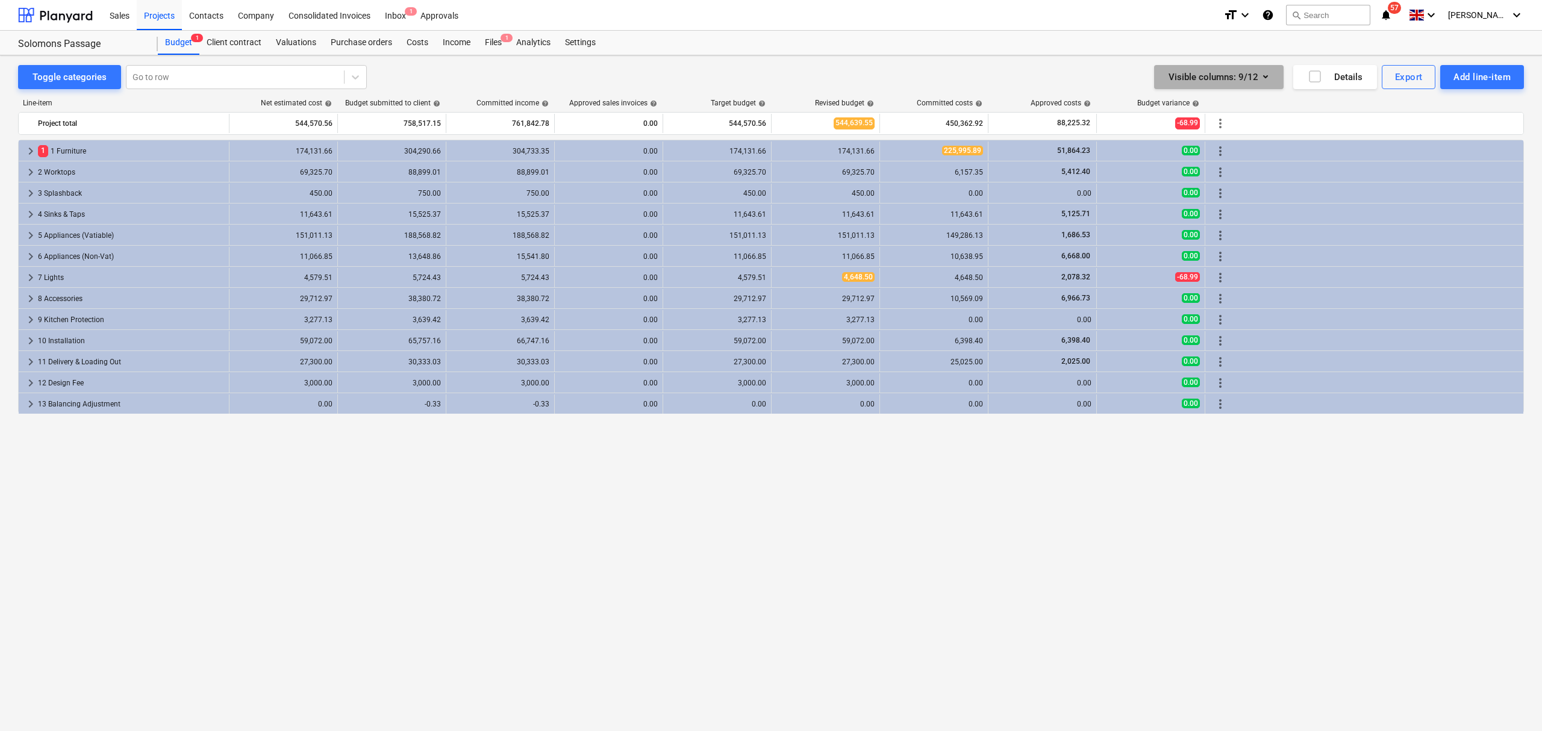
click at [1156, 75] on button "Visible columns : 9/12" at bounding box center [1219, 77] width 130 height 24
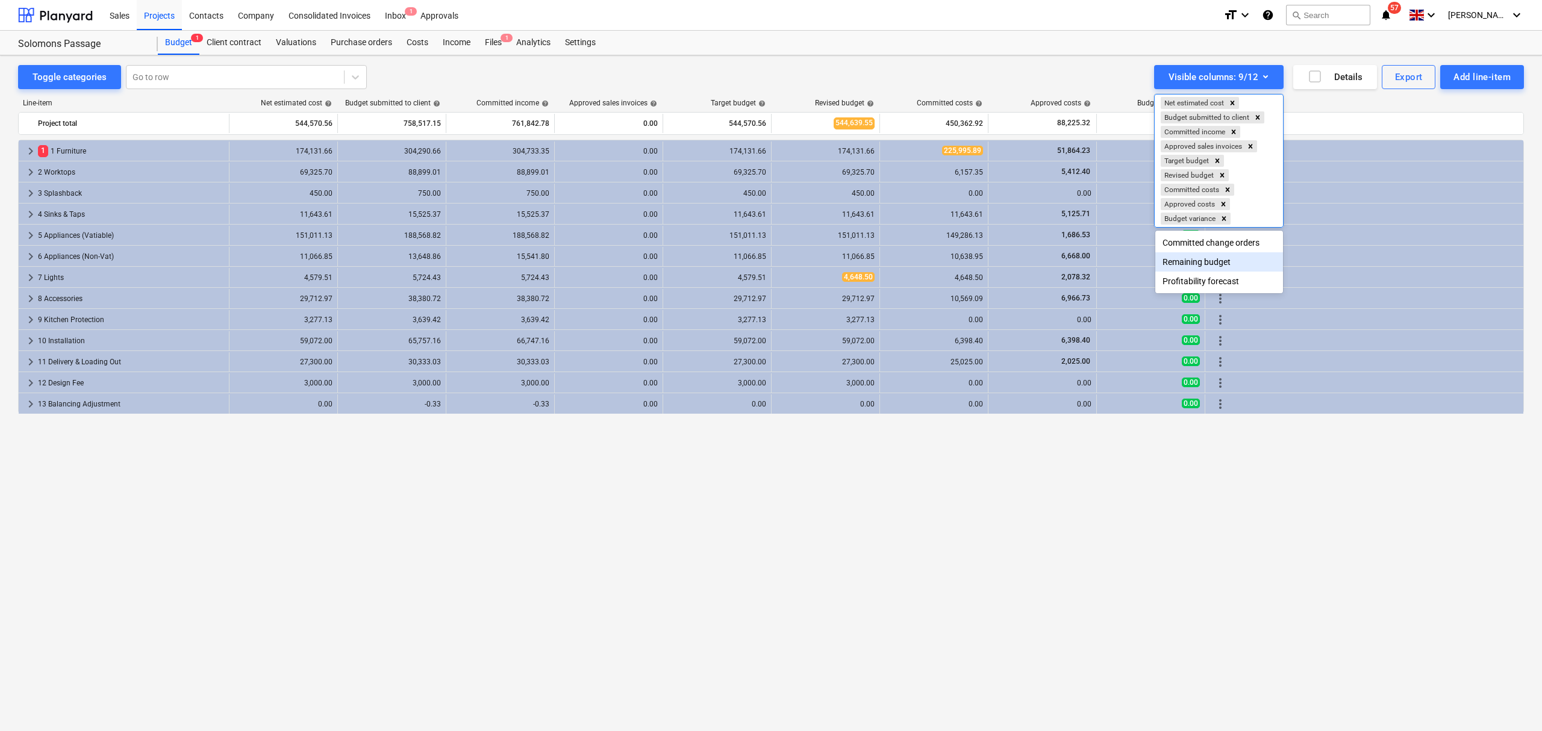
click at [1156, 268] on div "Remaining budget" at bounding box center [1219, 261] width 128 height 19
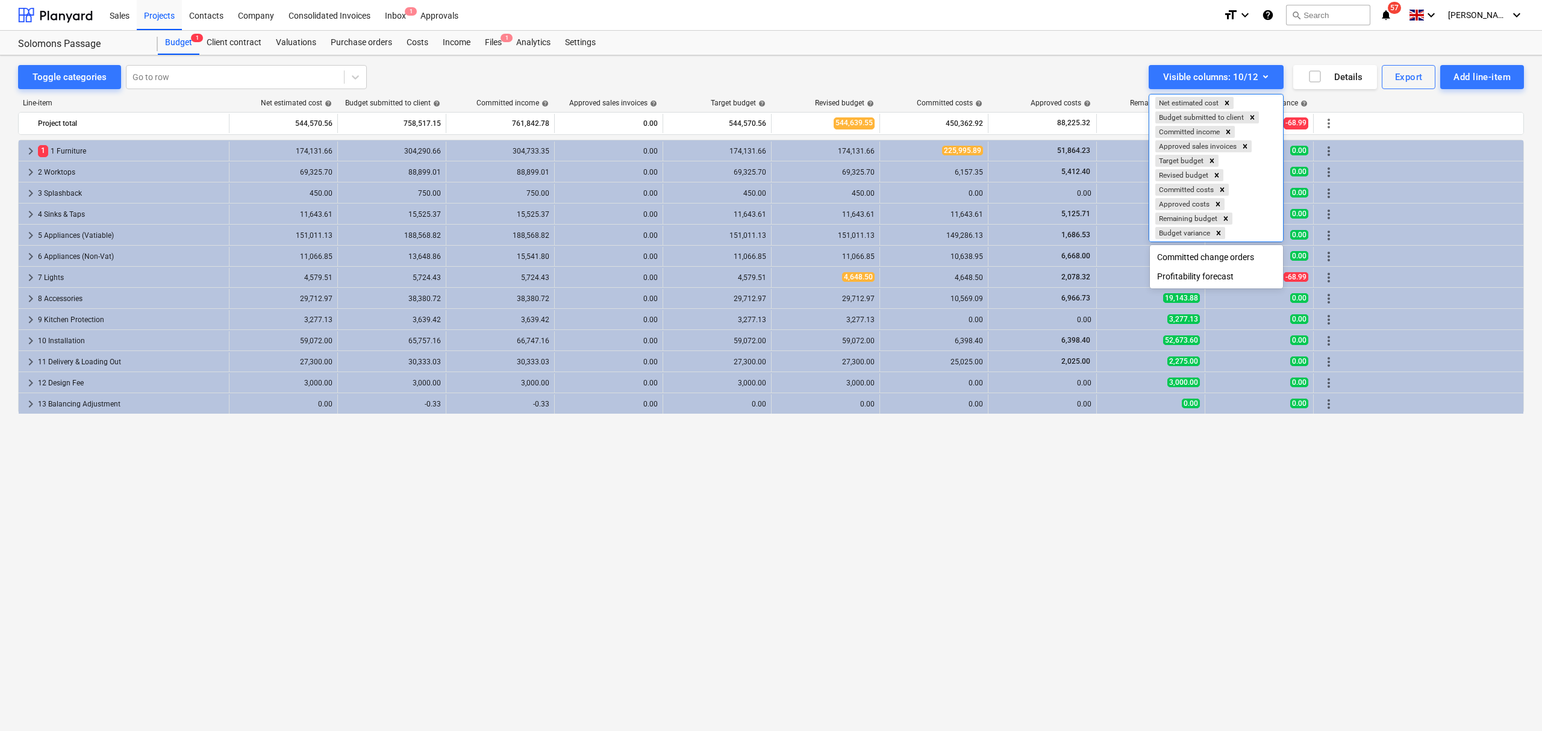
click at [1156, 510] on div at bounding box center [771, 365] width 1542 height 731
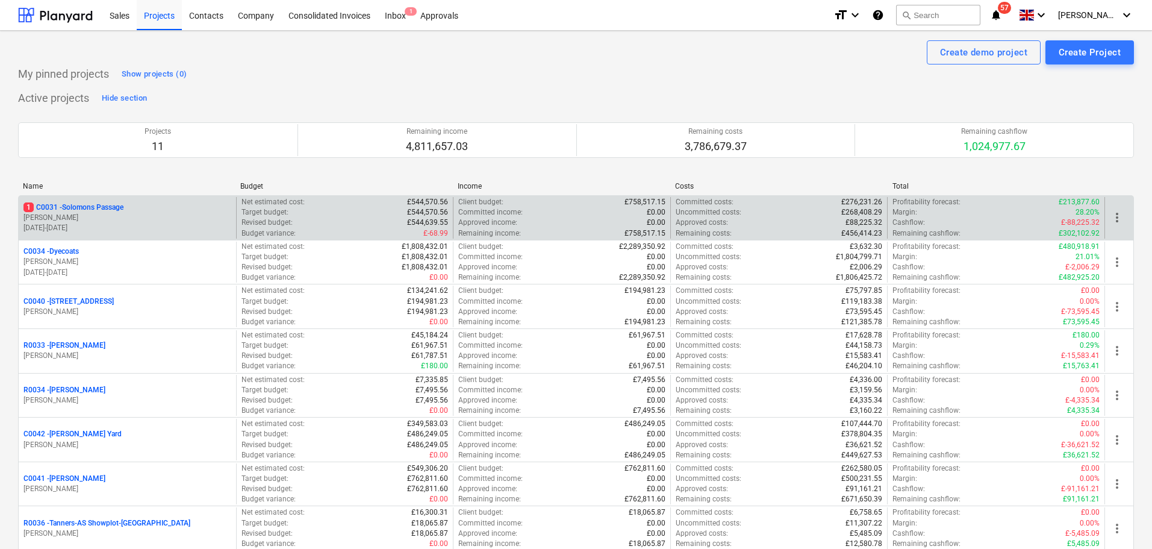
click at [91, 205] on p "1 C0031 - Solomons Passage" at bounding box center [73, 207] width 100 height 10
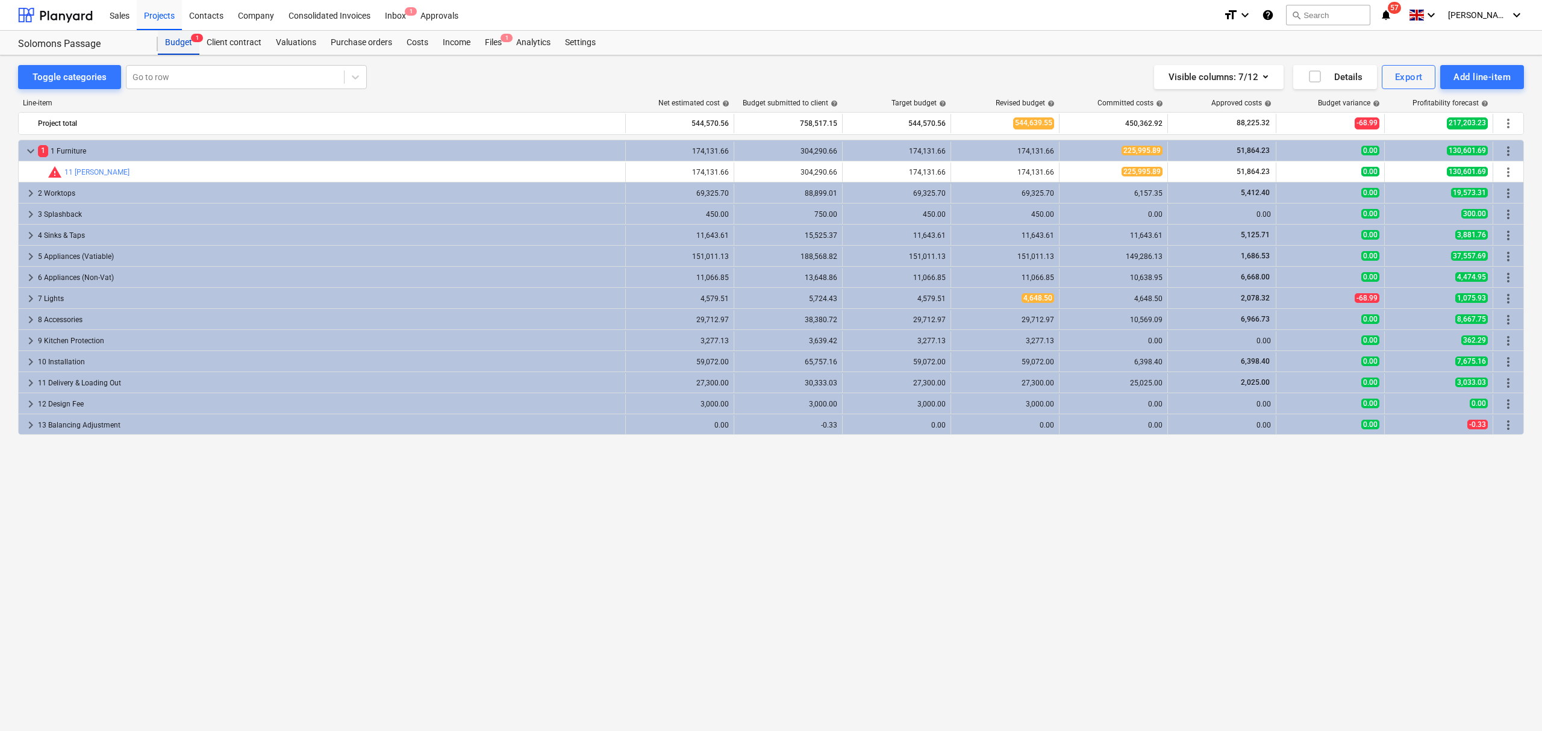
click at [189, 34] on div "Budget 1" at bounding box center [179, 43] width 42 height 24
click at [186, 44] on div "Budget 1" at bounding box center [179, 43] width 42 height 24
click at [166, 17] on div "Projects" at bounding box center [159, 14] width 45 height 31
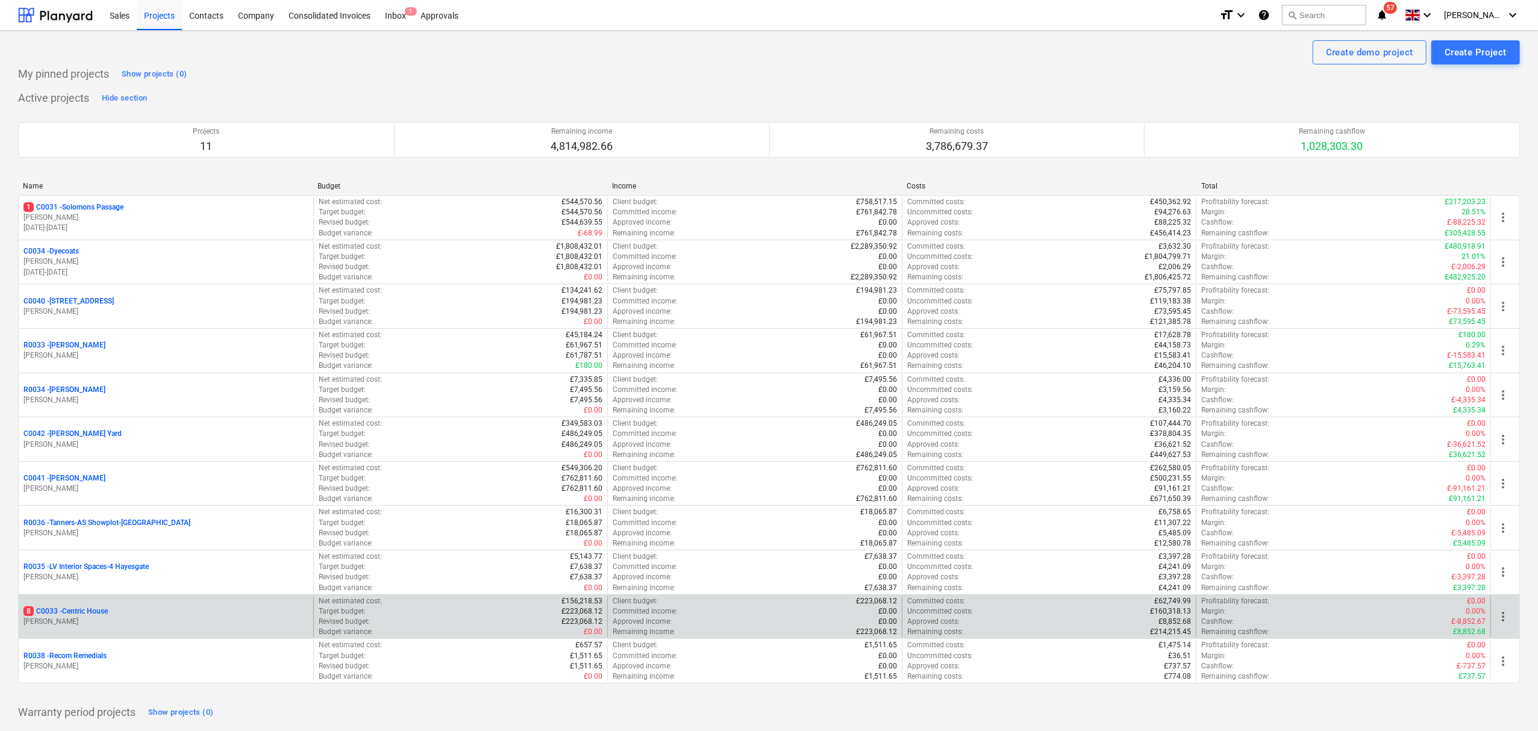
click at [95, 364] on p "8 C0033 - Centric House" at bounding box center [65, 612] width 84 height 10
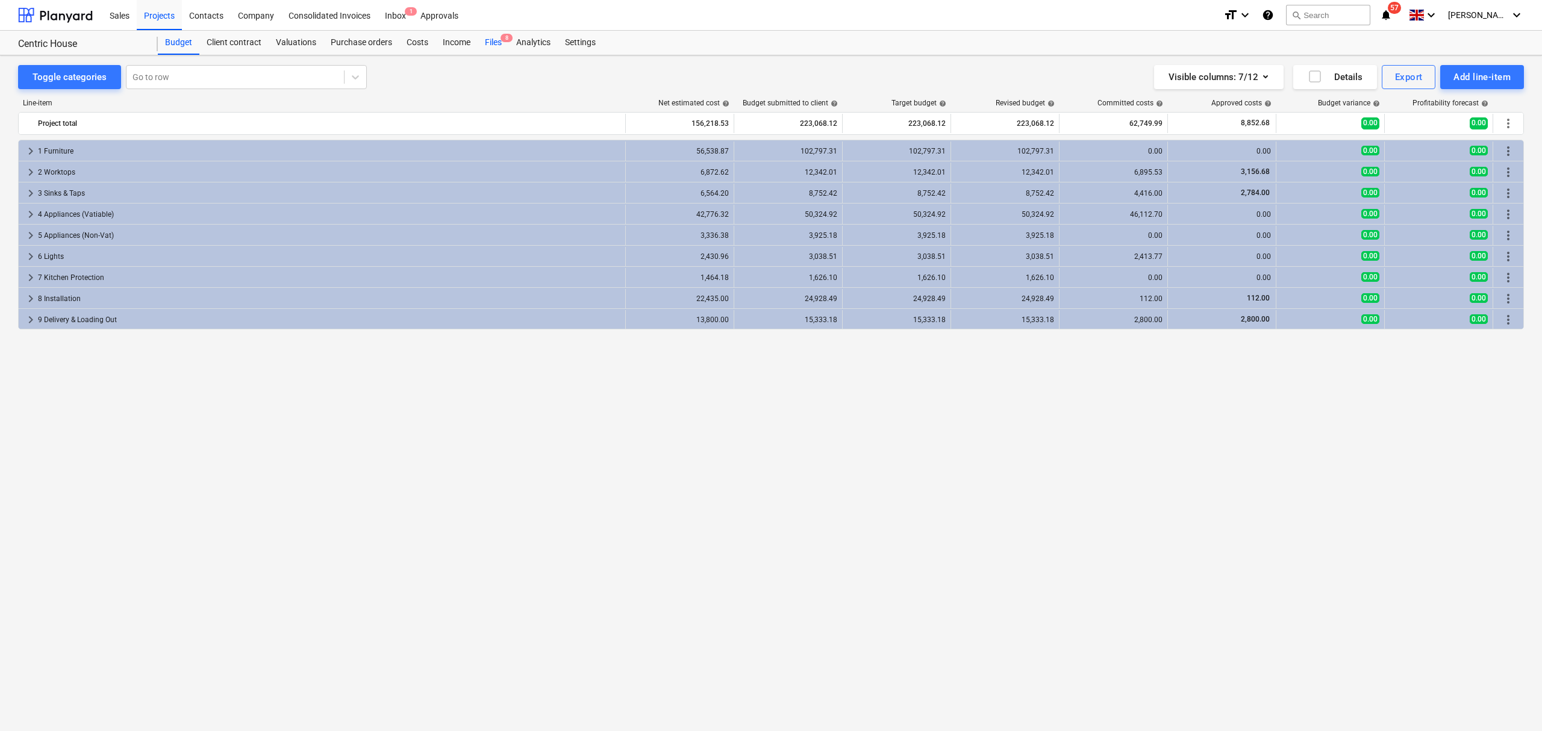
click at [487, 40] on div "Files 8" at bounding box center [493, 43] width 31 height 24
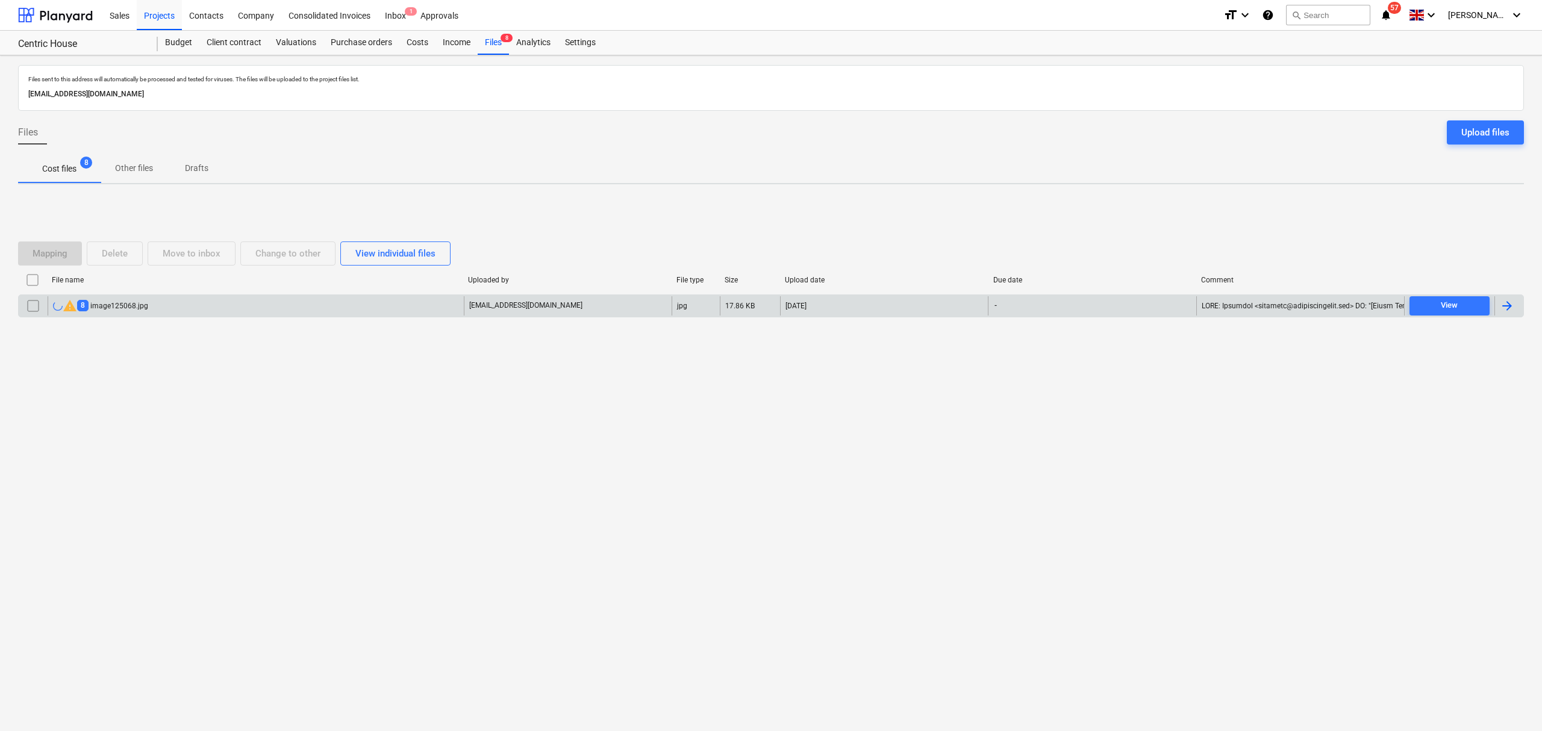
click at [148, 304] on div "warning 8 image125068.jpg" at bounding box center [256, 305] width 416 height 19
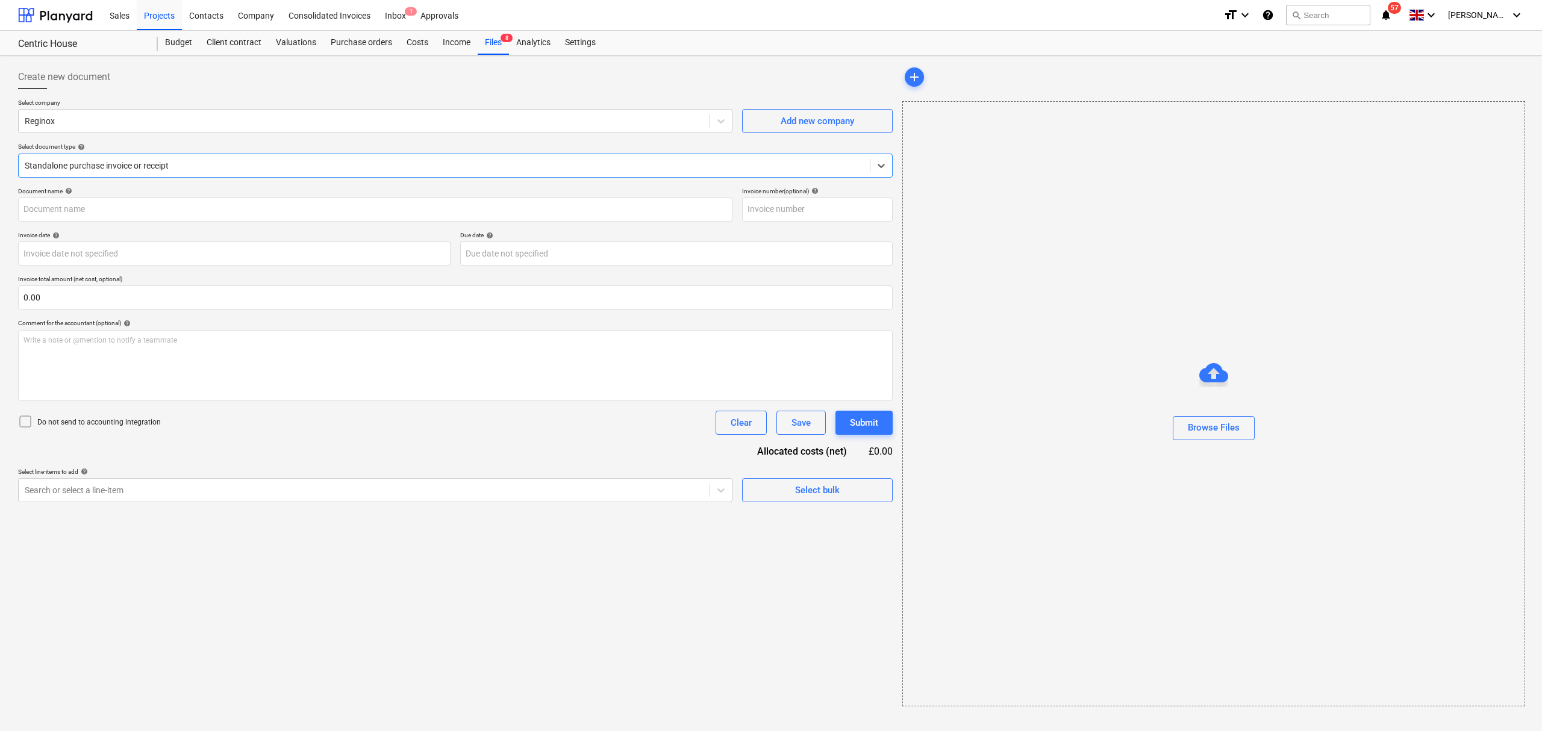
type input "S-INV292822"
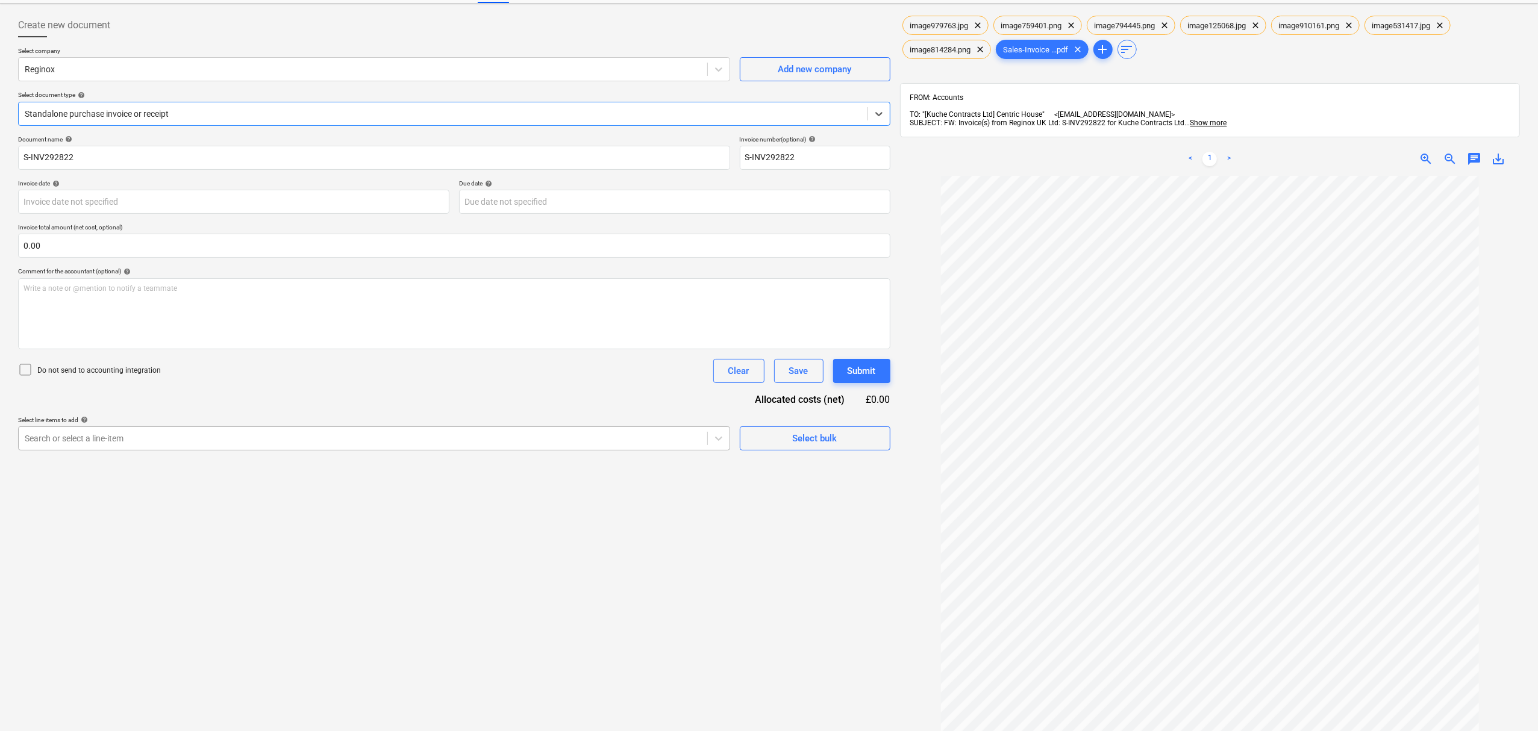
scroll to position [80, 0]
